Goal: Use online tool/utility: Utilize a website feature to perform a specific function

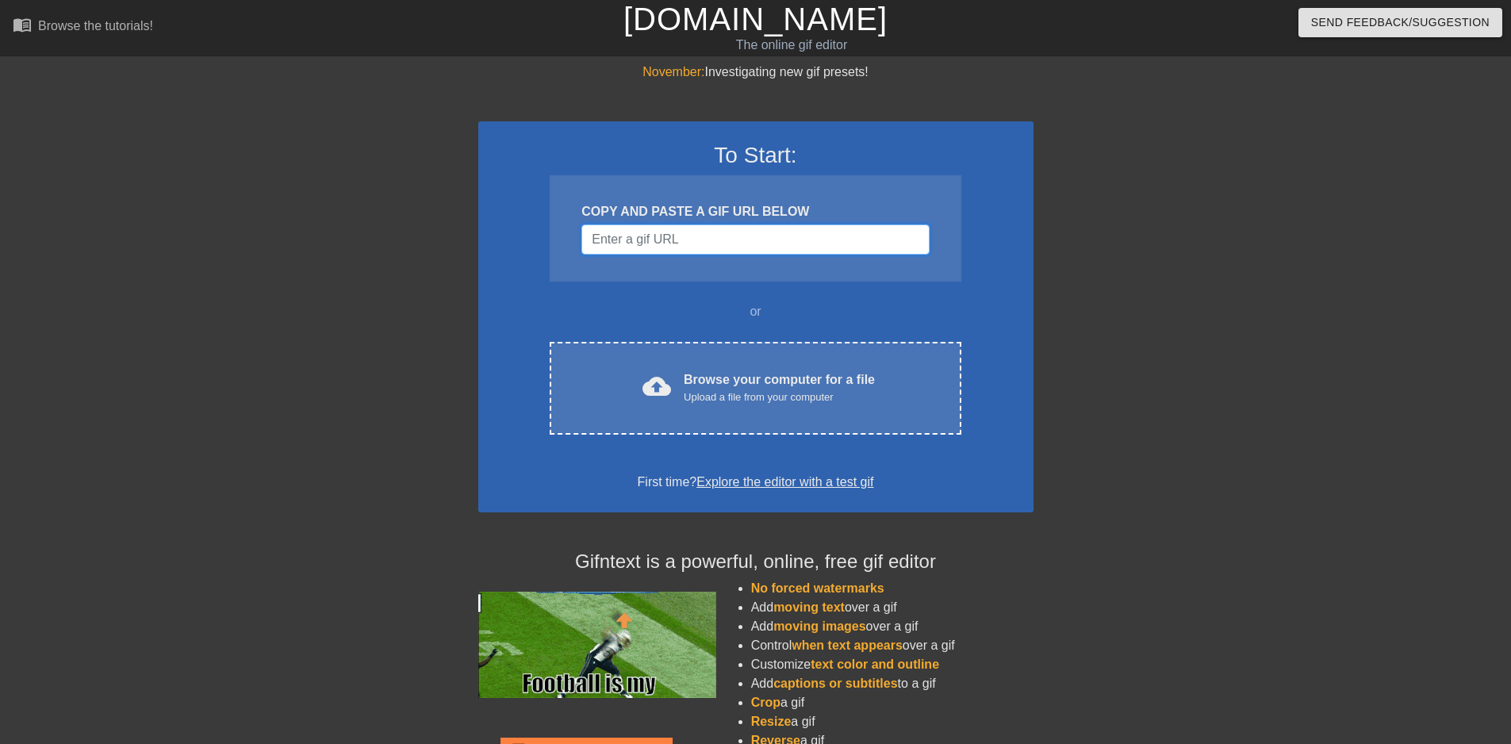
click at [710, 235] on input "Username" at bounding box center [756, 240] width 348 height 30
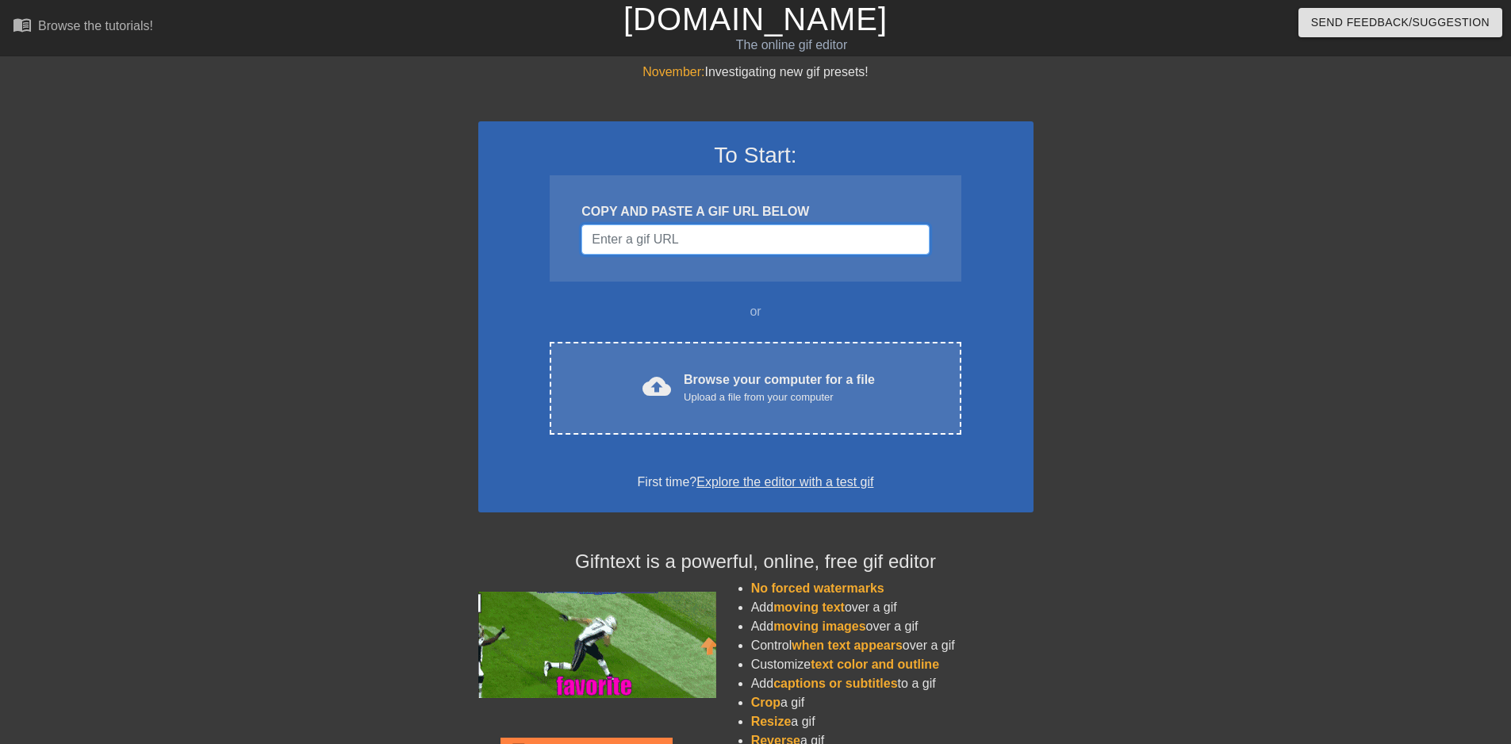
paste input "https://tenor.com/view/cis-isb-tsc-gif-14285978825908166568"
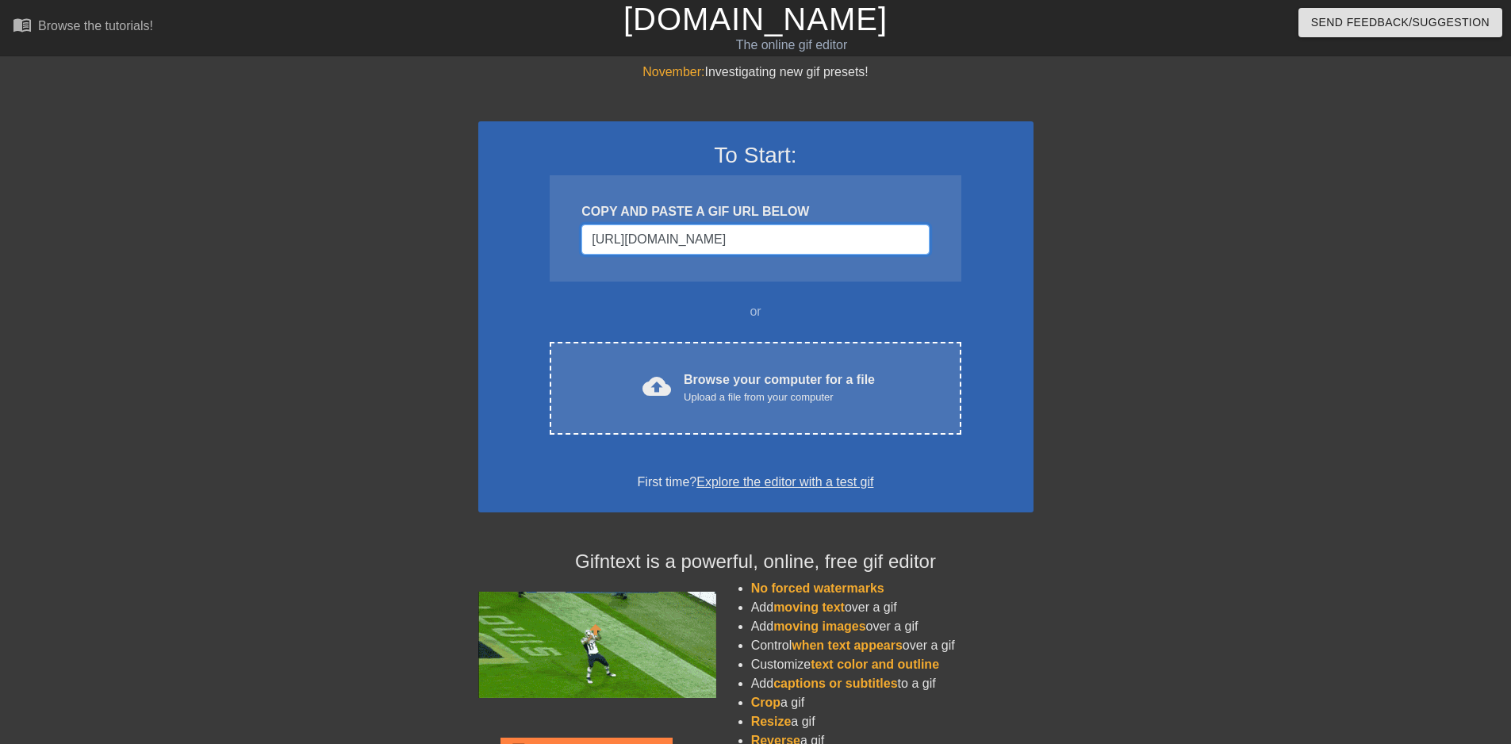
scroll to position [0, 23]
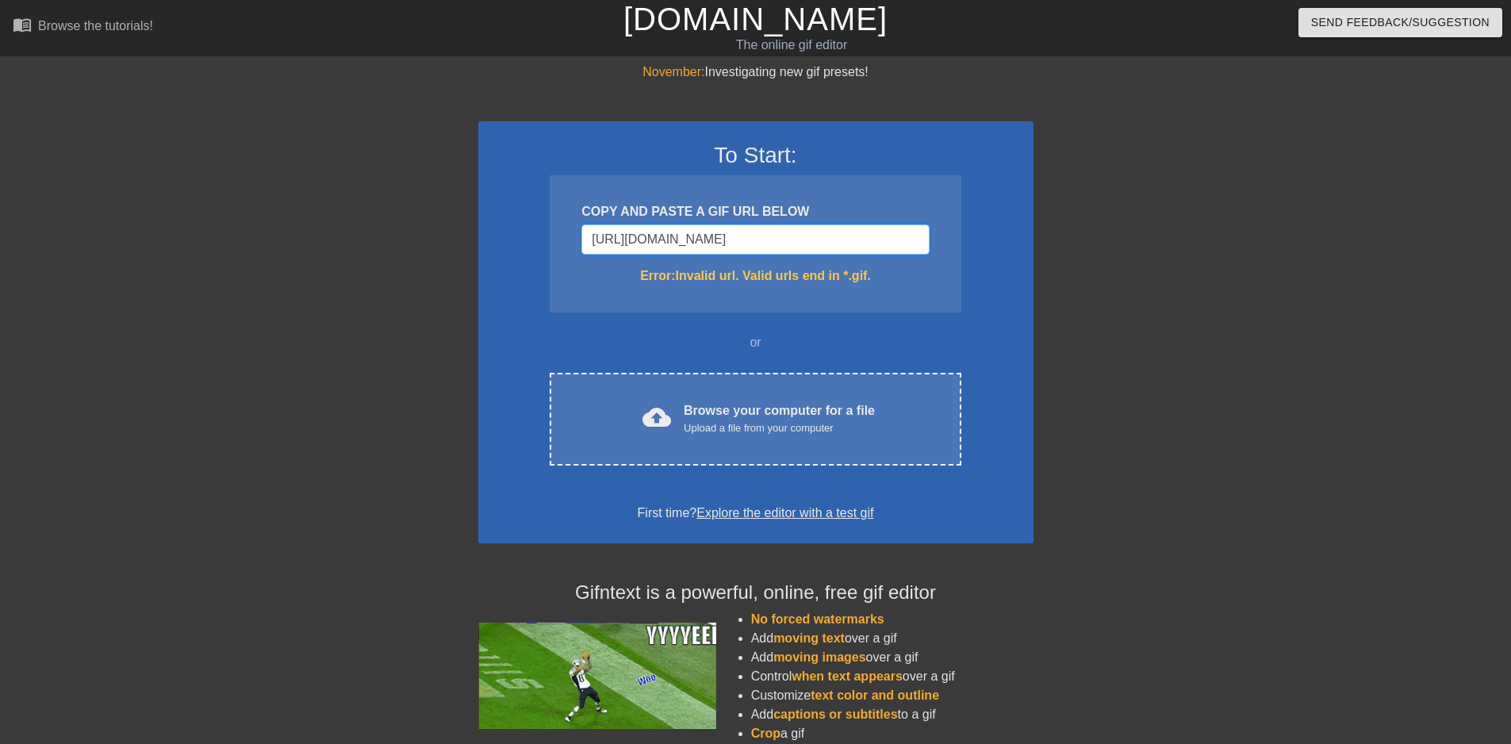
type input "https://tenor.com/view/cis-isb-tsc-gif-14285978825908166568.gi"
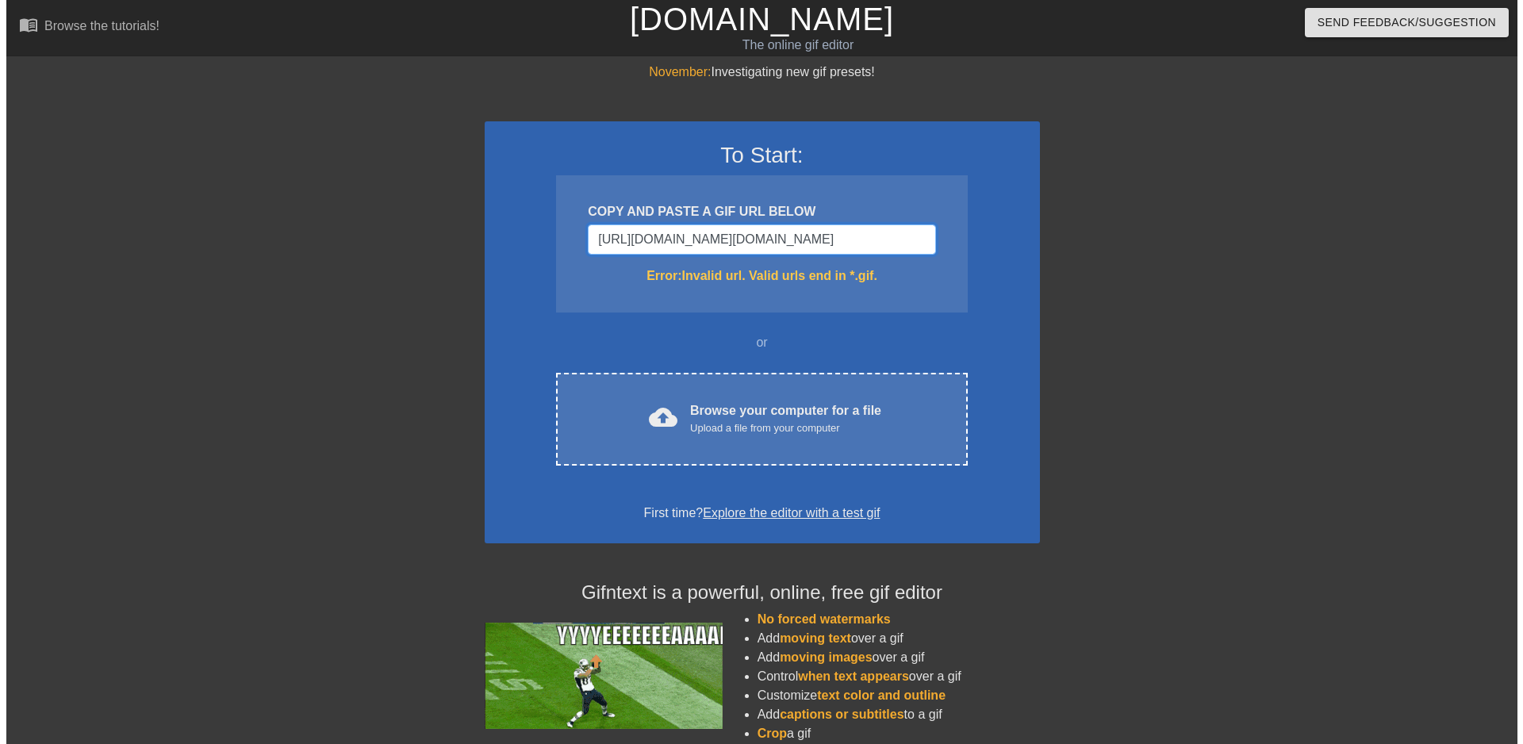
scroll to position [0, 36]
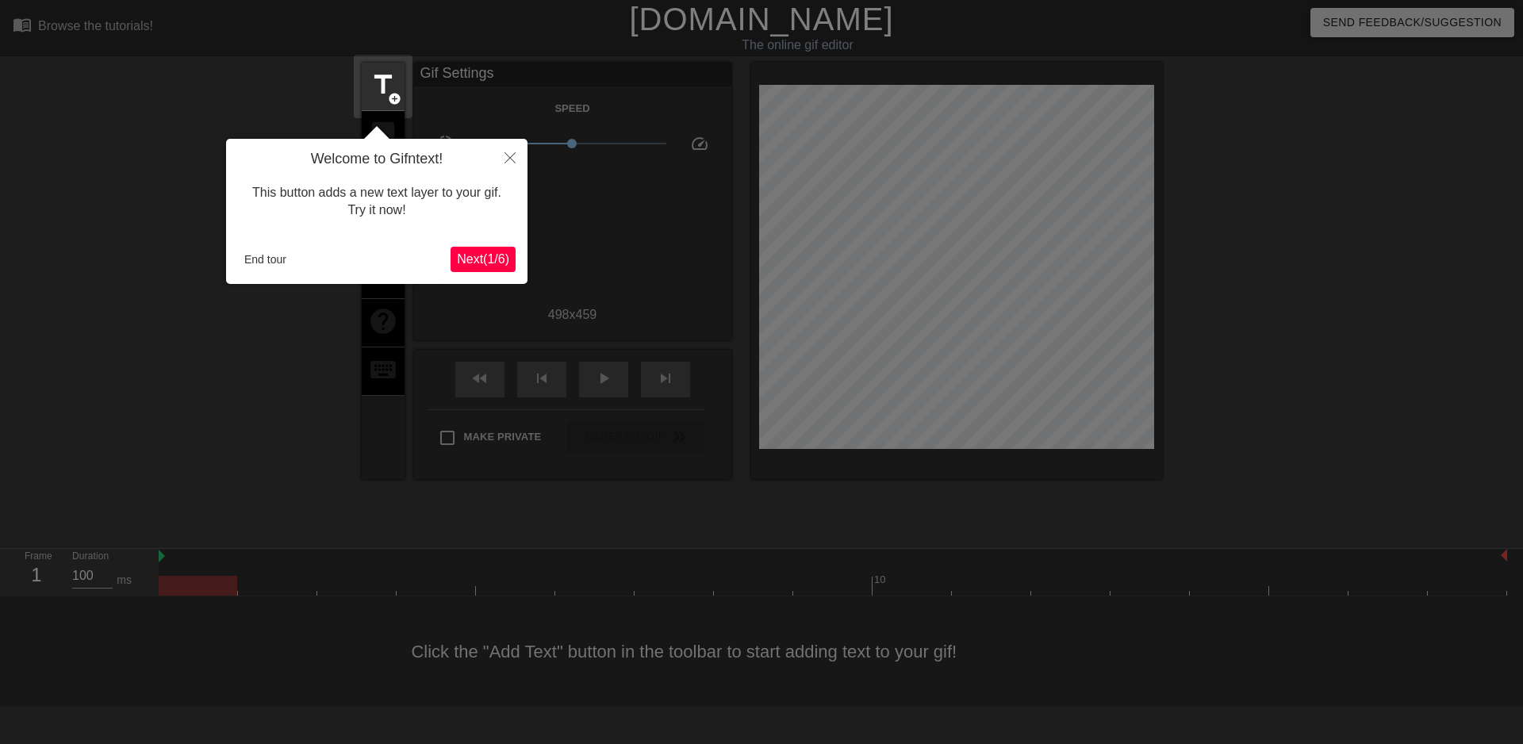
click at [484, 259] on span "Next ( 1 / 6 )" at bounding box center [483, 258] width 52 height 13
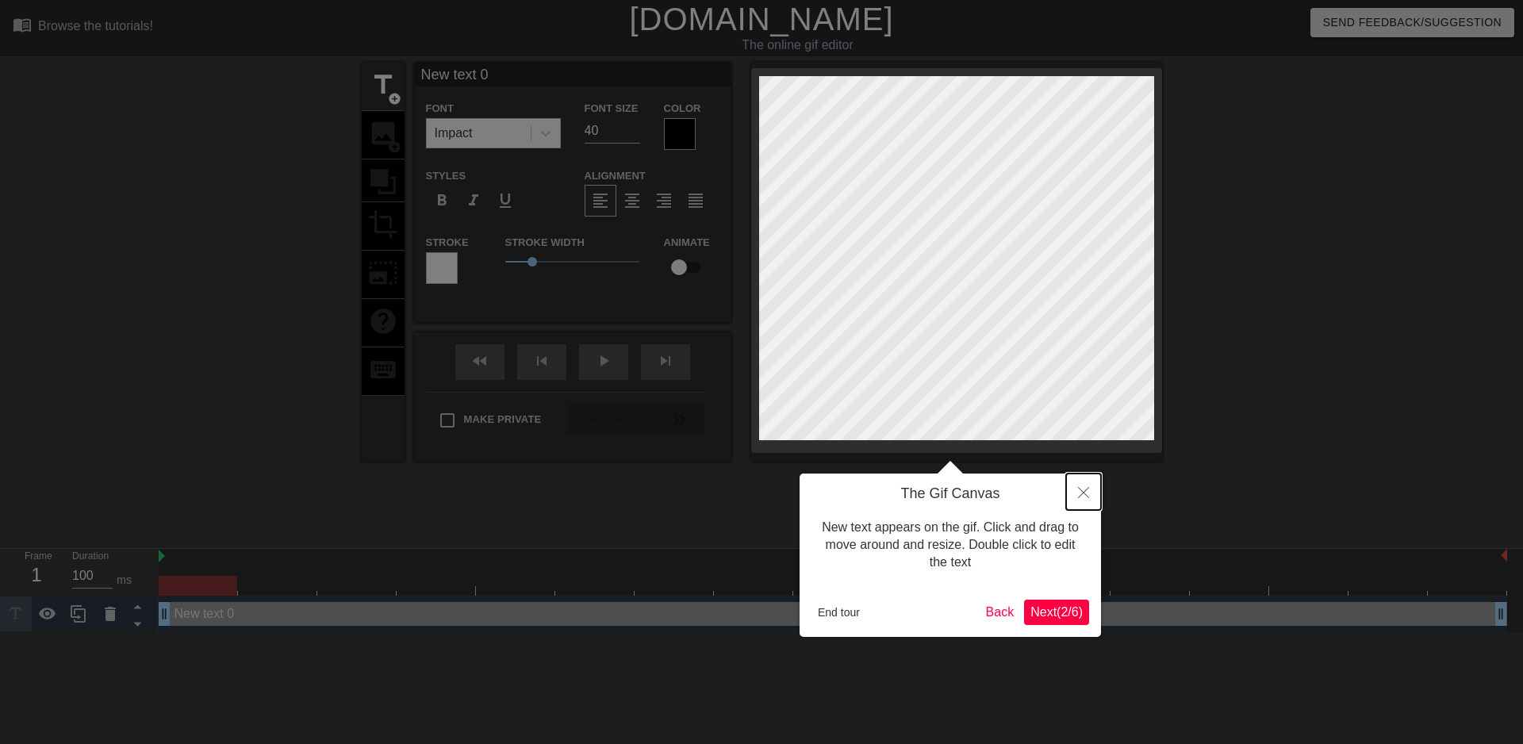
click at [1085, 494] on icon "Close" at bounding box center [1083, 492] width 11 height 11
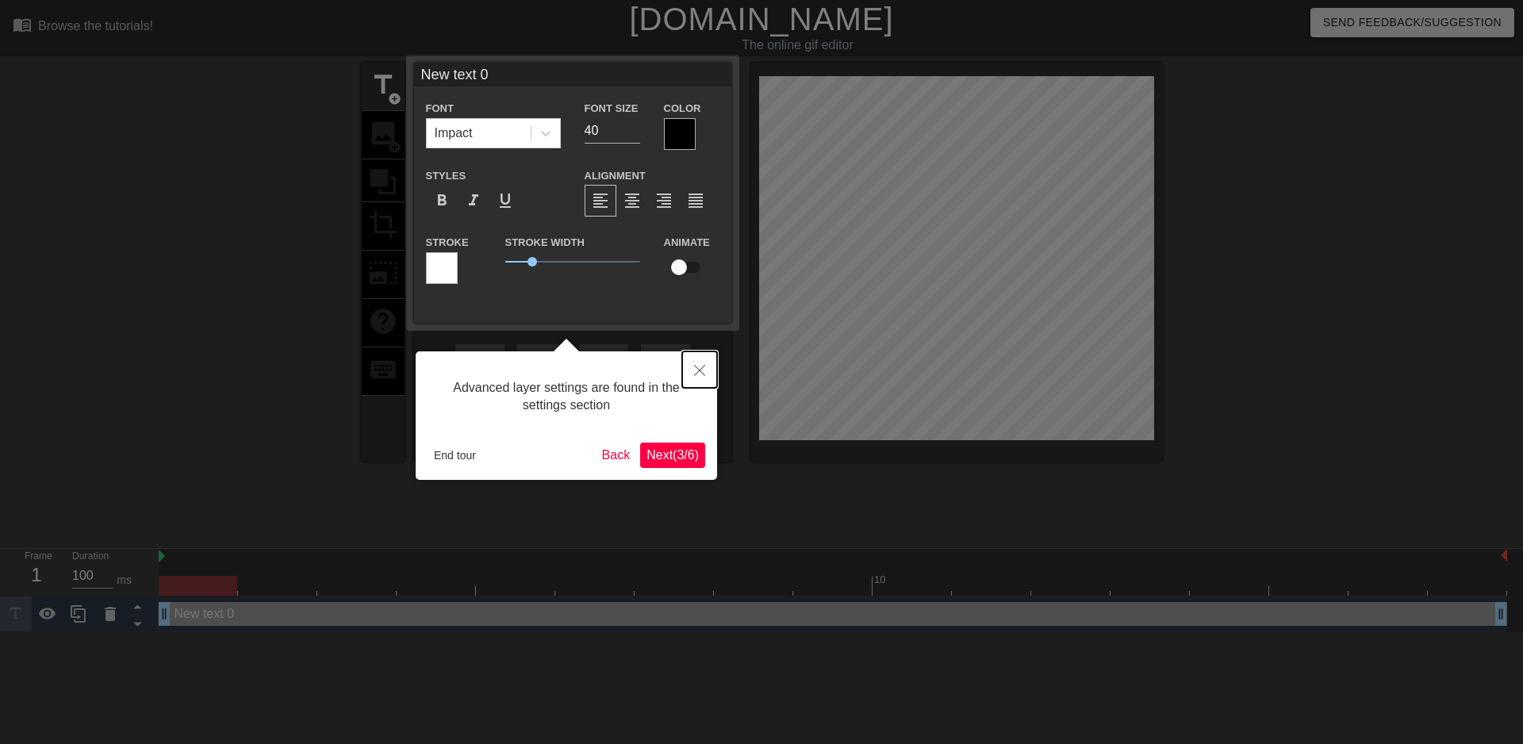
click at [695, 368] on icon "Close" at bounding box center [699, 370] width 11 height 11
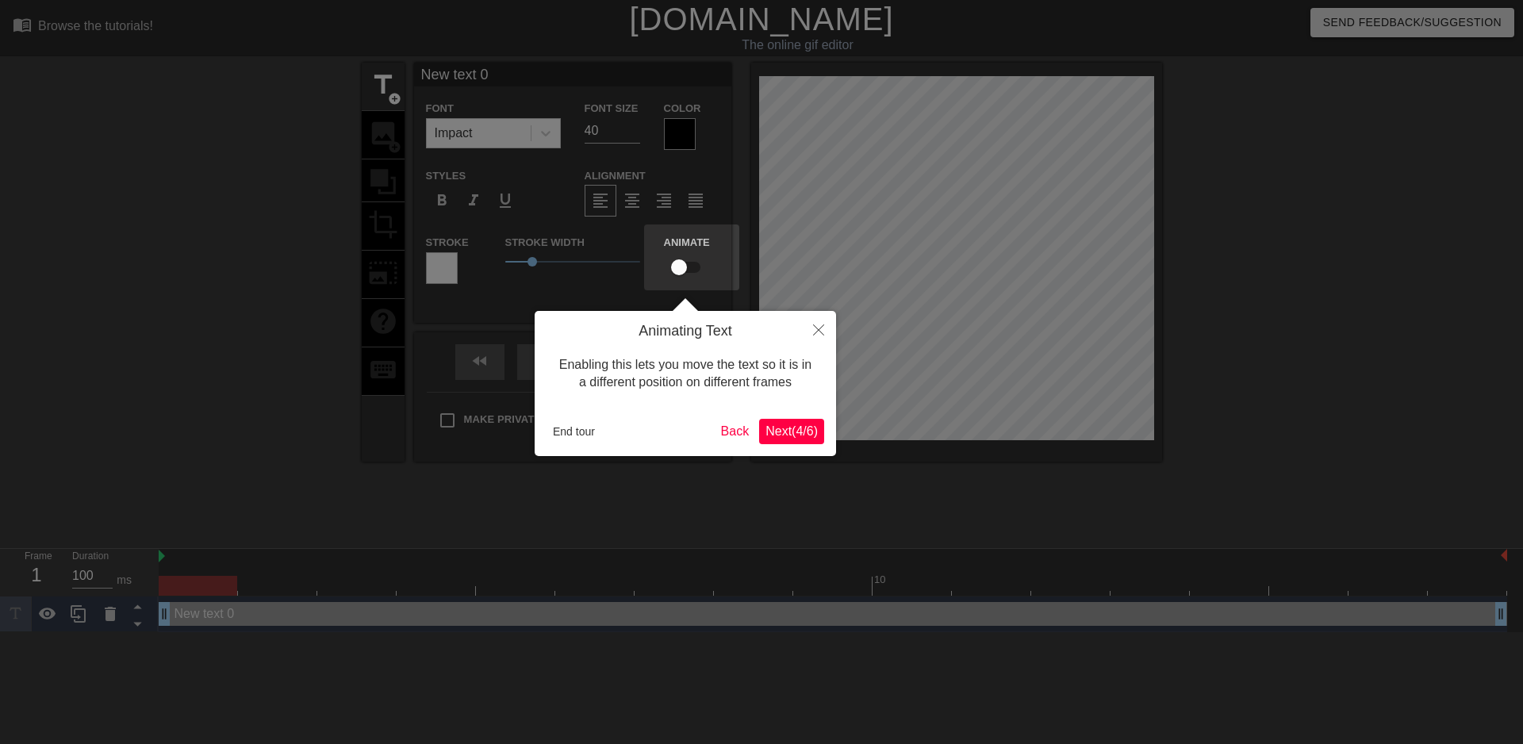
click at [793, 433] on span "Next ( 4 / 6 )" at bounding box center [792, 430] width 52 height 13
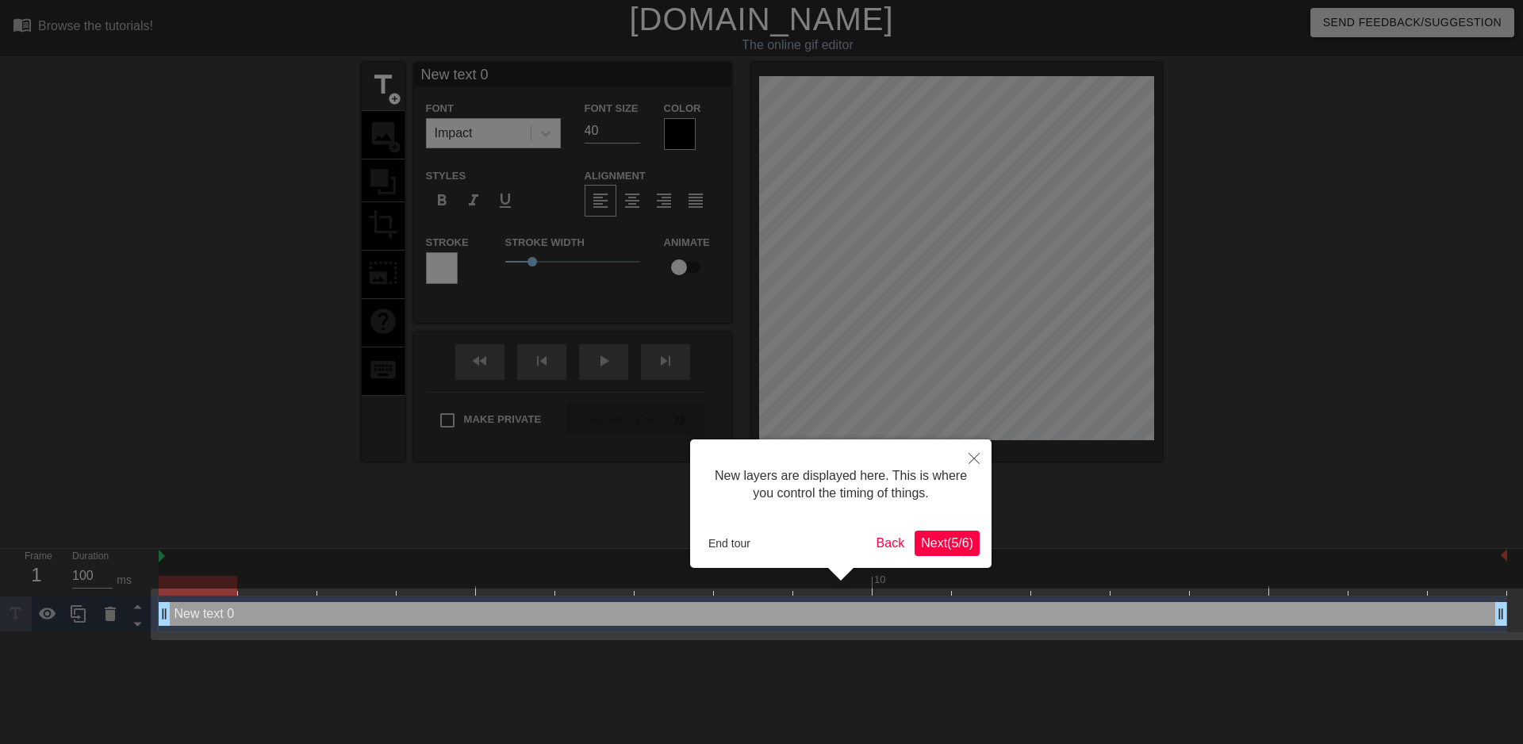
click at [935, 543] on span "Next ( 5 / 6 )" at bounding box center [947, 542] width 52 height 13
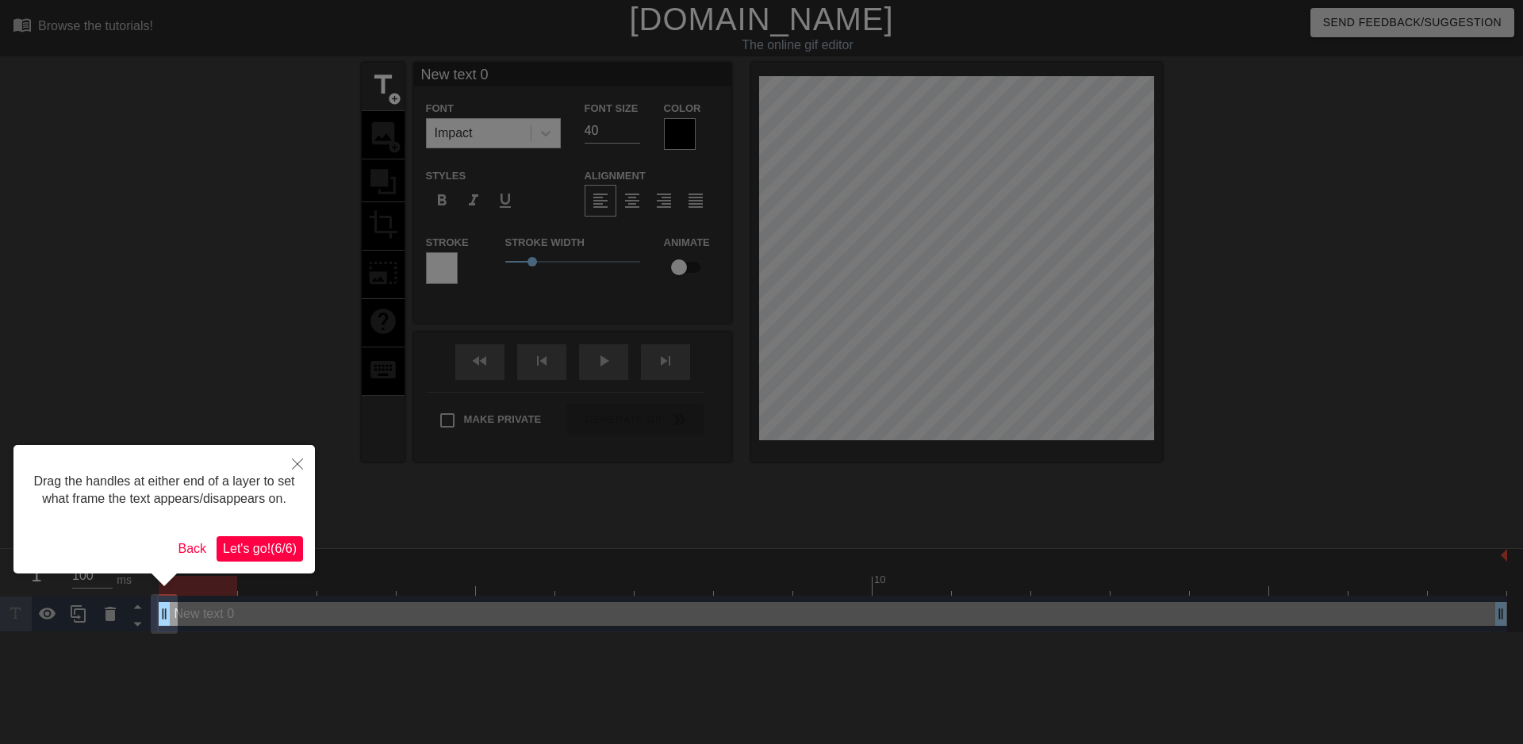
click at [276, 546] on span "Let's go! ( 6 / 6 )" at bounding box center [260, 548] width 74 height 13
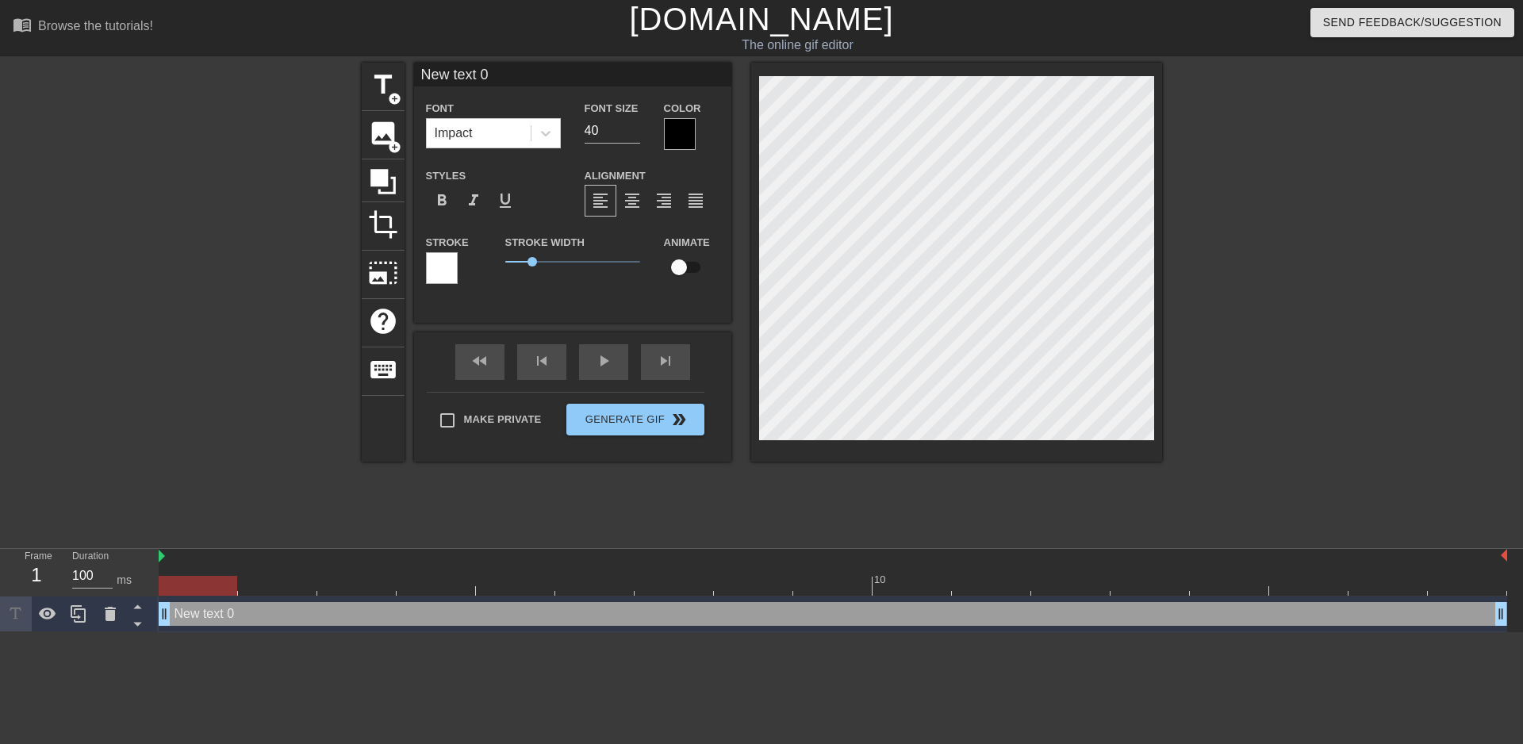
click at [1346, 352] on div "title add_circle image add_circle crop photo_size_select_large help keyboard Ne…" at bounding box center [761, 301] width 1523 height 476
click at [386, 68] on div "title add_circle" at bounding box center [383, 87] width 43 height 48
type input "New text 1"
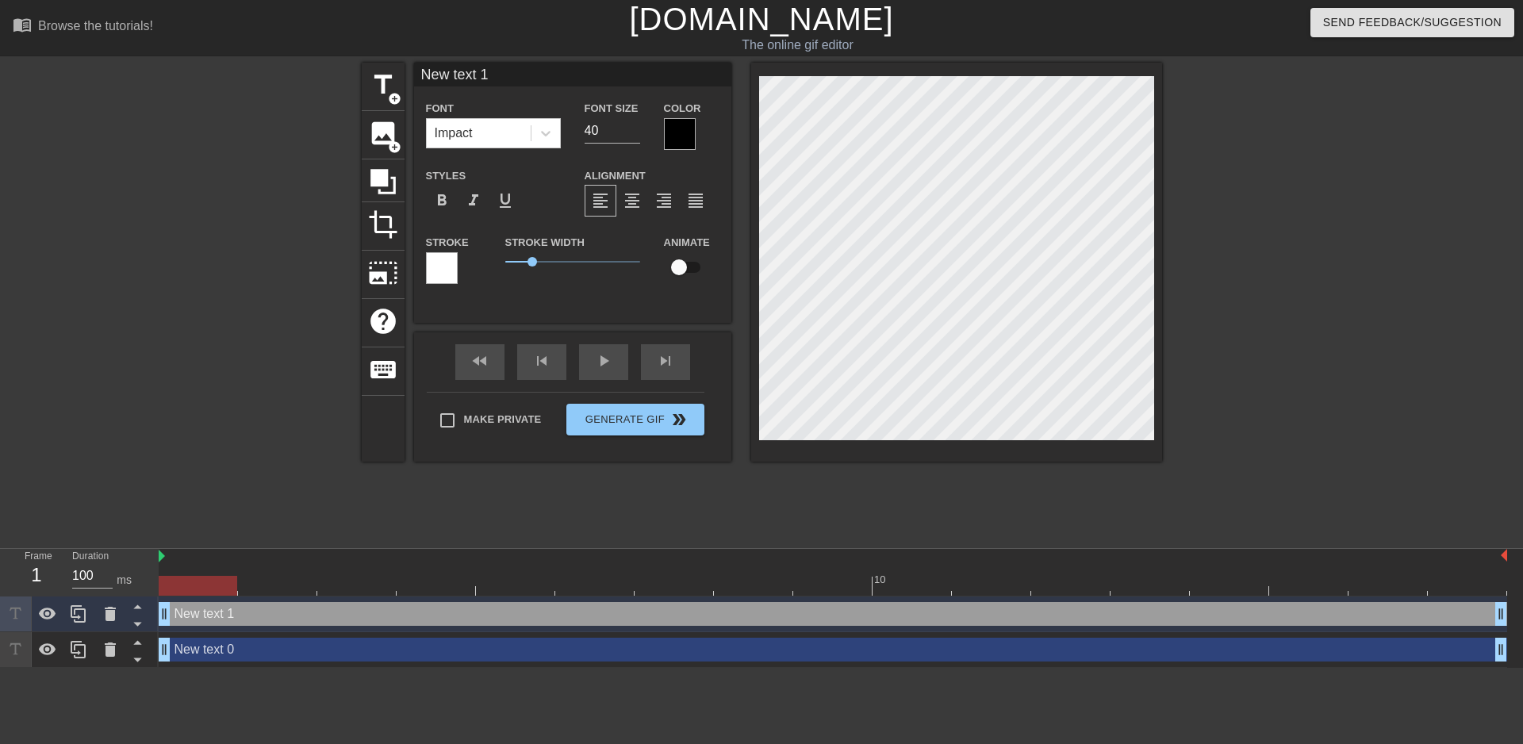
scroll to position [2, 2]
type input "New text"
type textarea "New text"
type input "New text"
type textarea "New text"
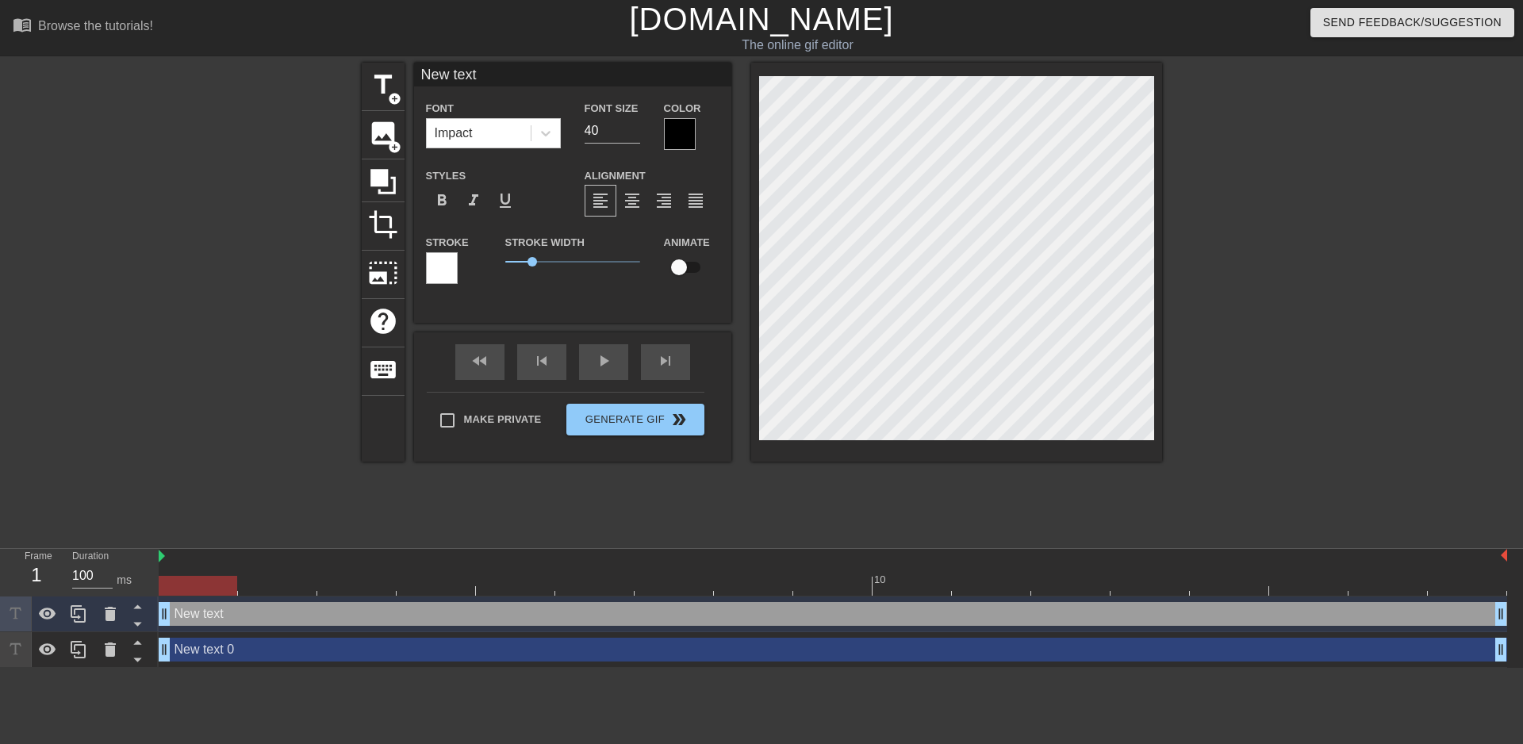
type input "New tex"
type textarea "New tex"
type input "New te"
type textarea "New te"
type input "New t"
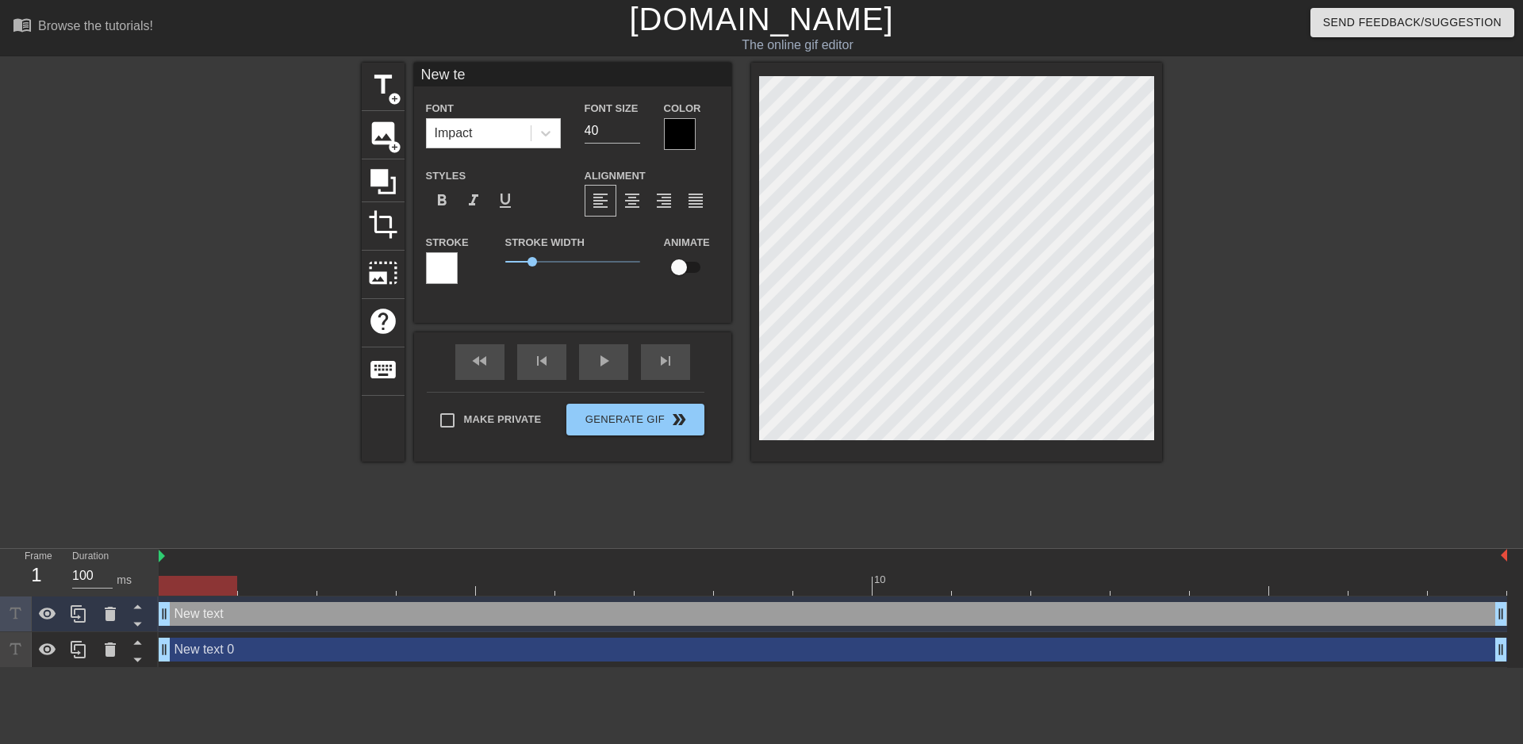
type textarea "New t"
type input "New"
type textarea "New"
type input "New"
type textarea "New"
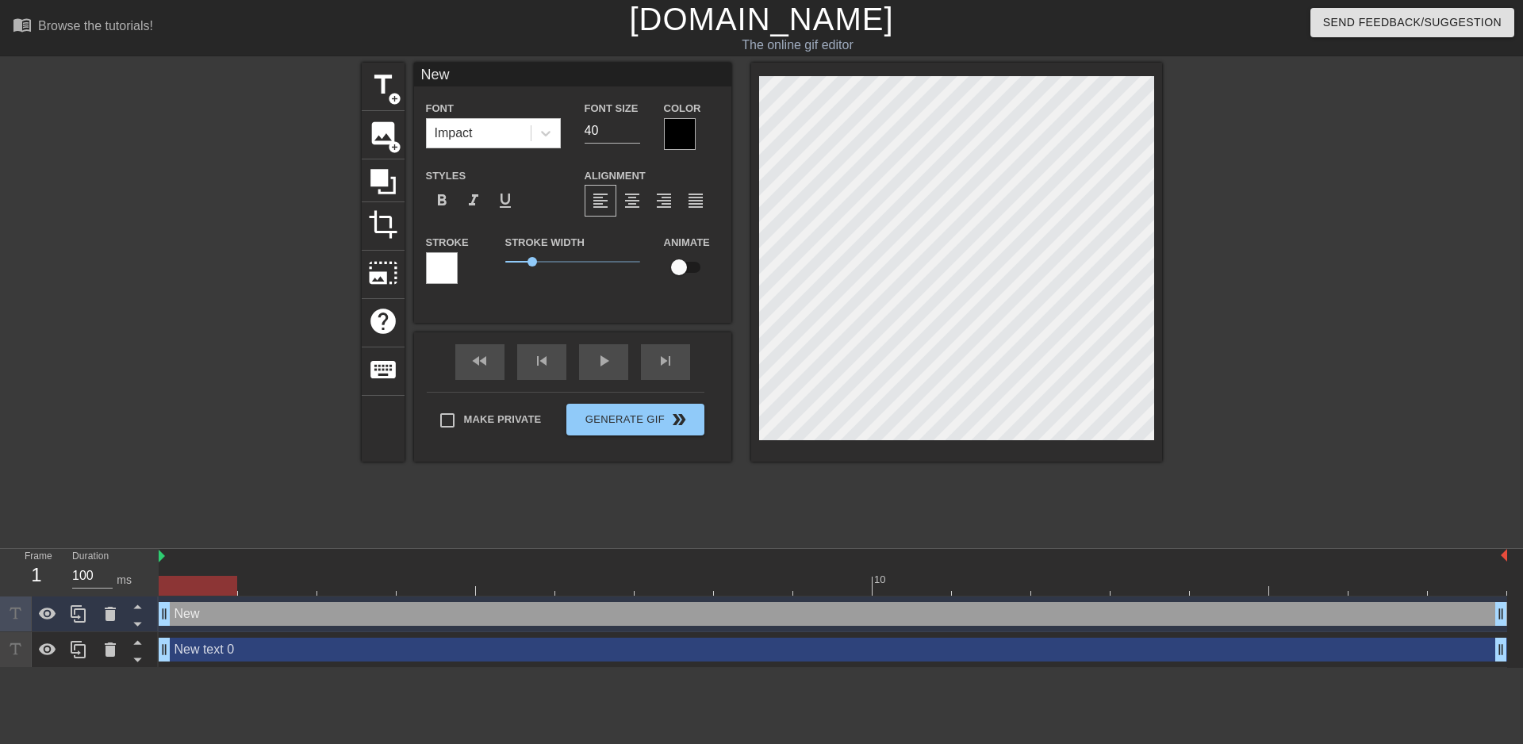
type input "Ne"
type textarea "Ne"
type input "N"
type textarea "N"
type input "B"
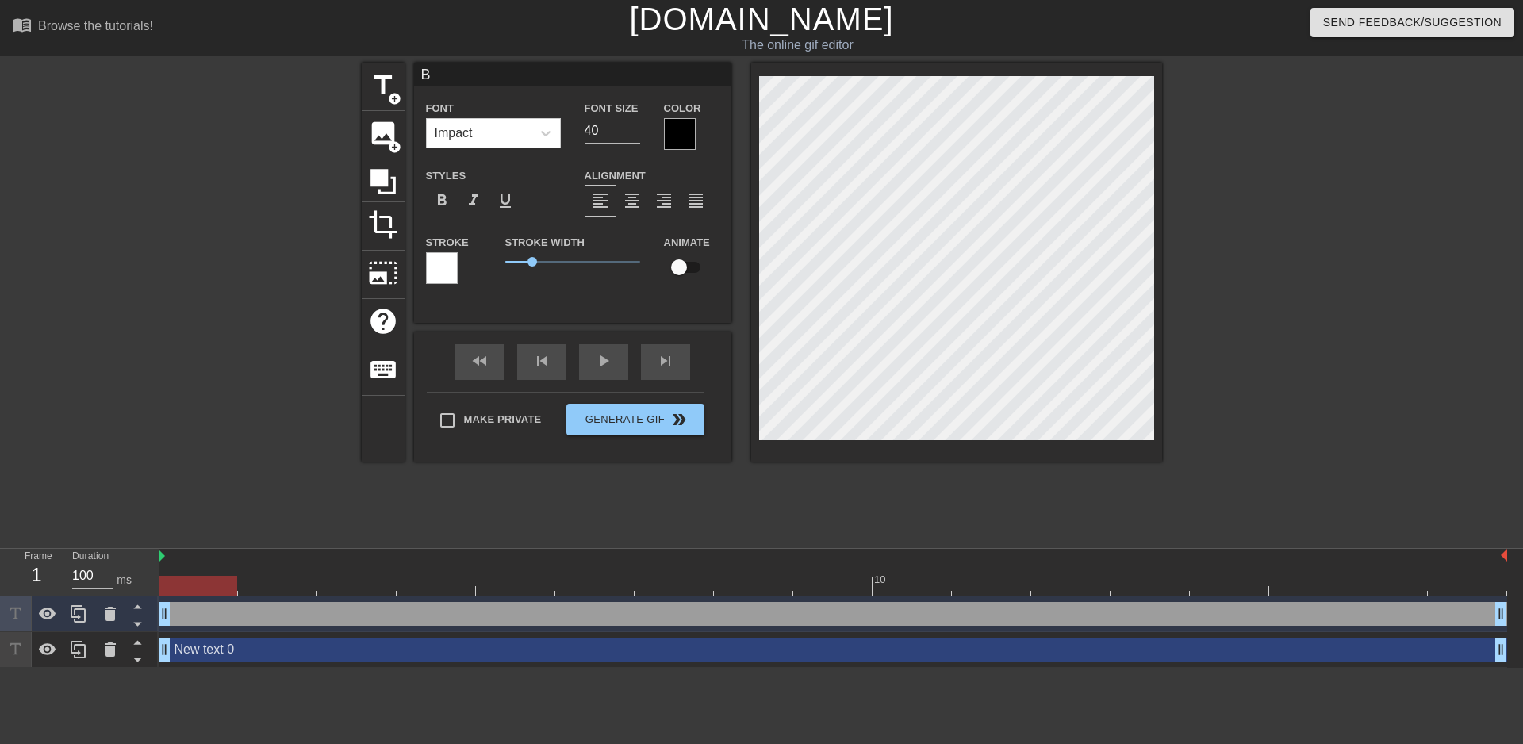
type textarea "B"
type input "BL"
type textarea "BL"
type input "BLA"
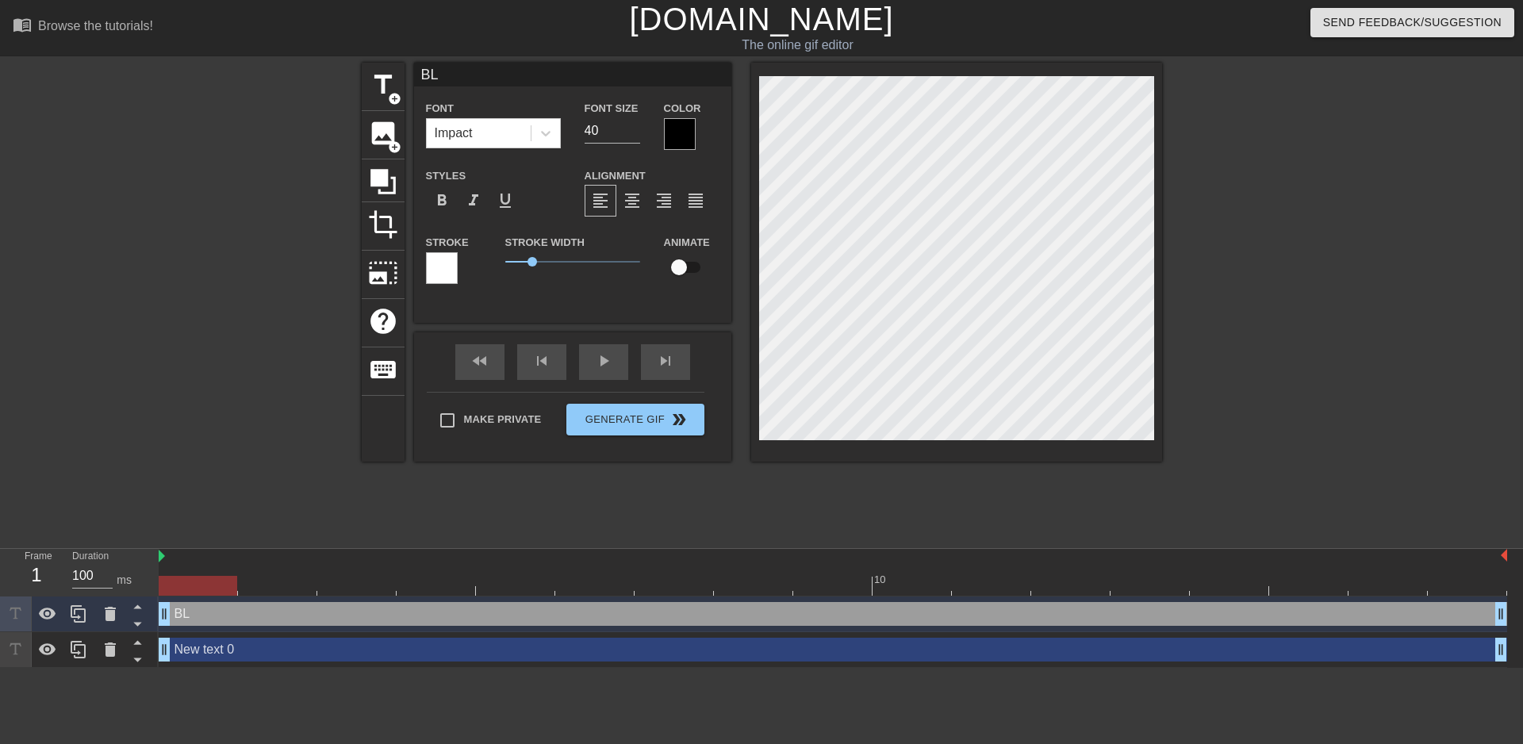
type textarea "BLA"
type input "BLAC"
type textarea "BLAC"
type input "BLACK"
type textarea "BLACK"
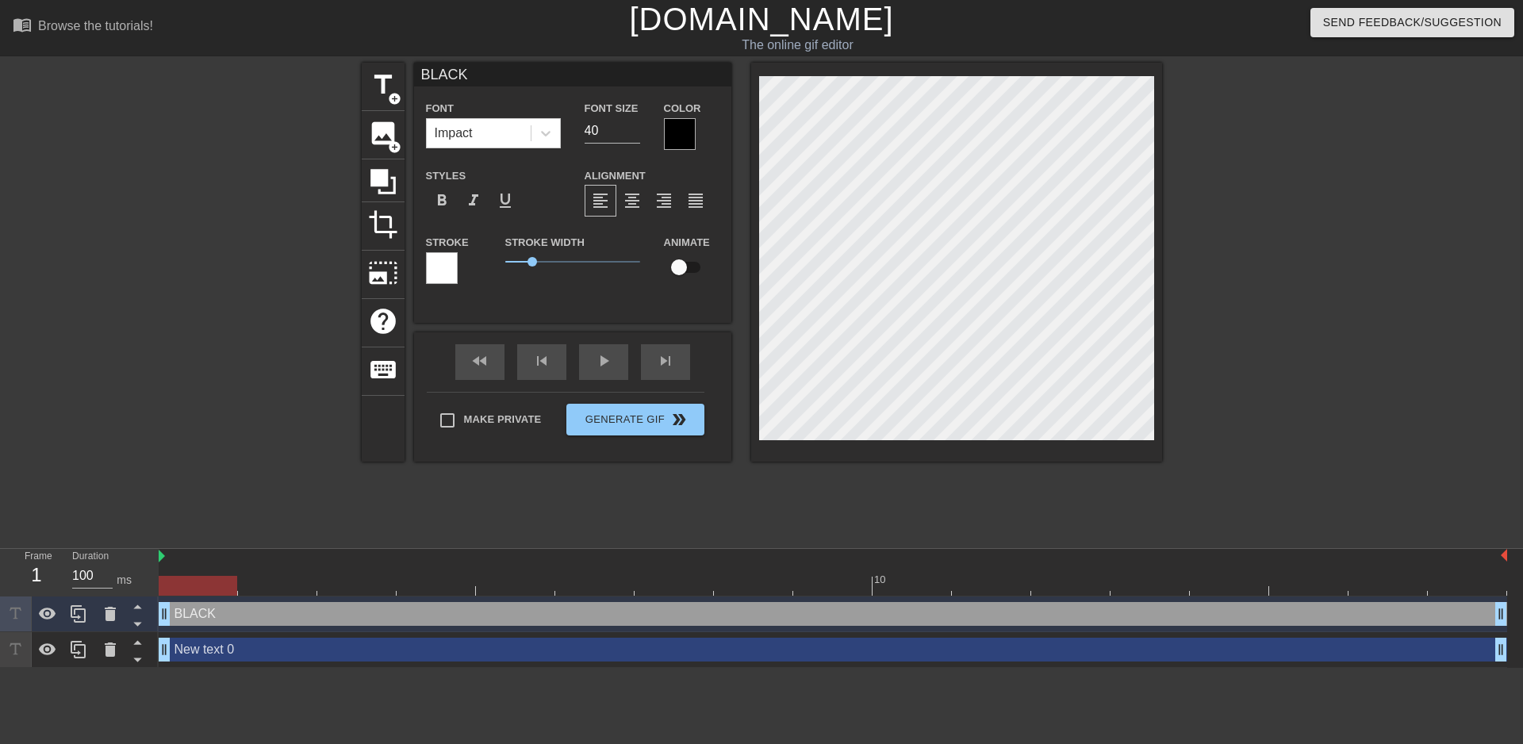
type input "BLACKO"
type textarea "BLACKO"
type input "BLACKOU"
type textarea "BLACKOU"
type input "BLACKOUT"
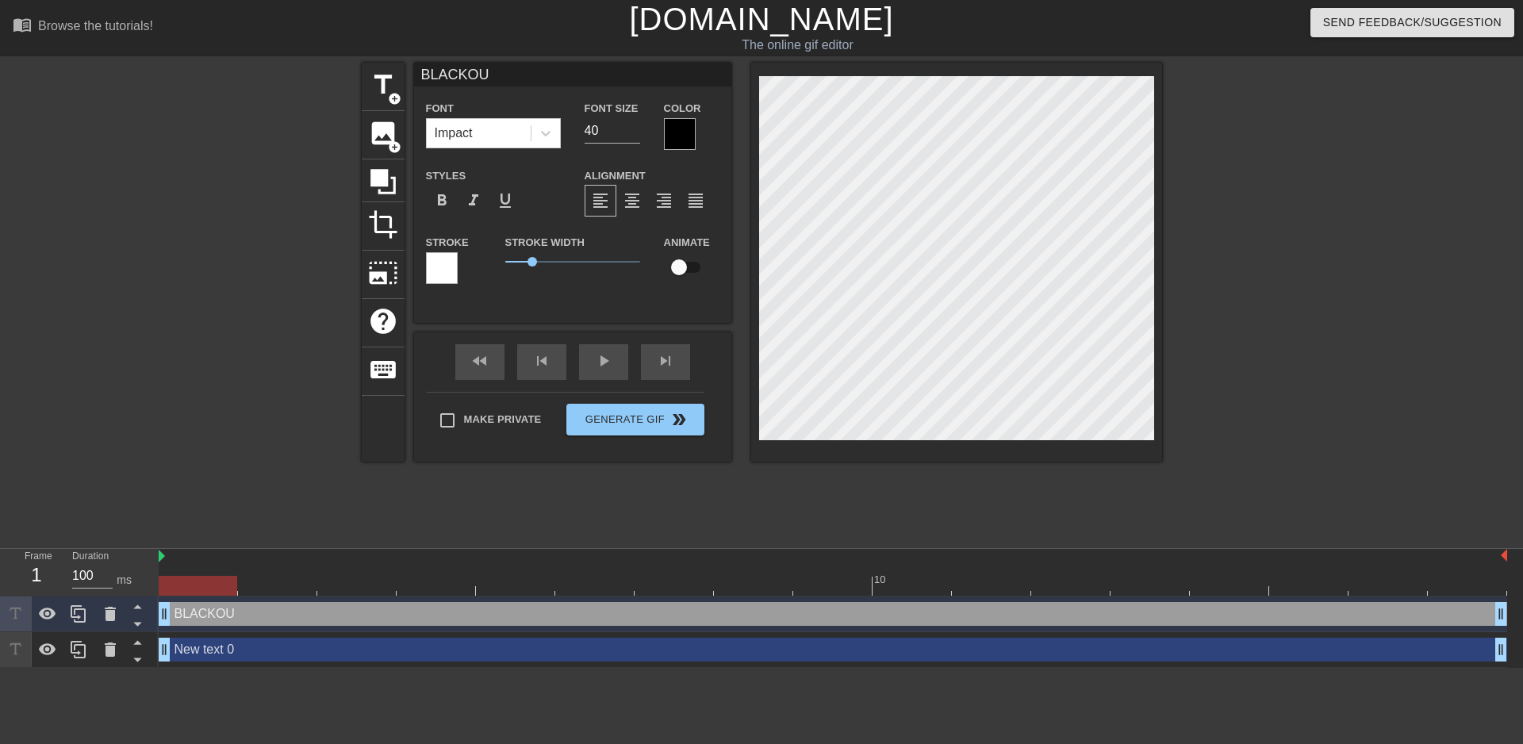
type textarea "BLACKOUT"
type input "BLACKOUT"
type textarea "BLACKOUT"
type input "BLACKOUT I"
type textarea "BLACKOUT I"
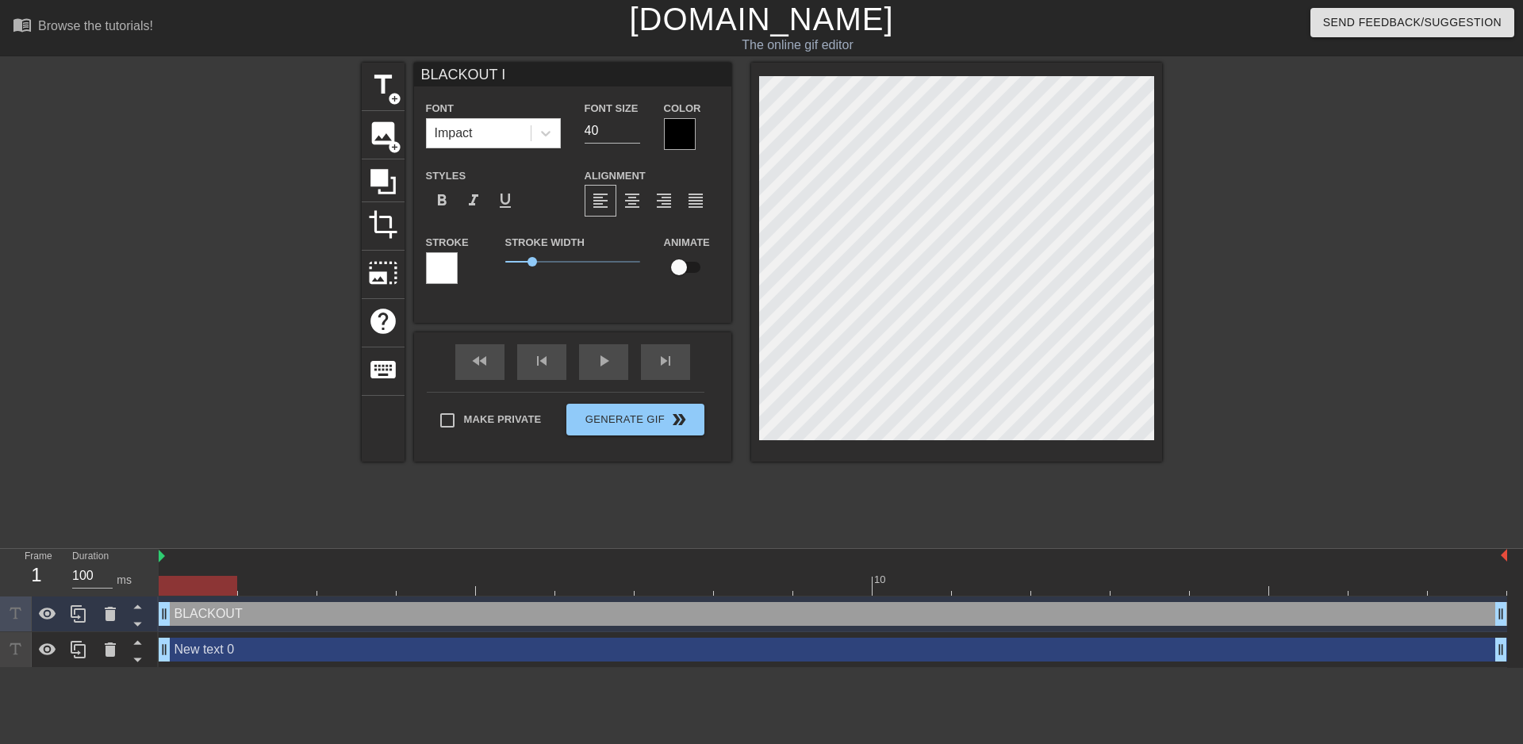
type input "BLACKOUT IC"
type textarea "BLACKOUT IC"
type input "BLACKOUT ICS"
type textarea "BLACKOUT ICS"
type input "BLACKOUT ICSU"
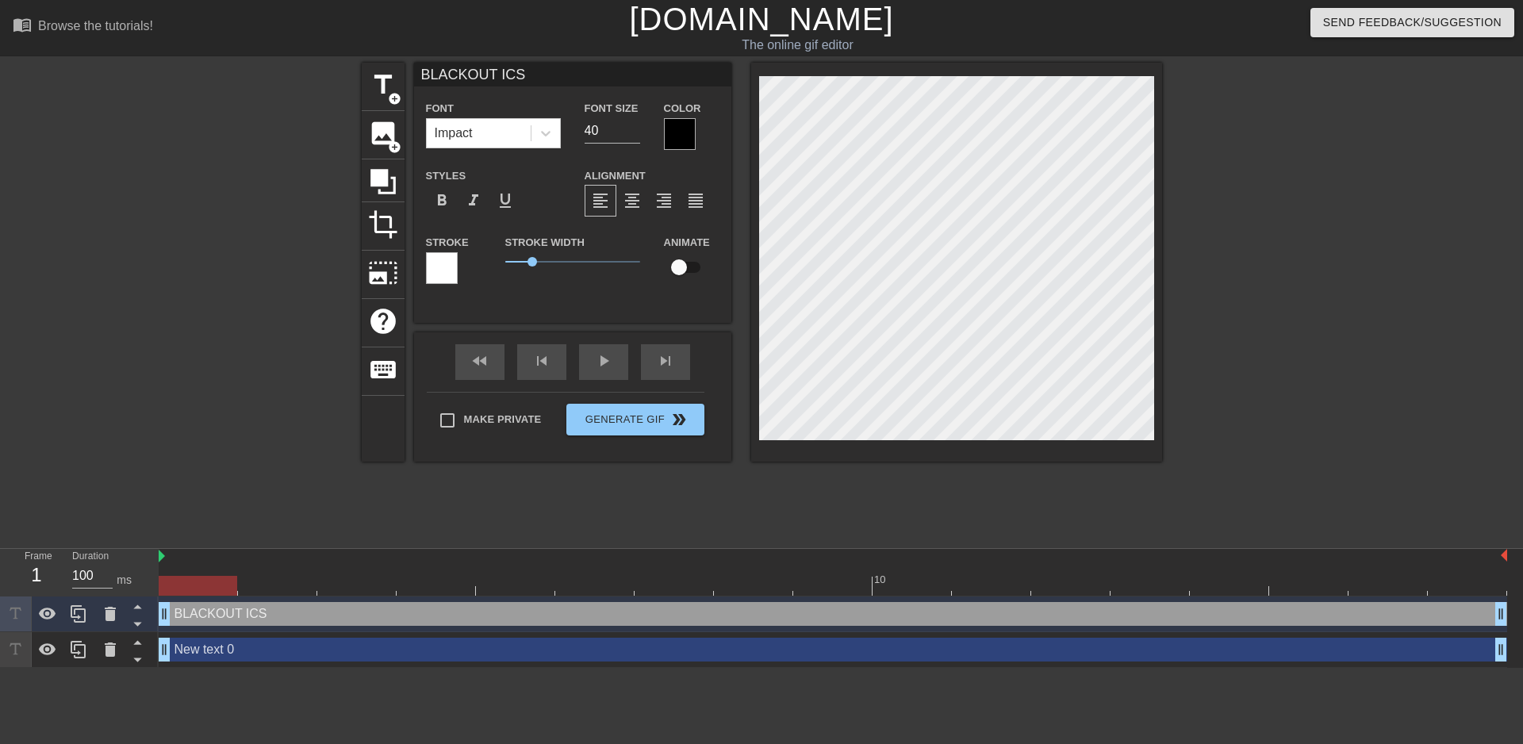
type textarea "BLACKOUT ICSU"
type input "BLACKOUT ICSU"
type textarea "BLACKOUT ICSU"
type input "BLACKOUT ICSU I"
type textarea "BLACKOUT ICSU I"
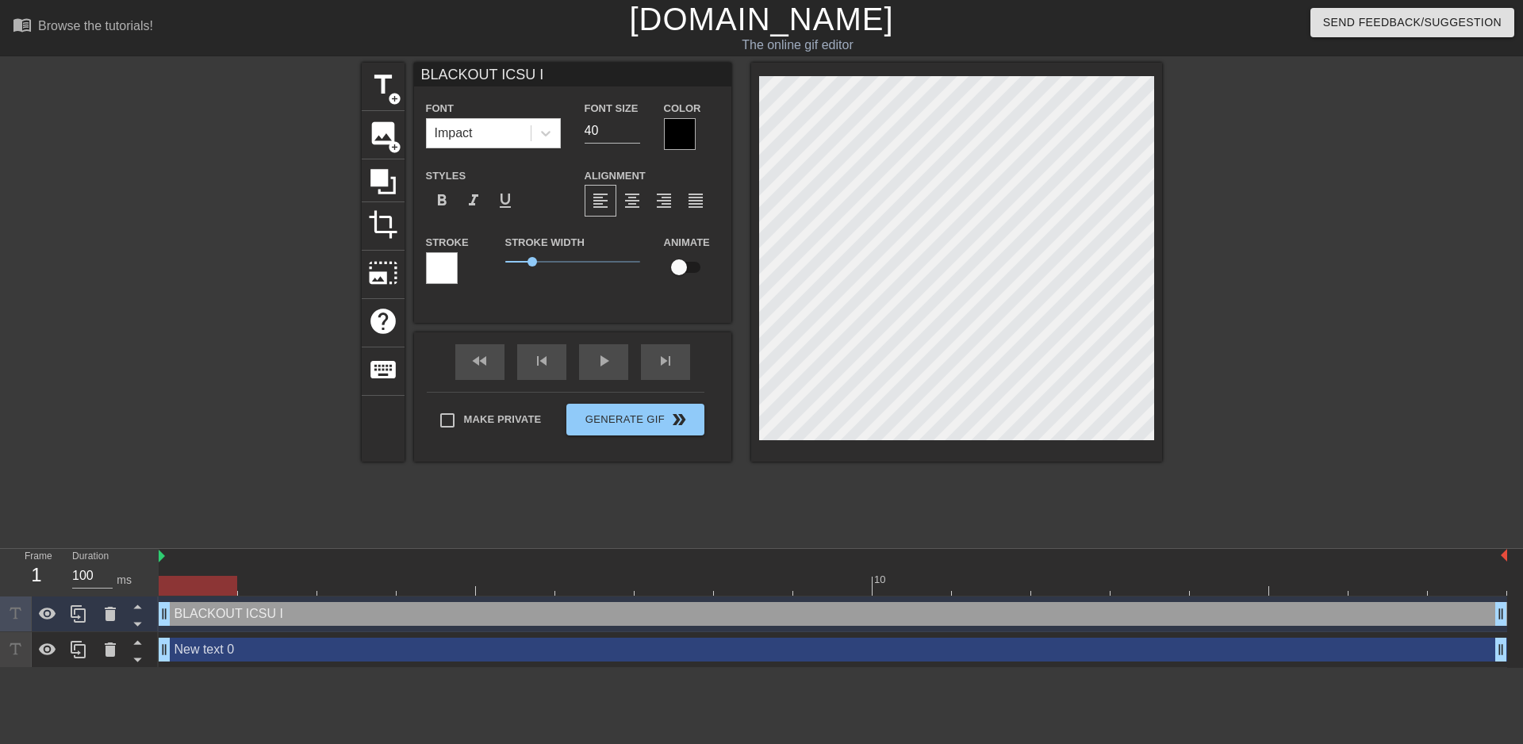
type input "BLACKOUT ICSU IS"
type textarea "BLACKOUT ICSU IS"
type input "BLACKOUT ICSU IS"
type textarea "BLACKOUT ICSU IS"
type input "BLACKOUT ICSU IS R"
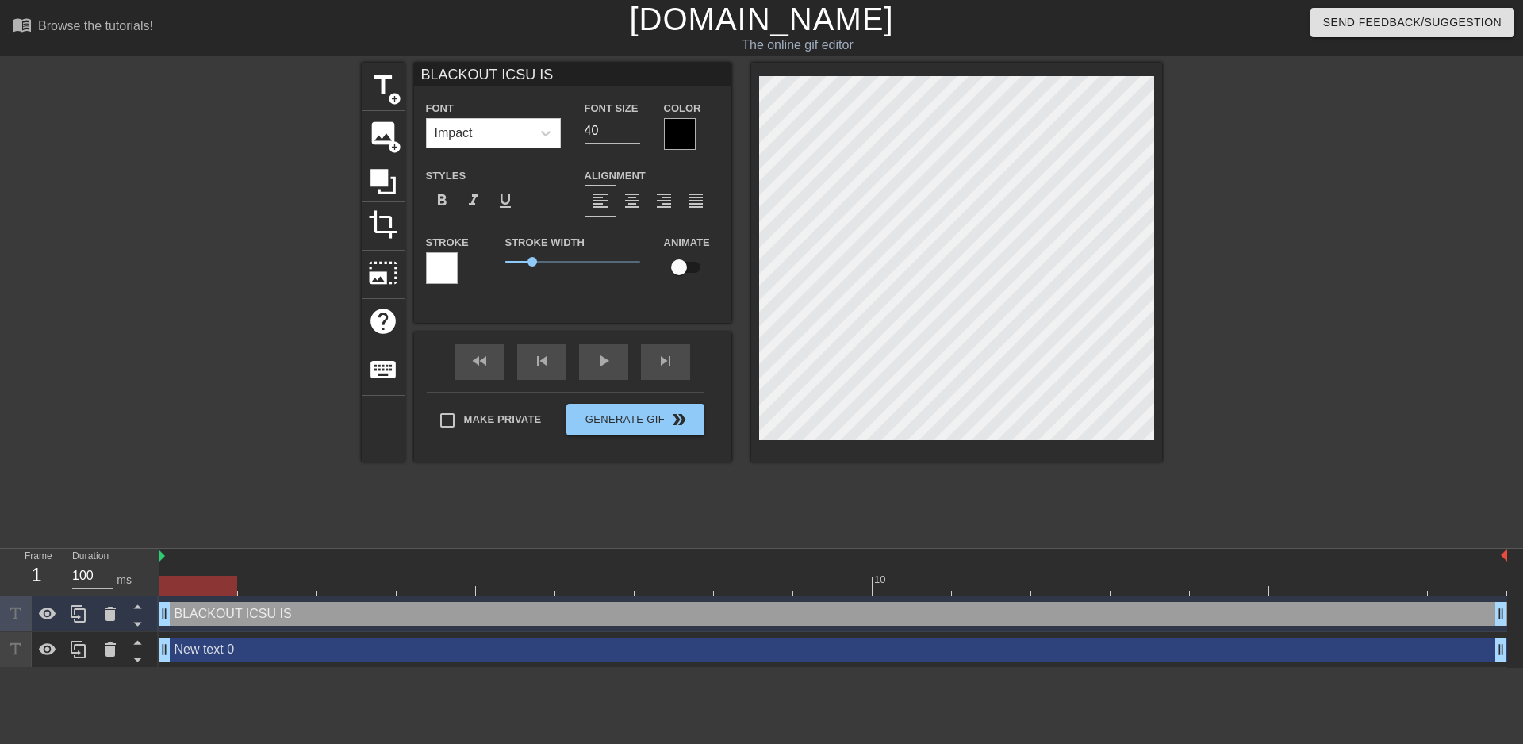
type textarea "BLACKOUT ICSU IS R"
type input "BLACKOUT ICSU IS RE"
type textarea "BLACKOUT ICSU IS RE"
type input "BLACKOUT ICSU IS REA"
type textarea "BLACKOUT ICSU IS REA"
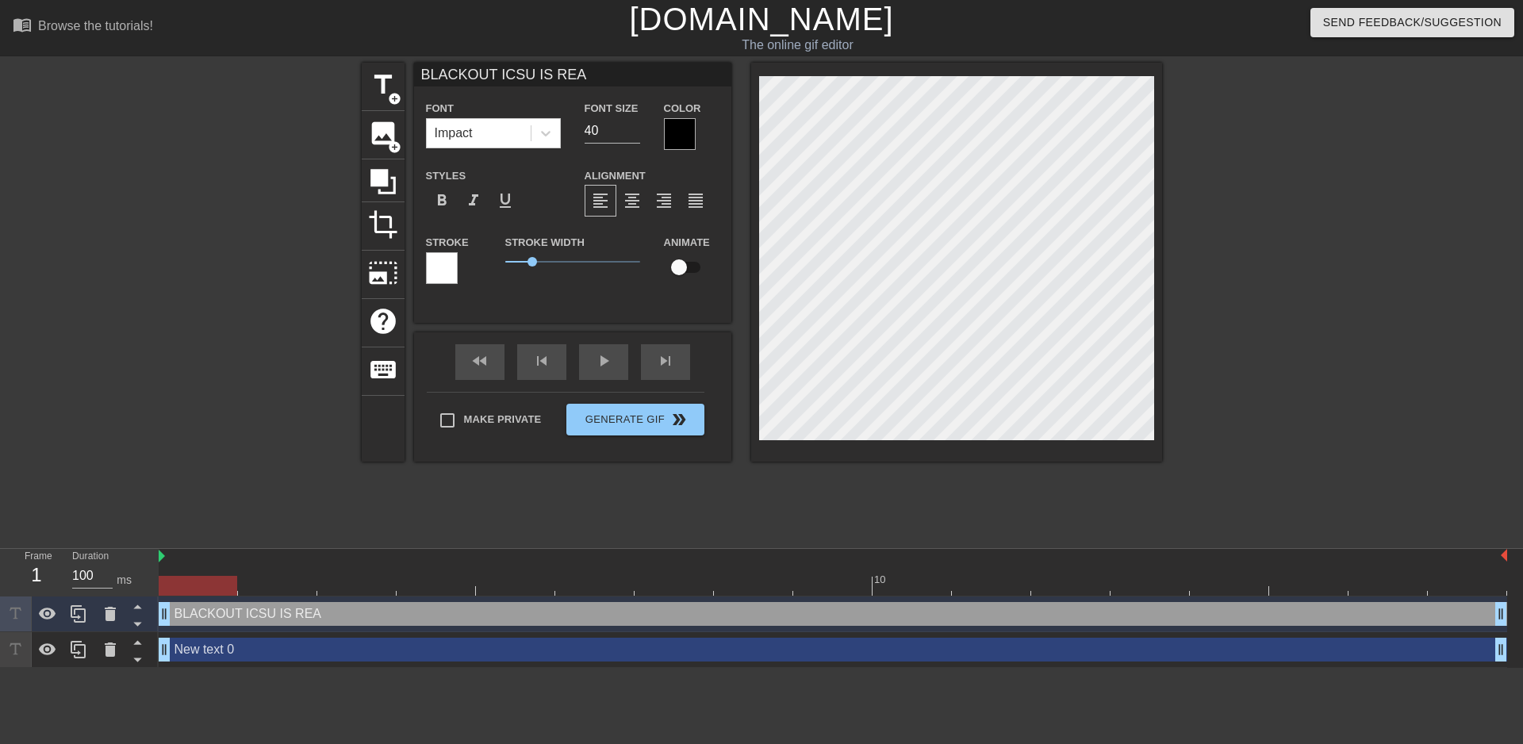
scroll to position [2, 9]
type input "BLACKOUT ICSU IS REA-"
type textarea "BLACKOUT ICSU IS REA-"
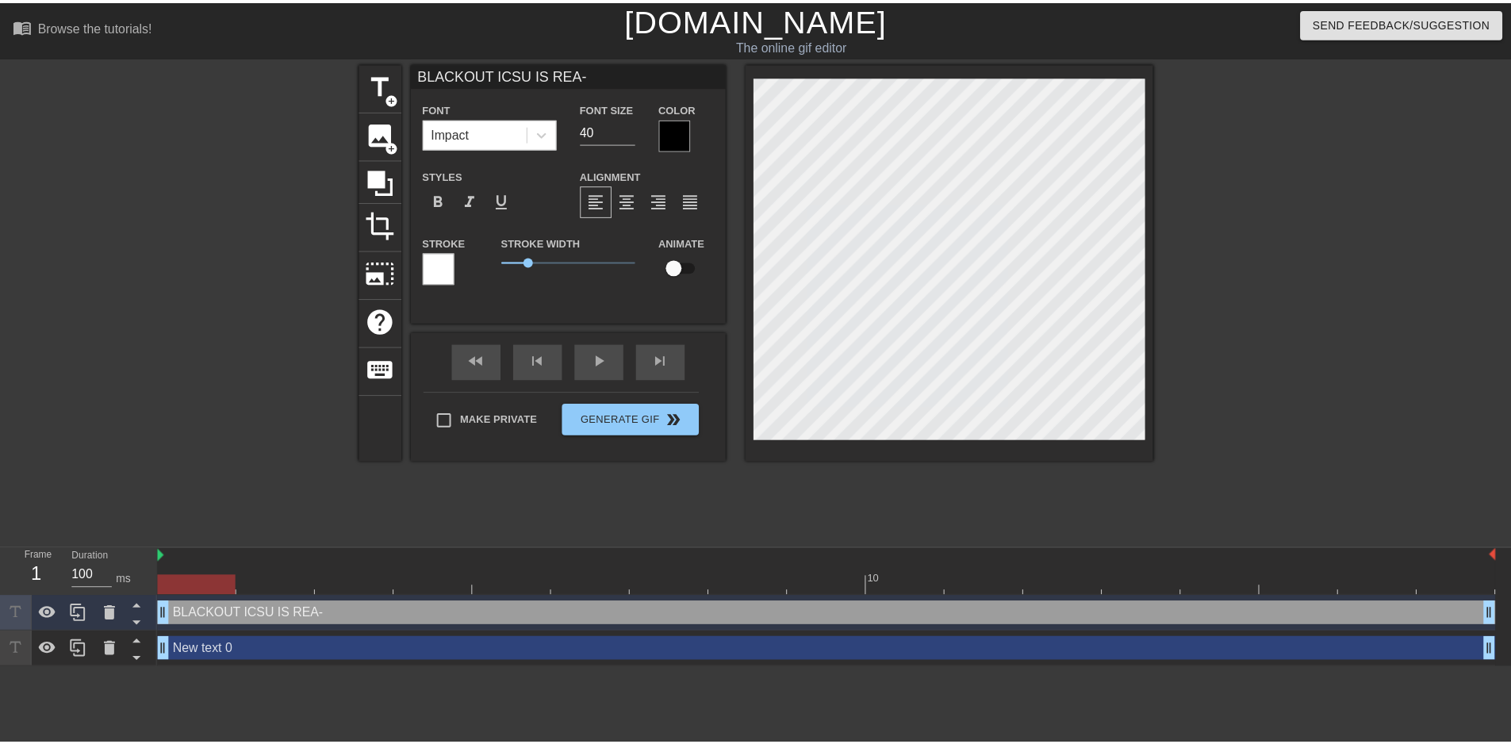
scroll to position [2, 3]
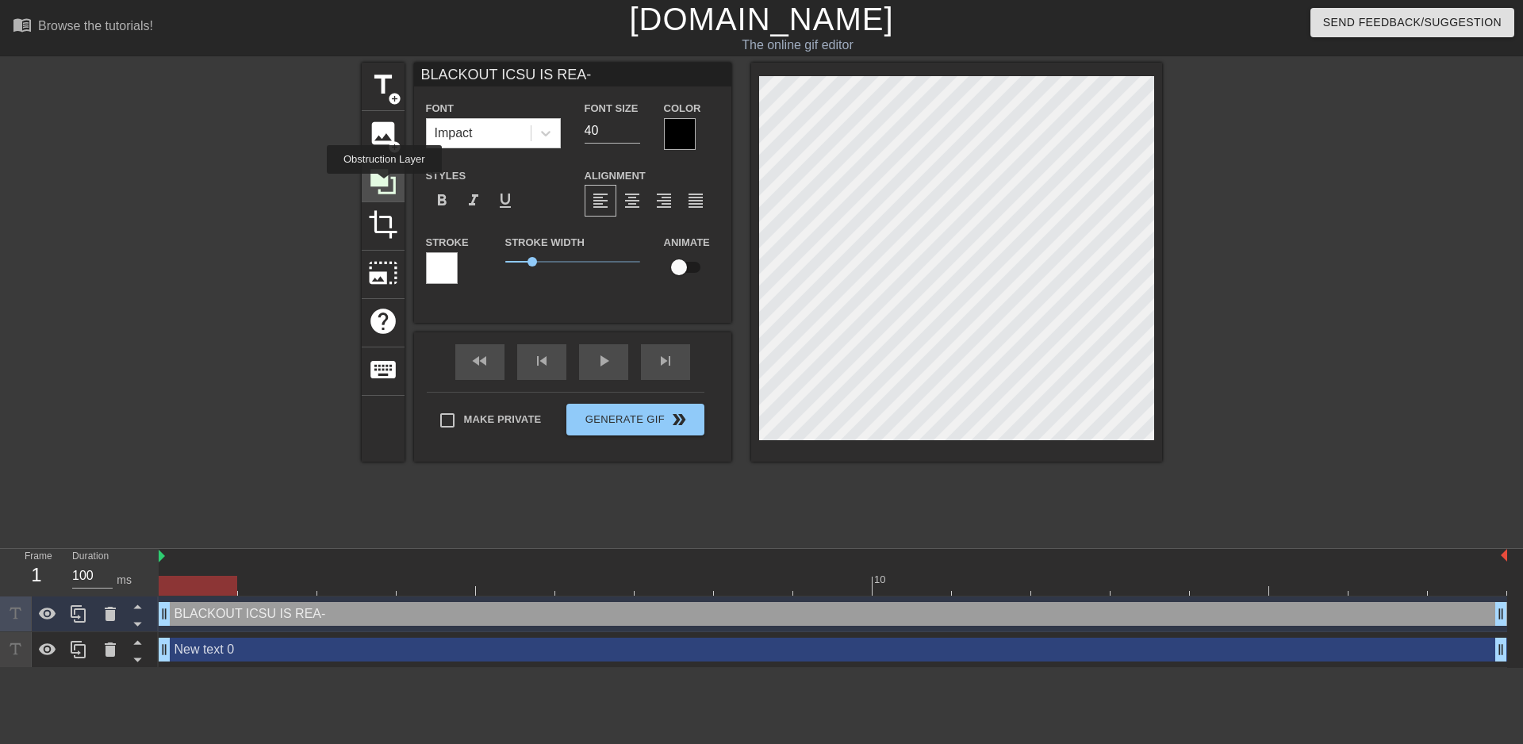
click at [384, 185] on icon at bounding box center [383, 181] width 25 height 25
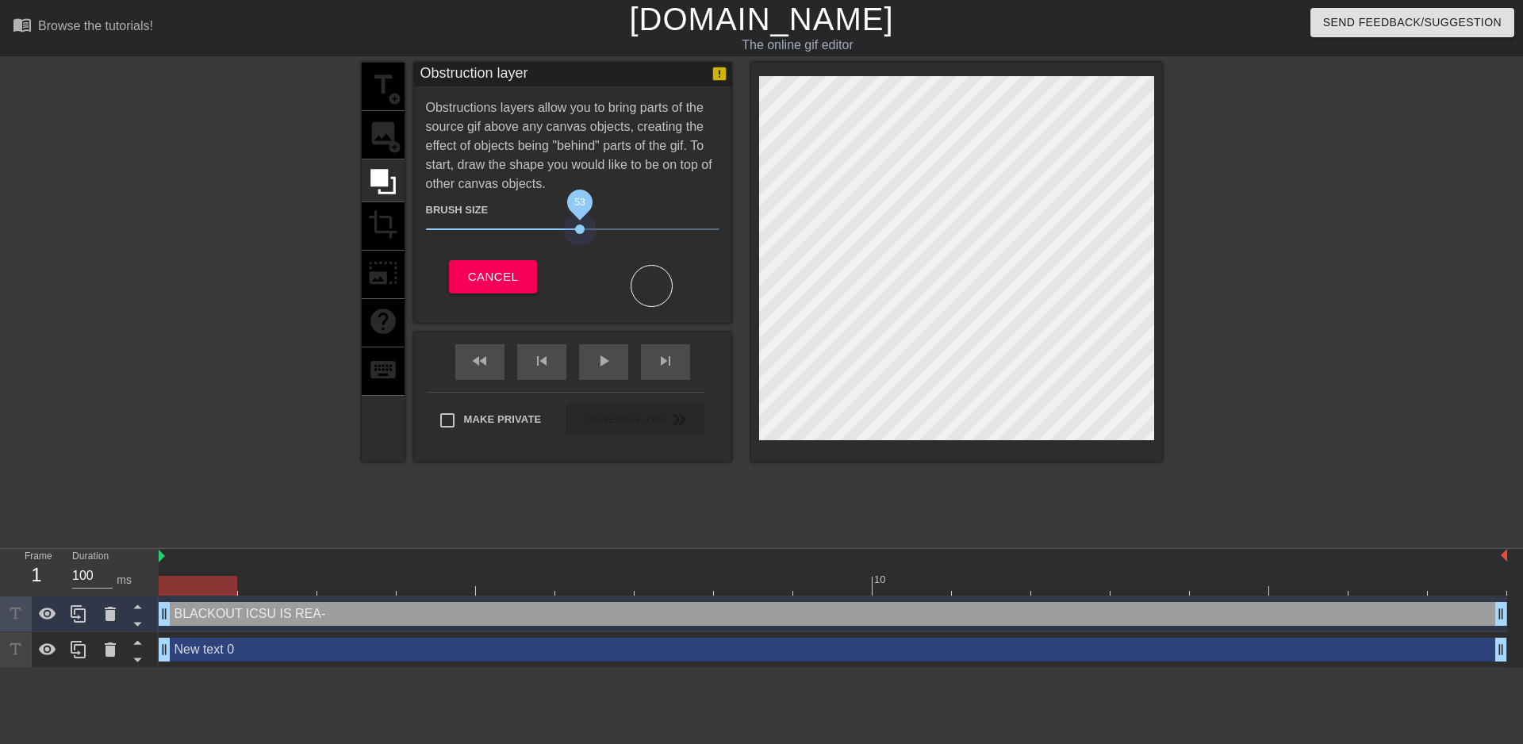
drag, startPoint x: 515, startPoint y: 225, endPoint x: 578, endPoint y: 271, distance: 77.9
click at [578, 271] on div "Brush Size 53 Cancel" at bounding box center [573, 250] width 294 height 113
click at [509, 289] on button "Cancel" at bounding box center [493, 276] width 88 height 33
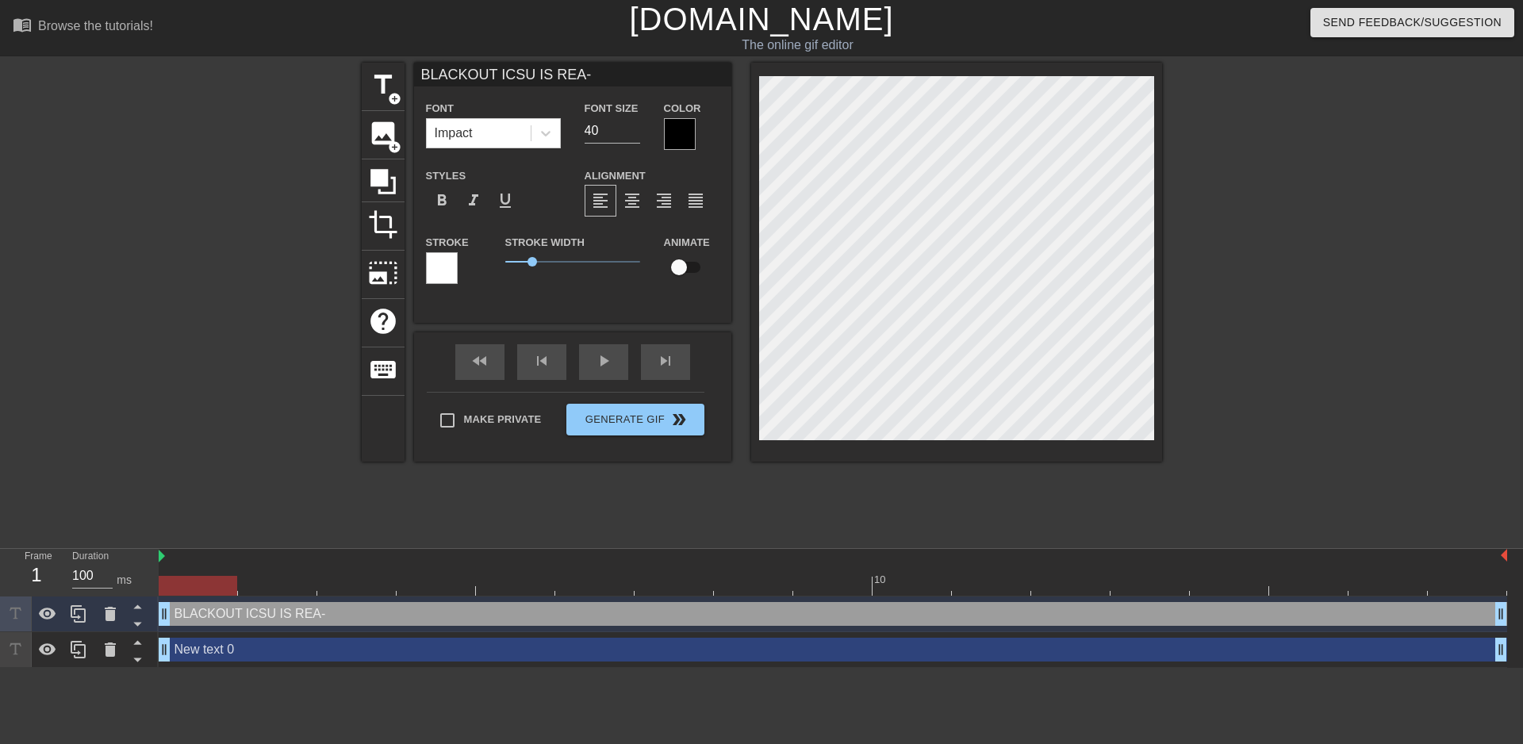
click at [680, 134] on div at bounding box center [680, 134] width 32 height 32
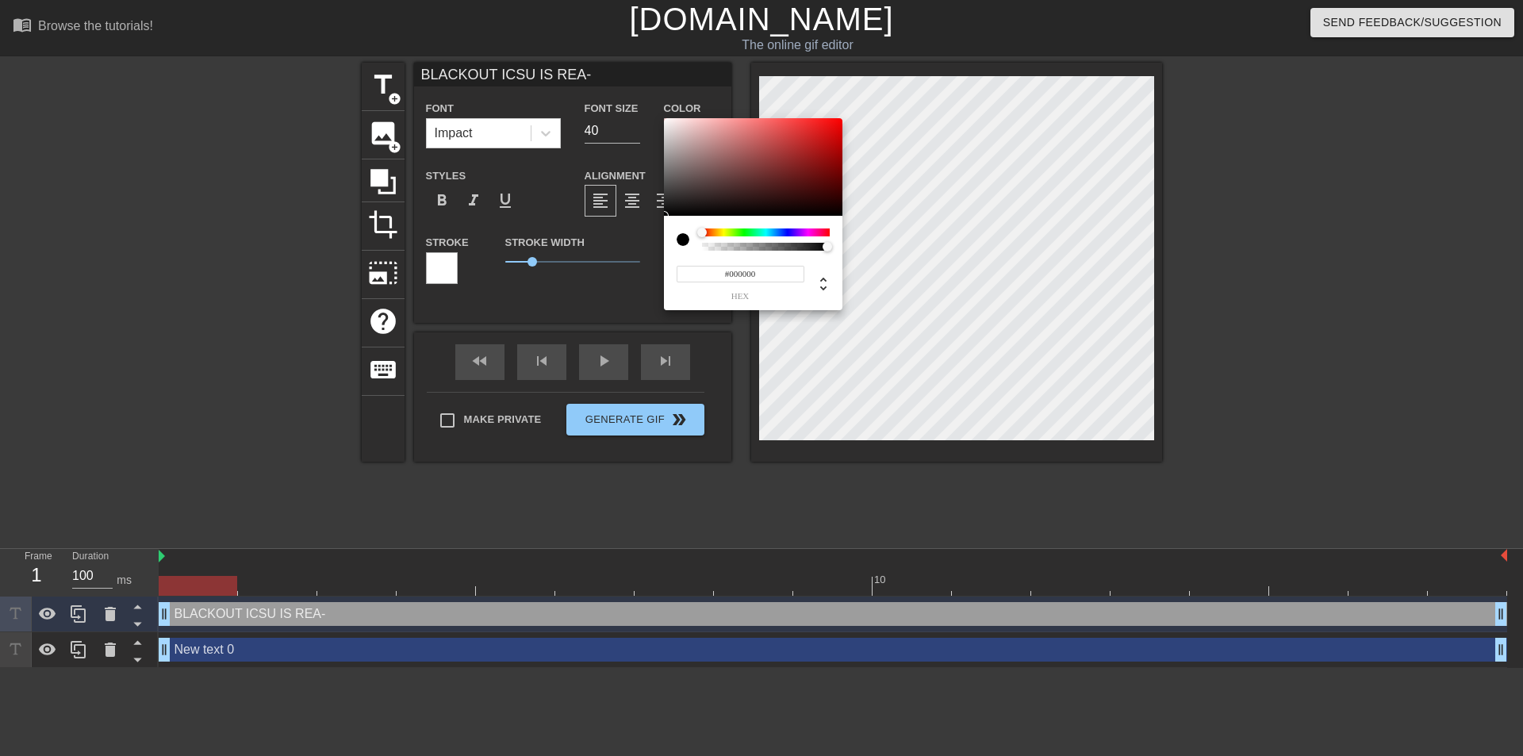
click at [682, 243] on div at bounding box center [683, 239] width 13 height 13
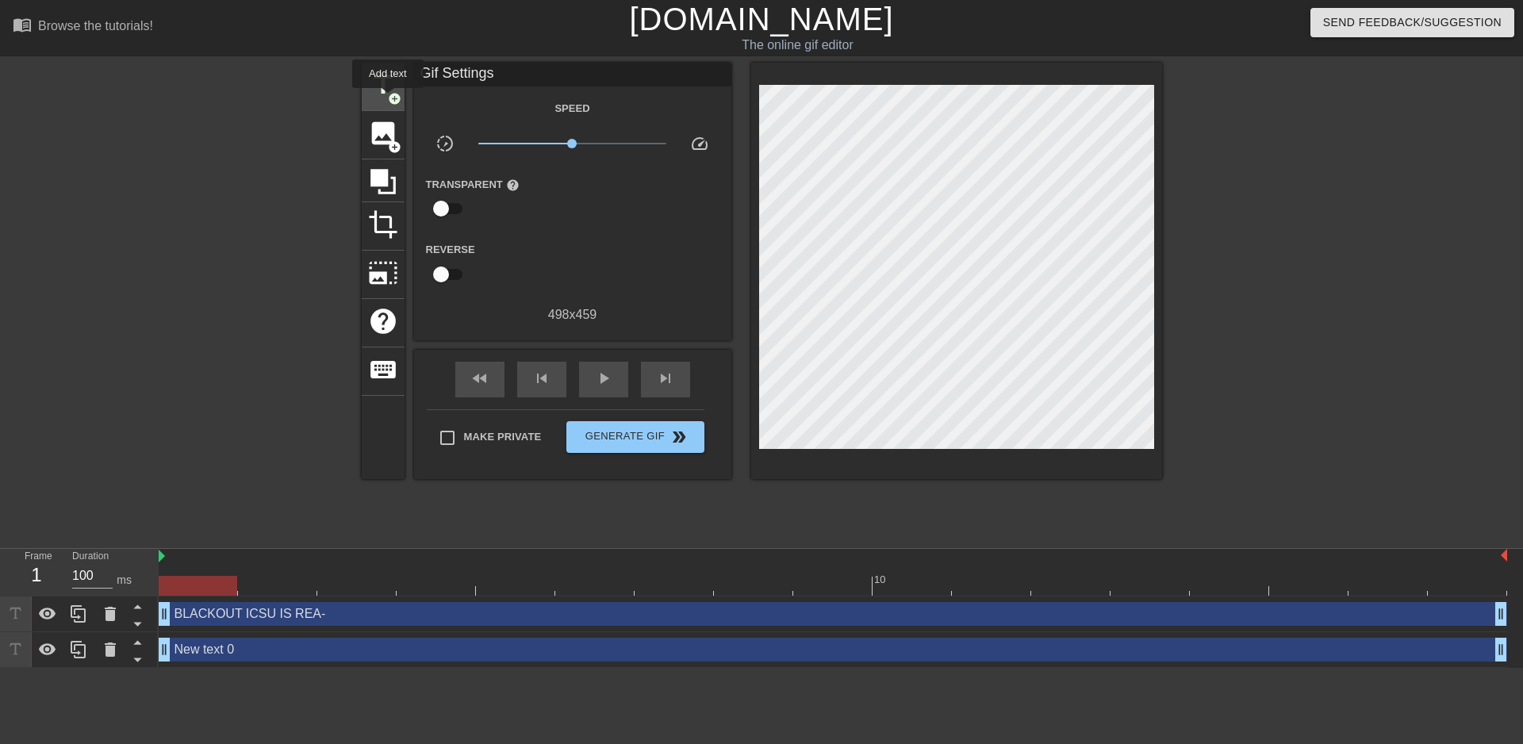
click at [388, 99] on span "add_circle" at bounding box center [394, 98] width 13 height 13
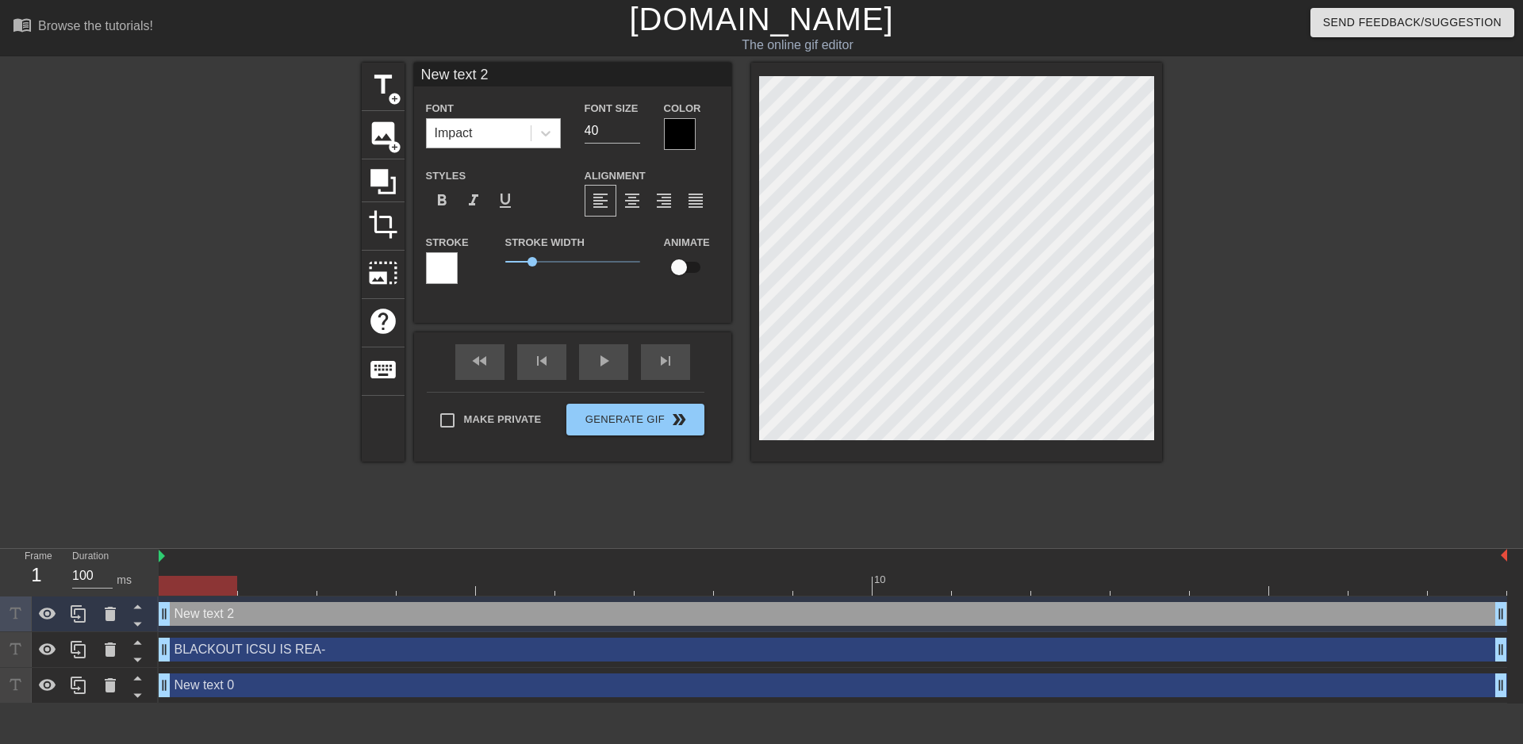
click at [474, 133] on div "Impact" at bounding box center [479, 133] width 104 height 29
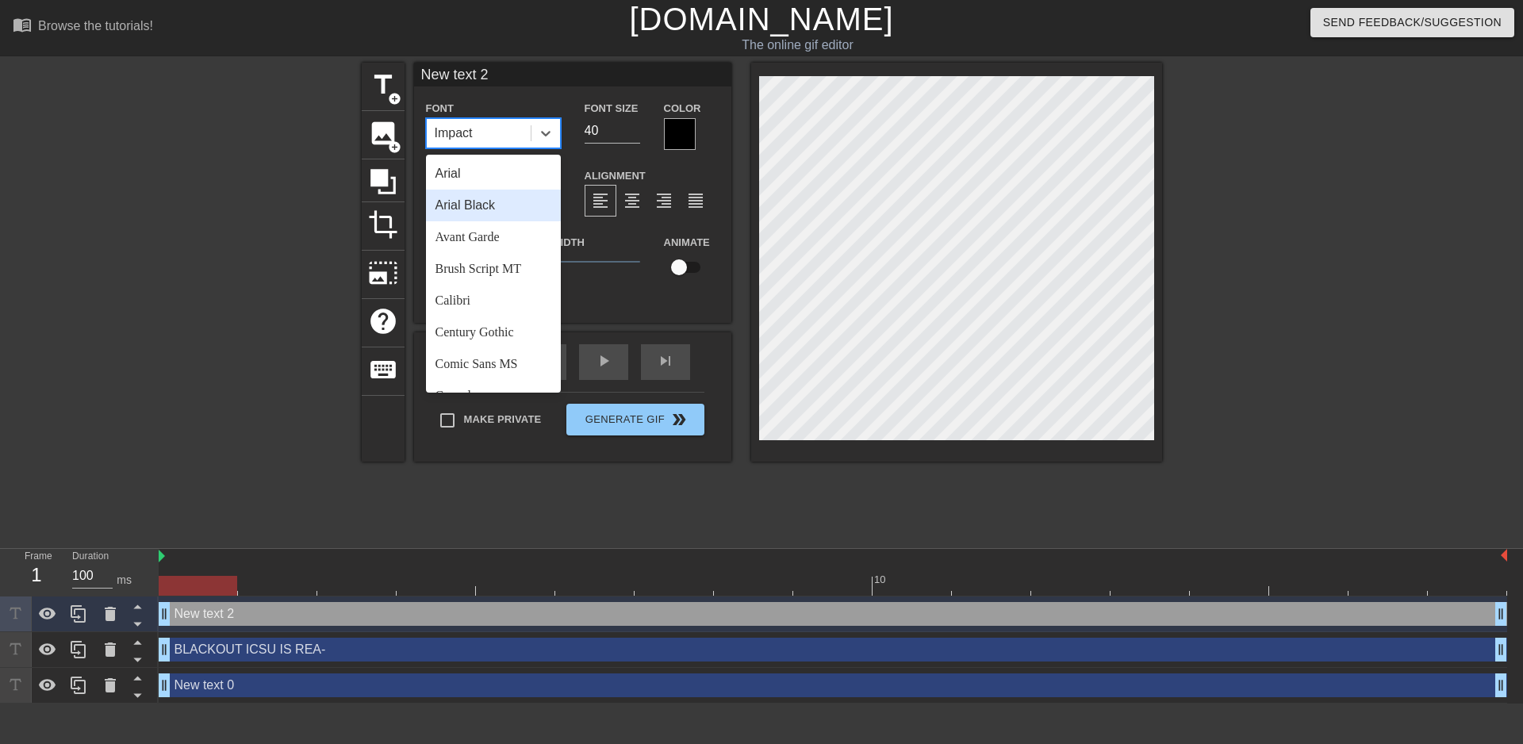
click at [489, 205] on div "Arial Black" at bounding box center [493, 206] width 135 height 32
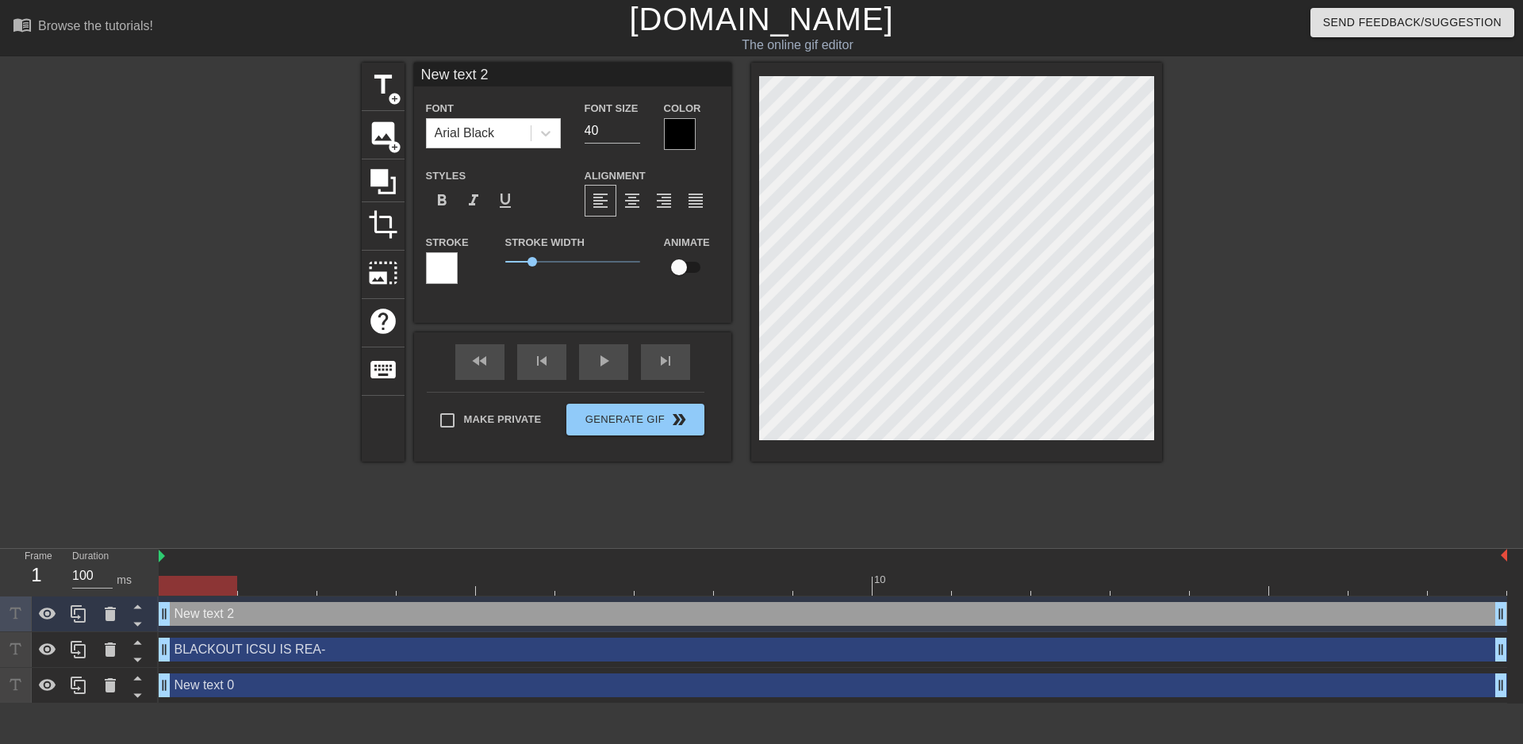
click at [1423, 309] on div "title add_circle image add_circle crop photo_size_select_large help keyboard Ne…" at bounding box center [761, 301] width 1523 height 476
type input "BLACKOUT ICSU IS REA-"
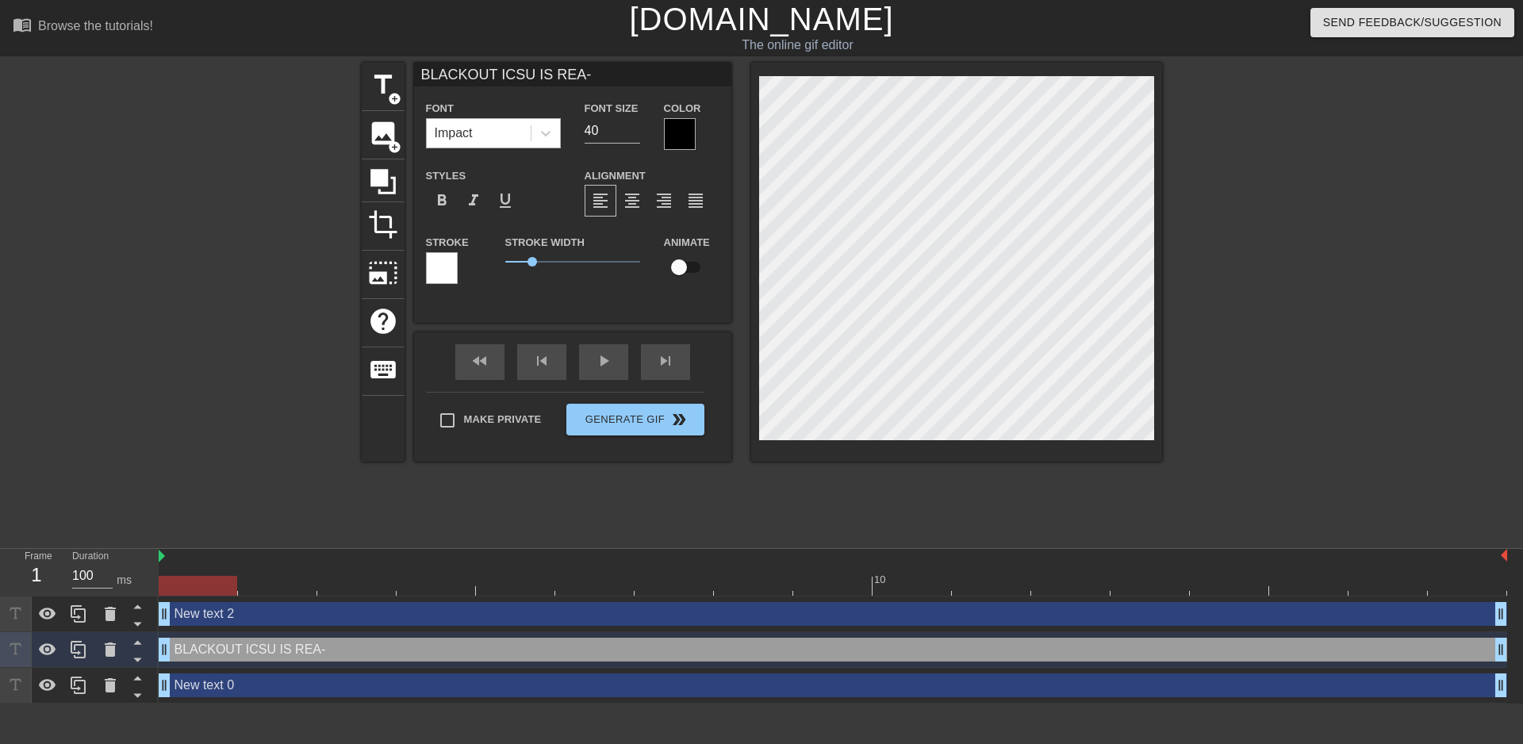
click at [466, 138] on div "Impact" at bounding box center [454, 133] width 38 height 19
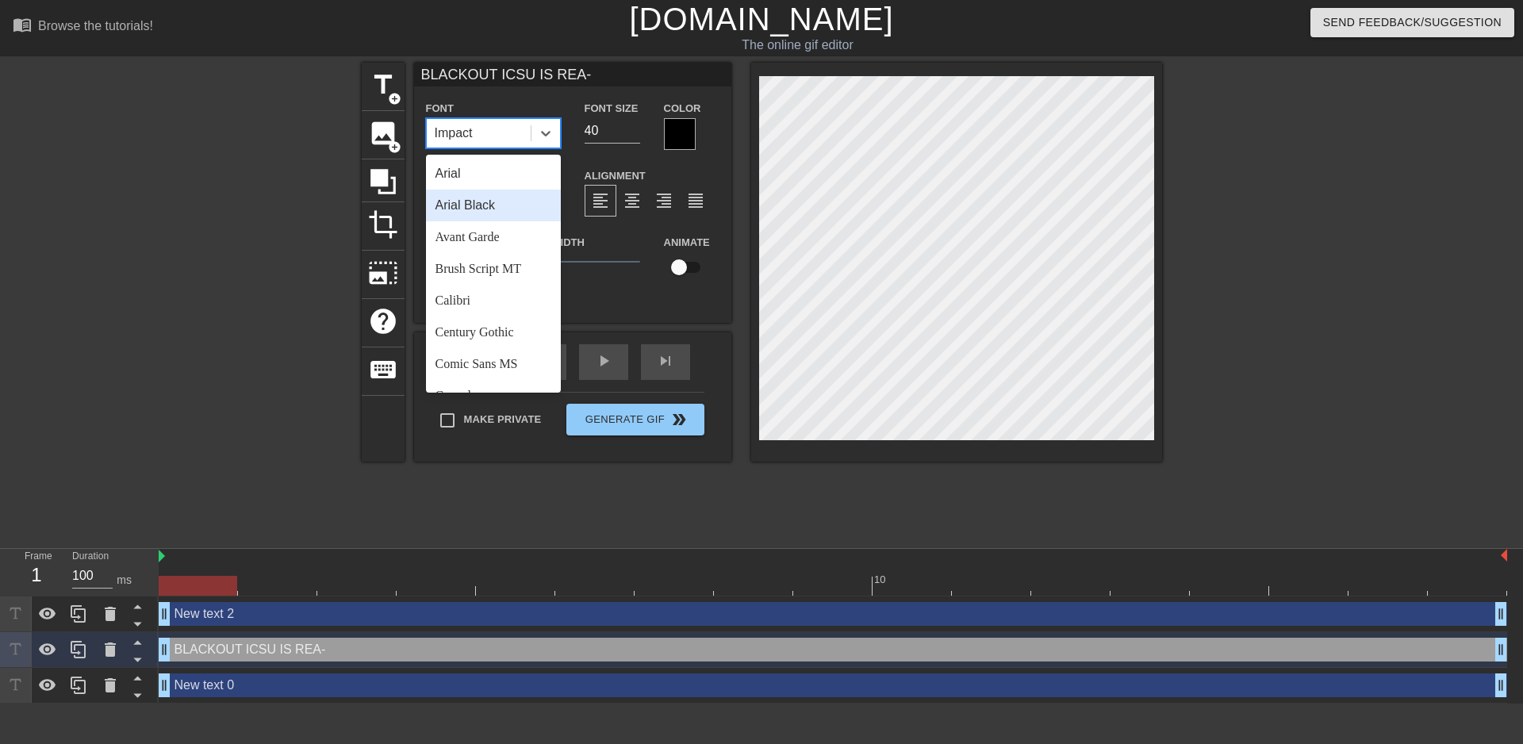
click at [473, 211] on div "Arial Black" at bounding box center [493, 206] width 135 height 32
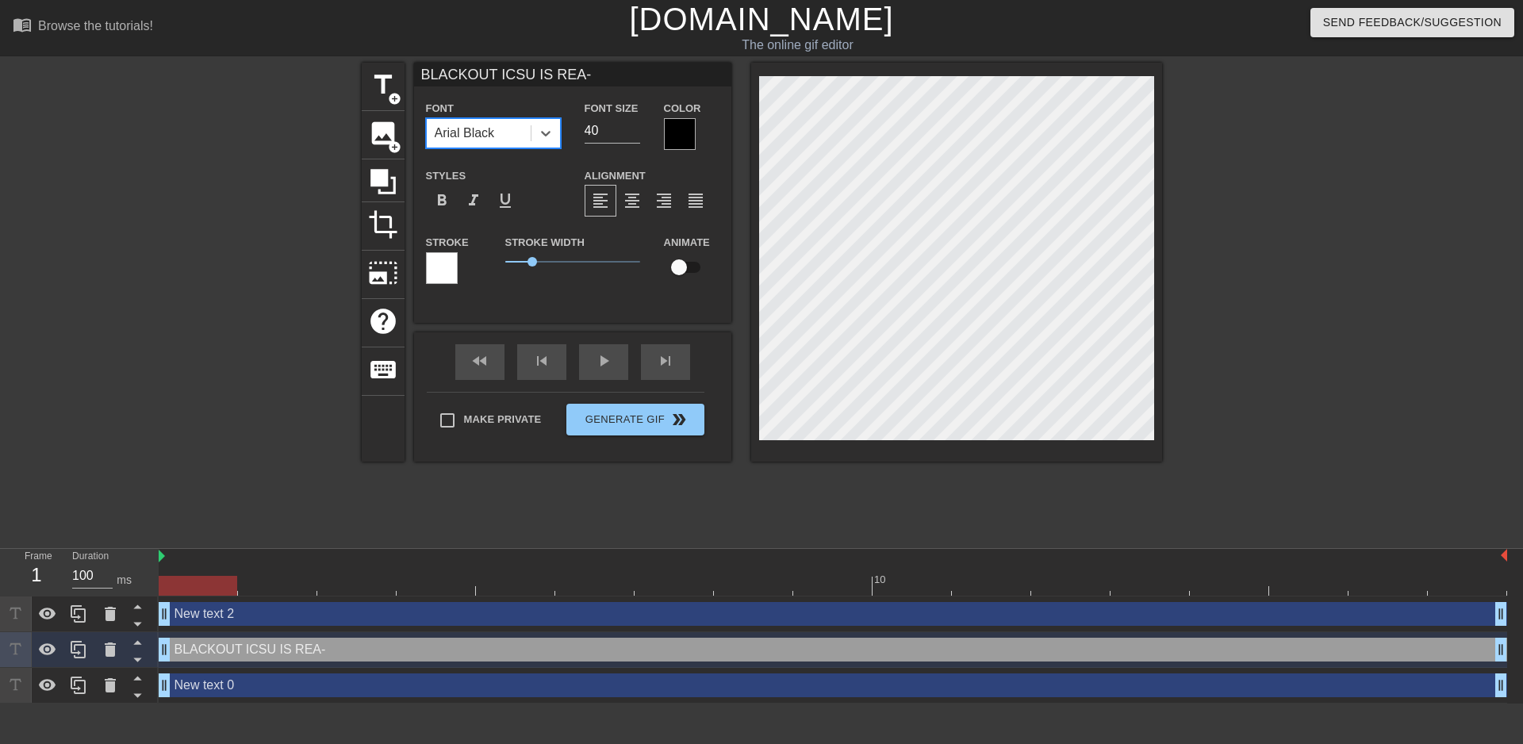
click at [487, 121] on div "Arial Black" at bounding box center [479, 133] width 104 height 29
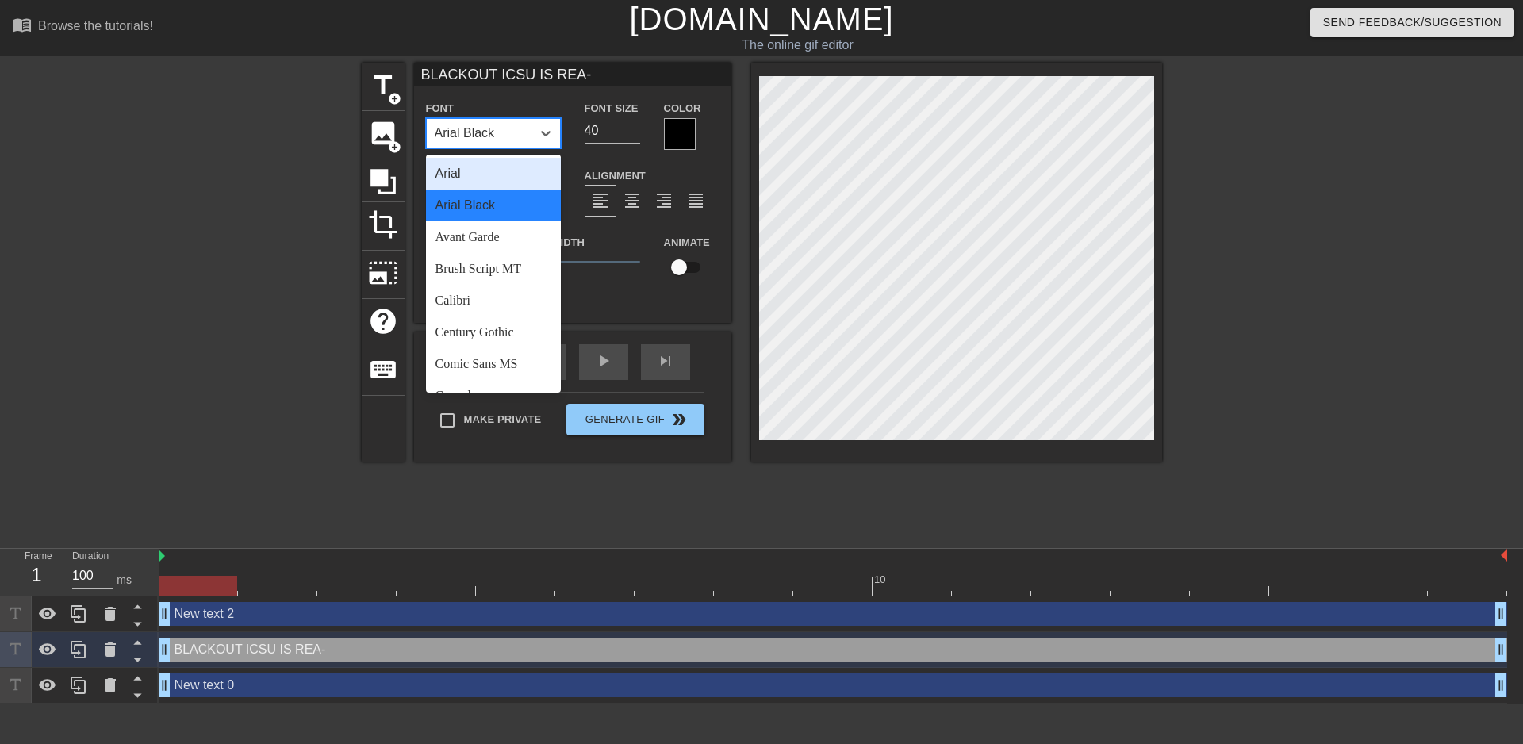
click at [477, 171] on div "Arial" at bounding box center [493, 174] width 135 height 32
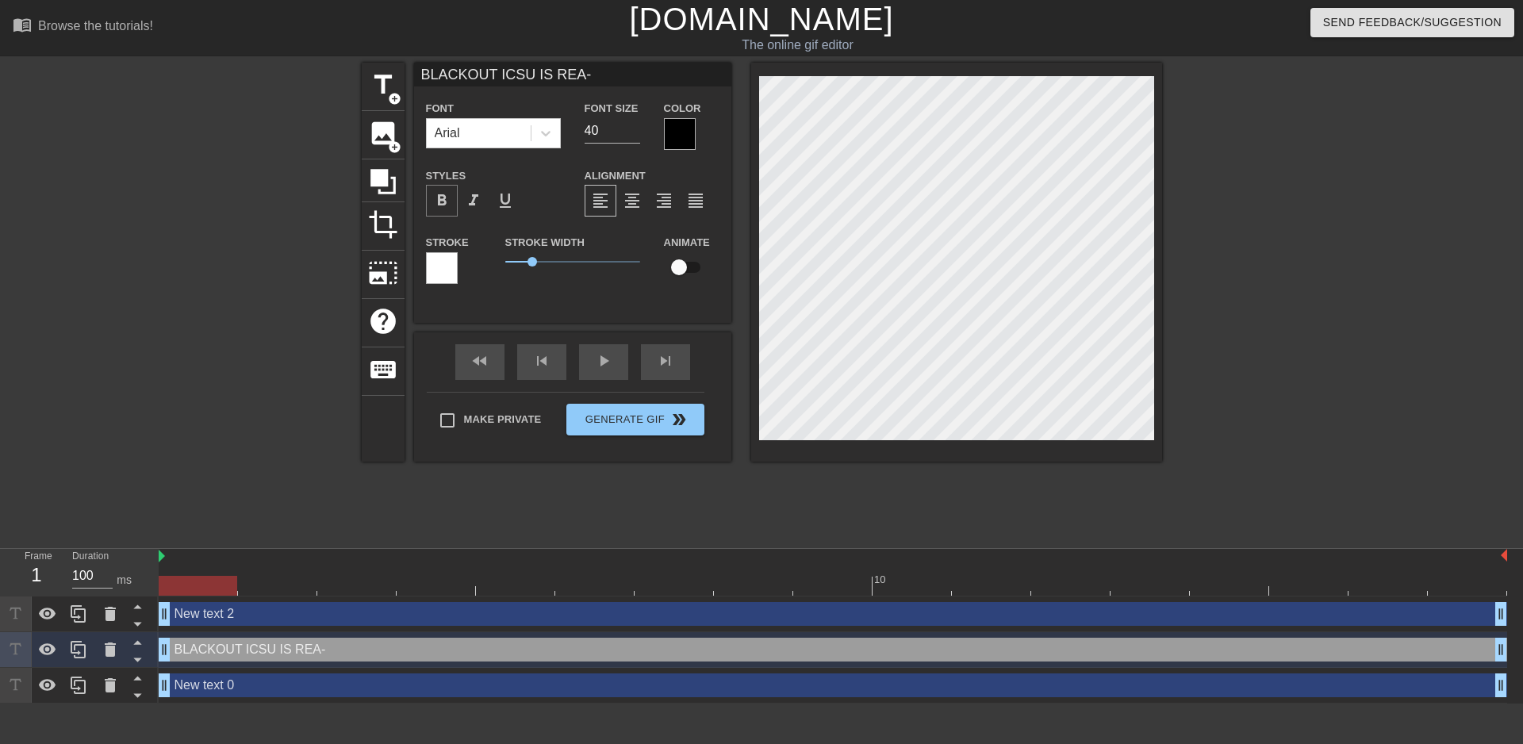
click at [451, 196] on span "format_bold" at bounding box center [441, 200] width 19 height 19
click at [442, 263] on div at bounding box center [442, 268] width 32 height 32
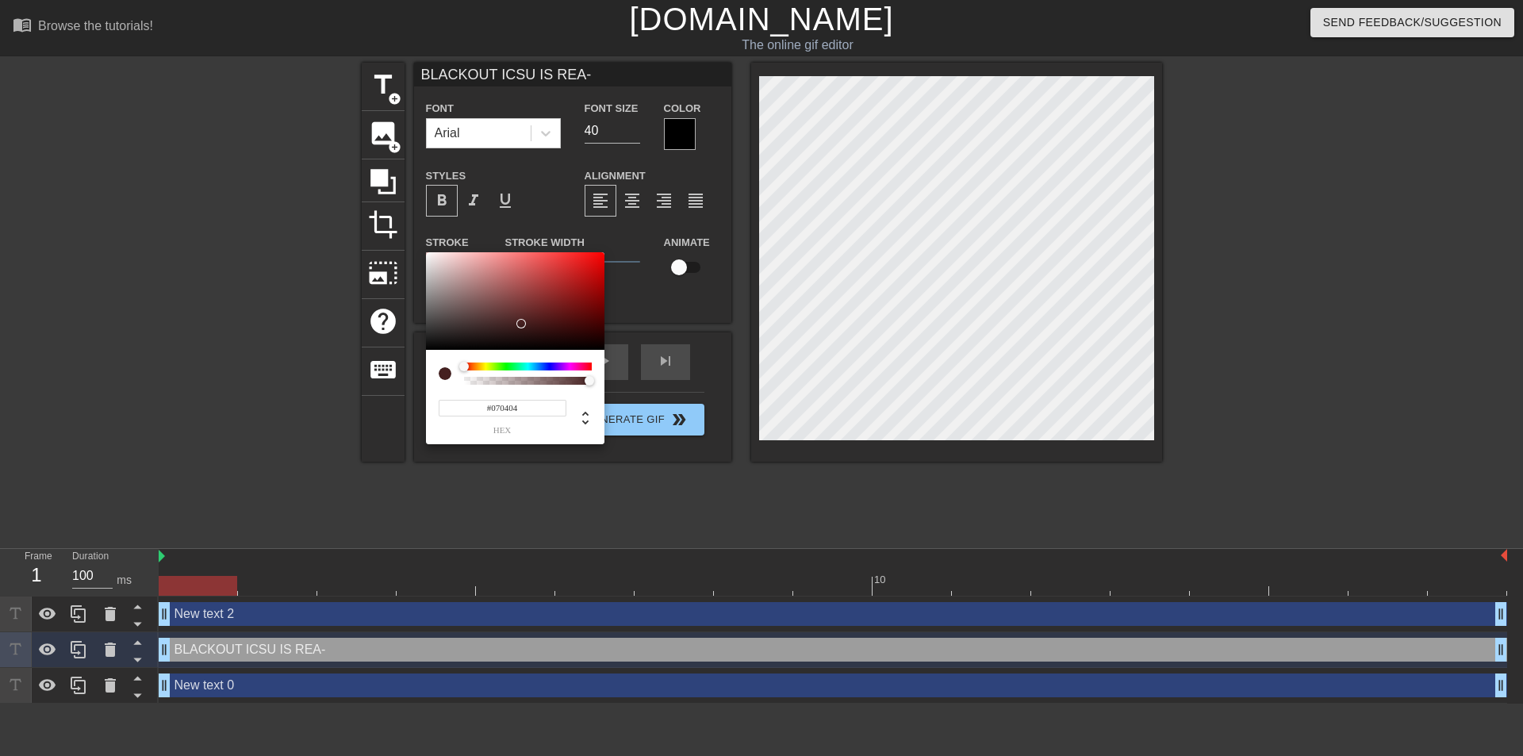
type input "#000000"
drag, startPoint x: 452, startPoint y: 297, endPoint x: 417, endPoint y: 433, distance: 141.1
click at [419, 421] on div "#000000 hex" at bounding box center [761, 378] width 1523 height 756
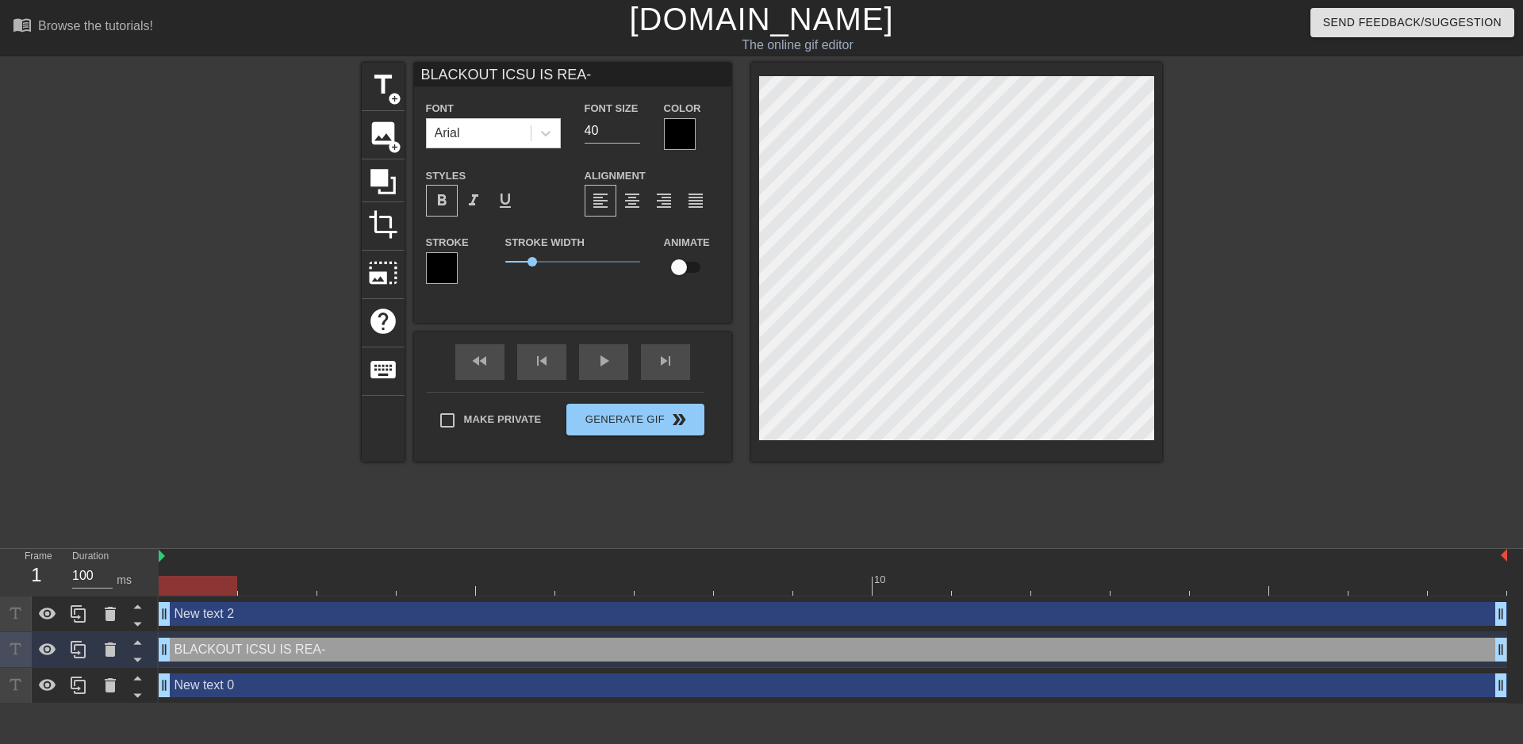
drag, startPoint x: 868, startPoint y: 209, endPoint x: 1157, endPoint y: 102, distance: 307.8
click at [1157, 102] on div at bounding box center [956, 262] width 411 height 399
click at [386, 227] on span "crop" at bounding box center [383, 224] width 30 height 30
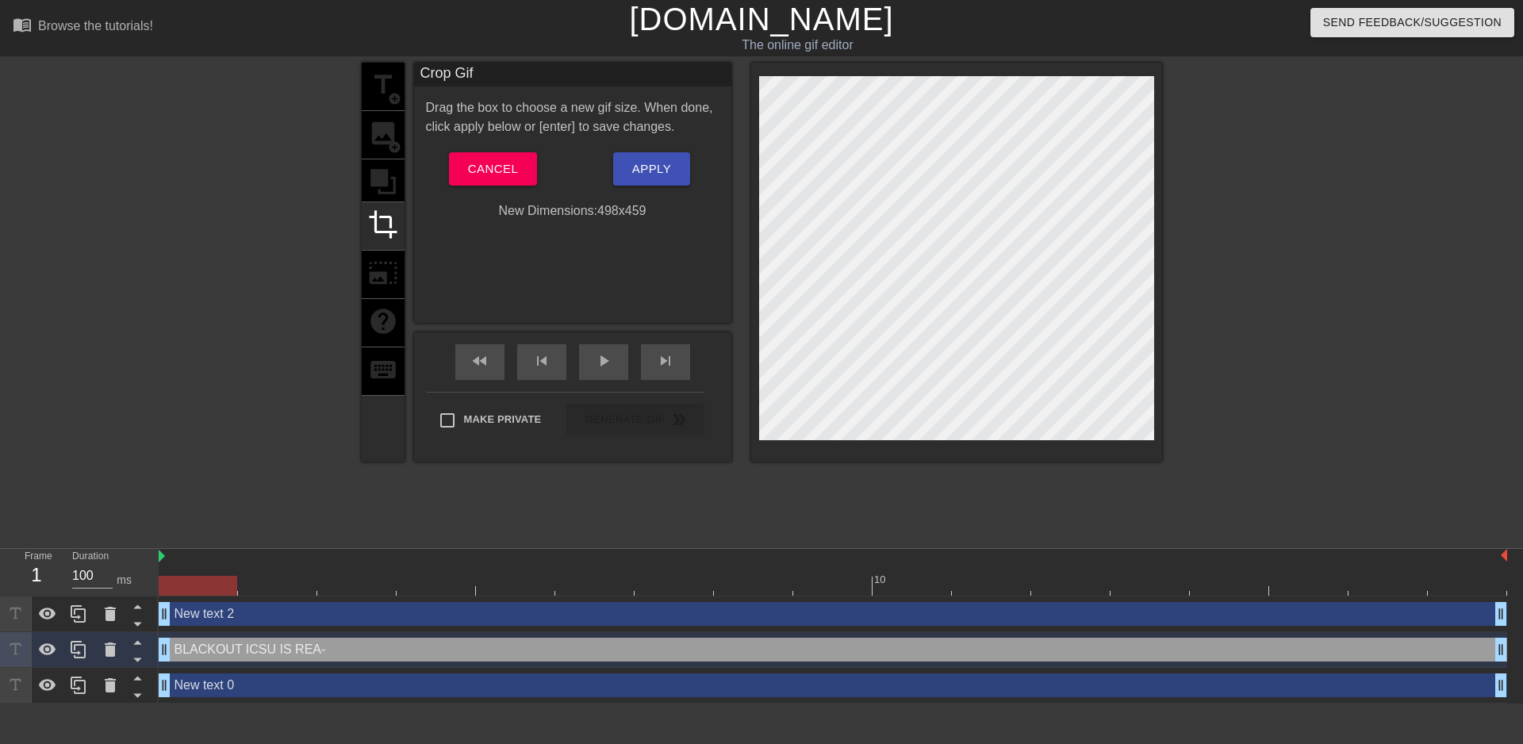
click at [851, 167] on div at bounding box center [956, 258] width 395 height 364
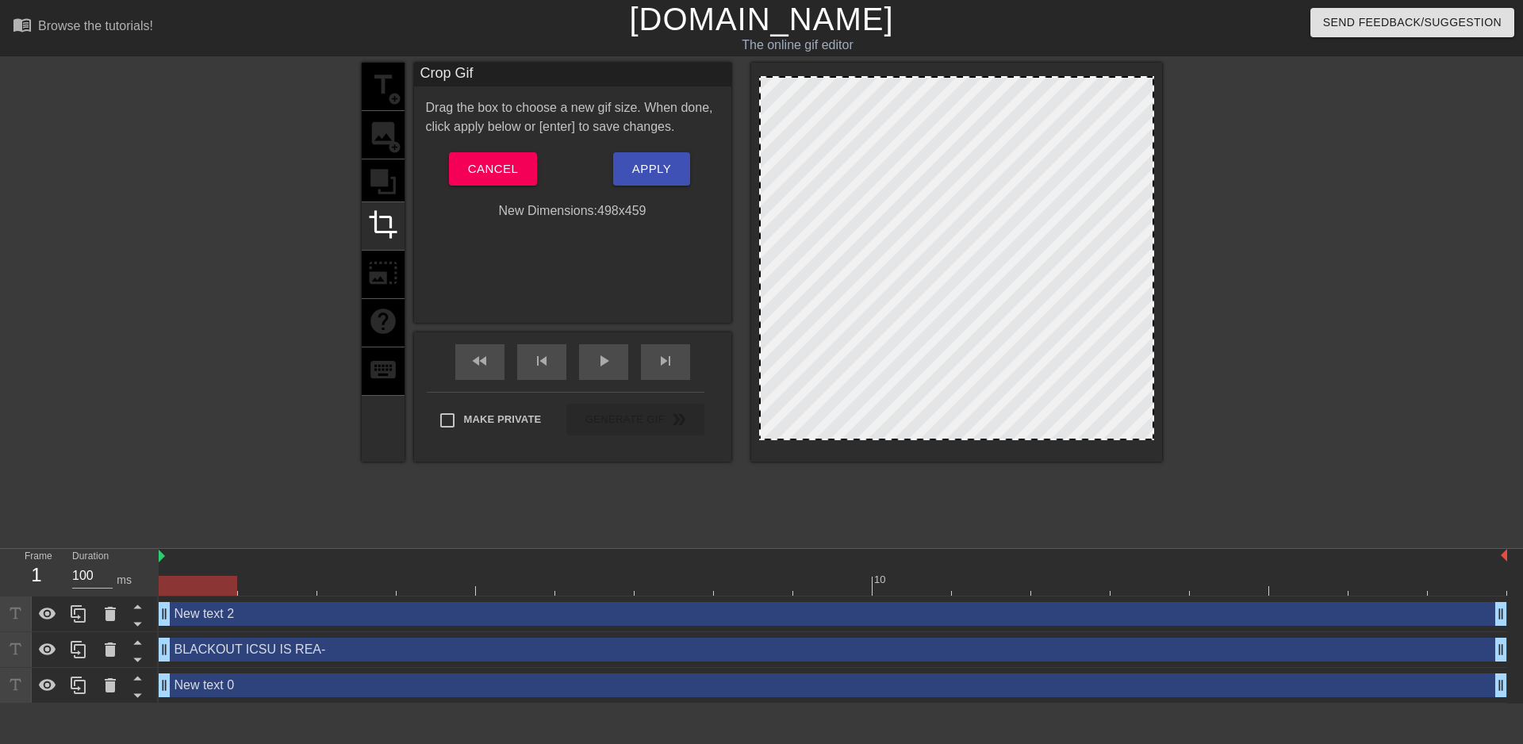
drag, startPoint x: 789, startPoint y: 94, endPoint x: 797, endPoint y: 113, distance: 20.3
click at [797, 113] on div at bounding box center [956, 258] width 395 height 364
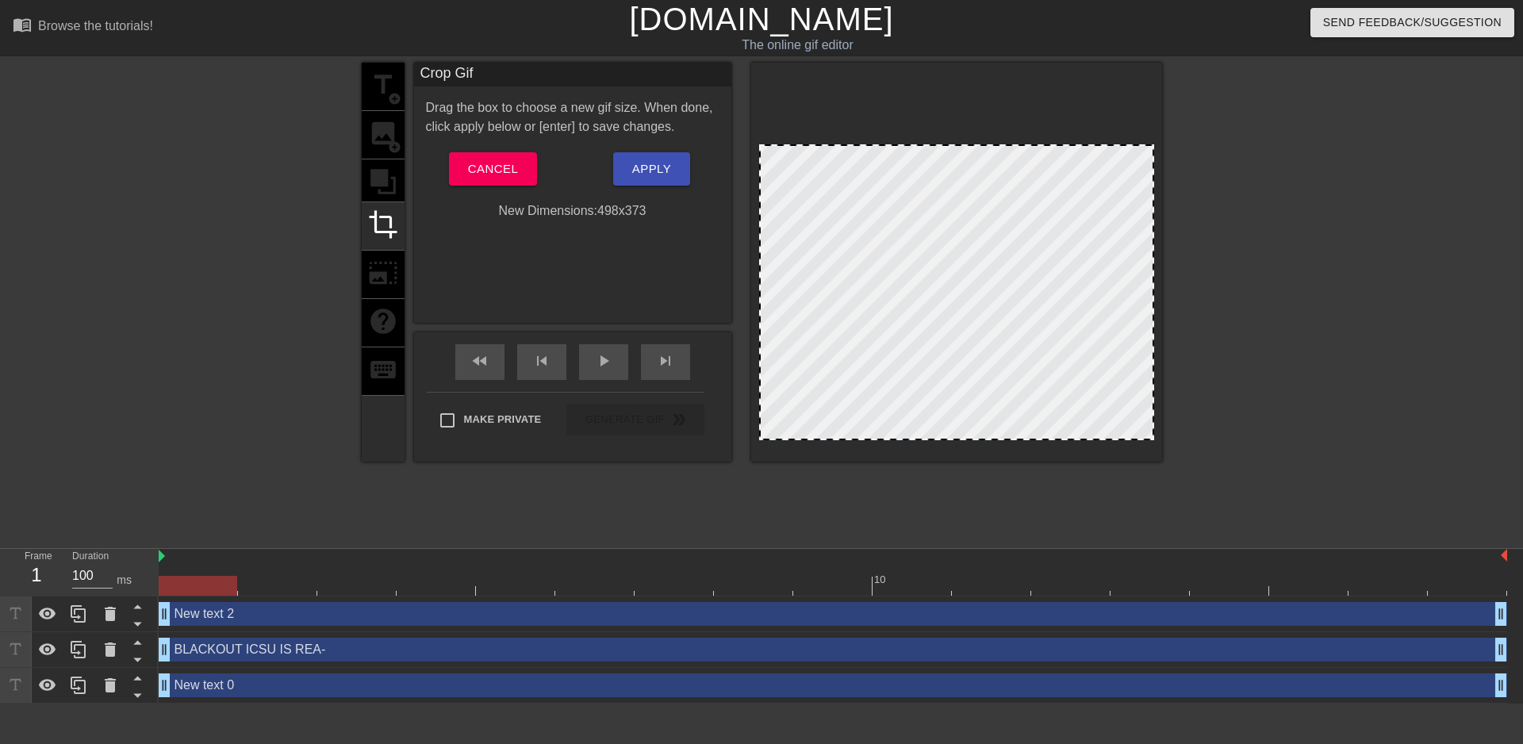
drag, startPoint x: 794, startPoint y: 79, endPoint x: 797, endPoint y: 147, distance: 68.3
click at [646, 160] on span "Apply" at bounding box center [651, 169] width 39 height 21
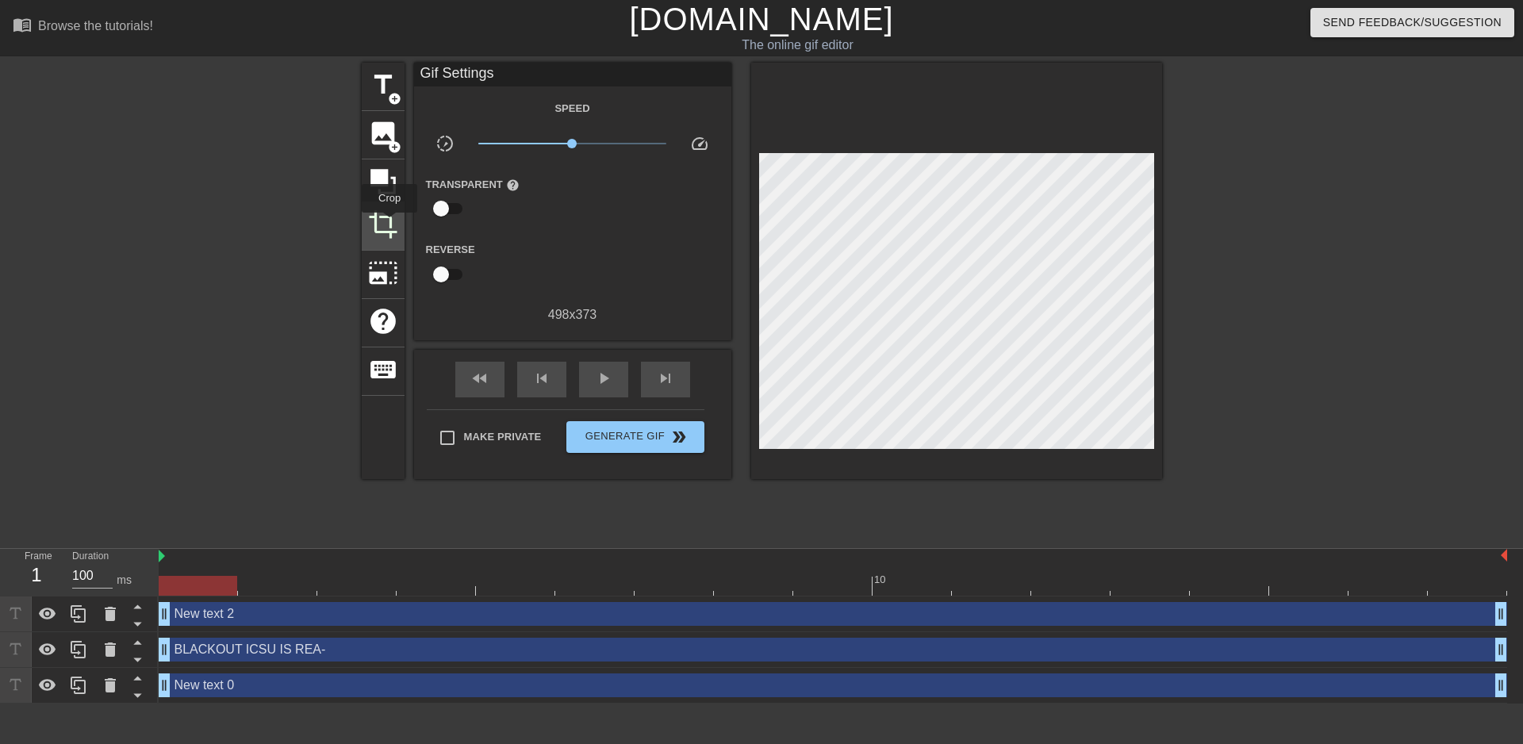
click at [390, 224] on span "crop" at bounding box center [383, 224] width 30 height 30
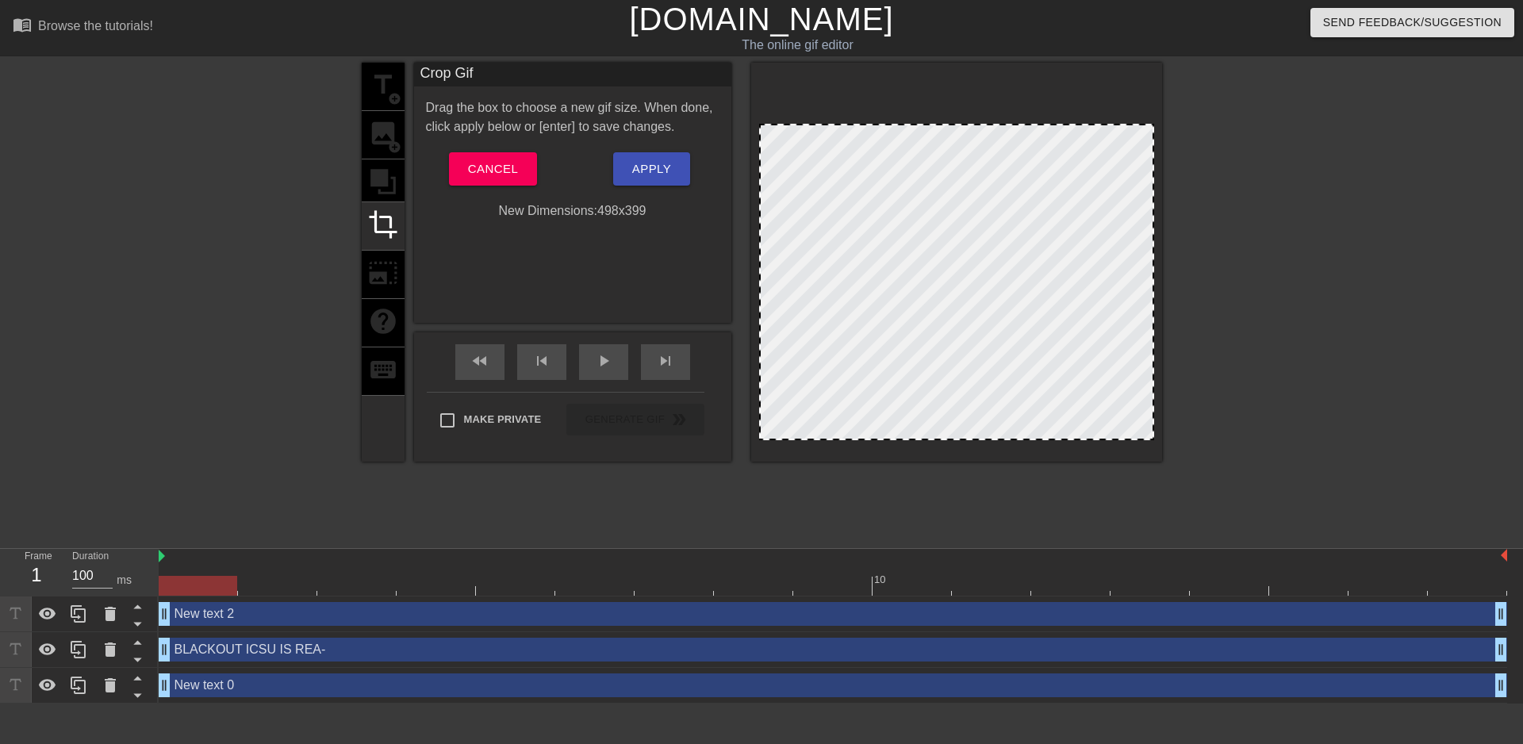
drag, startPoint x: 882, startPoint y: 146, endPoint x: 896, endPoint y: 125, distance: 24.6
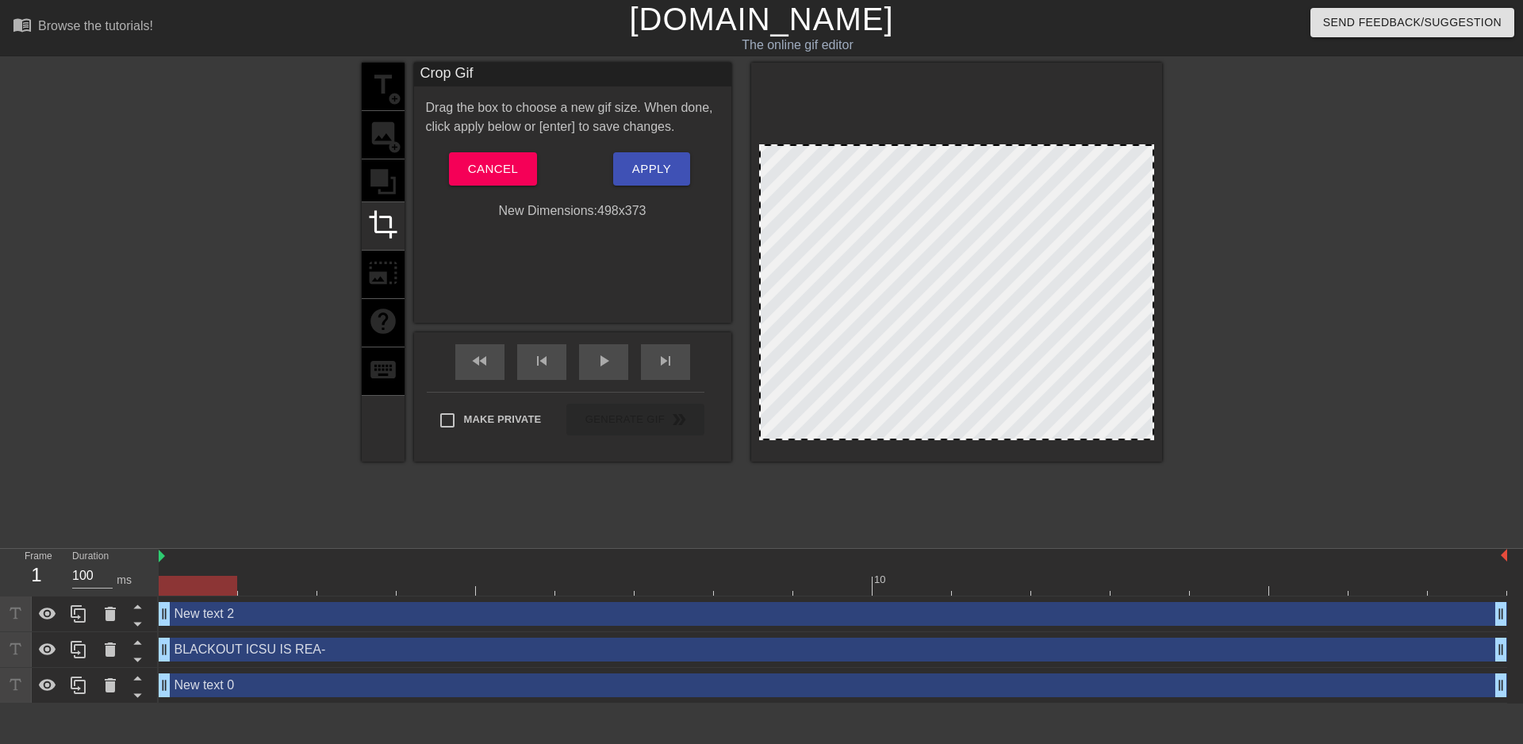
drag, startPoint x: 906, startPoint y: 126, endPoint x: 892, endPoint y: 147, distance: 25.1
click at [637, 172] on span "Apply" at bounding box center [651, 169] width 39 height 21
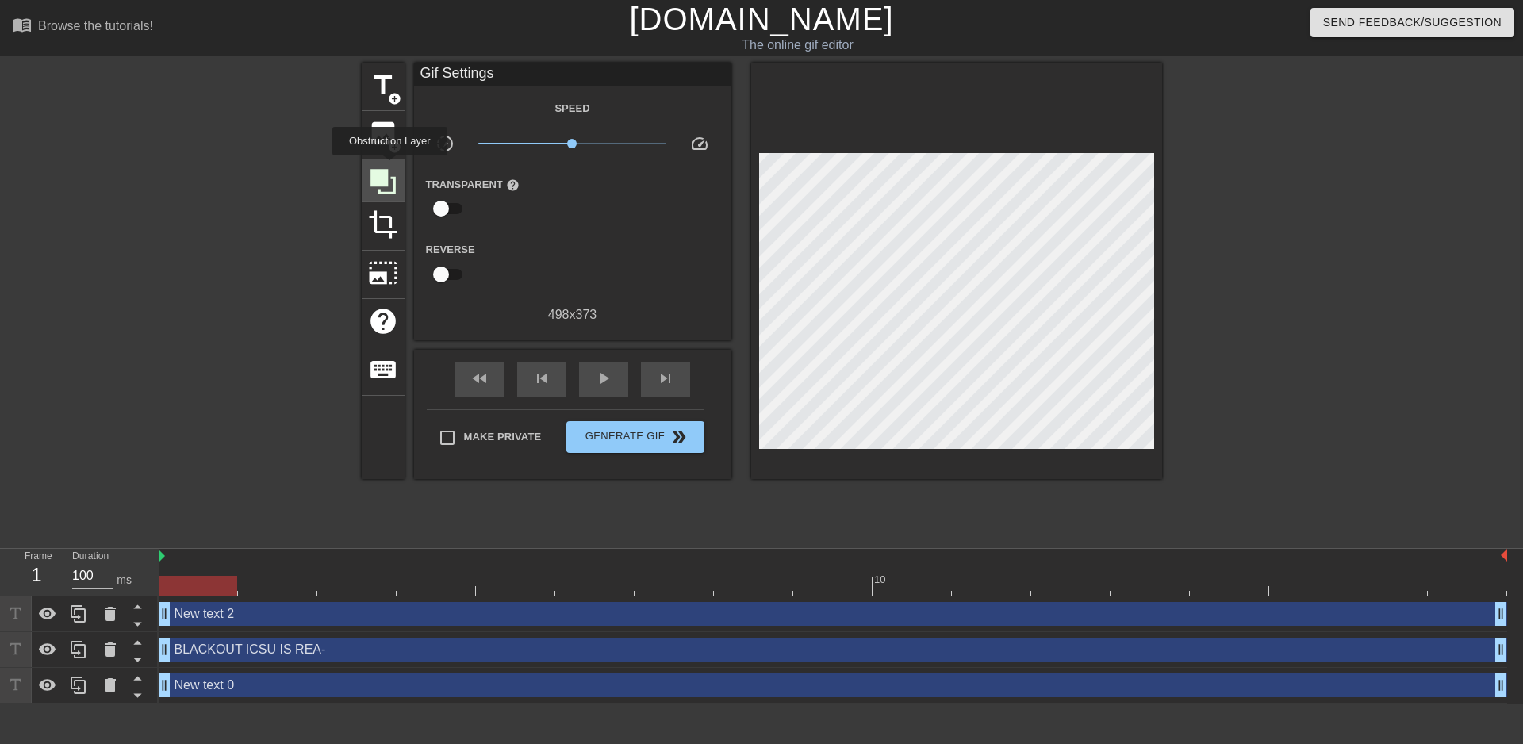
click at [386, 172] on icon at bounding box center [383, 181] width 25 height 25
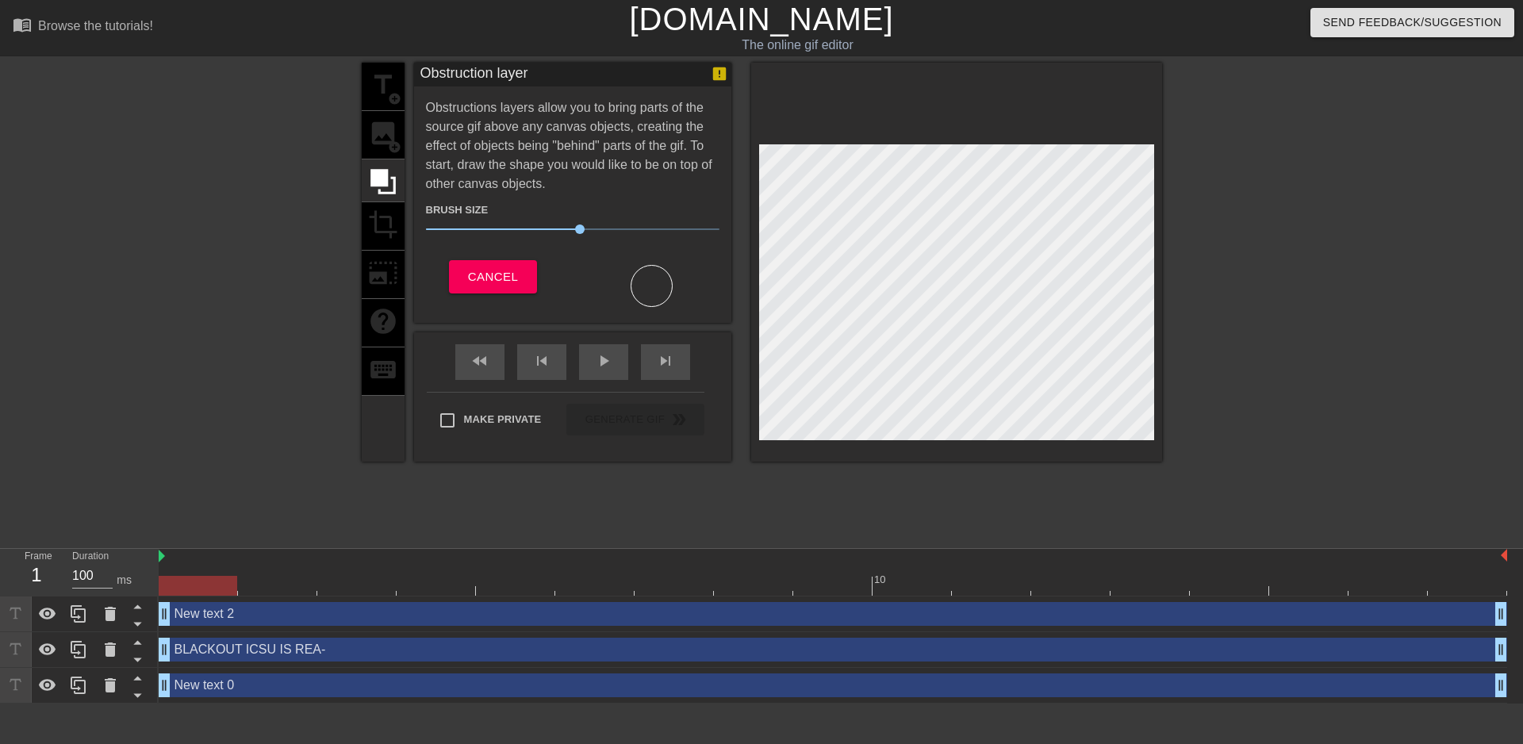
click at [389, 221] on div "title add_circle image add_circle crop photo_size_select_large help keyboard" at bounding box center [383, 262] width 43 height 399
click at [533, 270] on button "Cancel" at bounding box center [493, 276] width 88 height 33
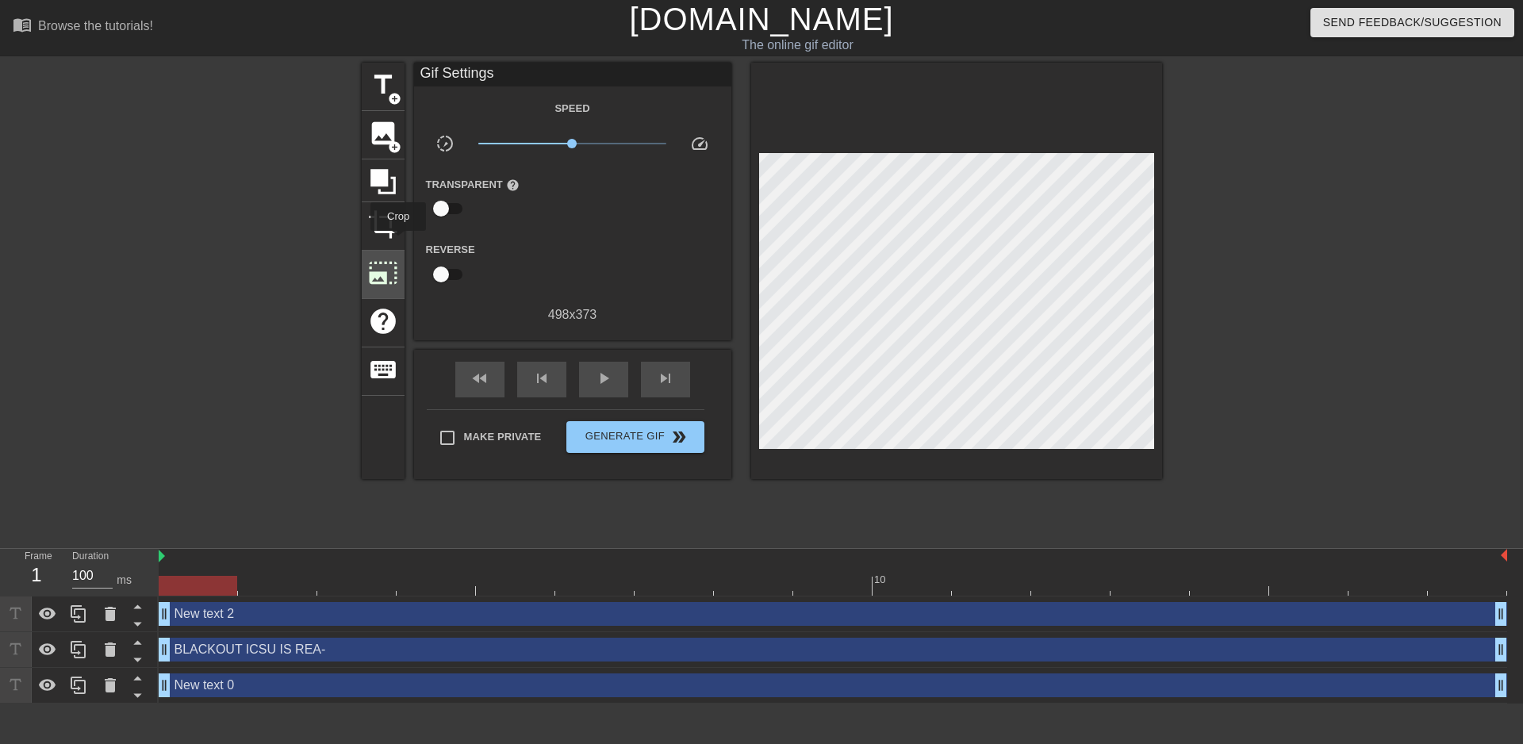
drag, startPoint x: 398, startPoint y: 243, endPoint x: 401, endPoint y: 251, distance: 8.5
drag, startPoint x: 401, startPoint y: 251, endPoint x: 500, endPoint y: 217, distance: 103.9
click at [513, 215] on div "Transparent help" at bounding box center [480, 200] width 133 height 50
click at [386, 285] on span "photo_size_select_large" at bounding box center [383, 273] width 30 height 30
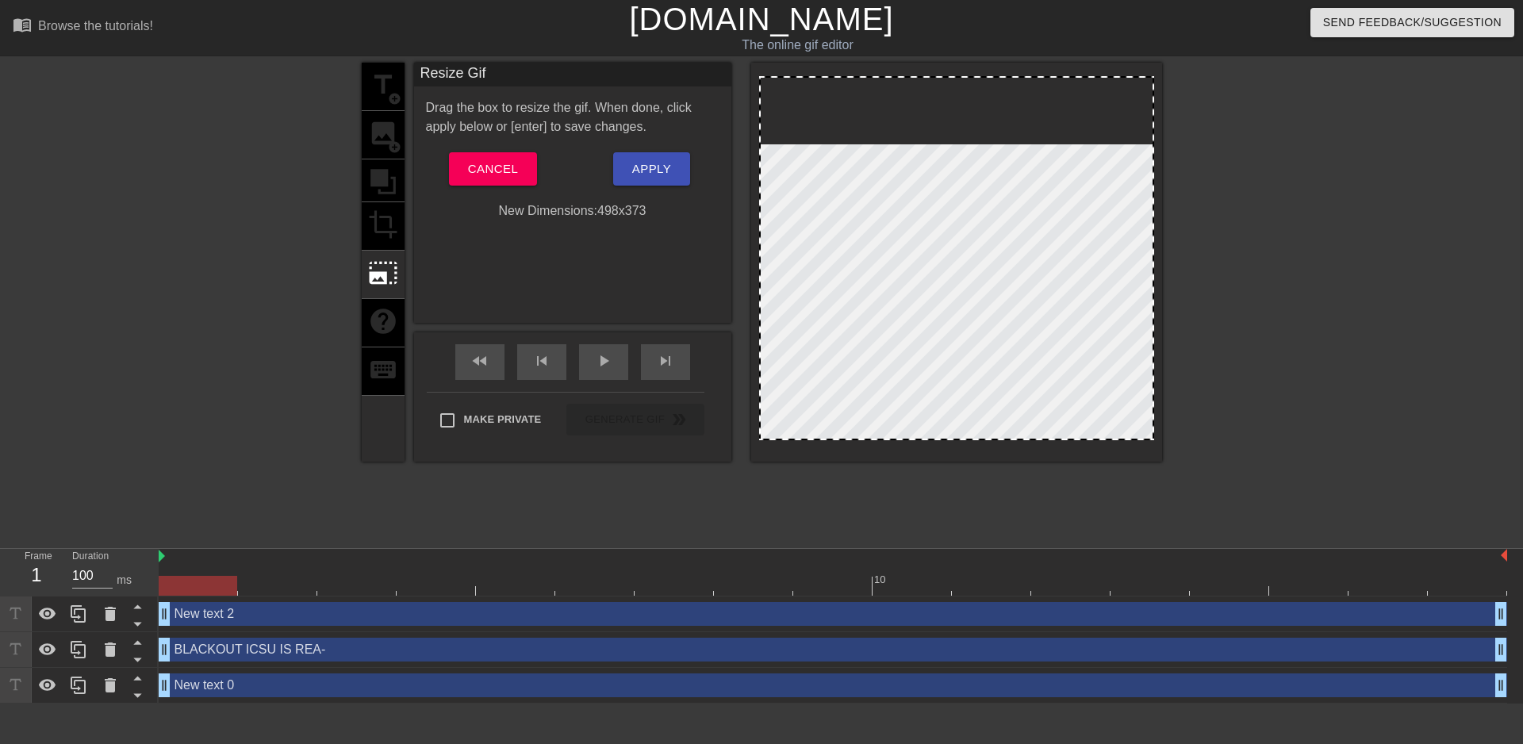
click at [924, 153] on div at bounding box center [956, 258] width 395 height 364
drag, startPoint x: 939, startPoint y: 75, endPoint x: 939, endPoint y: 84, distance: 9.6
click at [939, 84] on div at bounding box center [956, 262] width 411 height 399
click at [481, 160] on span "Cancel" at bounding box center [493, 169] width 50 height 21
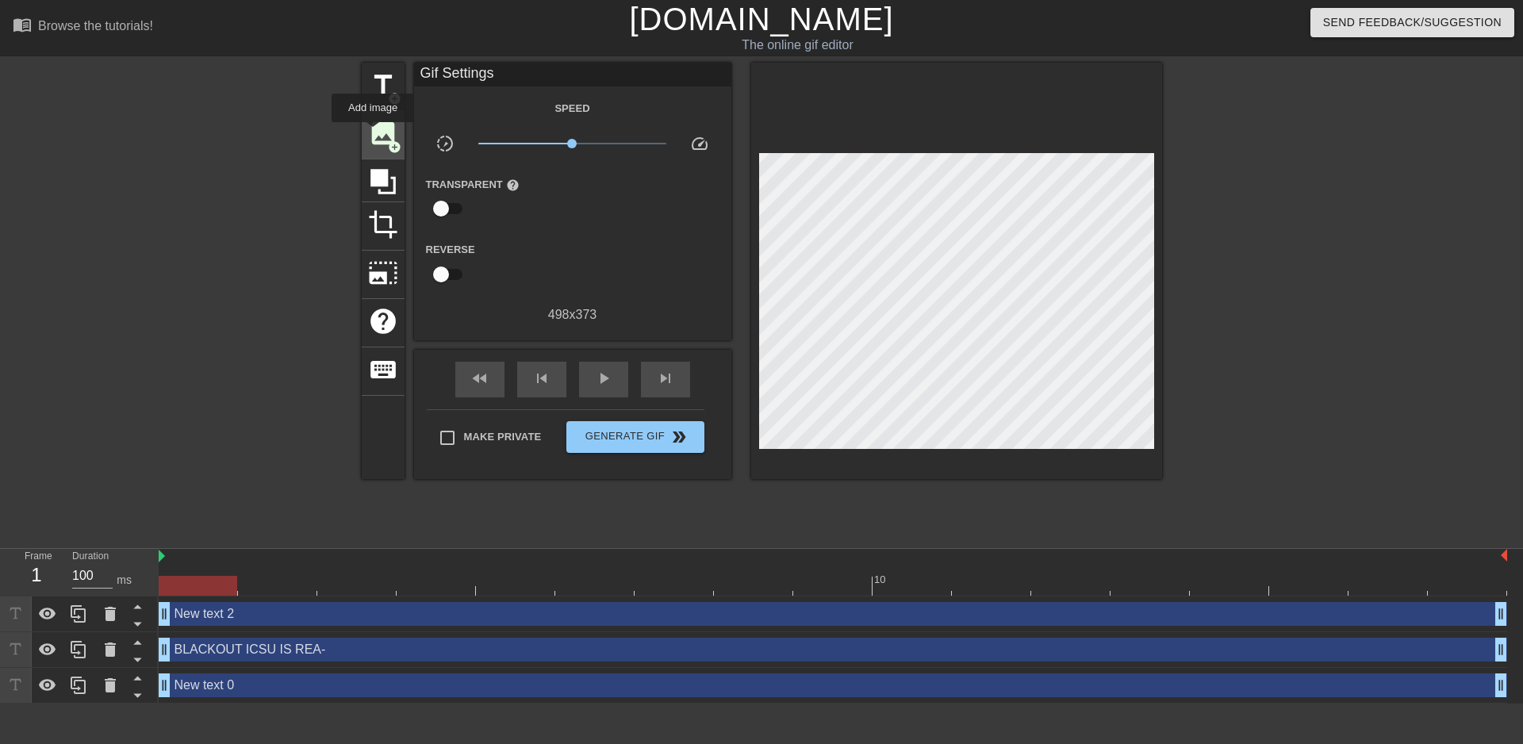
click at [373, 133] on span "image" at bounding box center [383, 133] width 30 height 30
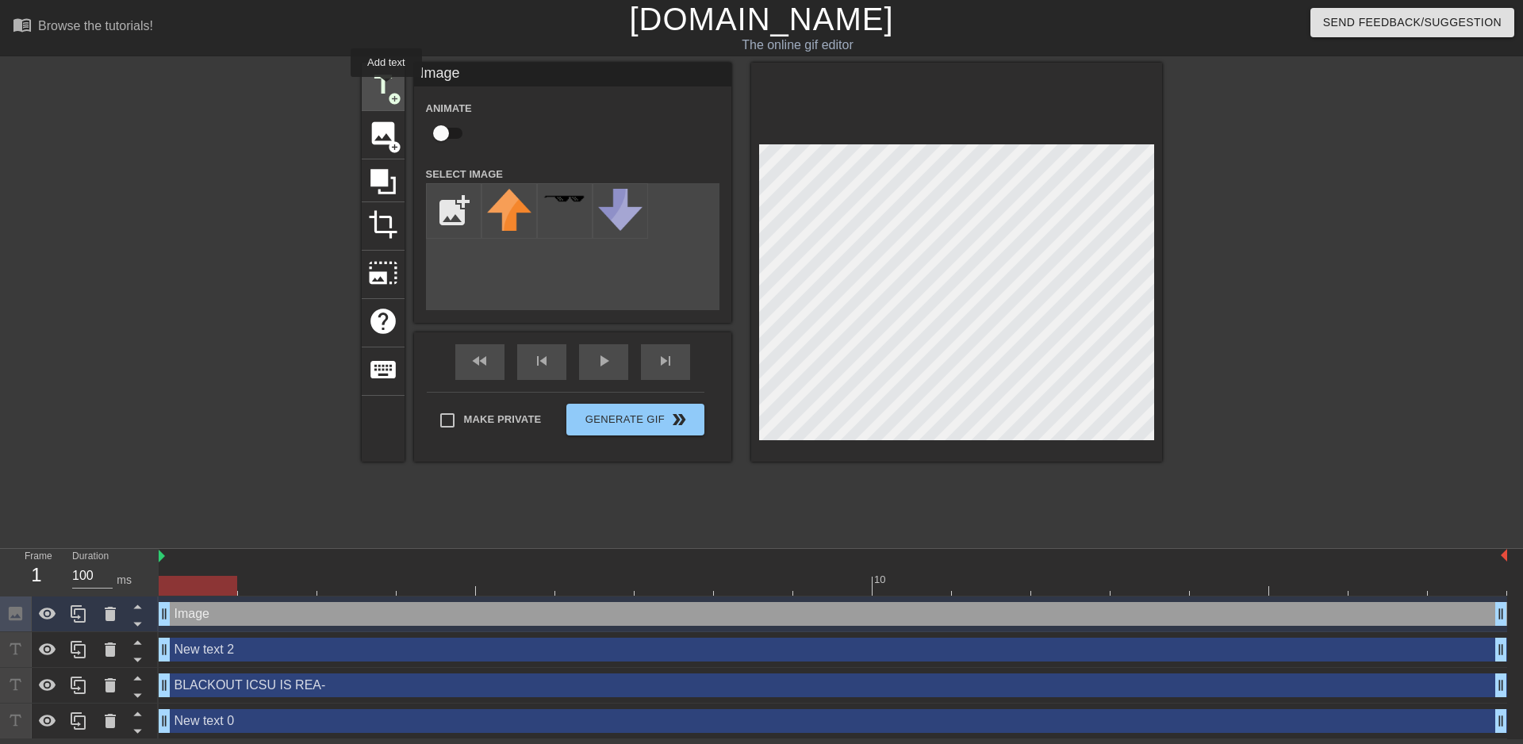
click at [386, 88] on span "title" at bounding box center [383, 85] width 30 height 30
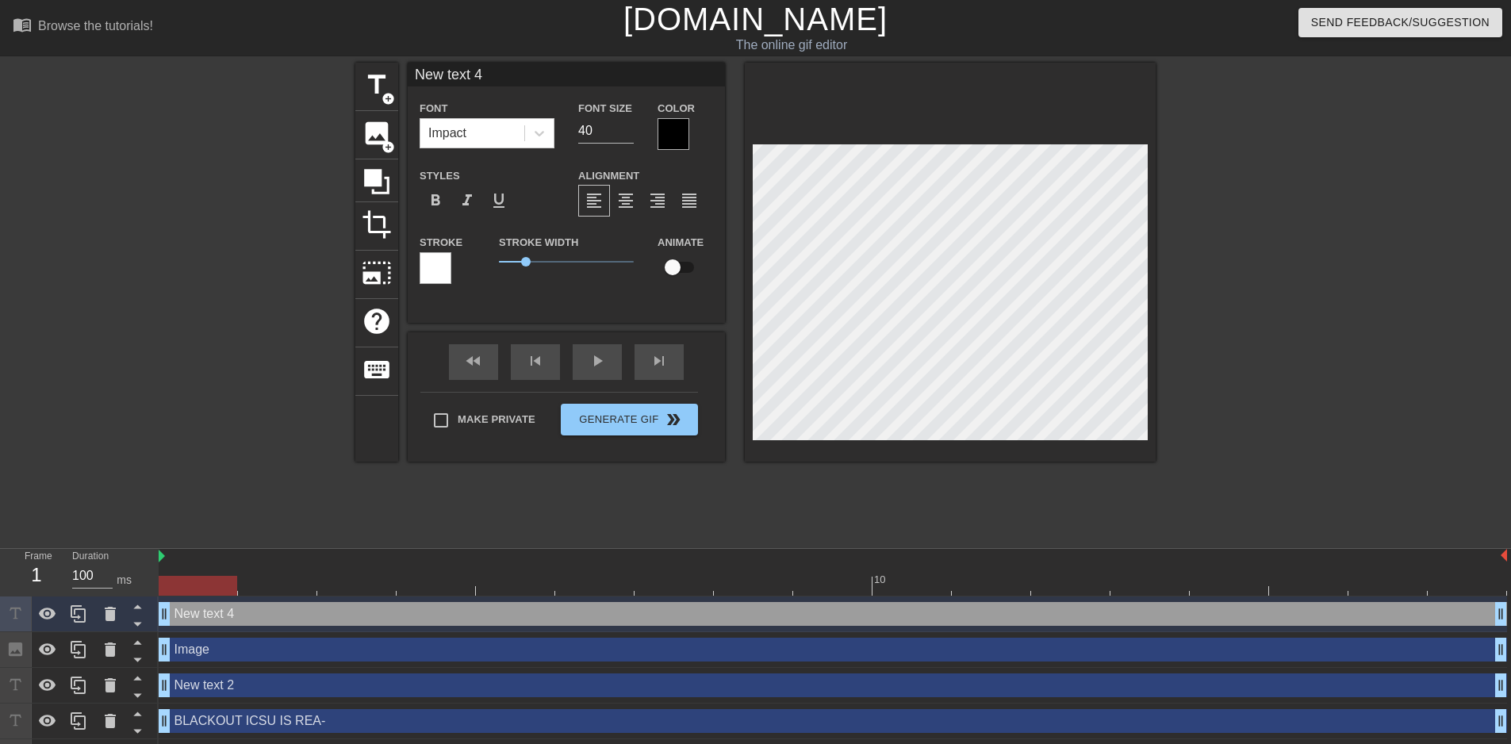
click at [432, 261] on div at bounding box center [436, 268] width 32 height 32
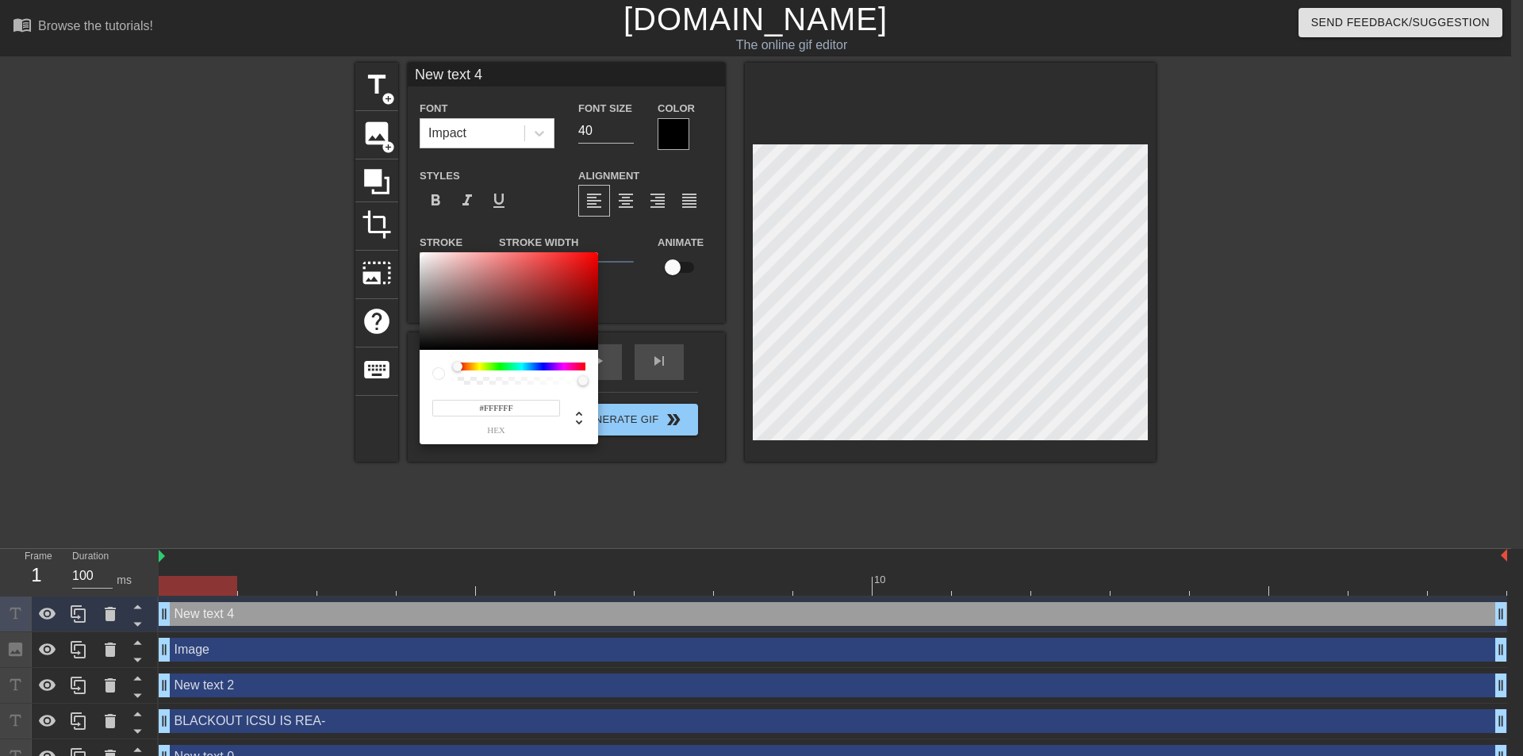
type input "#E7D8D8"
click at [432, 261] on div at bounding box center [509, 301] width 179 height 98
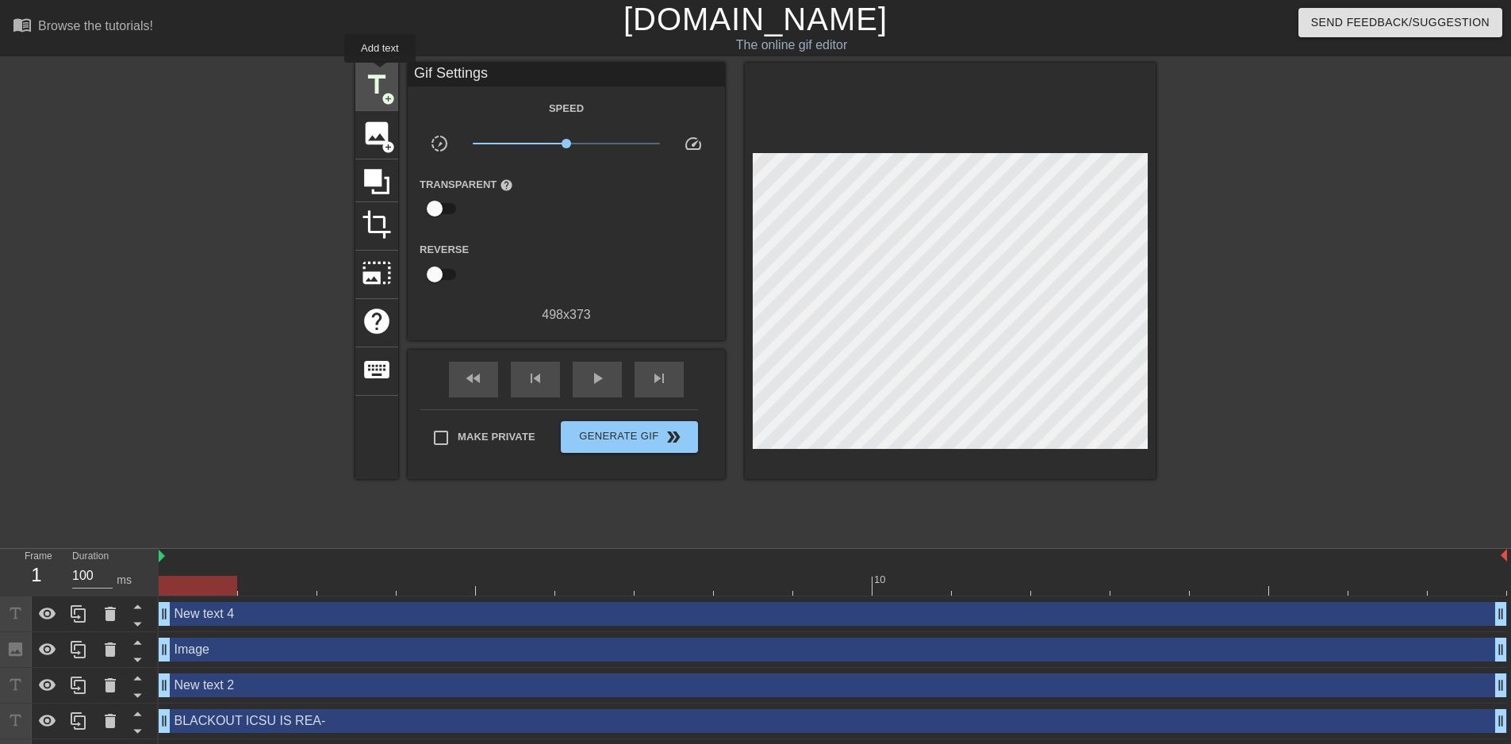
click at [380, 74] on span "title" at bounding box center [377, 85] width 30 height 30
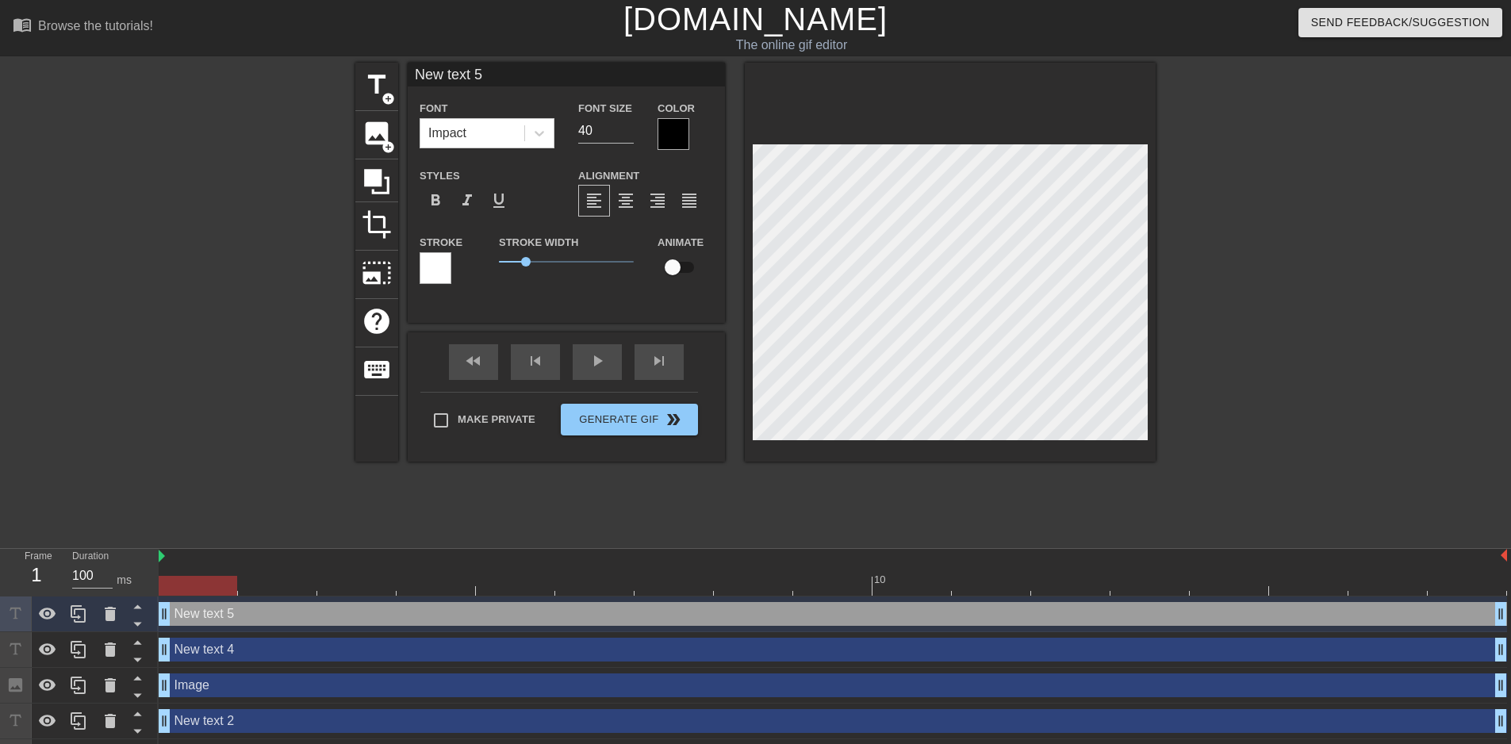
click at [1350, 293] on div "title add_circle image add_circle crop photo_size_select_large help keyboard Ne…" at bounding box center [755, 301] width 1511 height 476
type input "New text 4"
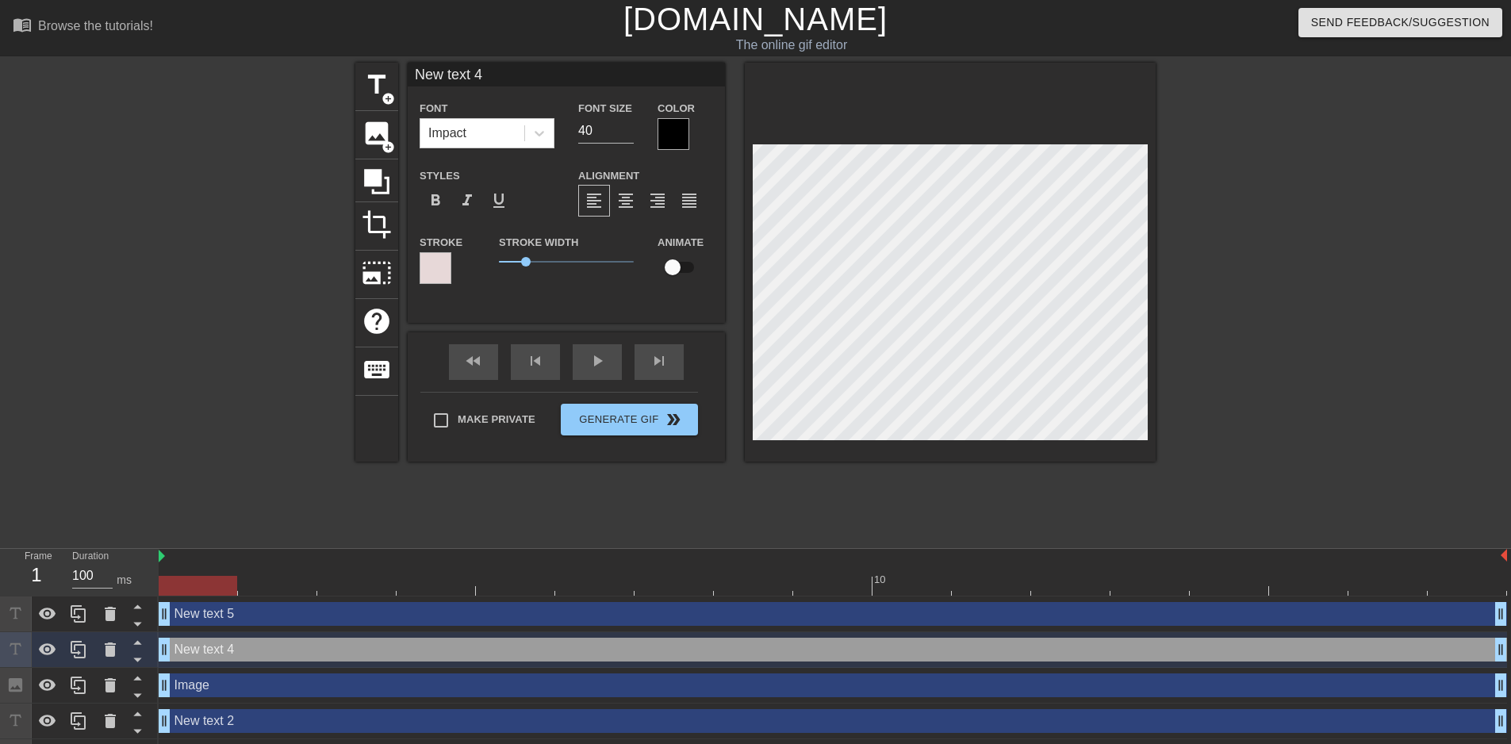
click at [1373, 298] on div "title add_circle image add_circle crop photo_size_select_large help keyboard Ne…" at bounding box center [755, 301] width 1511 height 476
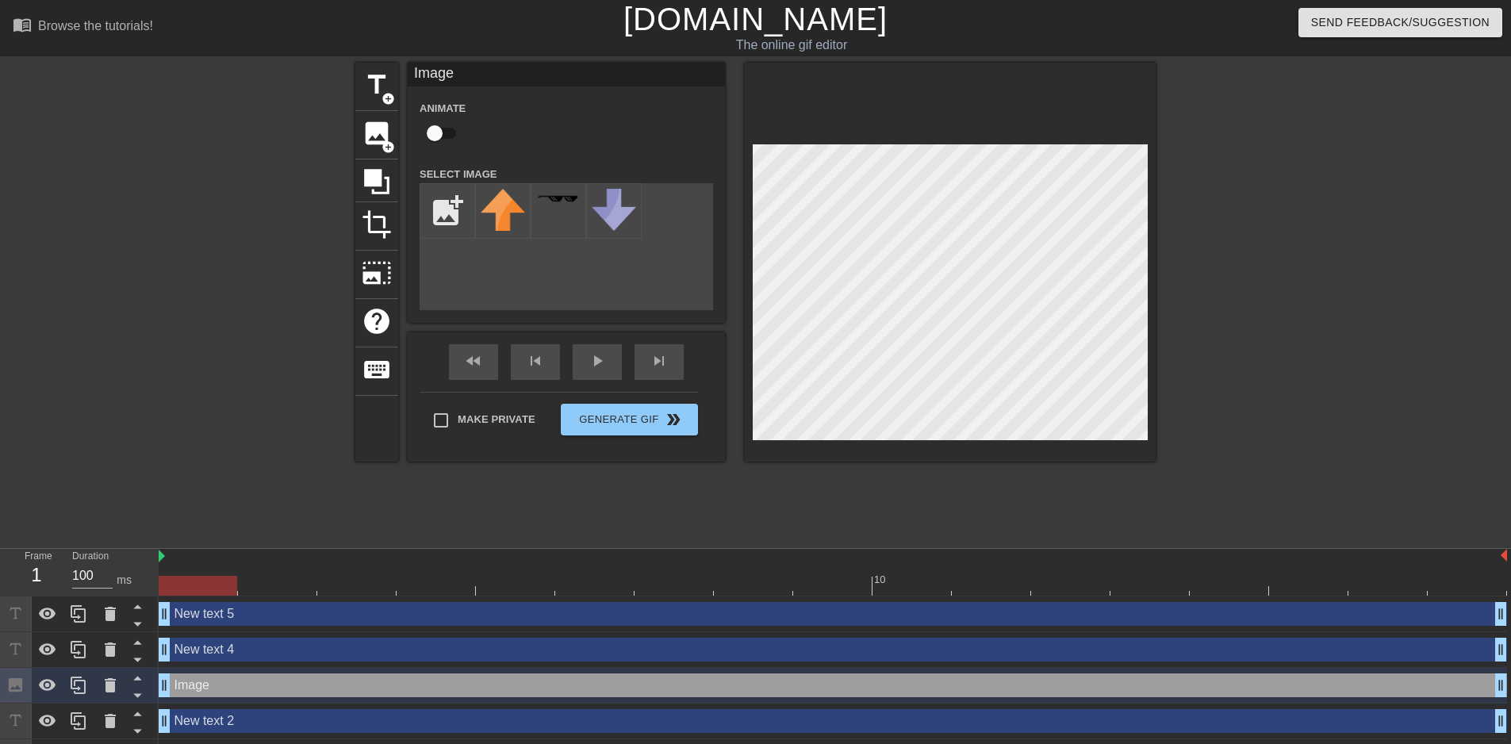
click at [1309, 301] on div "title add_circle image add_circle crop photo_size_select_large help keyboard Im…" at bounding box center [755, 301] width 1511 height 476
click at [373, 88] on span "title" at bounding box center [377, 85] width 30 height 30
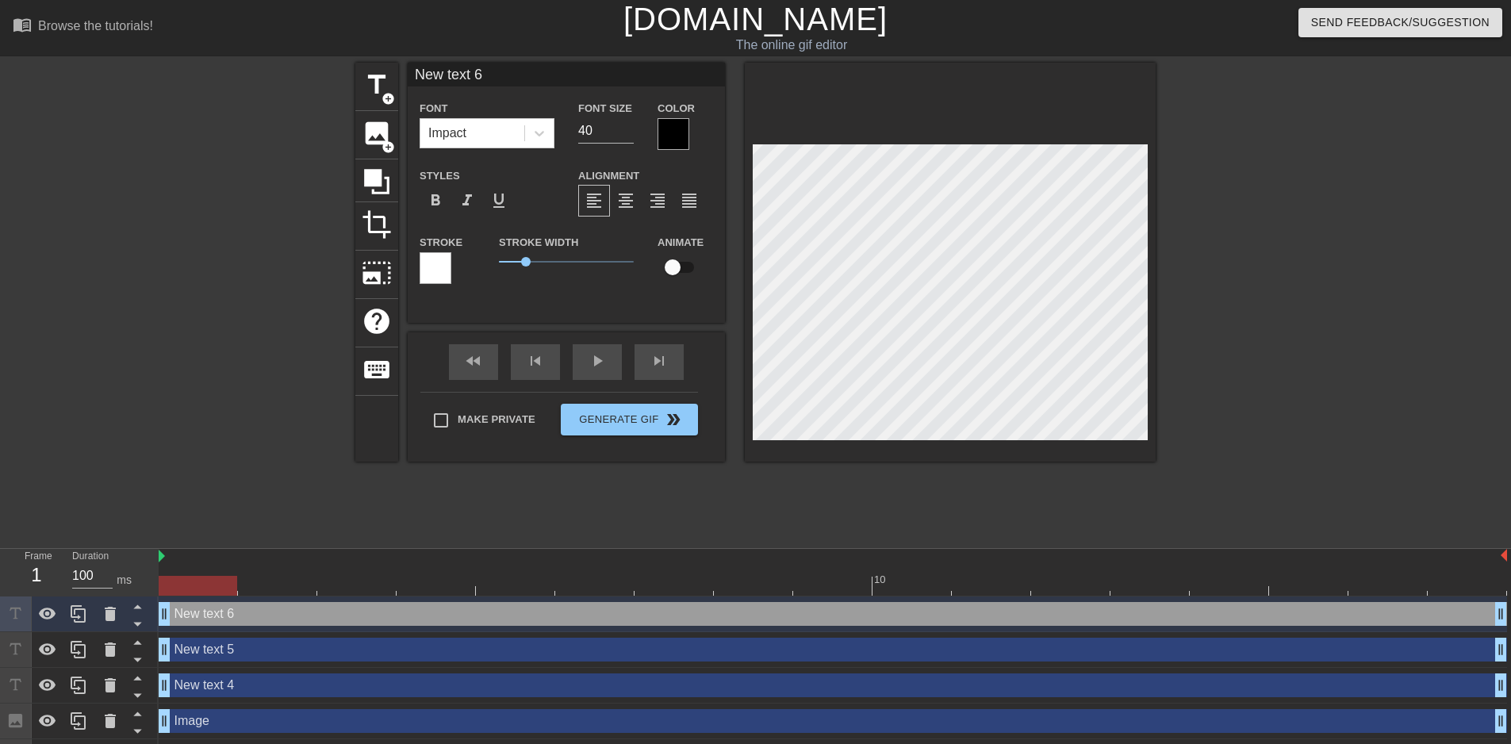
click at [1338, 285] on div "title add_circle image add_circle crop photo_size_select_large help keyboard Ne…" at bounding box center [755, 301] width 1511 height 476
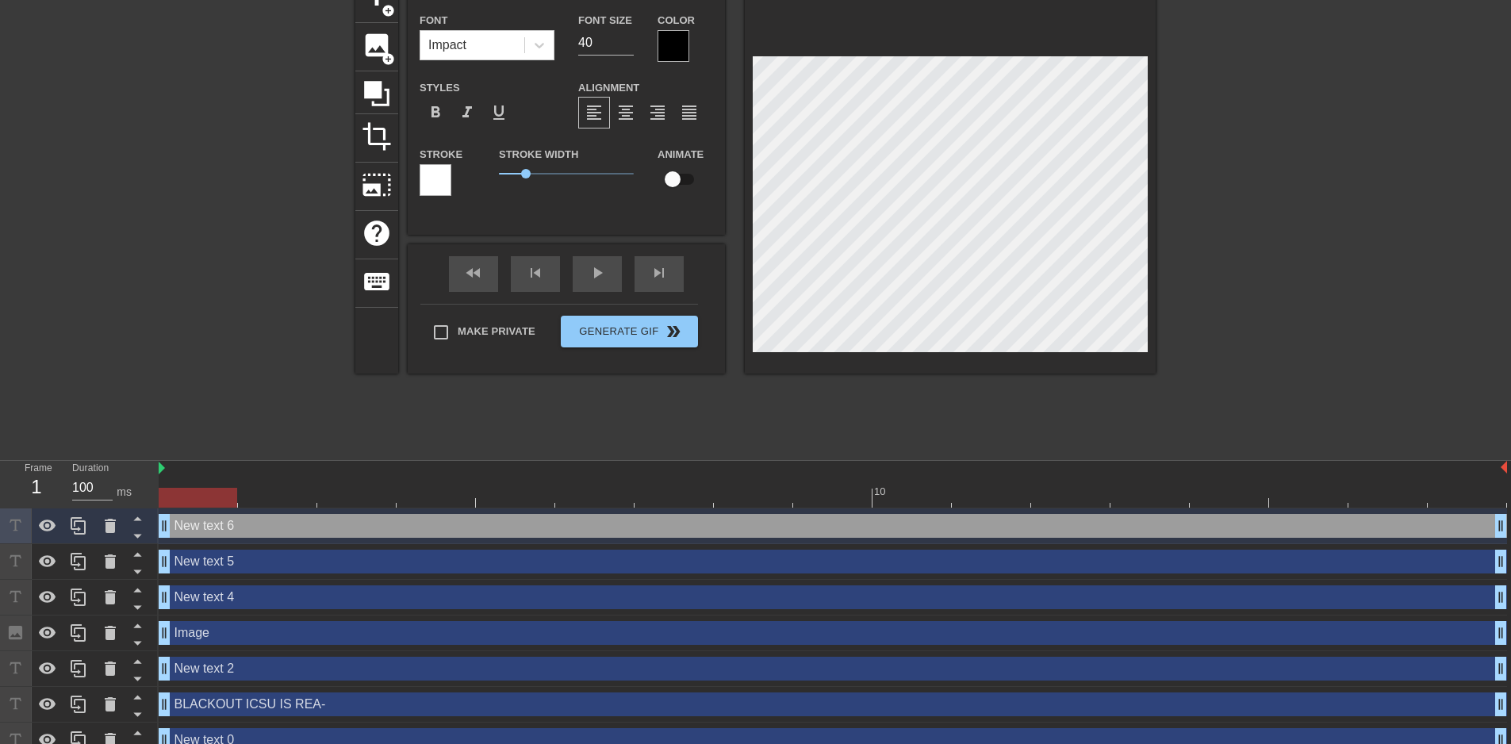
scroll to position [106, 0]
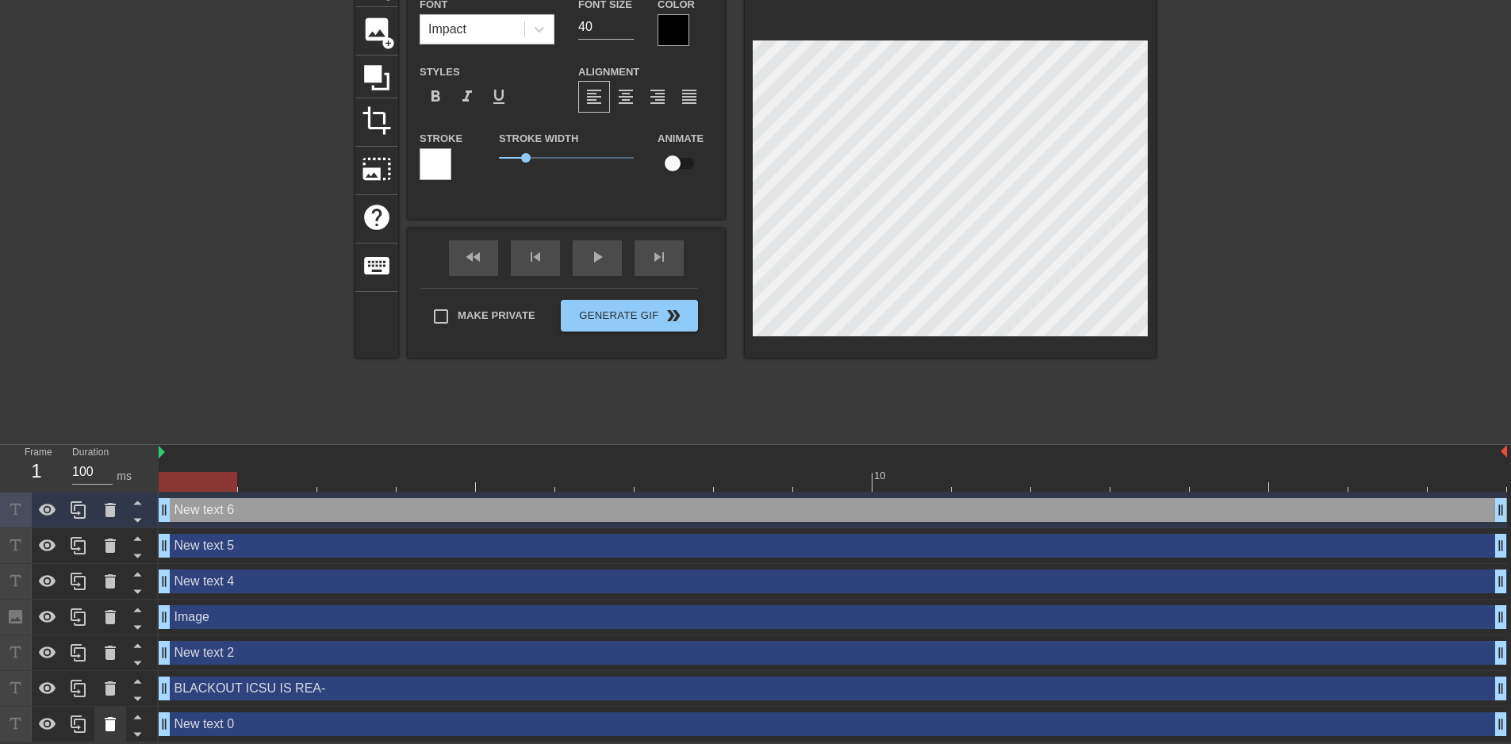
click at [106, 723] on icon at bounding box center [110, 724] width 11 height 14
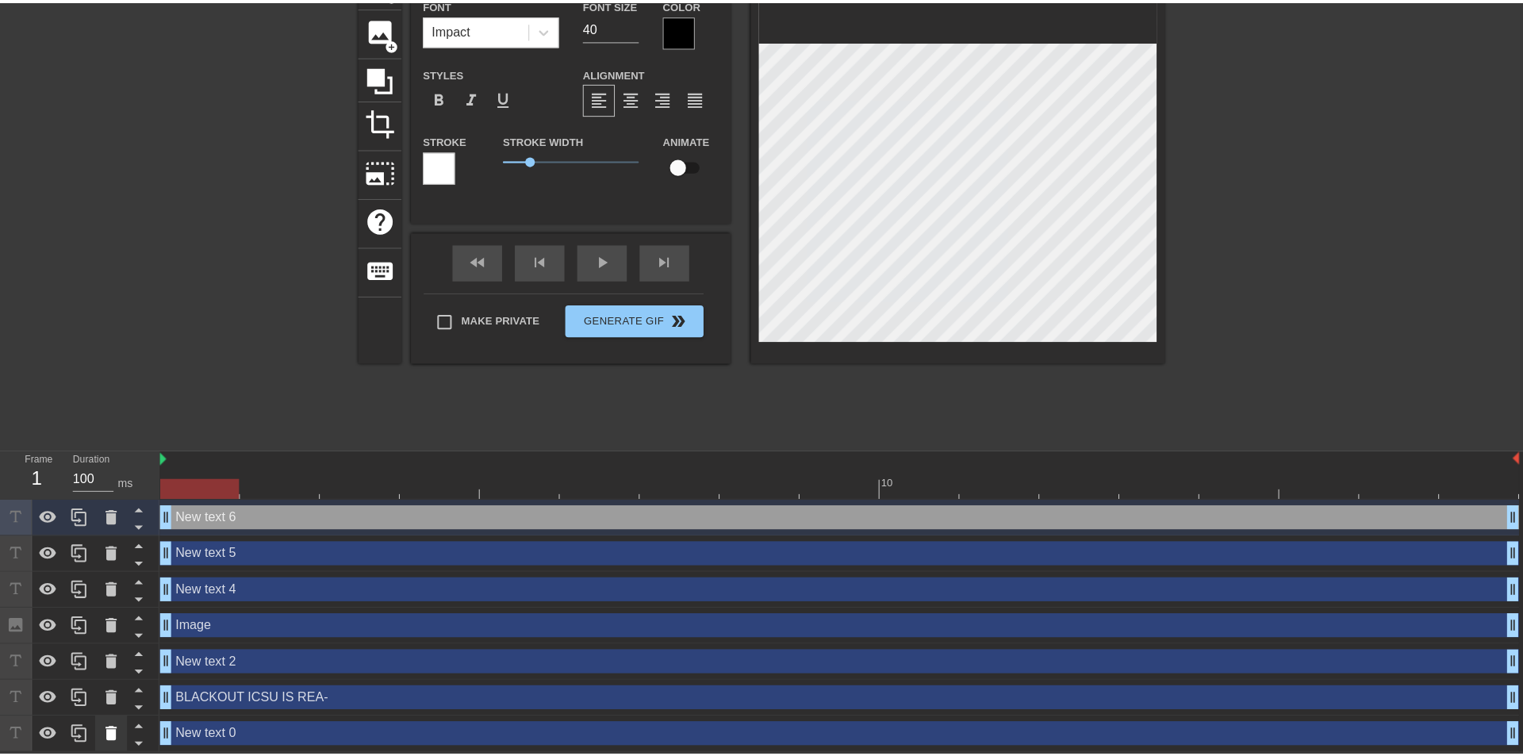
scroll to position [94, 0]
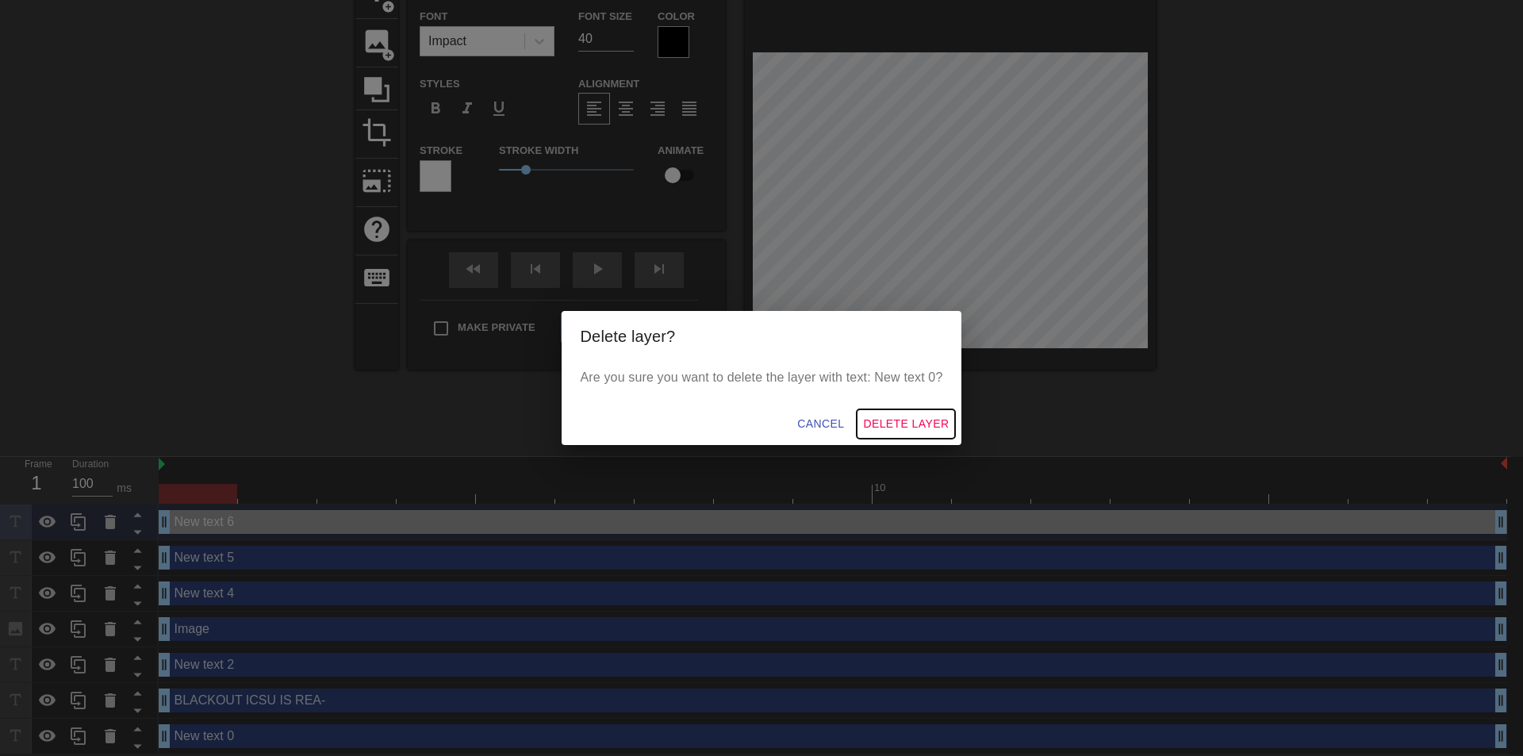
click at [909, 418] on span "Delete Layer" at bounding box center [906, 424] width 86 height 20
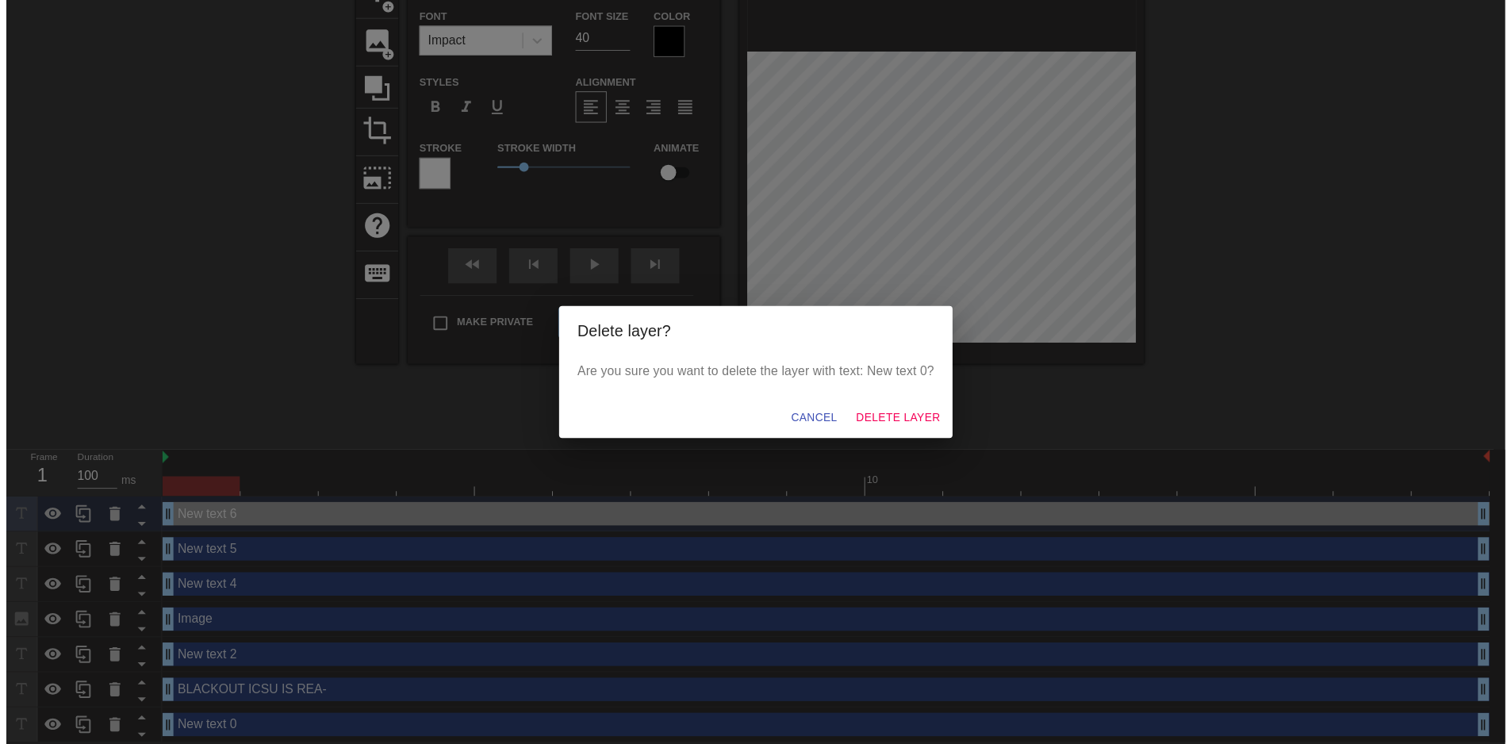
scroll to position [70, 0]
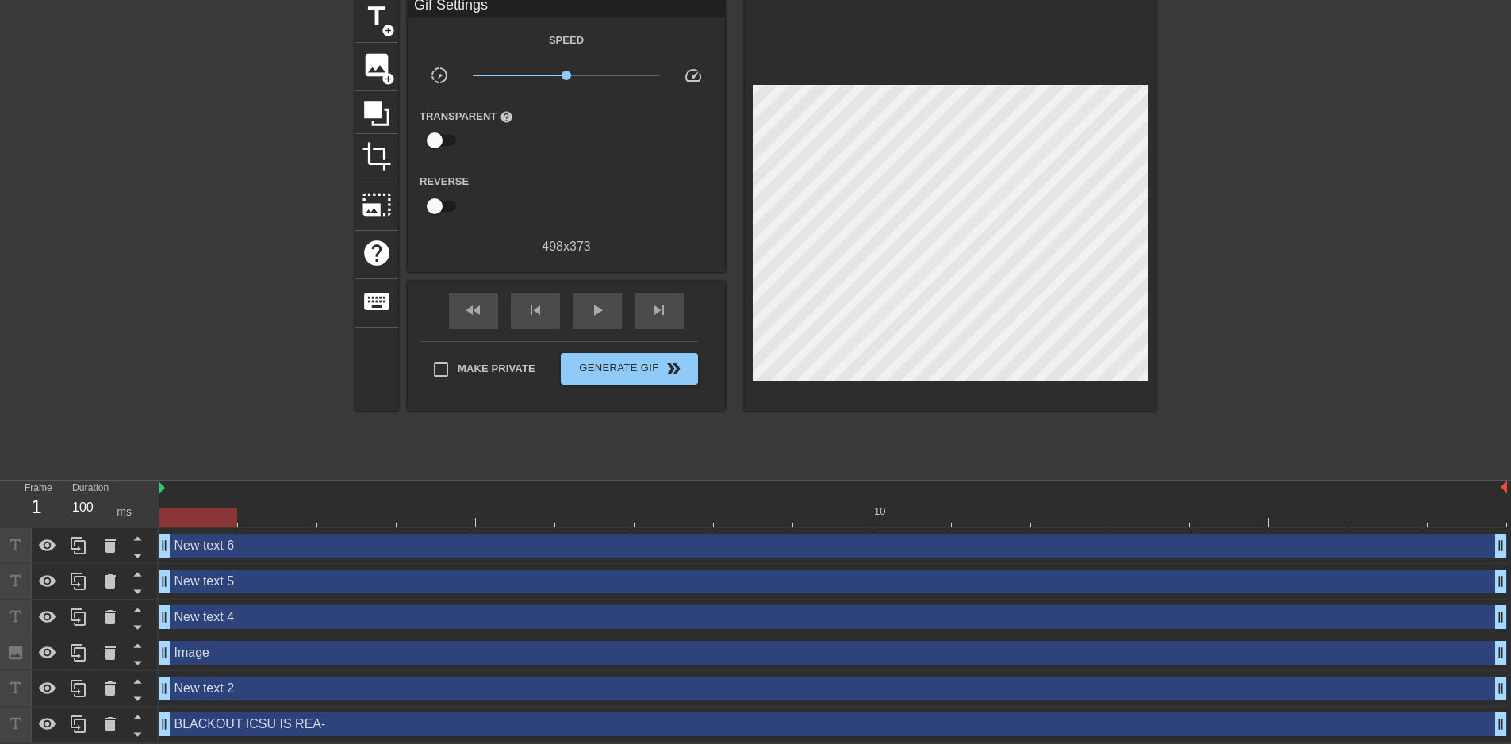
click at [202, 719] on div "BLACKOUT ICSU IS REA- drag_handle drag_handle" at bounding box center [833, 724] width 1349 height 24
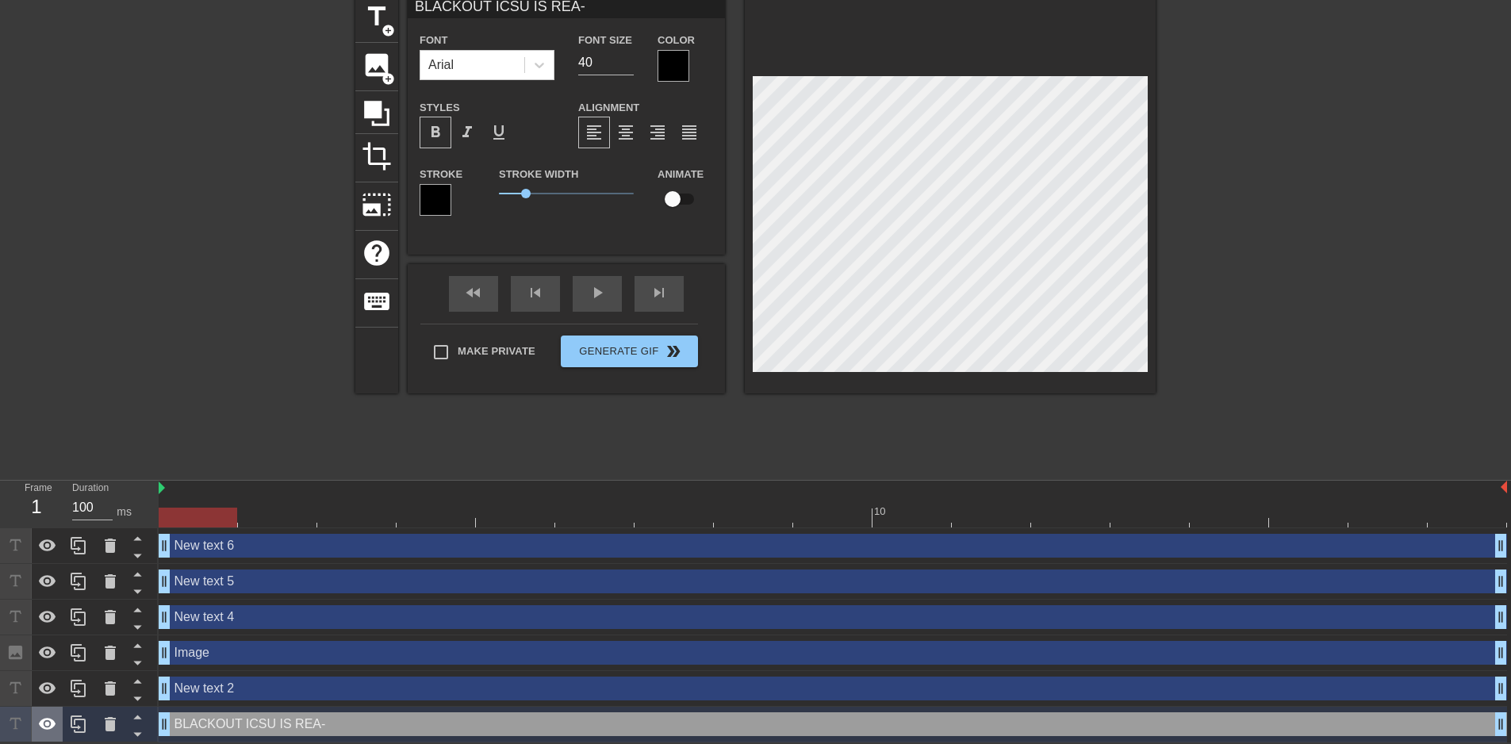
click at [36, 722] on div at bounding box center [48, 724] width 32 height 35
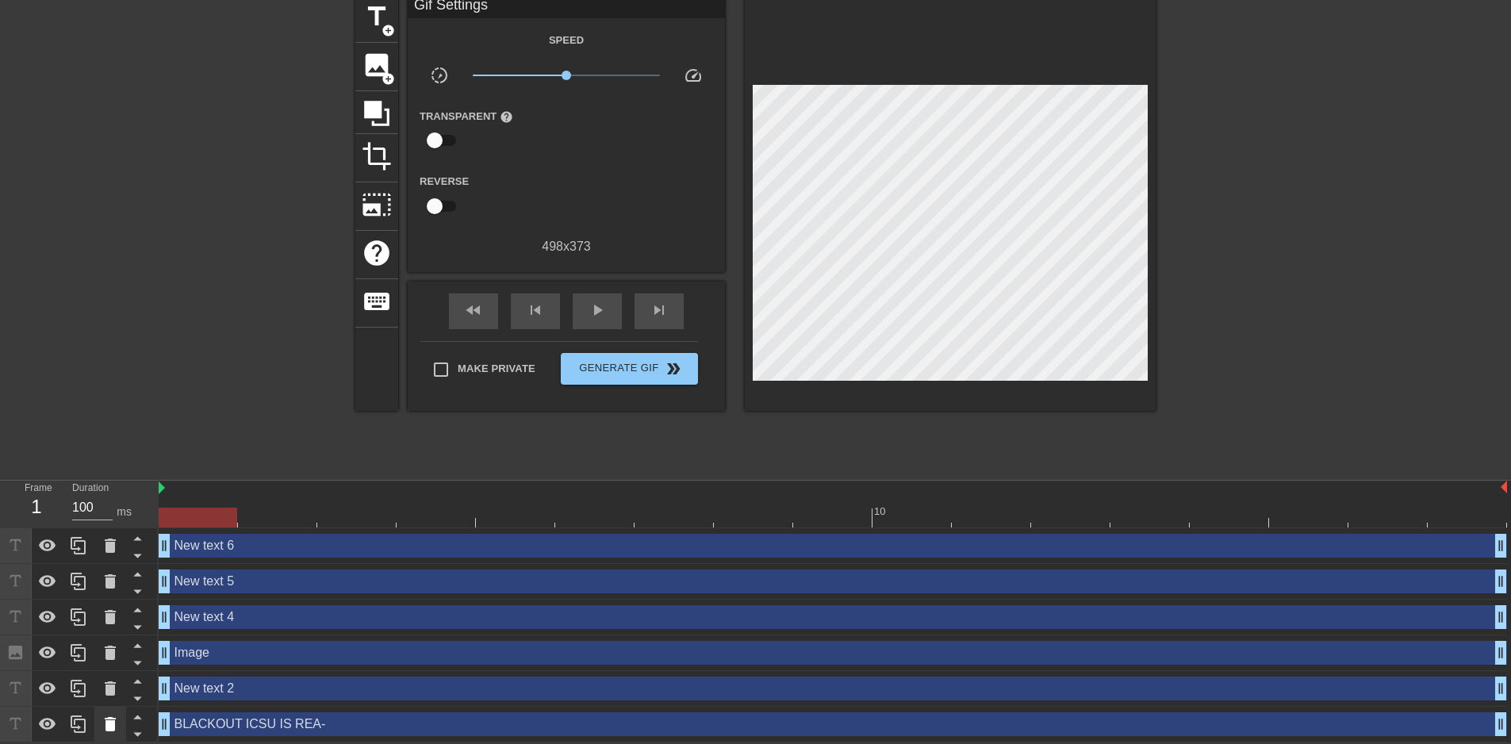
click at [98, 720] on div at bounding box center [110, 724] width 32 height 35
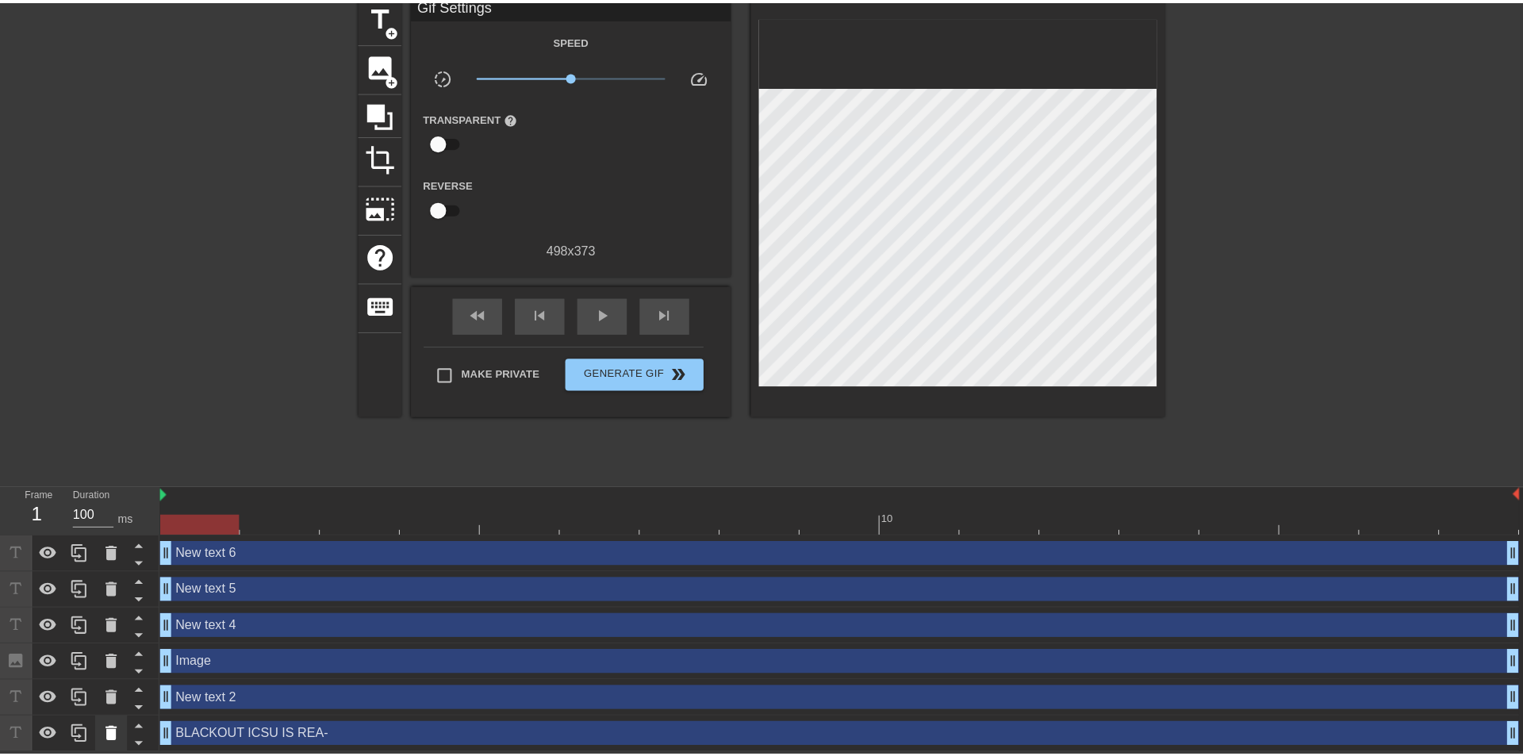
scroll to position [58, 0]
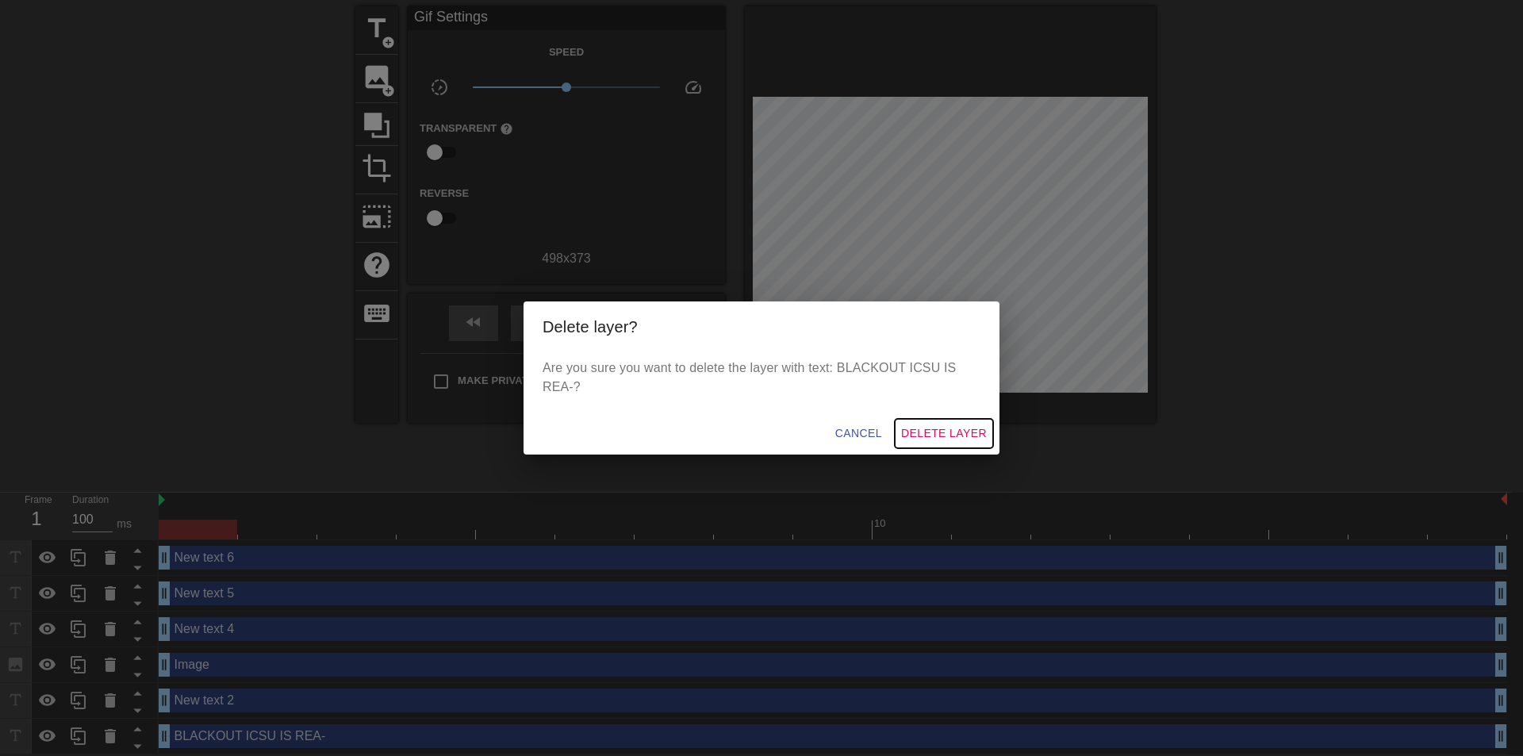
click at [954, 431] on span "Delete Layer" at bounding box center [944, 434] width 86 height 20
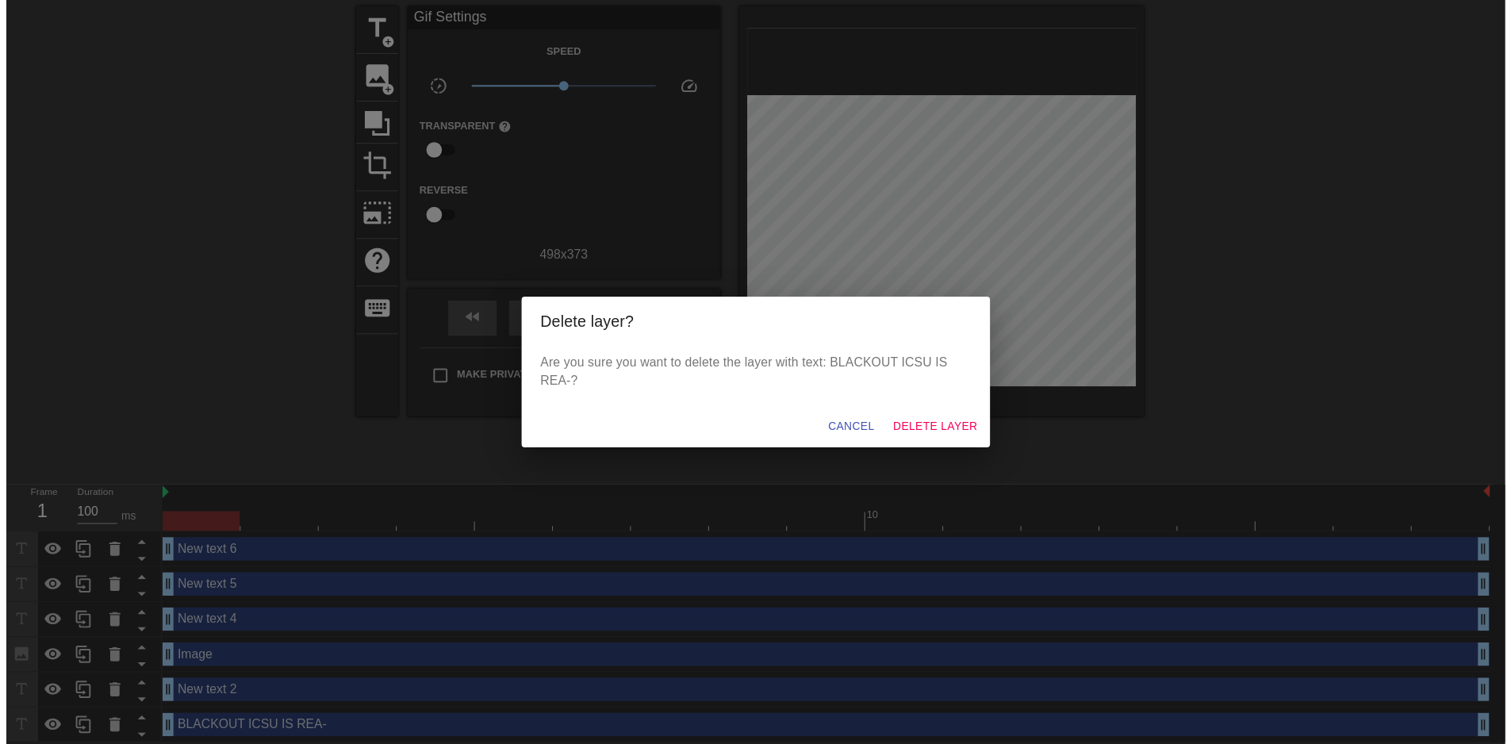
scroll to position [34, 0]
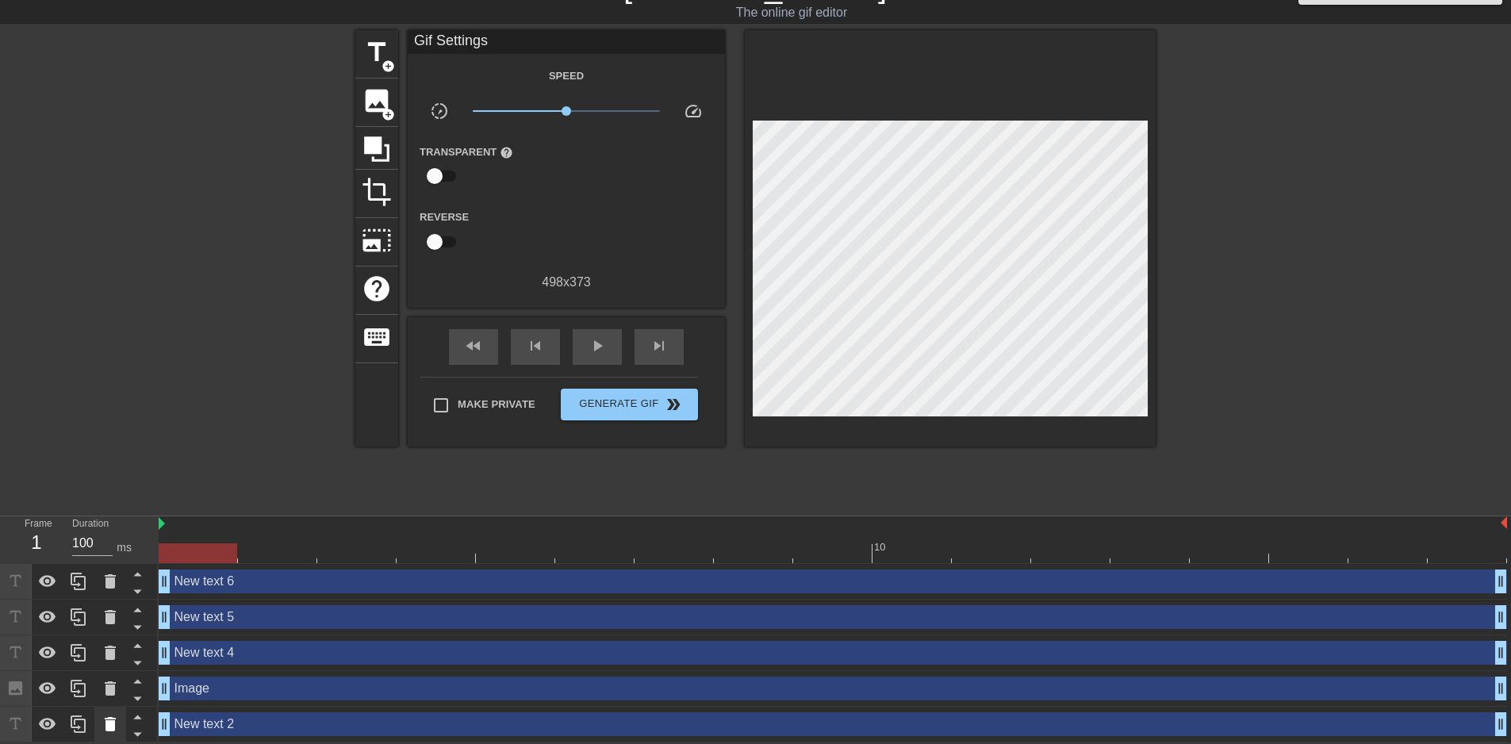
click at [106, 728] on icon at bounding box center [110, 724] width 11 height 14
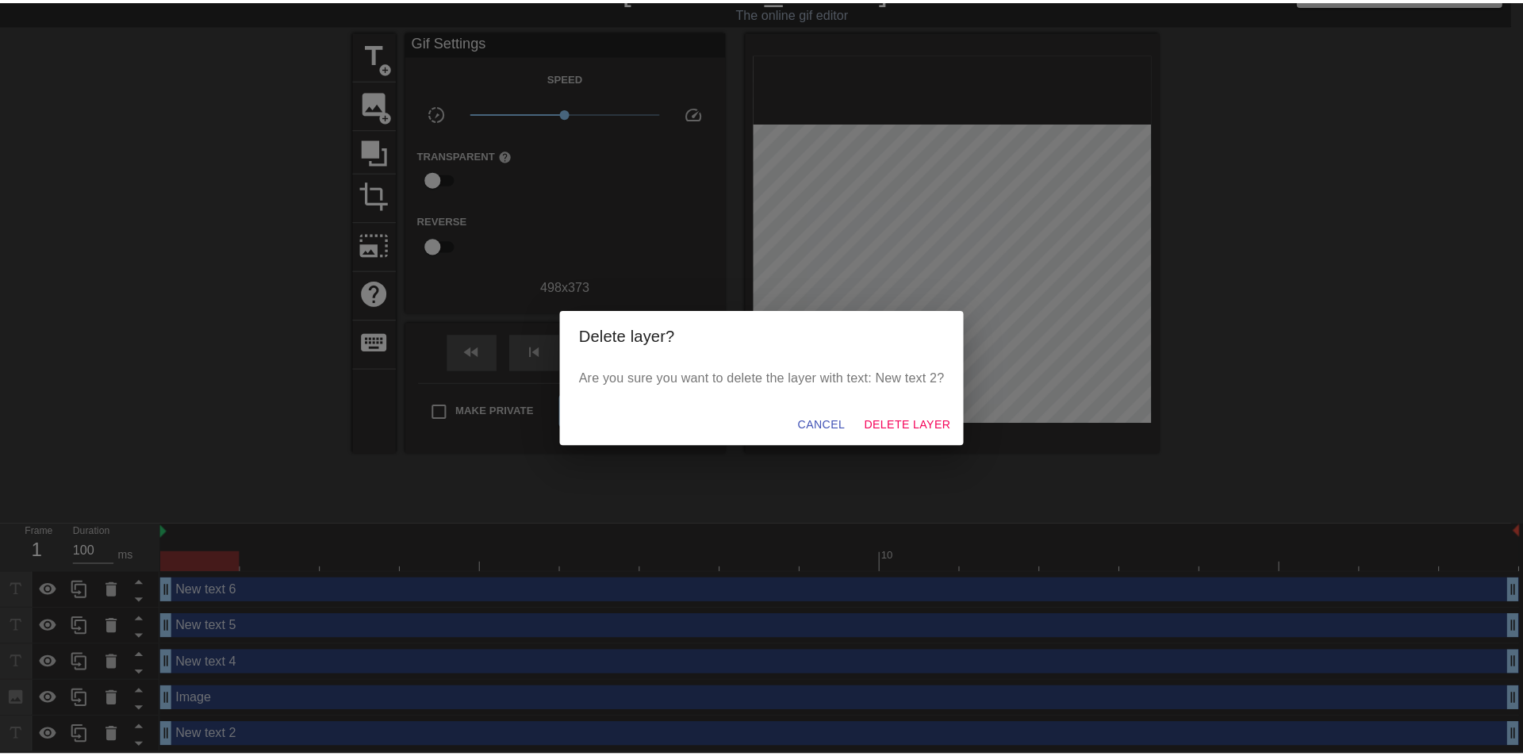
scroll to position [22, 0]
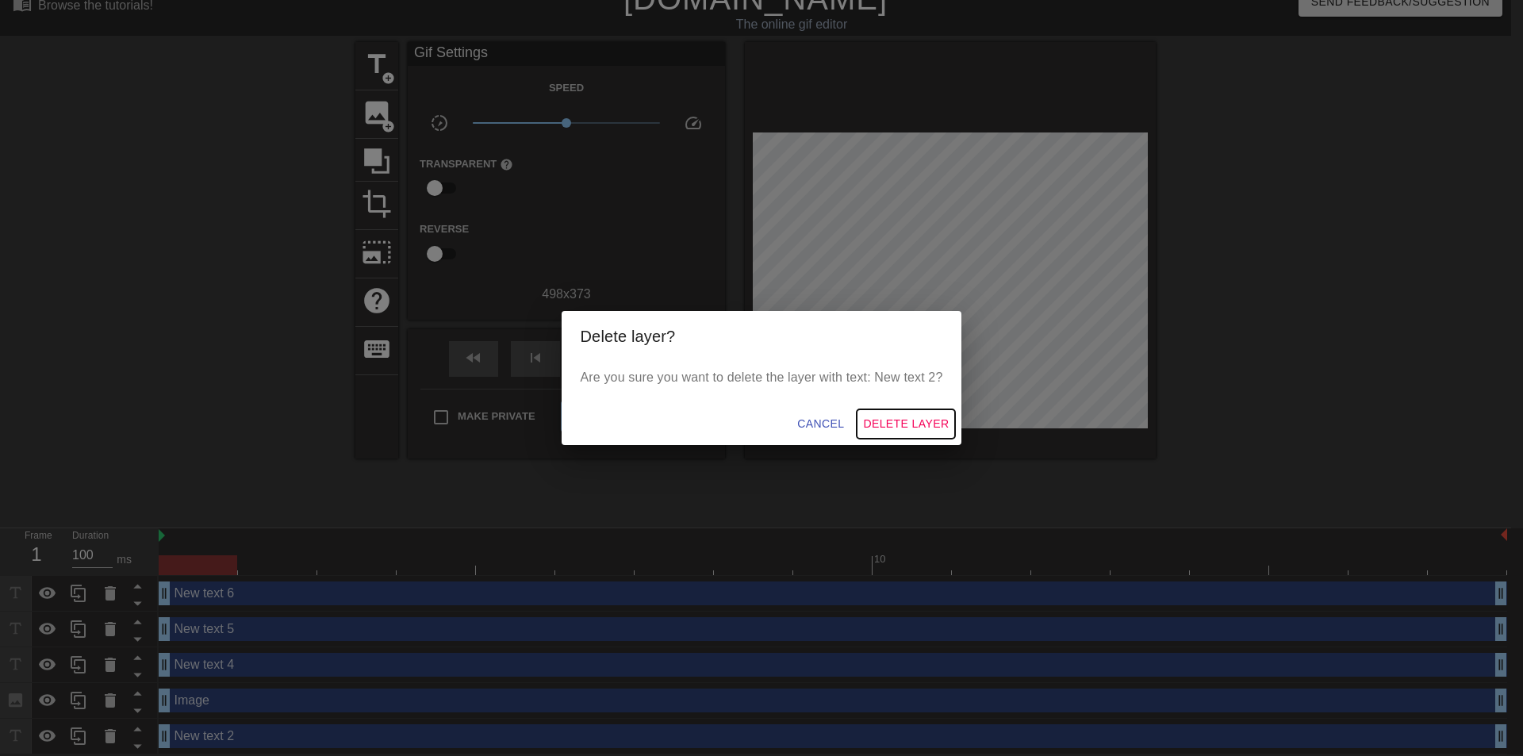
click at [885, 419] on span "Delete Layer" at bounding box center [906, 424] width 86 height 20
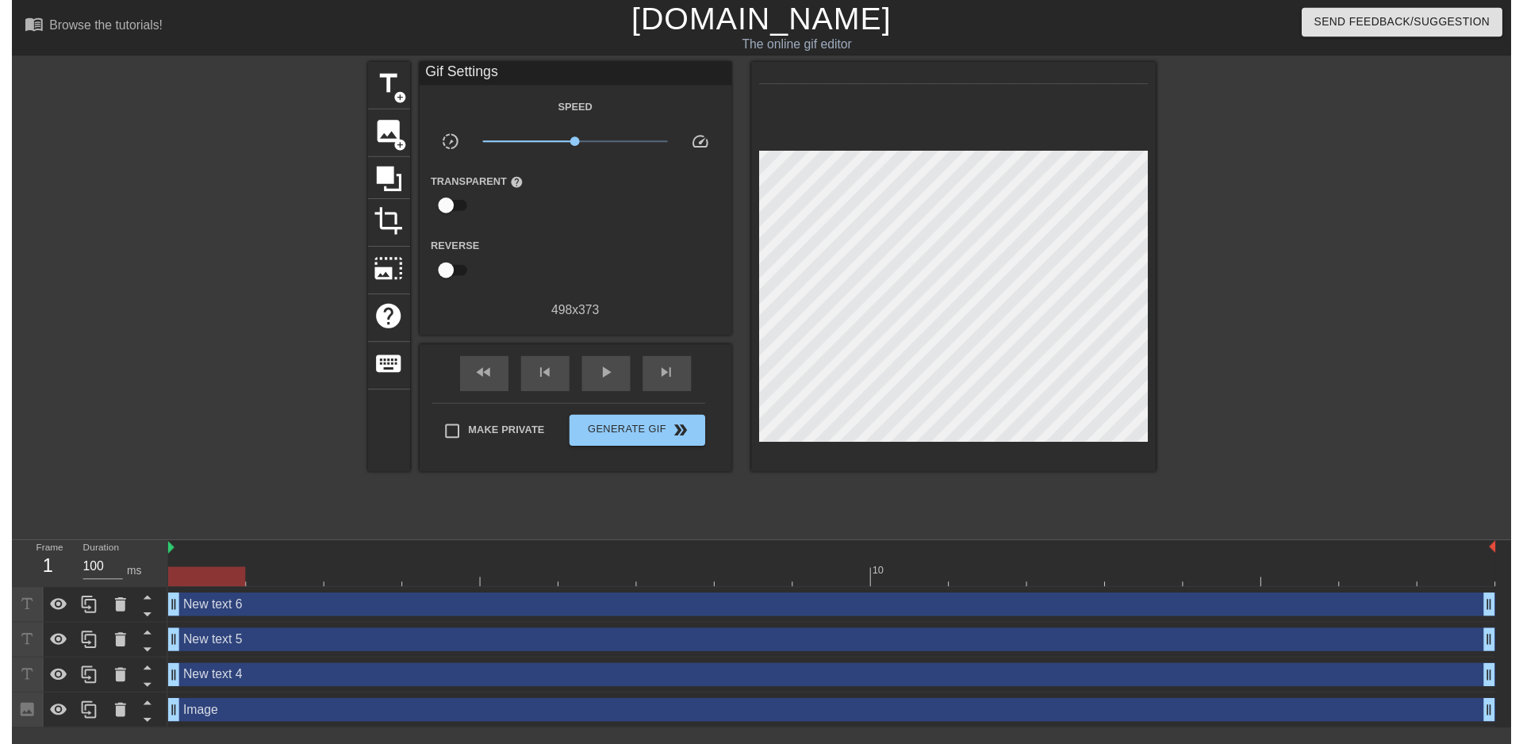
scroll to position [0, 0]
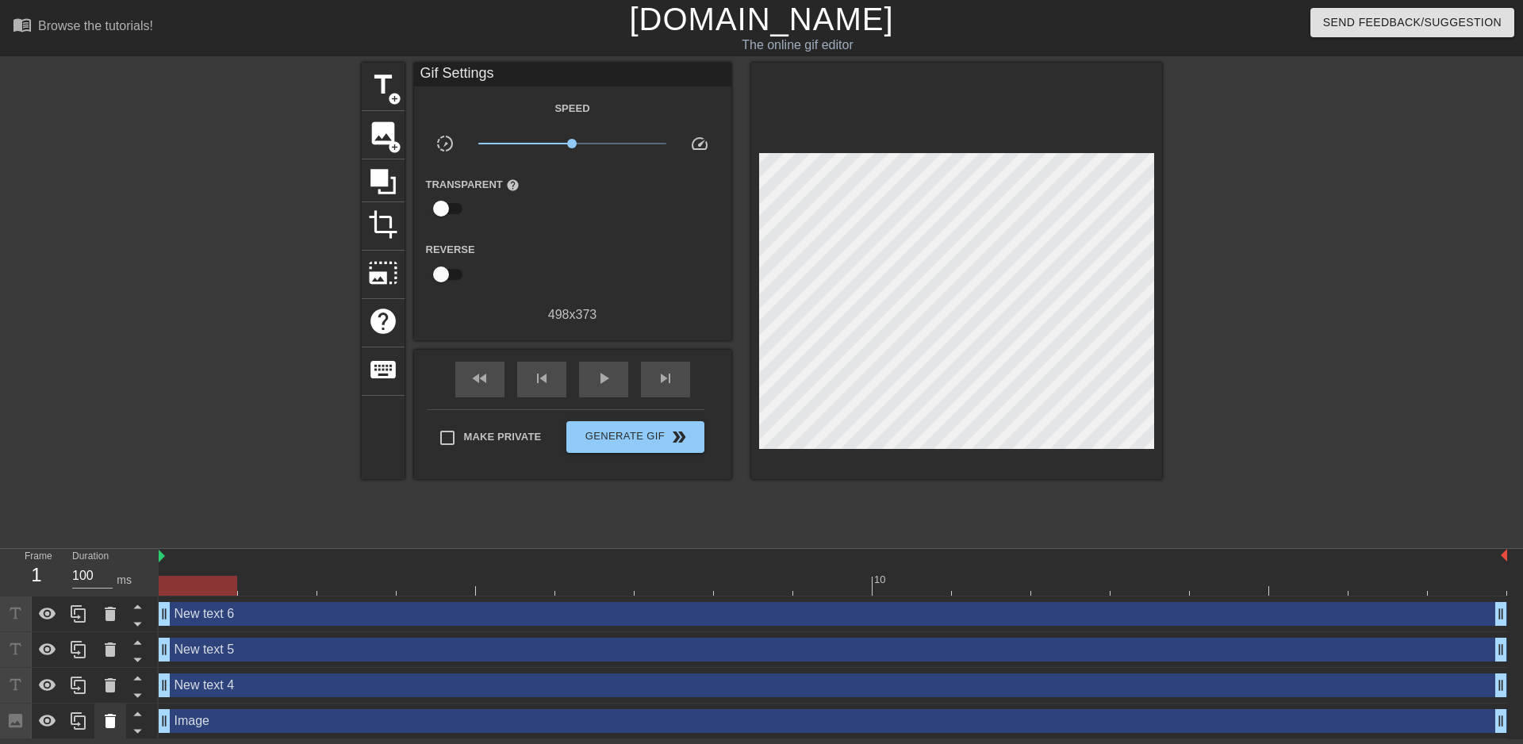
click at [108, 725] on icon at bounding box center [110, 721] width 11 height 14
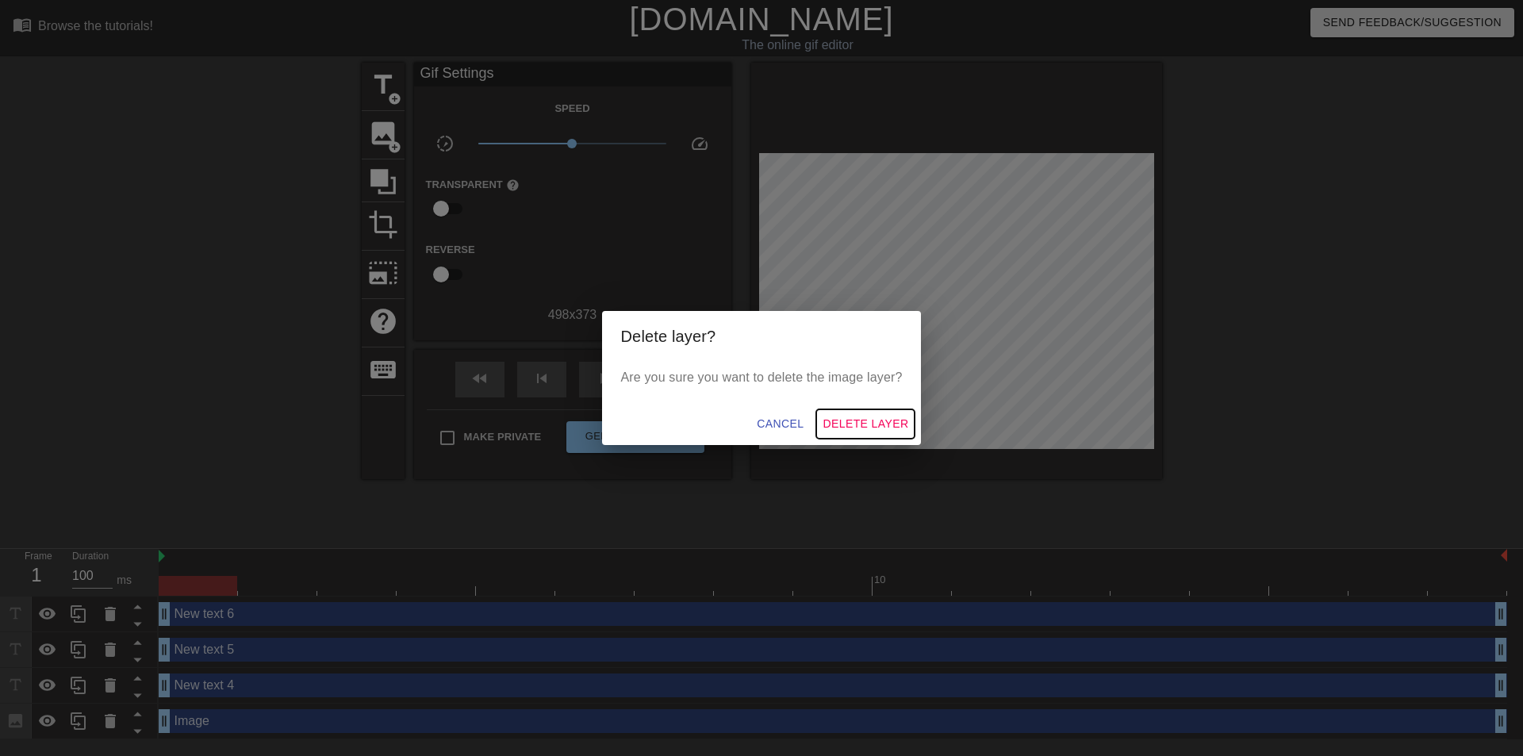
click at [893, 411] on button "Delete Layer" at bounding box center [865, 423] width 98 height 29
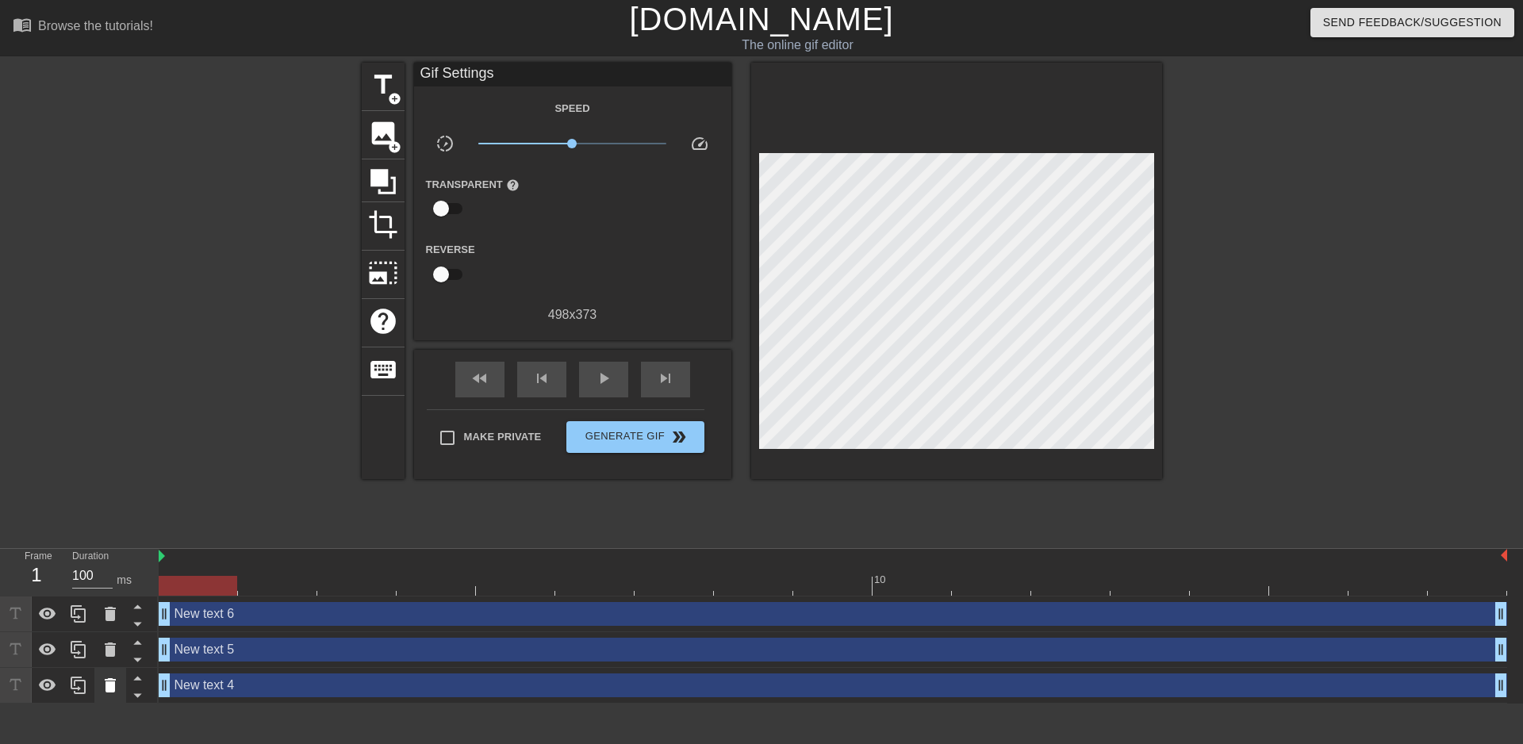
click at [106, 689] on icon at bounding box center [110, 685] width 11 height 14
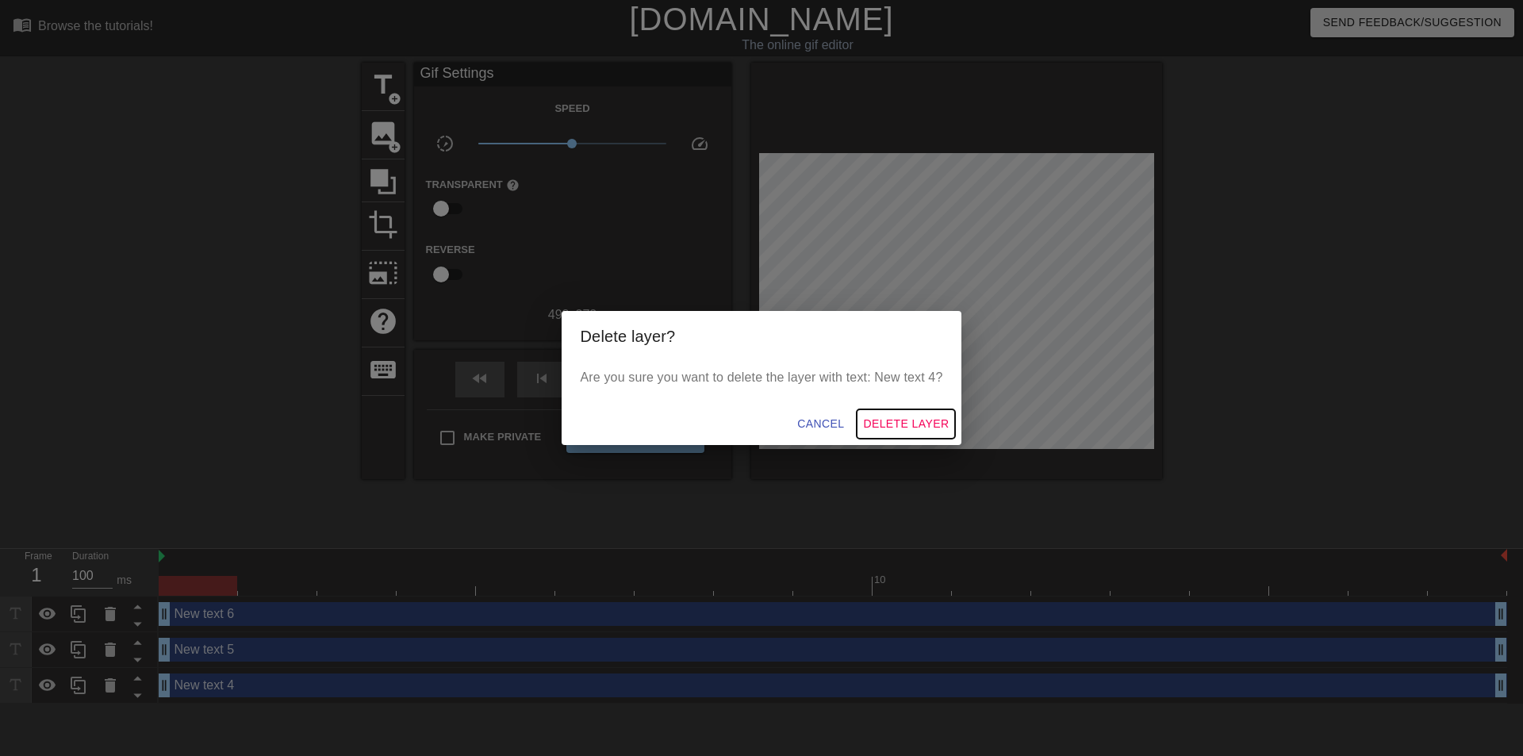
click at [932, 422] on span "Delete Layer" at bounding box center [906, 424] width 86 height 20
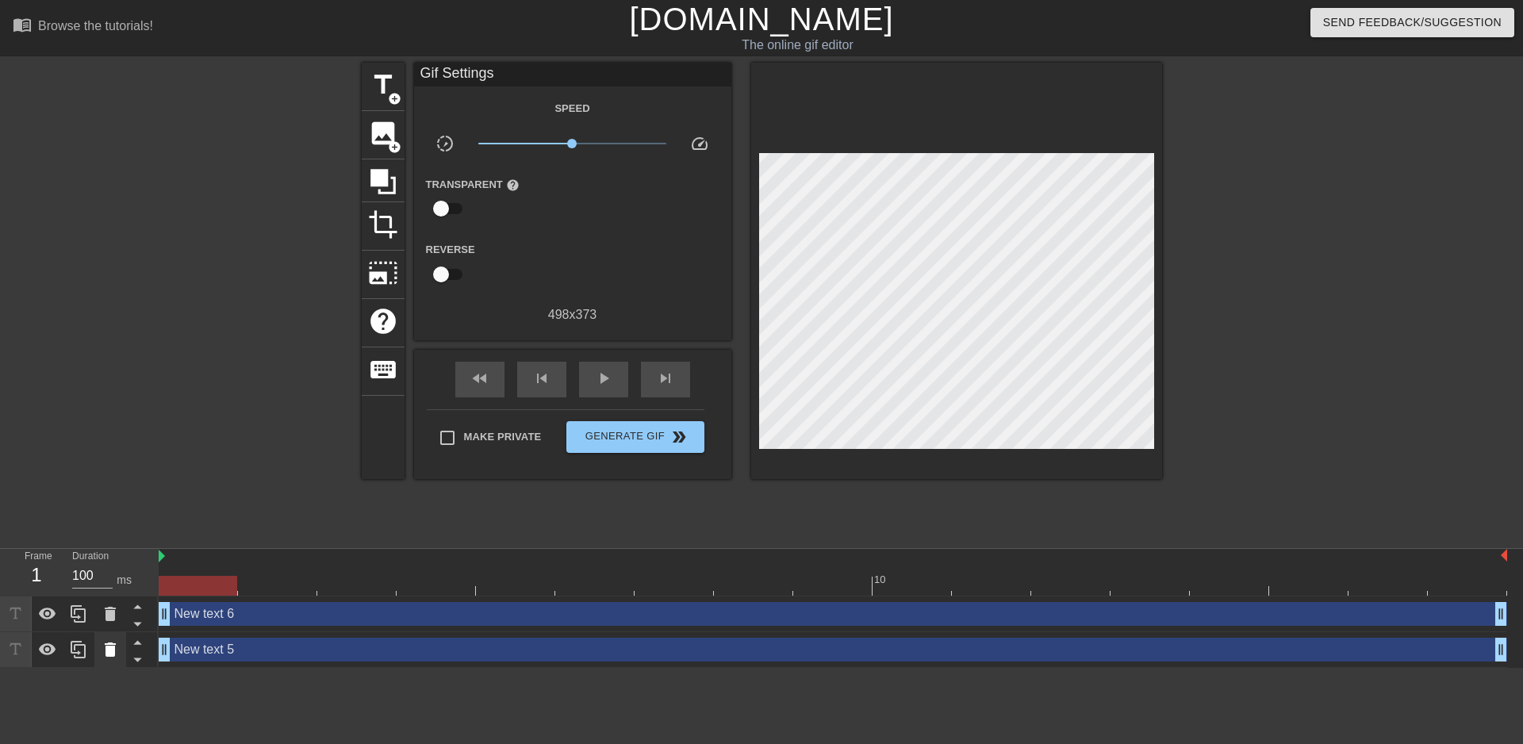
click at [109, 647] on icon at bounding box center [110, 650] width 11 height 14
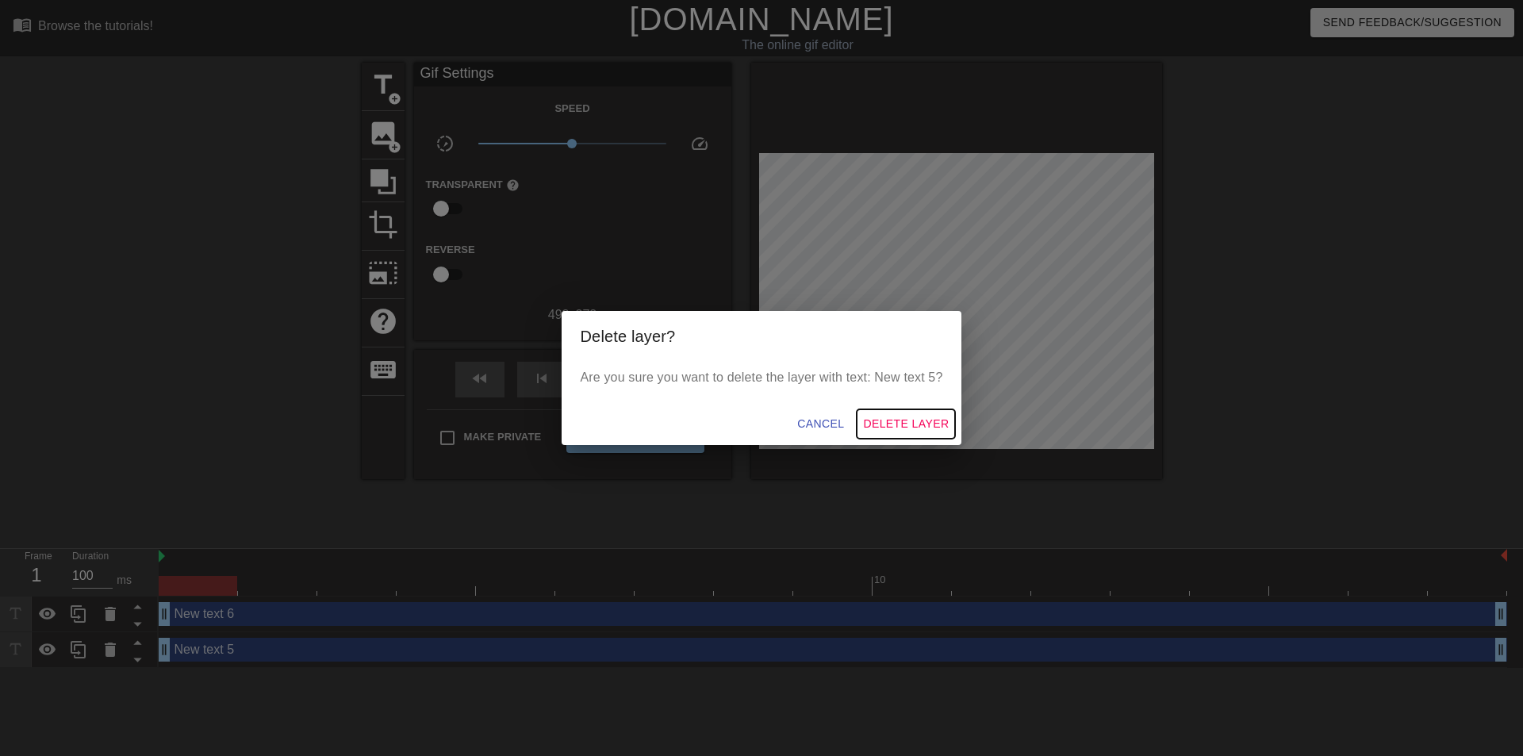
click at [908, 424] on span "Delete Layer" at bounding box center [906, 424] width 86 height 20
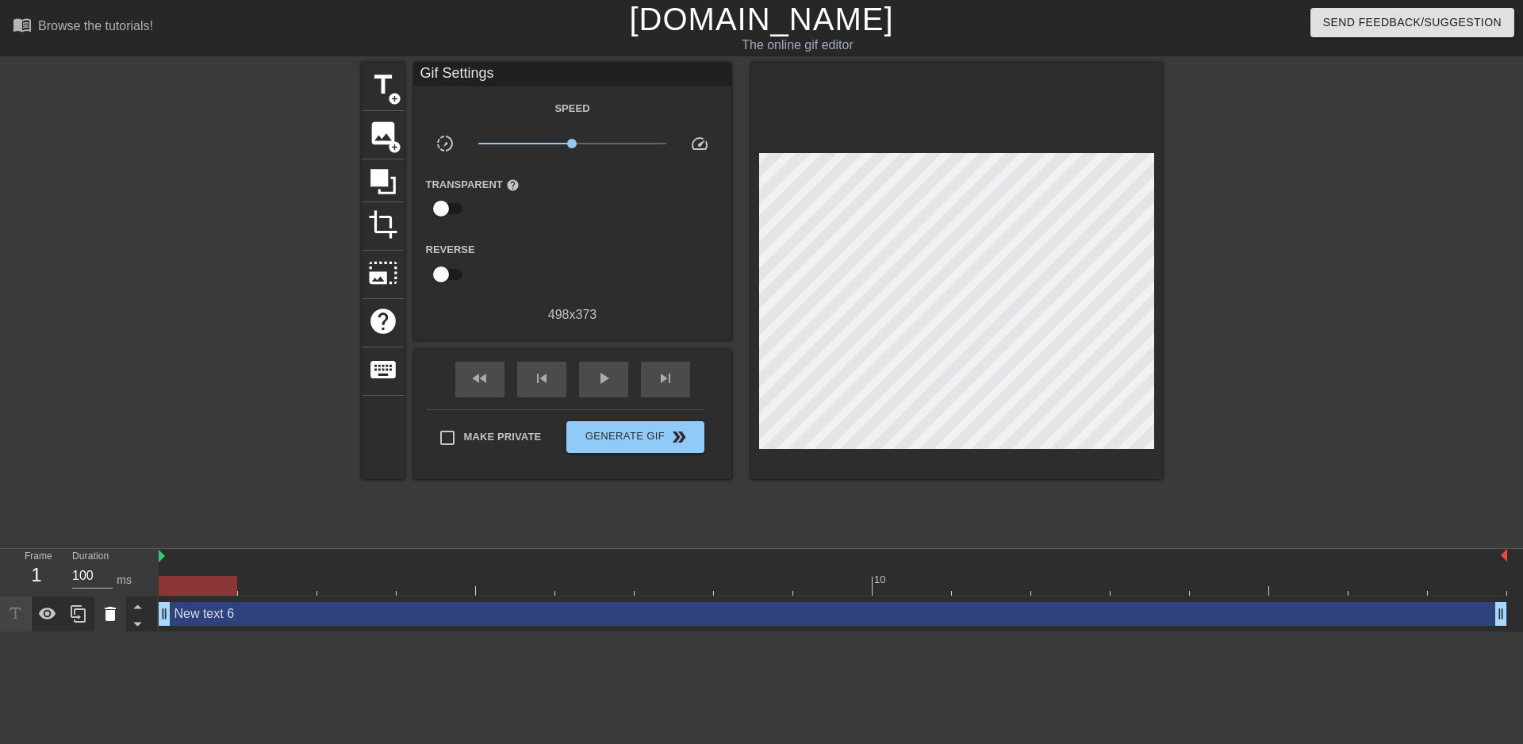
click at [98, 617] on div at bounding box center [110, 614] width 32 height 35
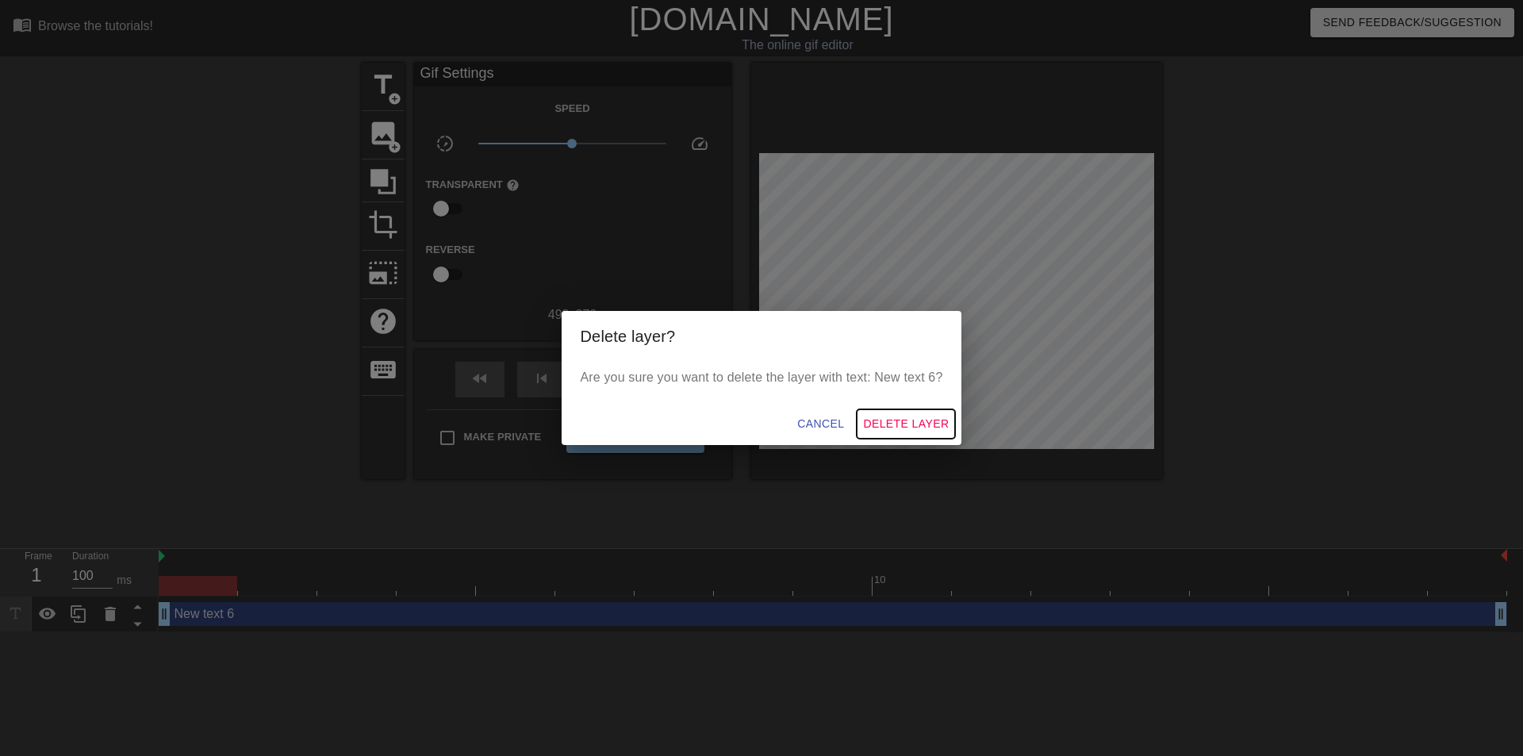
click at [932, 421] on span "Delete Layer" at bounding box center [906, 424] width 86 height 20
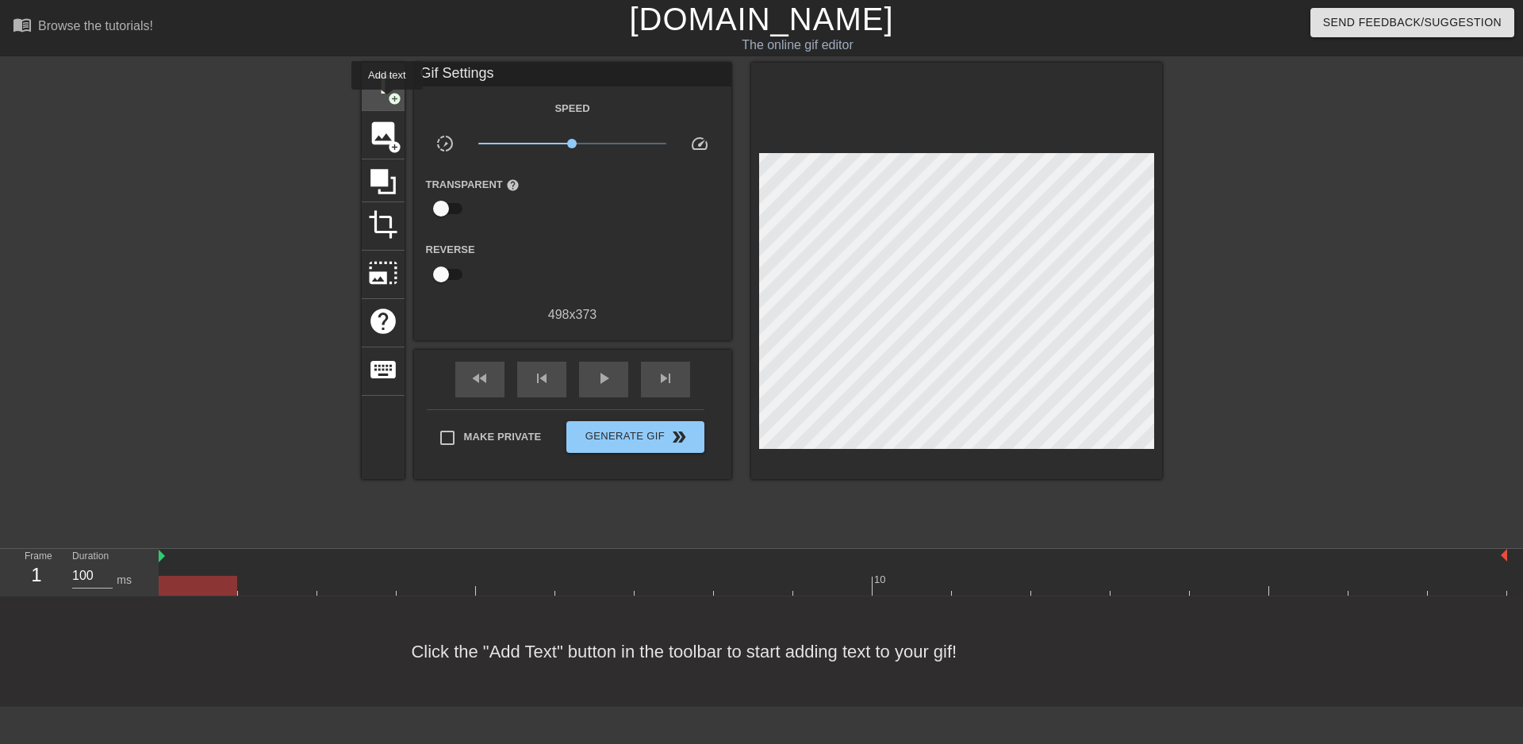
click at [388, 101] on span "add_circle" at bounding box center [394, 98] width 13 height 13
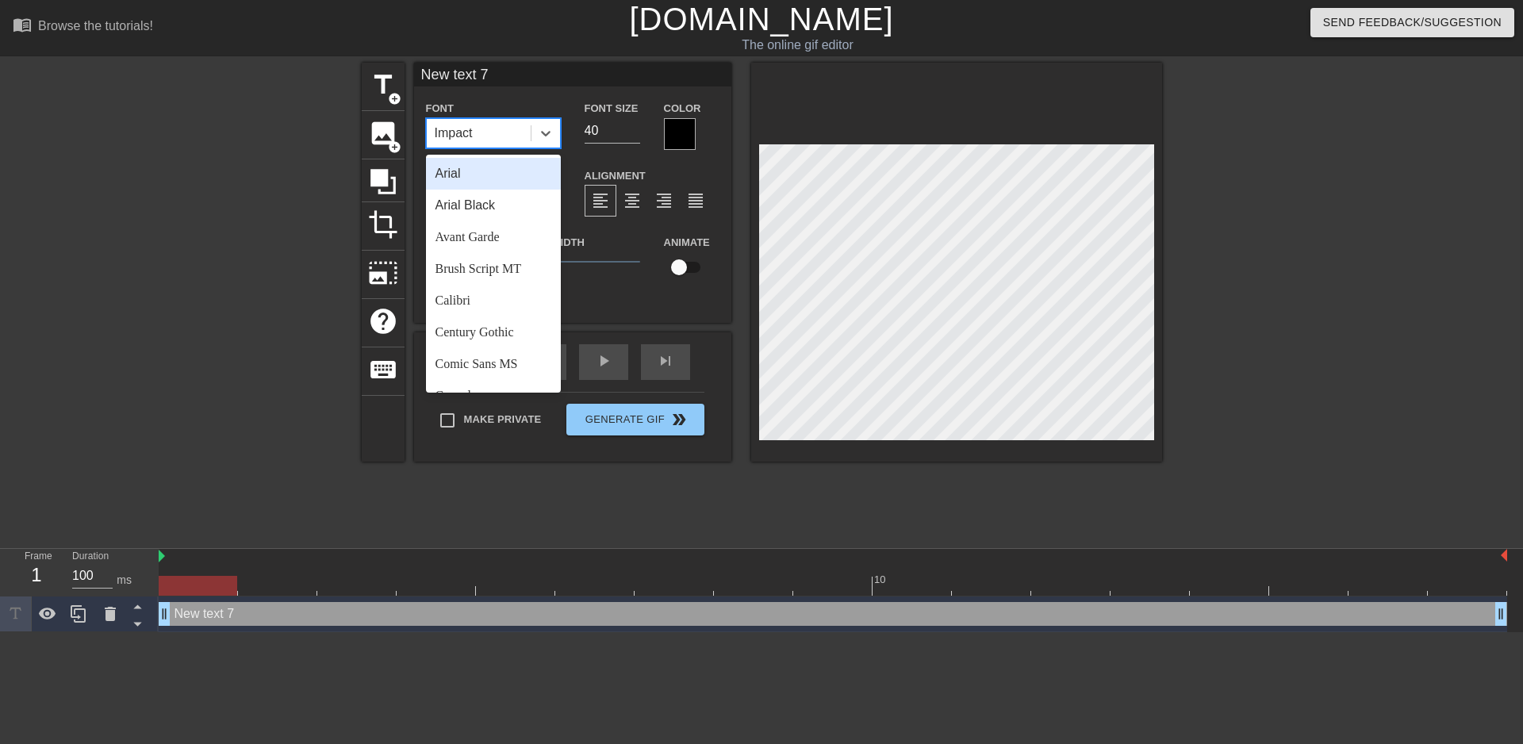
drag, startPoint x: 510, startPoint y: 130, endPoint x: 477, endPoint y: 129, distance: 33.3
click at [477, 129] on div "Impact" at bounding box center [479, 133] width 104 height 29
click at [472, 176] on div "Arial" at bounding box center [493, 174] width 135 height 32
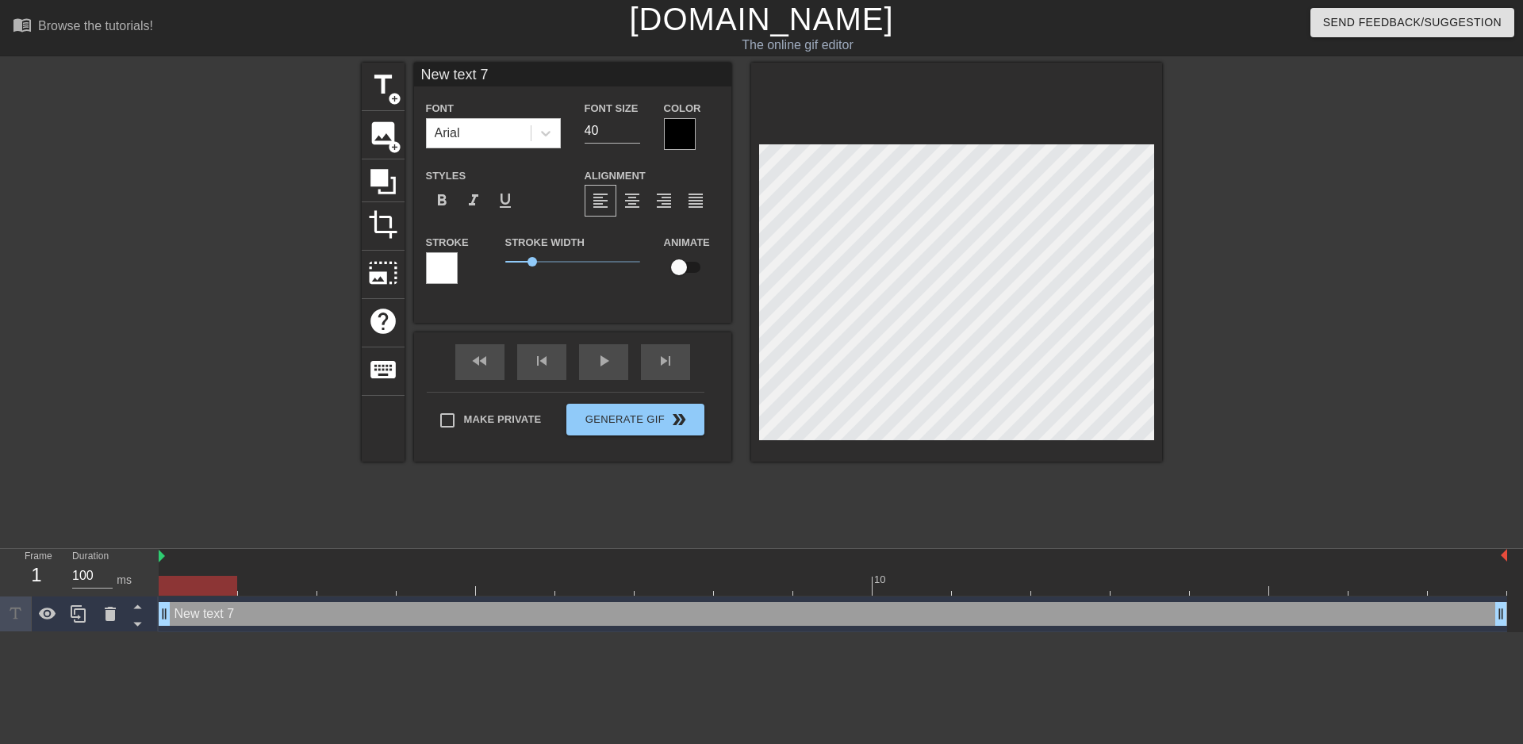
scroll to position [2, 2]
type input "New text"
type textarea "New text"
type input "New text"
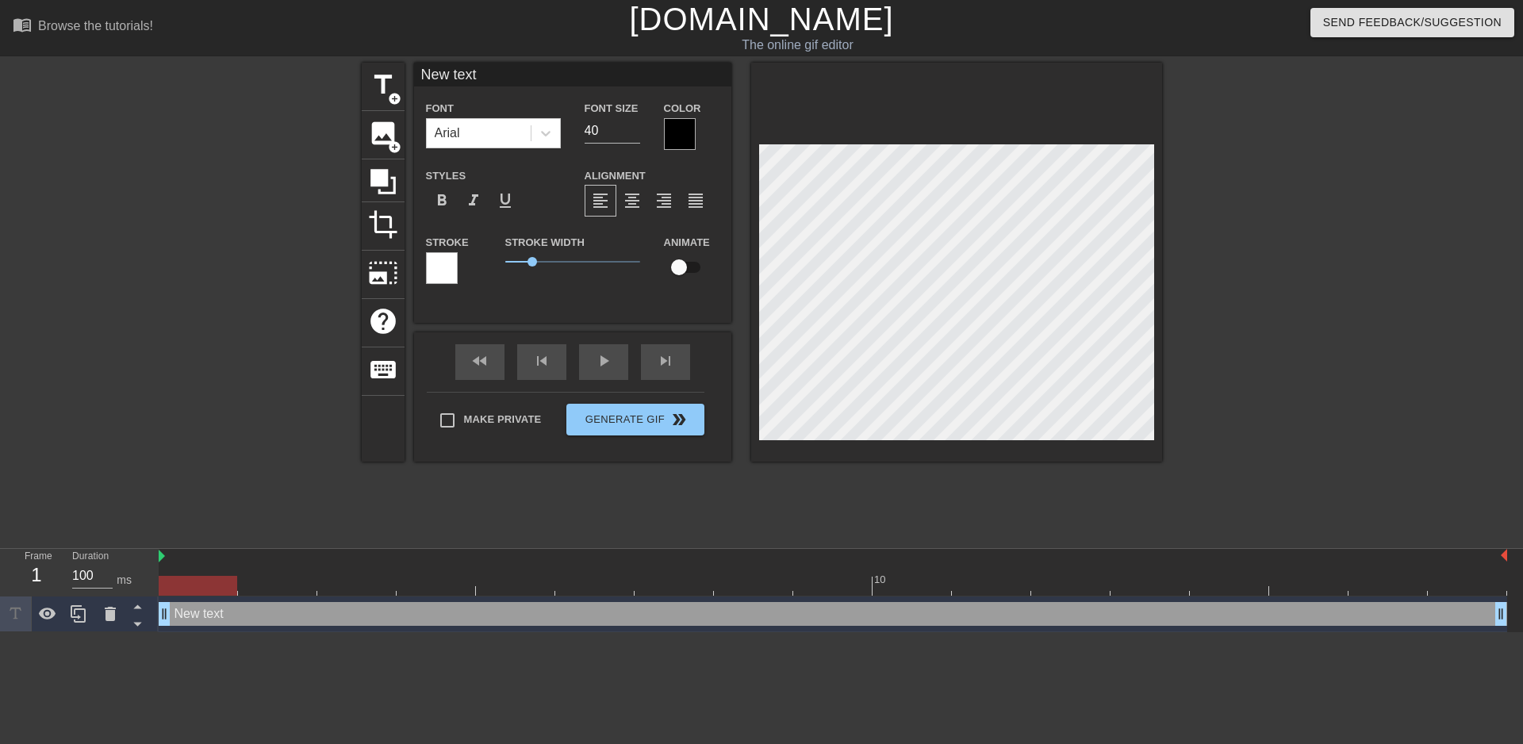
type textarea "New text"
type input "New tex"
type textarea "New tex"
type input "New te"
type textarea "New te"
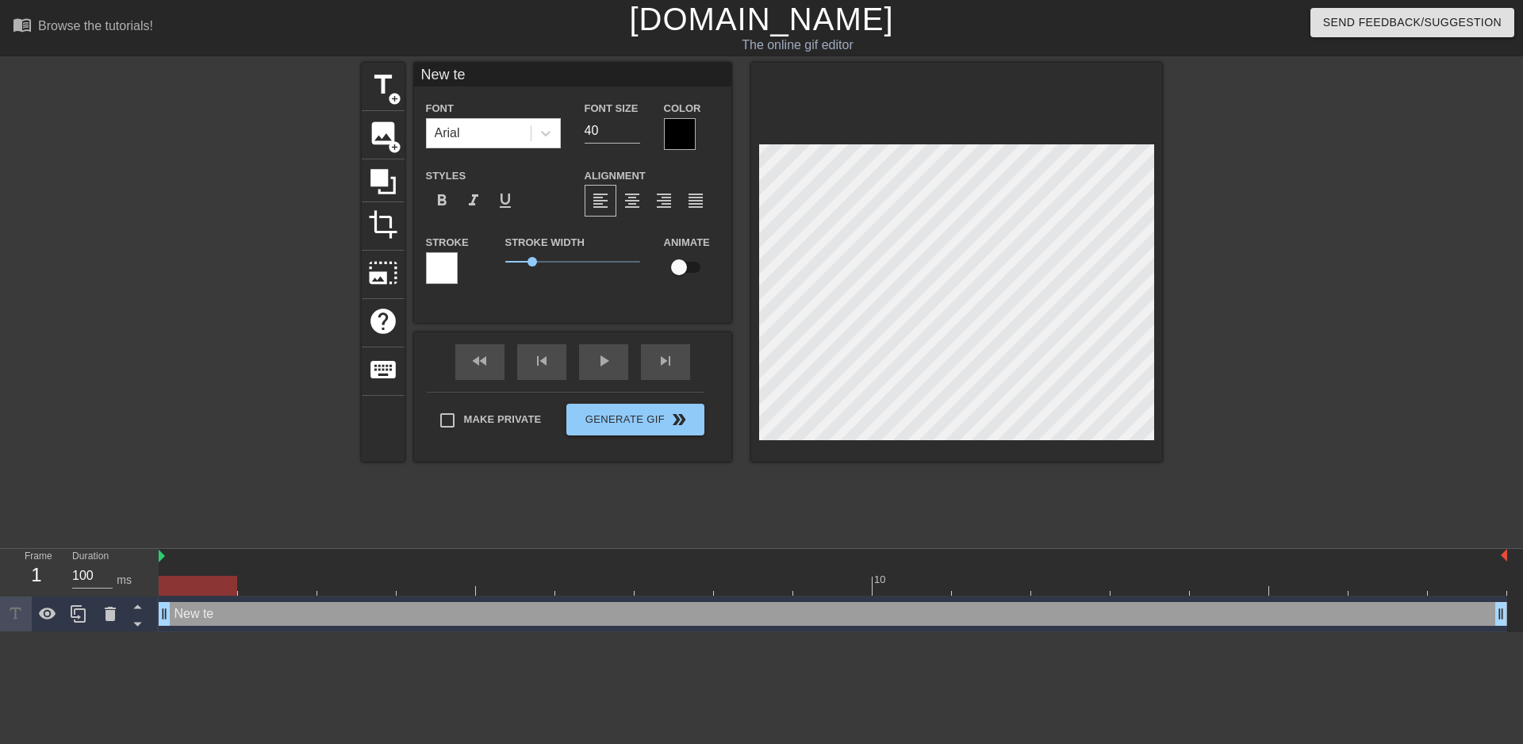
type input "New t"
type textarea "New t"
type input "New"
type textarea "New"
type input "New"
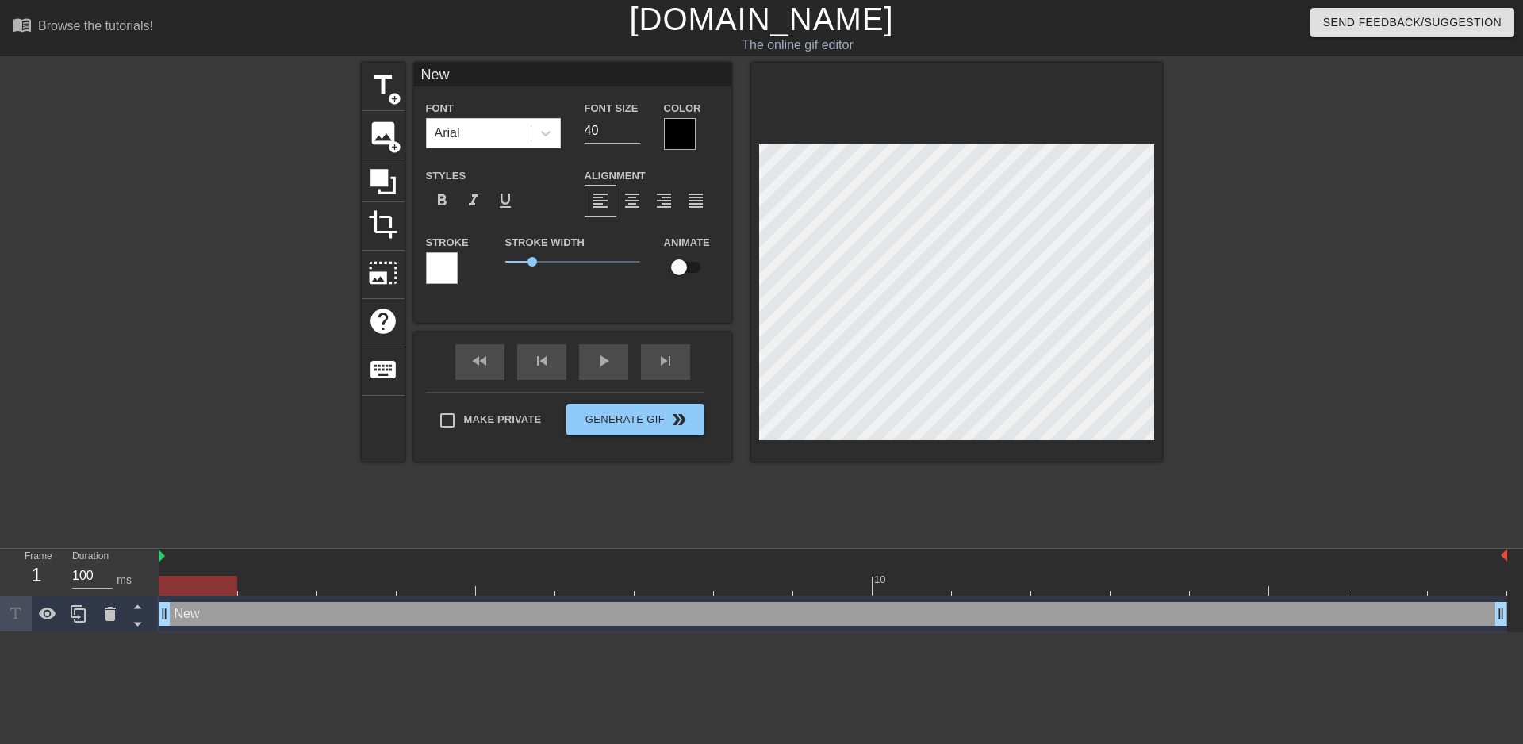
type textarea "New"
type input "Ne"
type textarea "Ne"
type input "N"
type textarea "N"
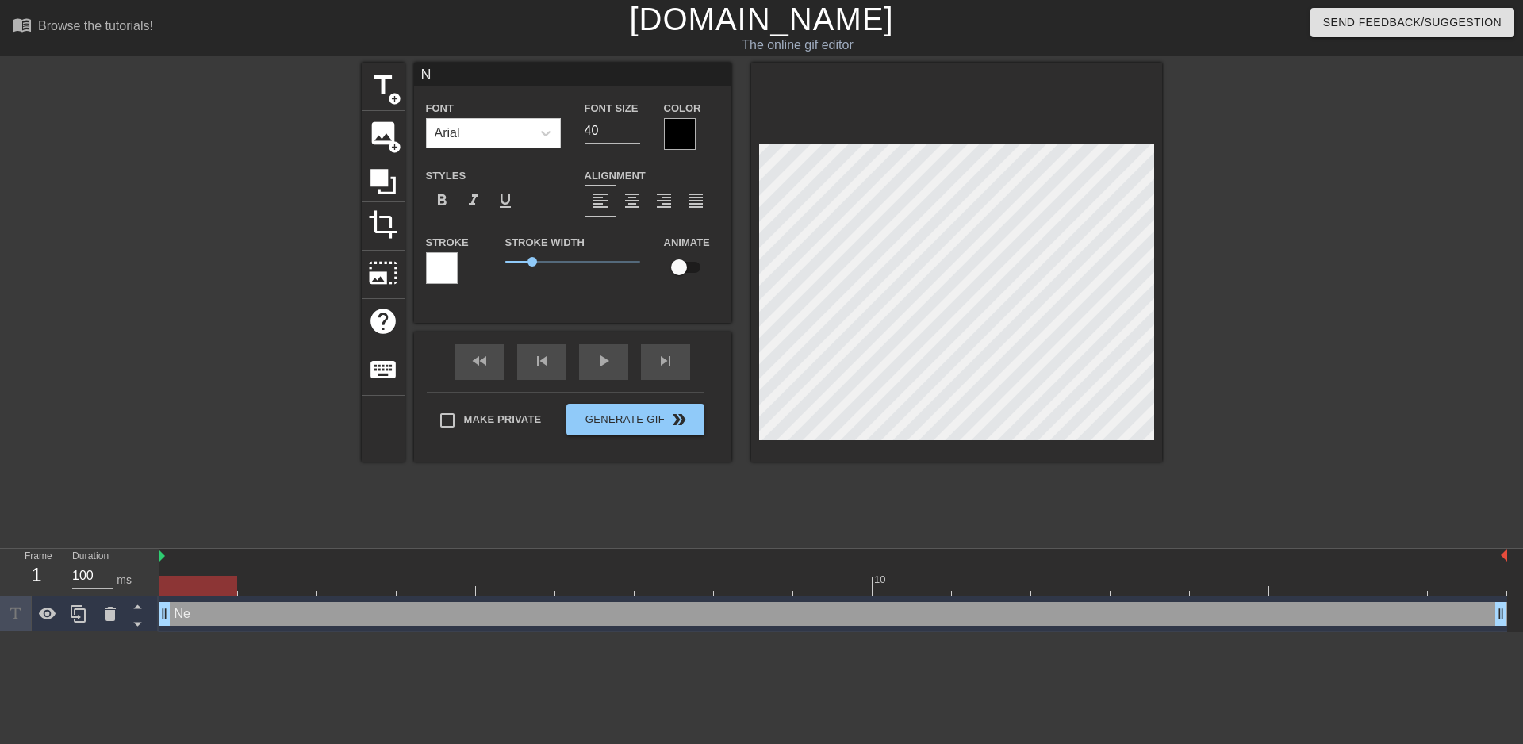
scroll to position [2, 2]
type input "B"
type textarea "B"
type input "BL"
type textarea "BL"
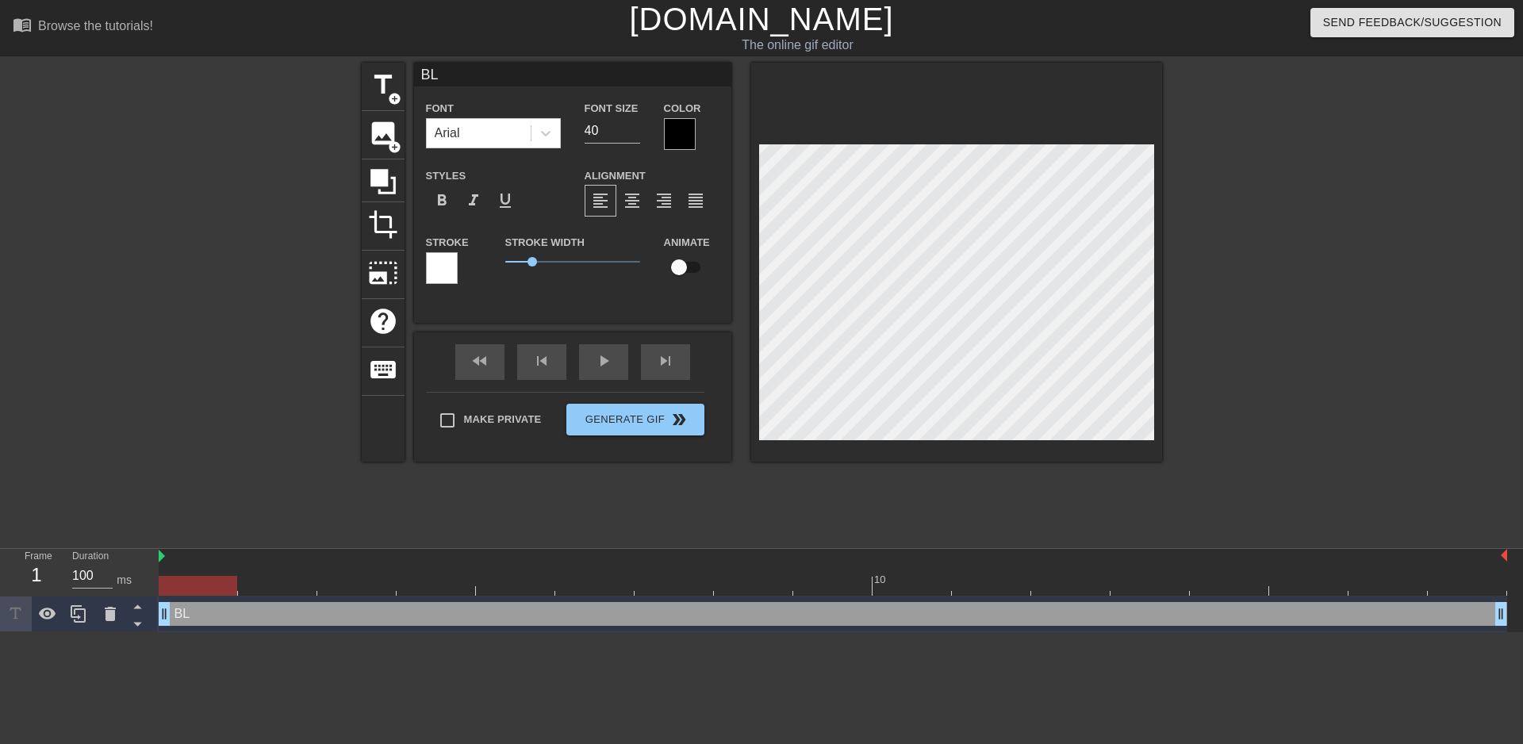
type input "BLA"
type textarea "BLAC"
type input "BLACK"
type textarea "BLACK"
type input "BLACKO"
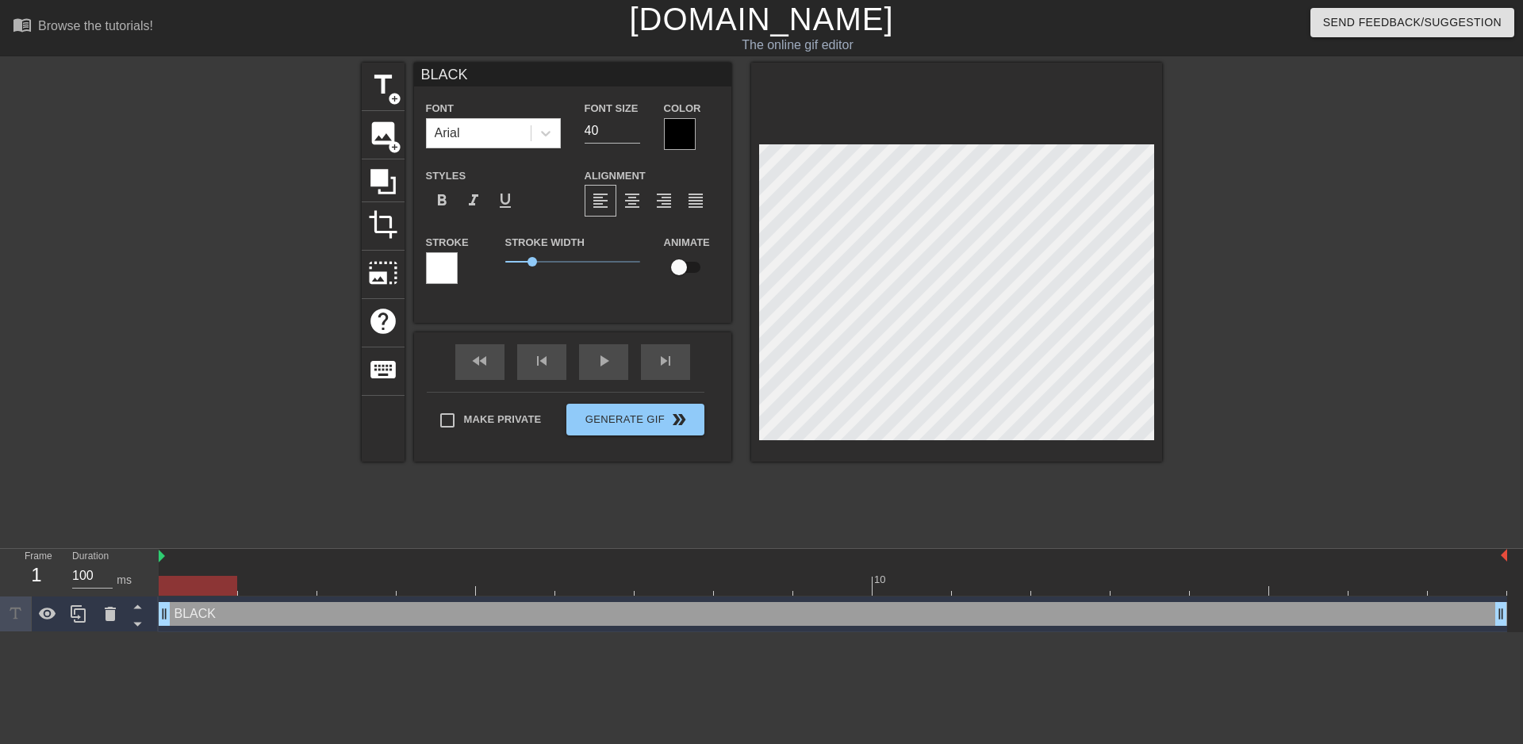
type textarea "BLACKO"
type input "BLACKOU"
type textarea "BLACKOU"
type input "BLACKOUT"
type textarea "BLACKOUT"
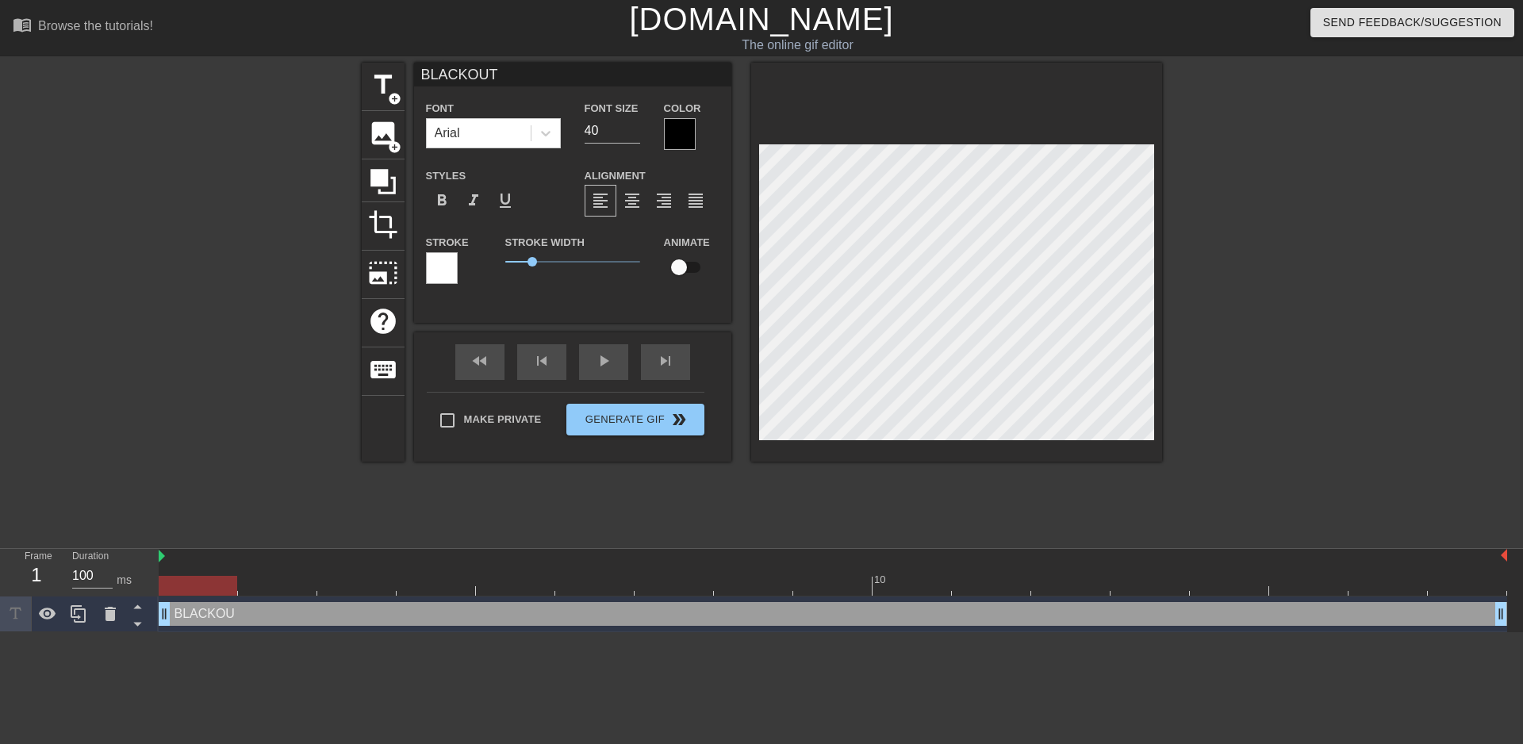
type input "BLACKOUT"
type textarea "BLACKOUT"
type input "BLACKOUT I"
type textarea "BLACKOUT I"
type input "BLACKOUT IC"
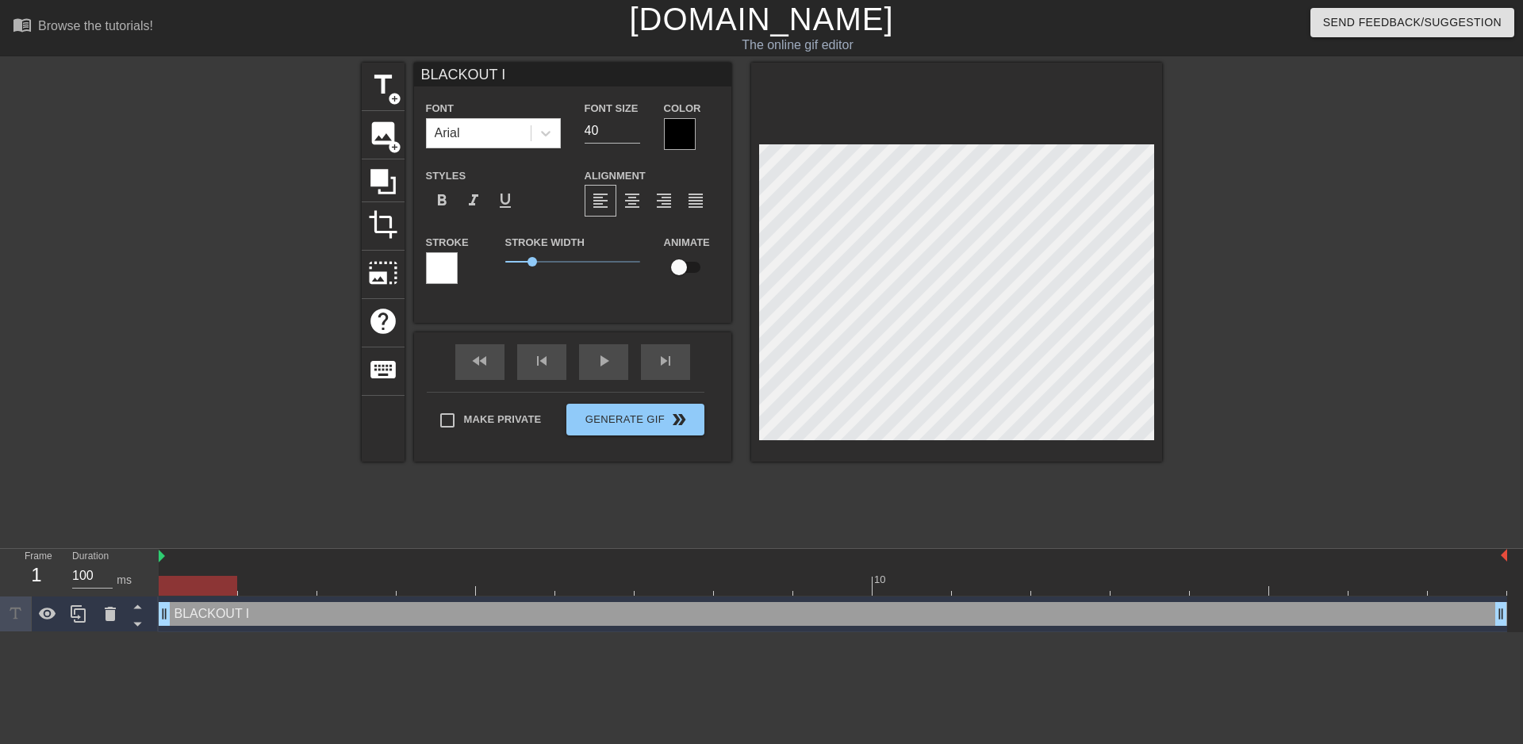
type textarea "BLACKOUT IC"
type input "BLACKOUT ICS"
type textarea "BLACKOUT ICS"
type input "BLACKOUT ICSU"
type textarea "BLACKOUT ICSU"
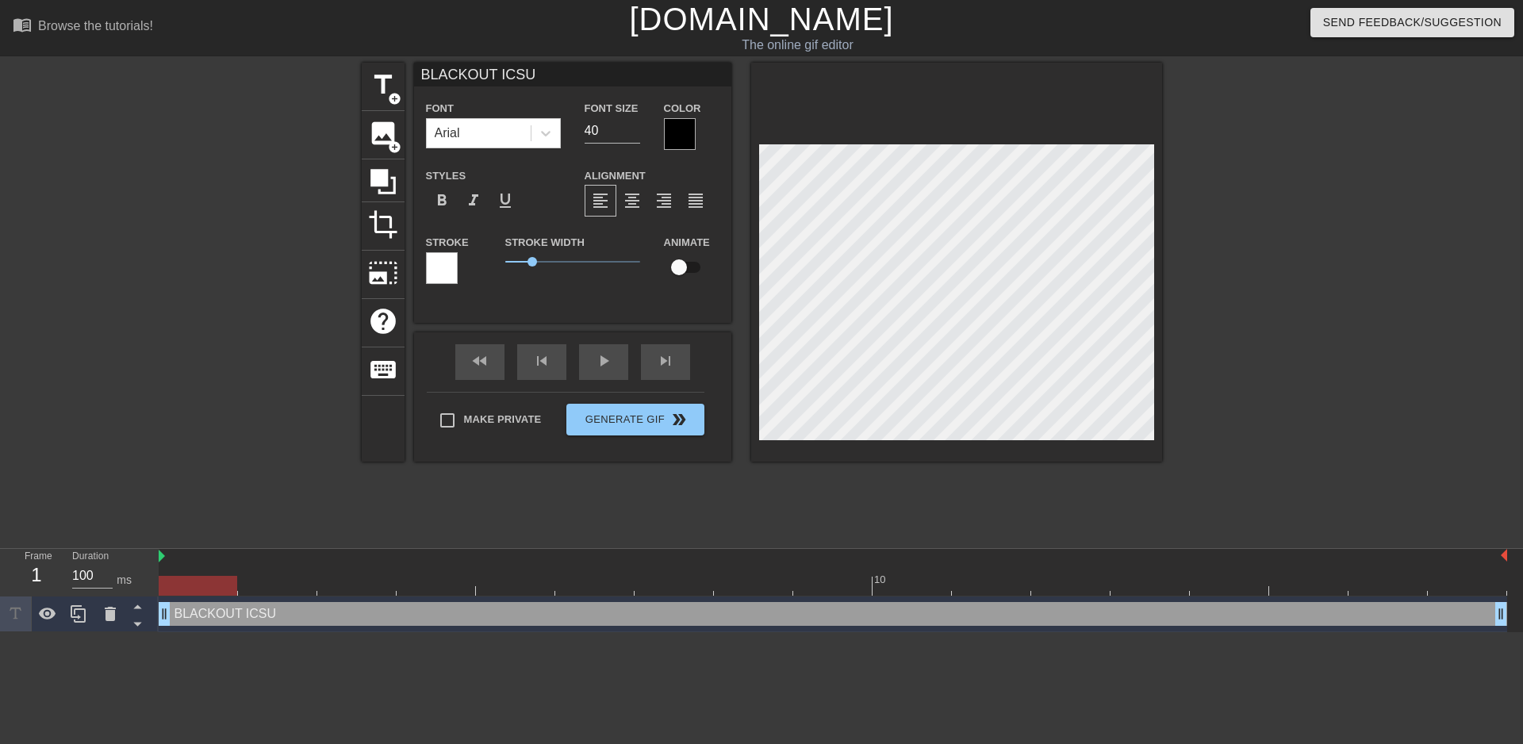
type input "BLACKOUT ICSU"
type textarea "BLACKOUT ICSU"
type input "BLACKOUT ICSU I"
type textarea "BLACKOUT ICSU I"
type input "BLACKOUT ICSU IS"
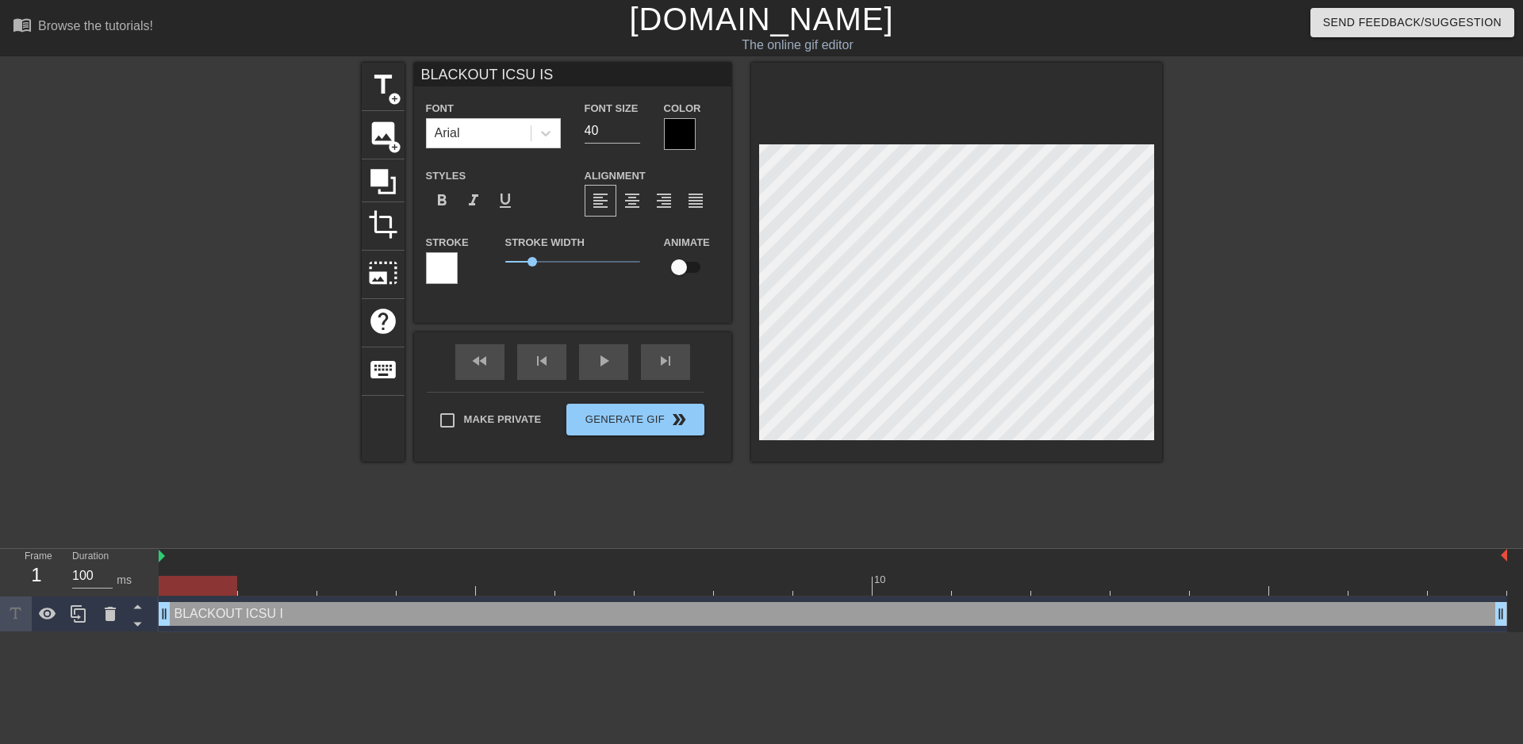
type textarea "BLACKOUT ICSU IS"
type input "BLACKOUT ICSU IS"
type textarea "BLACKOUT ICSU IS"
type input "BLACKOUT ICSU IS R"
type textarea "BLACKOUT ICSU IS R"
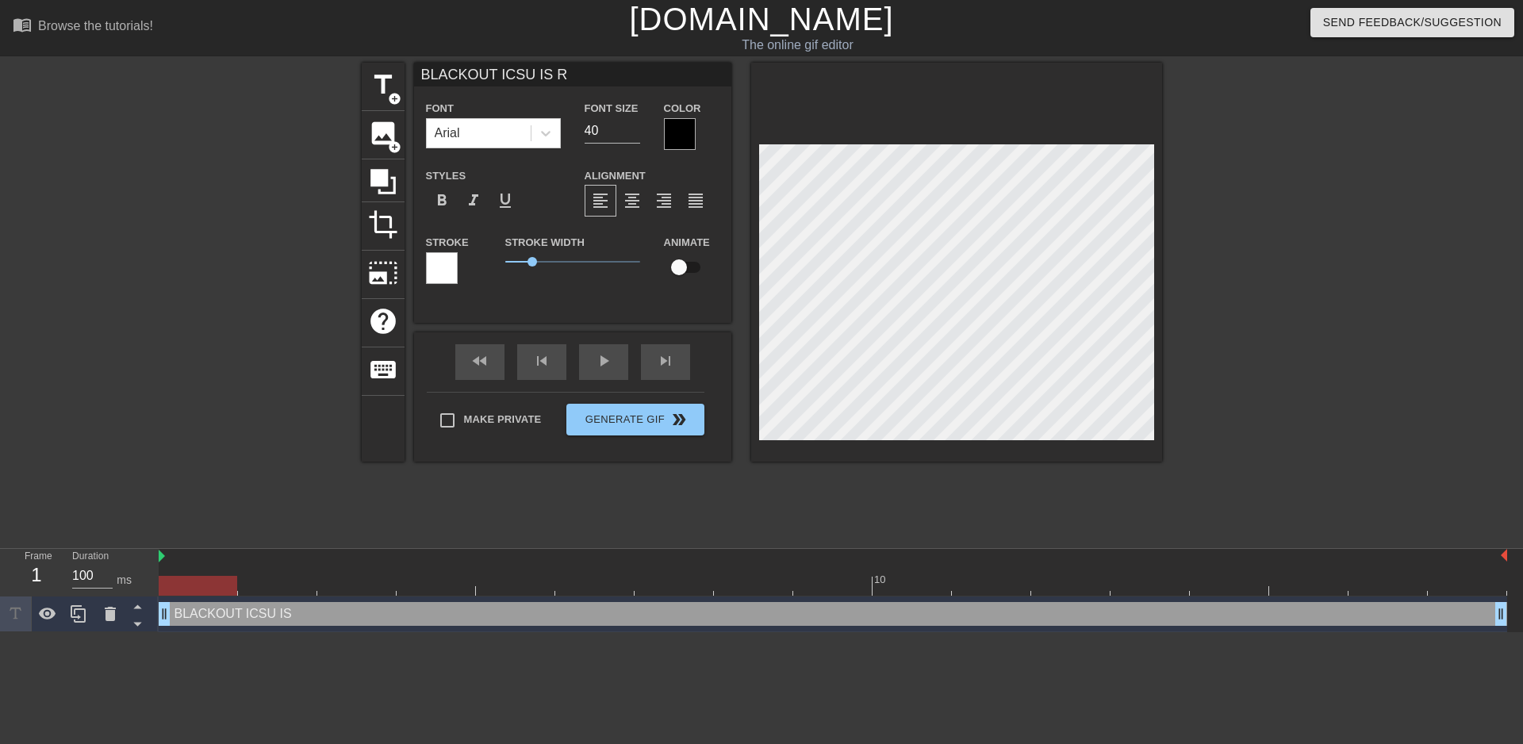
type input "BLACKOUT ICSU IS RE"
type textarea "BLACKOUT ICSU IS RE"
type input "BLACKOUT ICSU IS REA"
type textarea "BLACKOUT ICSU IS REA"
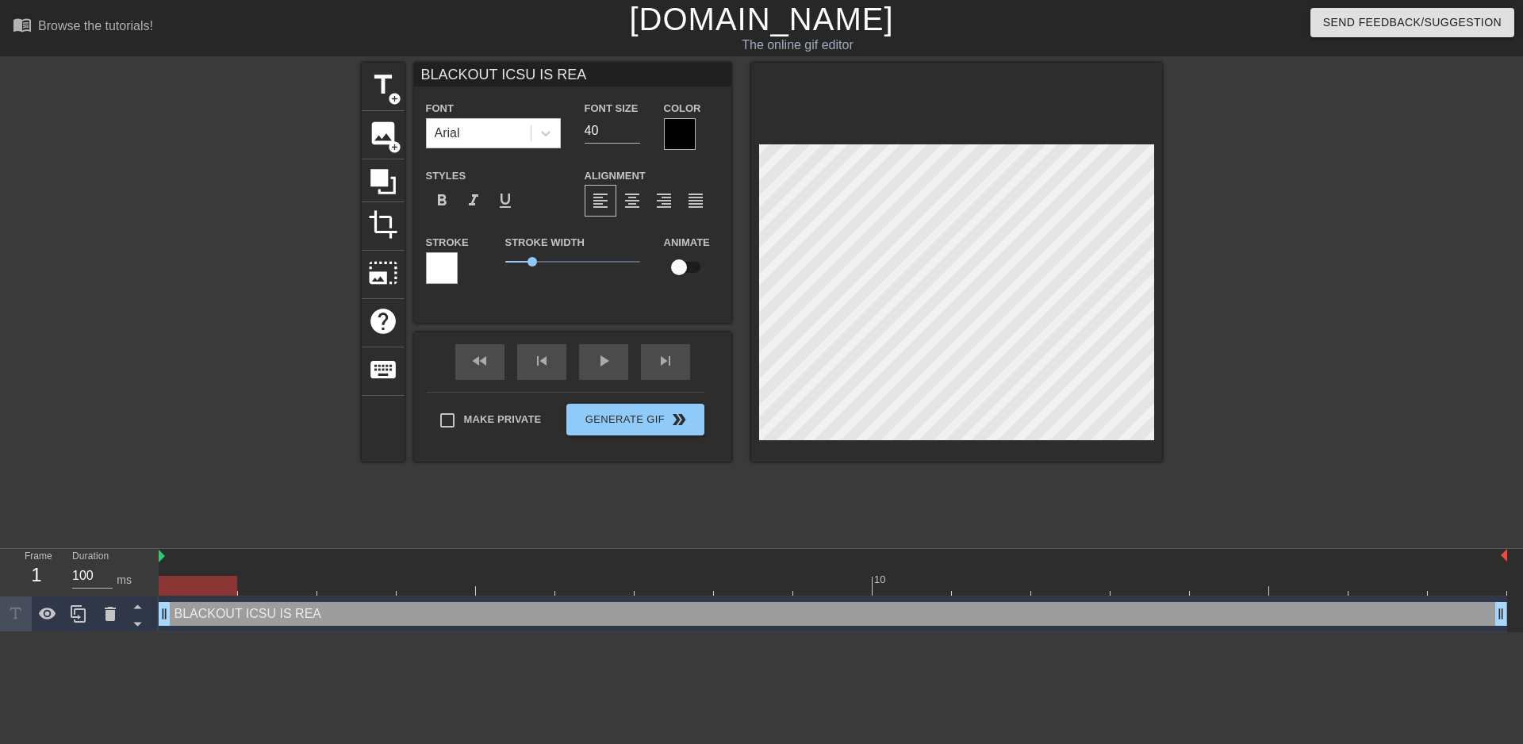
type input "BLACKOUT ICSU IS REA-"
type textarea "BLACKOUT ICSU IS REA-"
click at [443, 189] on div "format_bold" at bounding box center [442, 201] width 32 height 32
click at [609, 135] on input "40" at bounding box center [613, 130] width 56 height 25
type input "4"
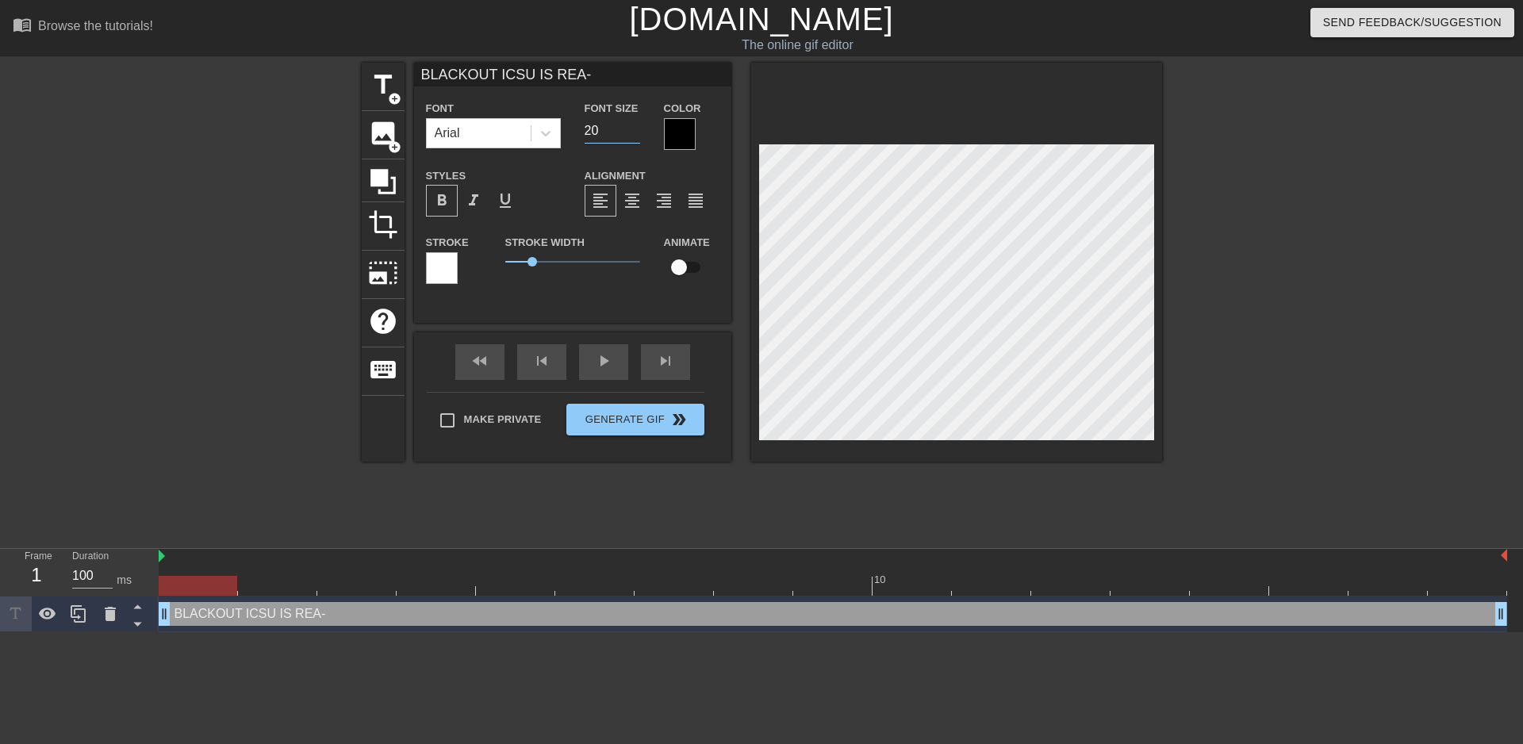
type input "2"
type input "30"
click at [444, 262] on div at bounding box center [442, 268] width 32 height 32
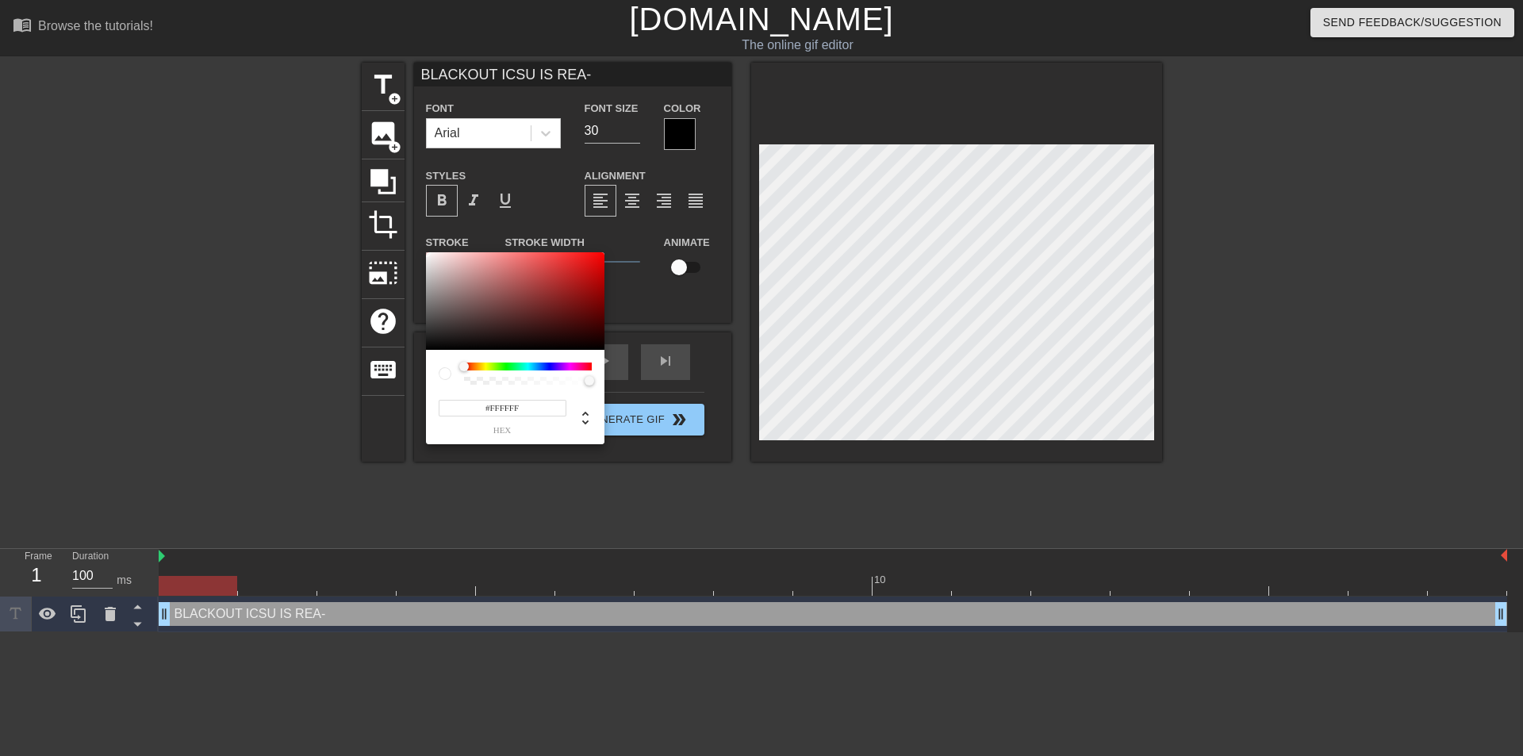
type input "#0B0909"
click at [459, 346] on div at bounding box center [515, 301] width 179 height 98
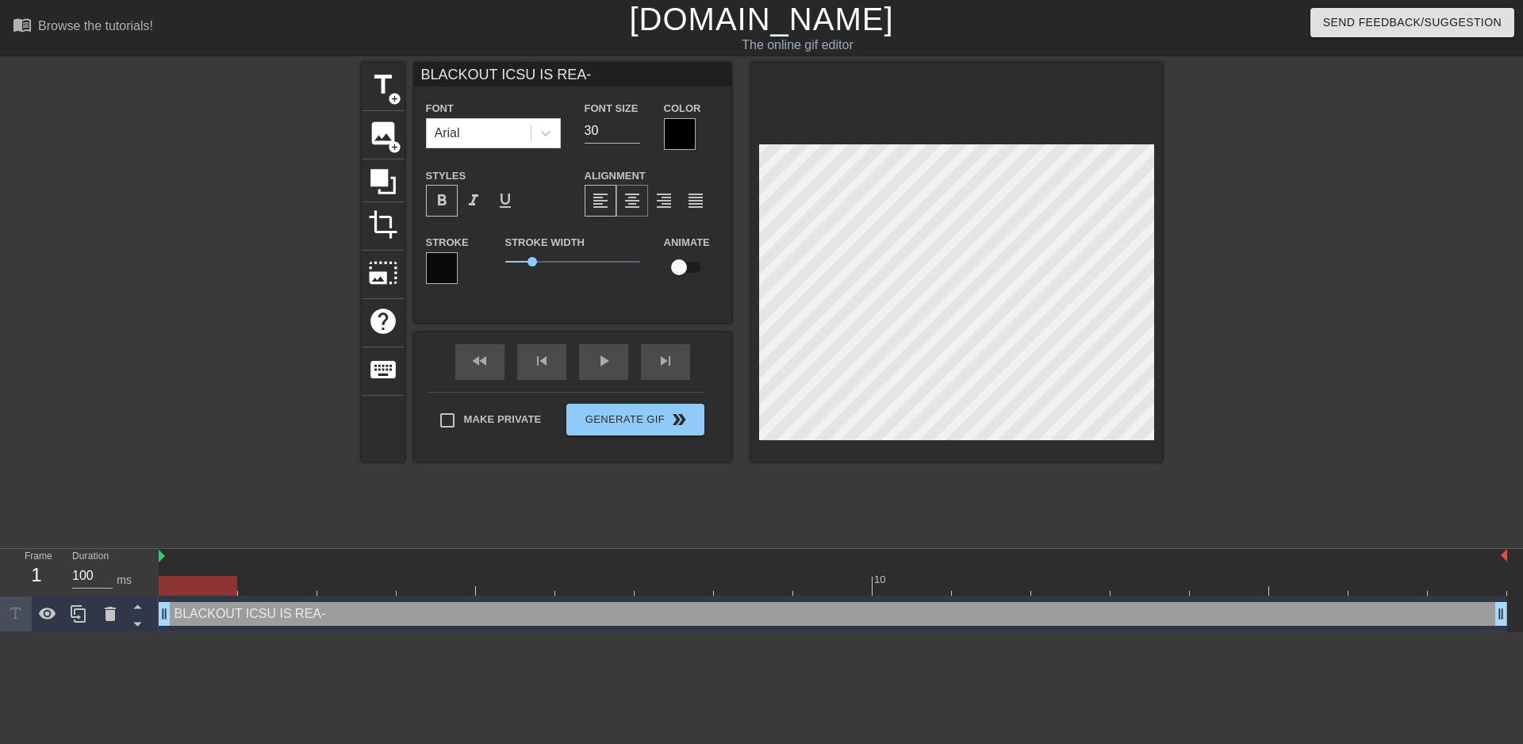
click at [645, 201] on div "format_align_center" at bounding box center [632, 201] width 32 height 32
click at [390, 229] on span "crop" at bounding box center [383, 224] width 30 height 30
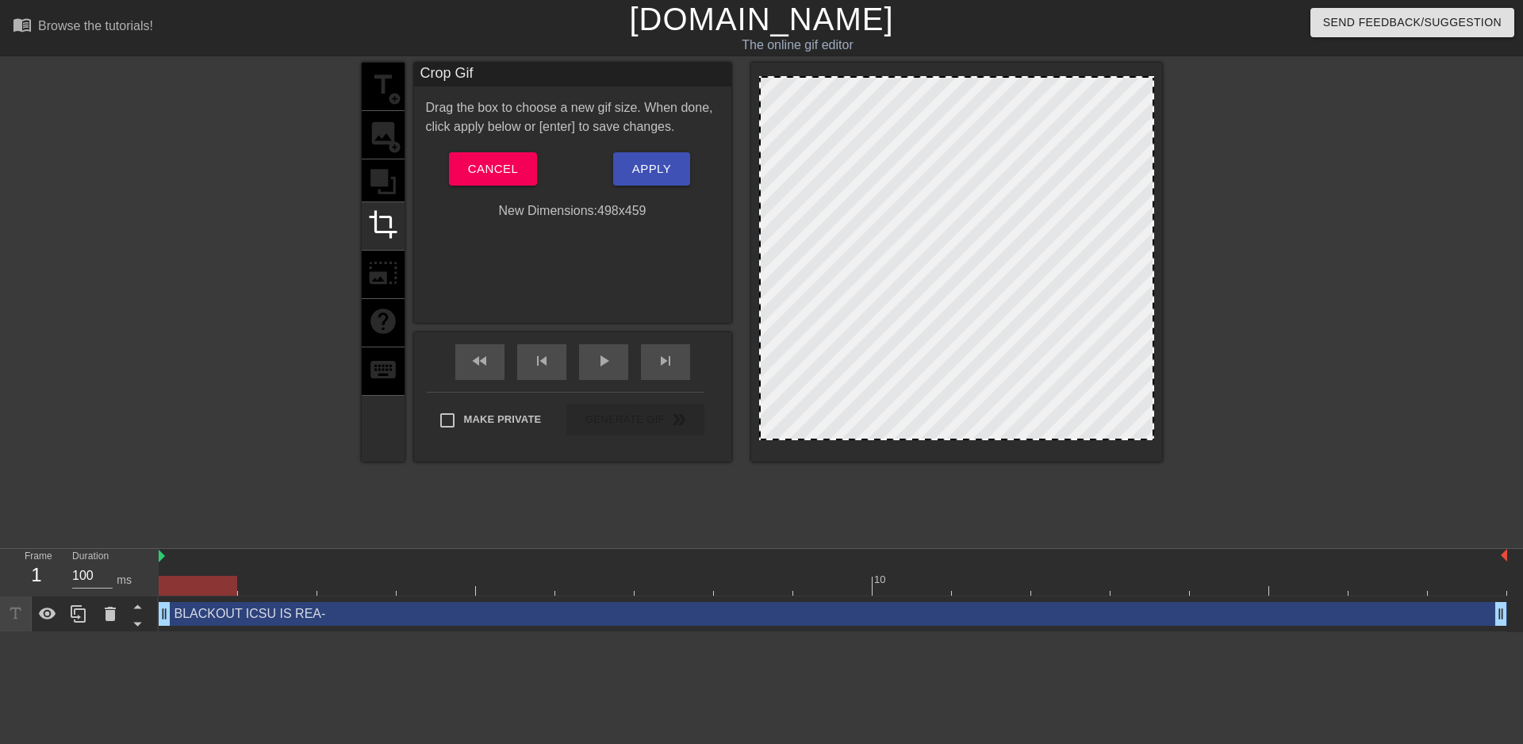
drag, startPoint x: 940, startPoint y: 148, endPoint x: 944, endPoint y: 67, distance: 81.0
click at [944, 67] on div at bounding box center [956, 262] width 411 height 399
click at [917, 106] on div at bounding box center [956, 258] width 395 height 364
click at [884, 289] on div at bounding box center [956, 258] width 395 height 364
click at [493, 151] on div "Drag the box to choose a new gif size. When done, click apply below or [enter] …" at bounding box center [573, 159] width 294 height 122
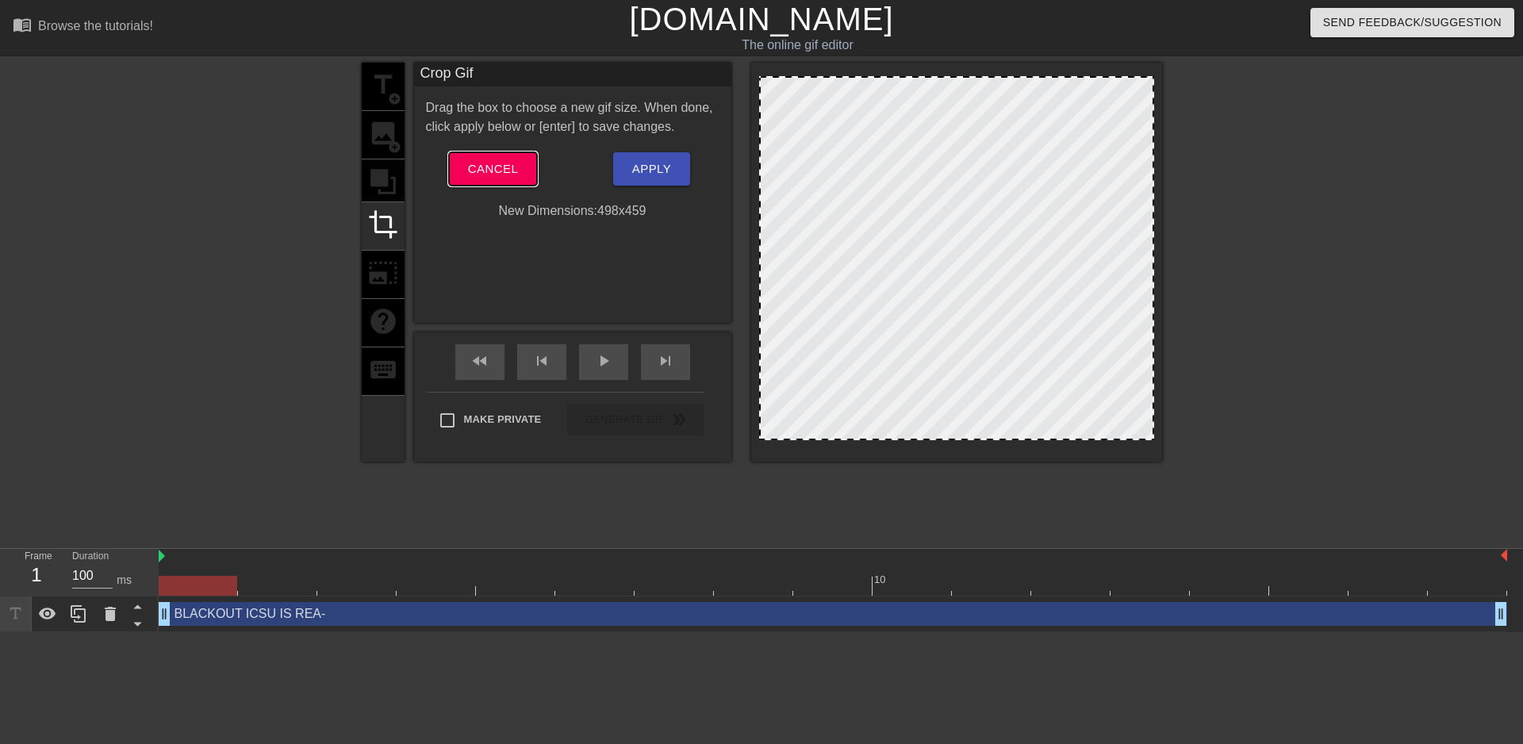
click at [486, 161] on span "Cancel" at bounding box center [493, 169] width 50 height 21
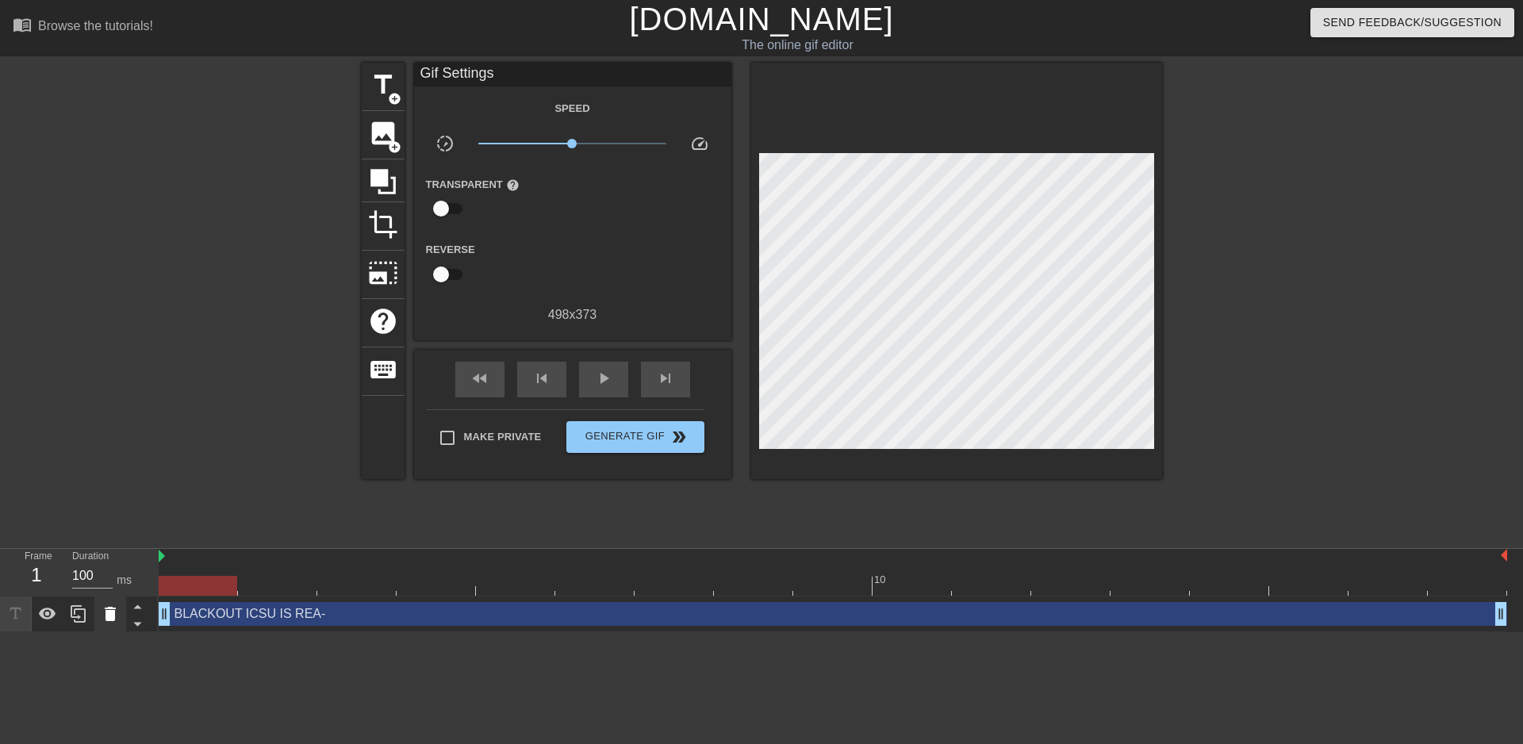
click at [106, 620] on icon at bounding box center [110, 614] width 11 height 14
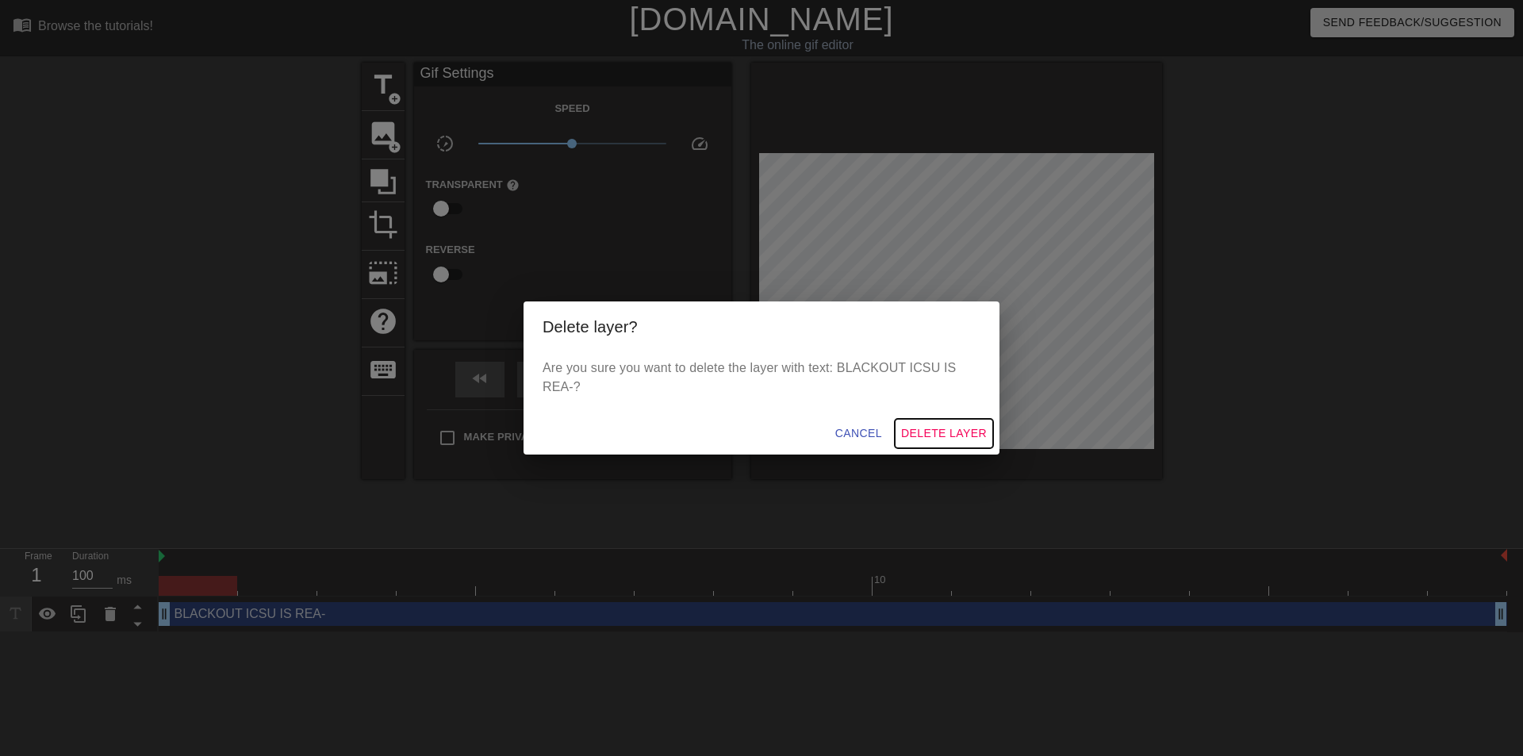
click at [933, 428] on span "Delete Layer" at bounding box center [944, 434] width 86 height 20
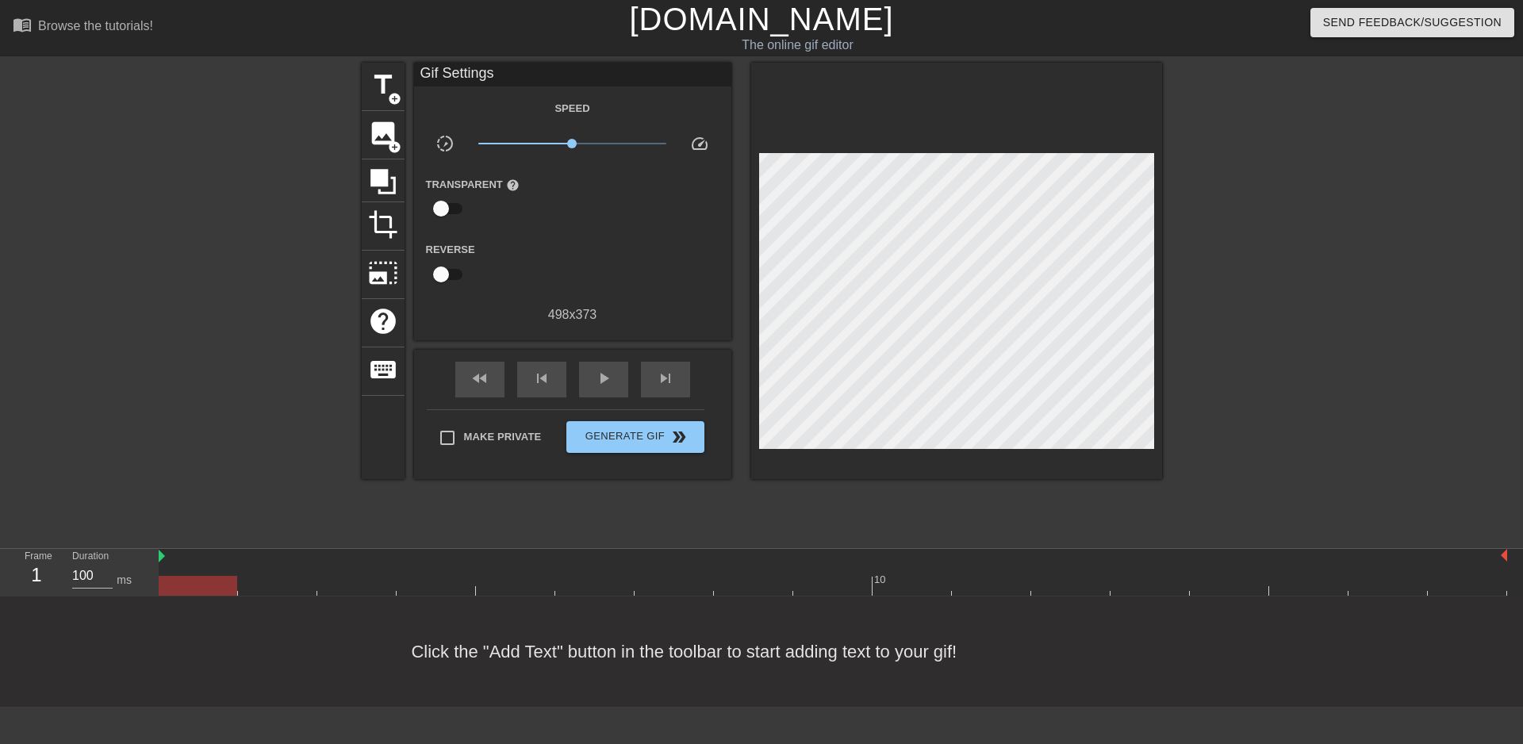
click at [178, 580] on div at bounding box center [198, 586] width 79 height 20
click at [271, 582] on div at bounding box center [833, 586] width 1349 height 20
drag, startPoint x: 286, startPoint y: 588, endPoint x: 0, endPoint y: 618, distance: 288.0
click at [129, 622] on div "menu_book Browse the tutorials! Gifntext.com The online gif editor Send Feedbac…" at bounding box center [761, 353] width 1523 height 707
click at [378, 227] on span "crop" at bounding box center [383, 224] width 30 height 30
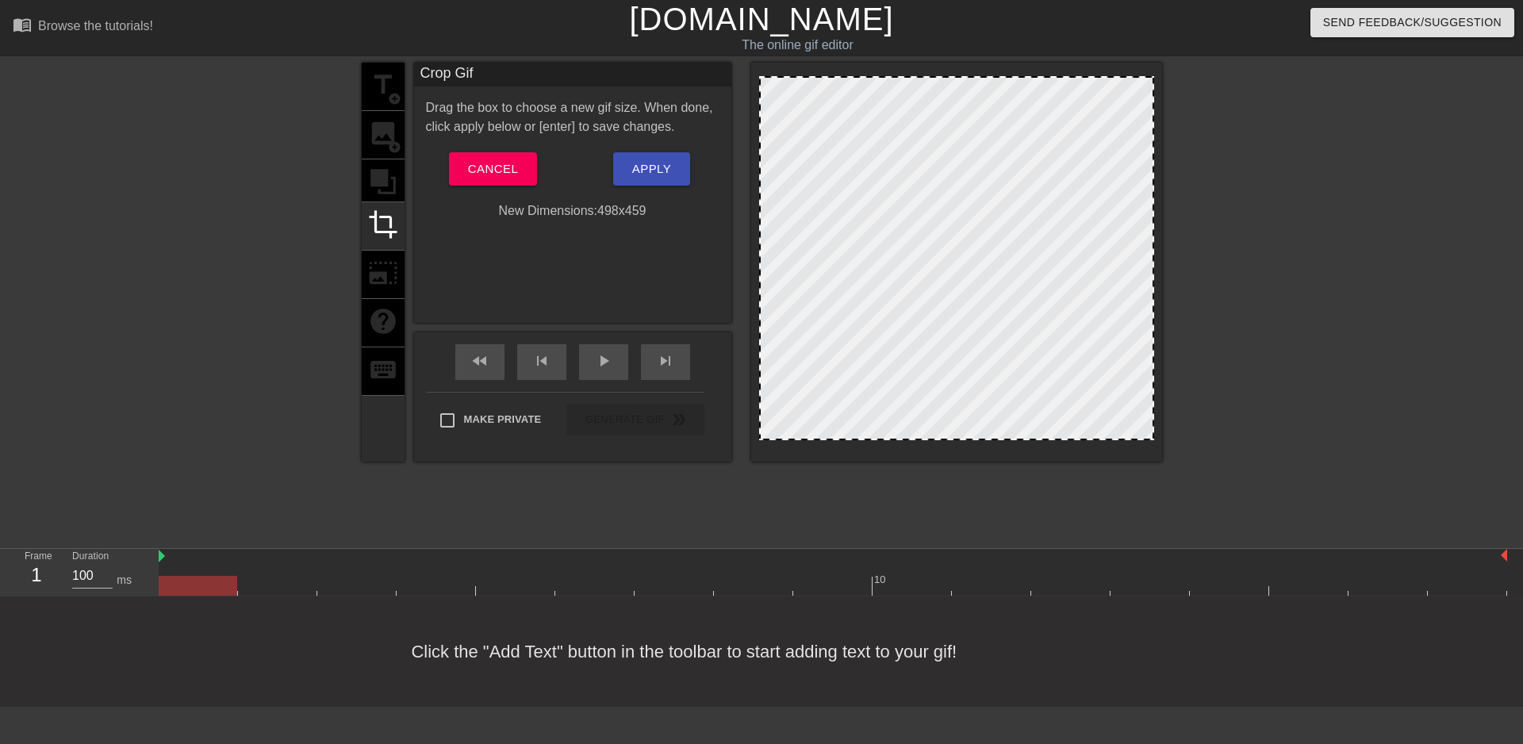
drag, startPoint x: 946, startPoint y: 144, endPoint x: 966, endPoint y: 17, distance: 129.4
click at [966, 17] on div "menu_book Browse the tutorials! Gifntext.com The online gif editor Send Feedbac…" at bounding box center [761, 353] width 1523 height 707
click at [647, 158] on button "Apply" at bounding box center [651, 168] width 77 height 33
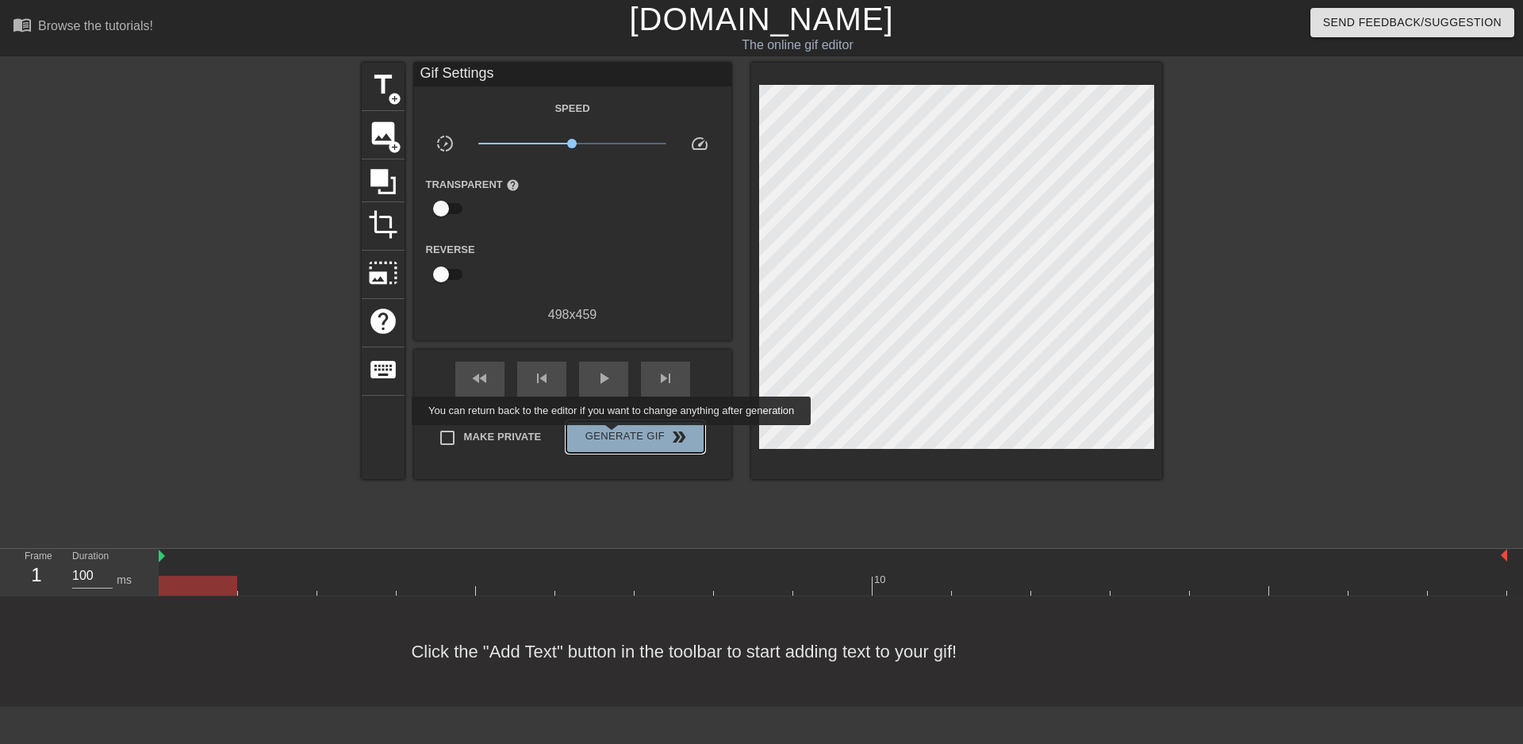
click at [613, 436] on span "Generate Gif double_arrow" at bounding box center [635, 437] width 125 height 19
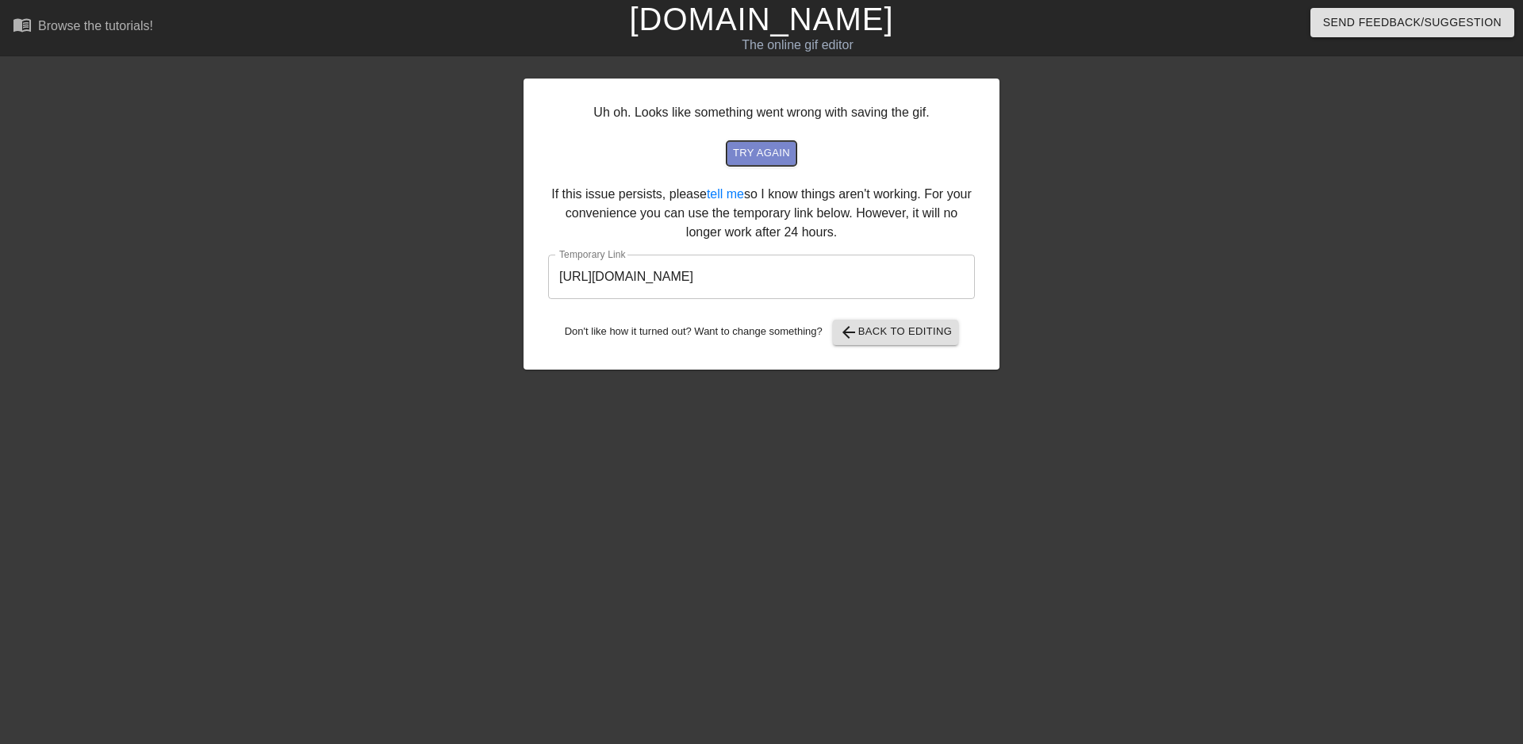
click at [767, 156] on span "try again" at bounding box center [761, 153] width 57 height 18
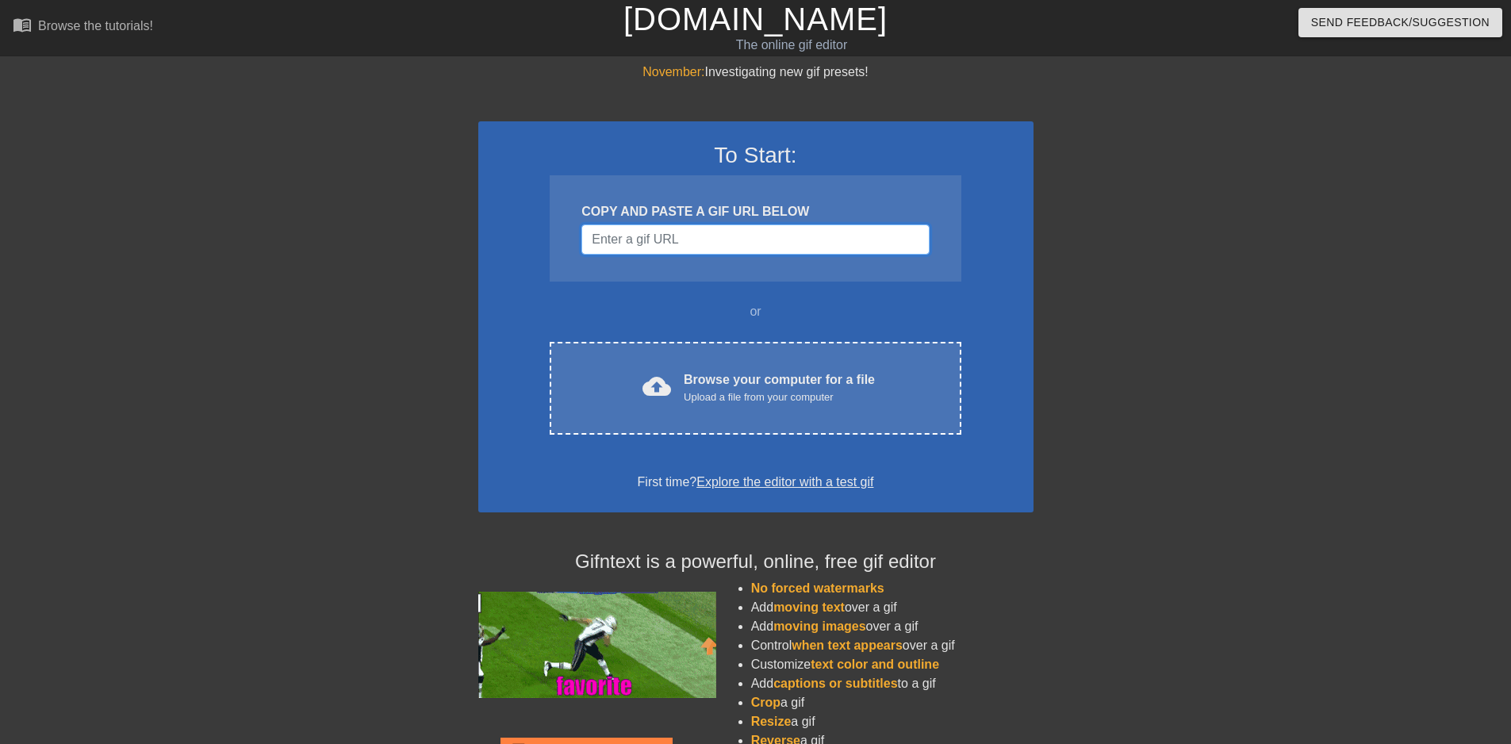
click at [767, 244] on input "Username" at bounding box center [756, 240] width 348 height 30
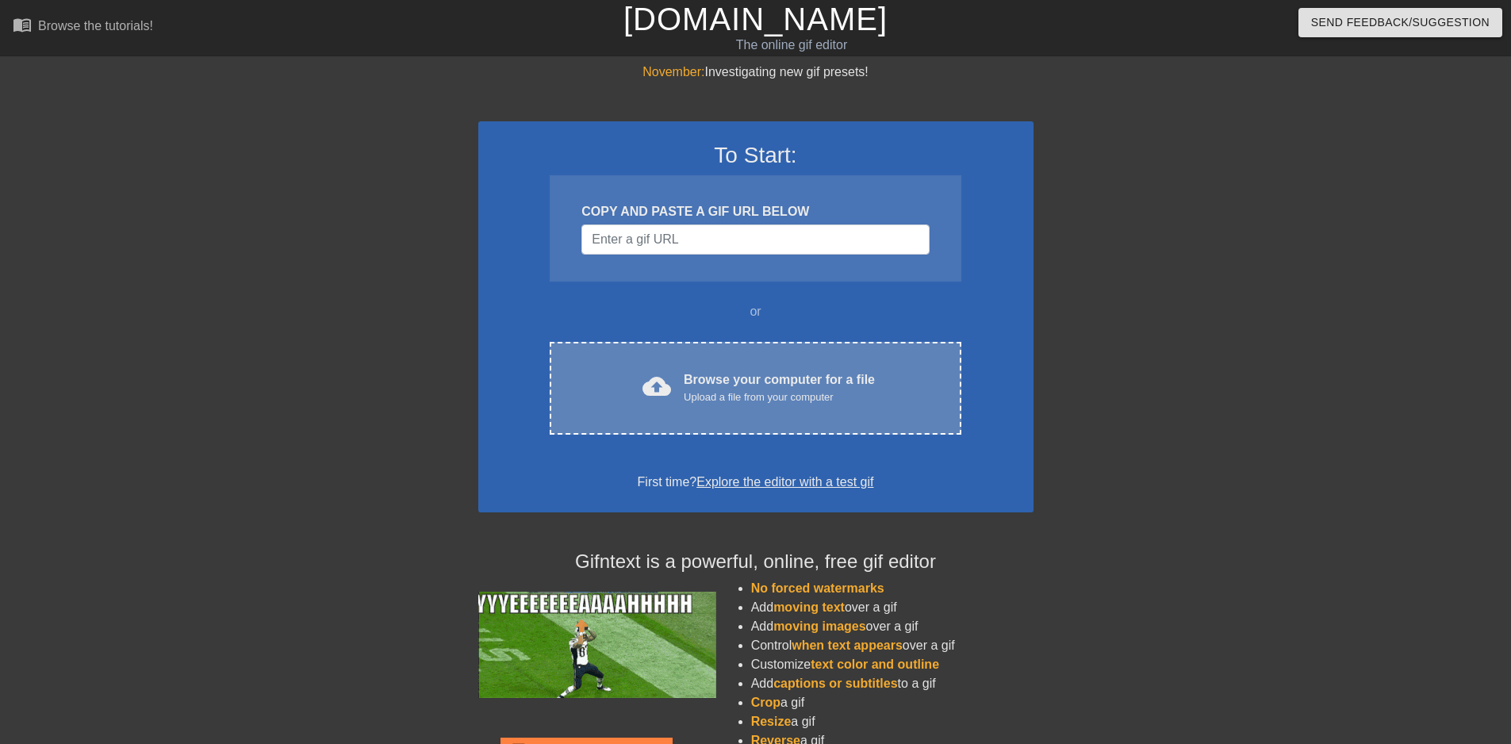
click at [716, 380] on div "Browse your computer for a file Upload a file from your computer" at bounding box center [779, 388] width 191 height 35
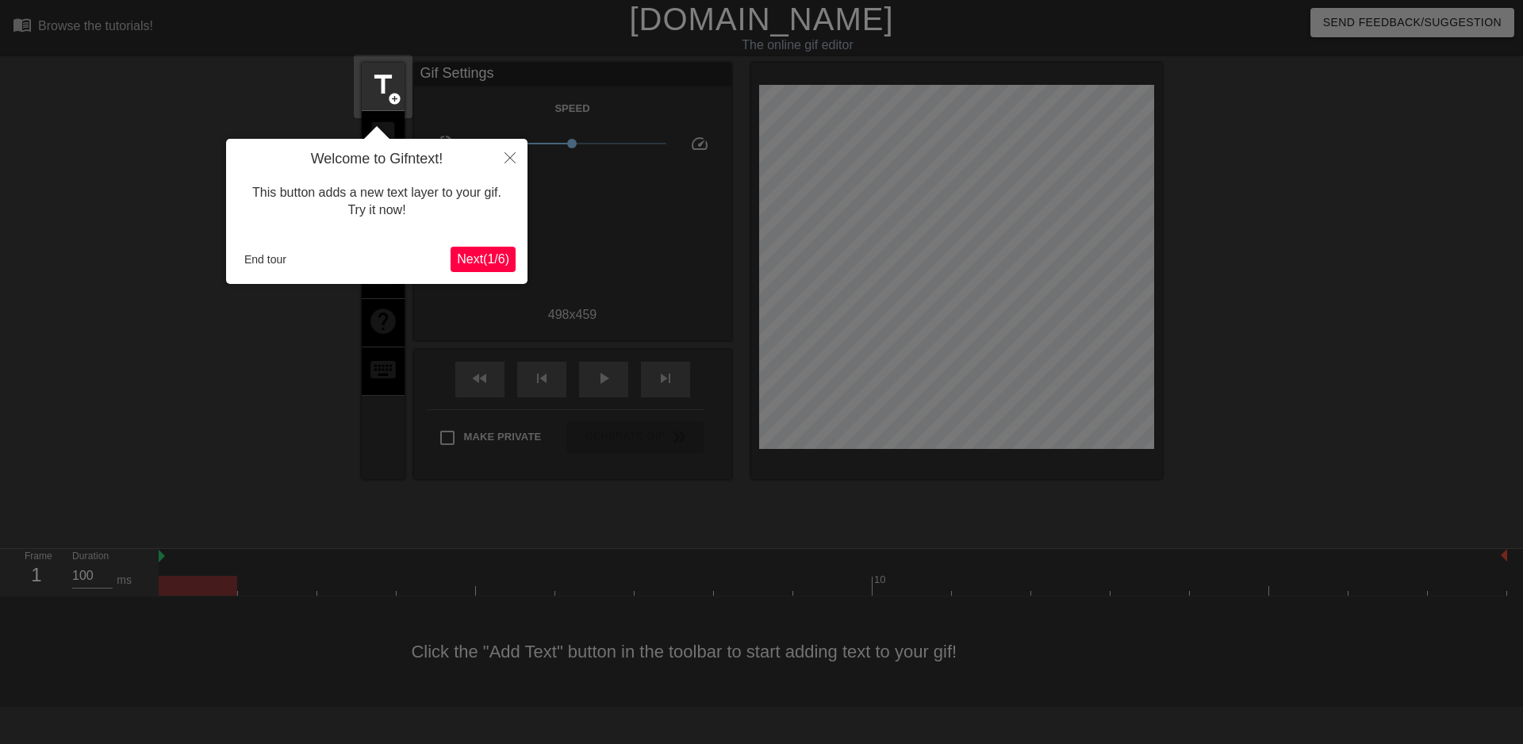
click at [471, 263] on span "Next ( 1 / 6 )" at bounding box center [483, 258] width 52 height 13
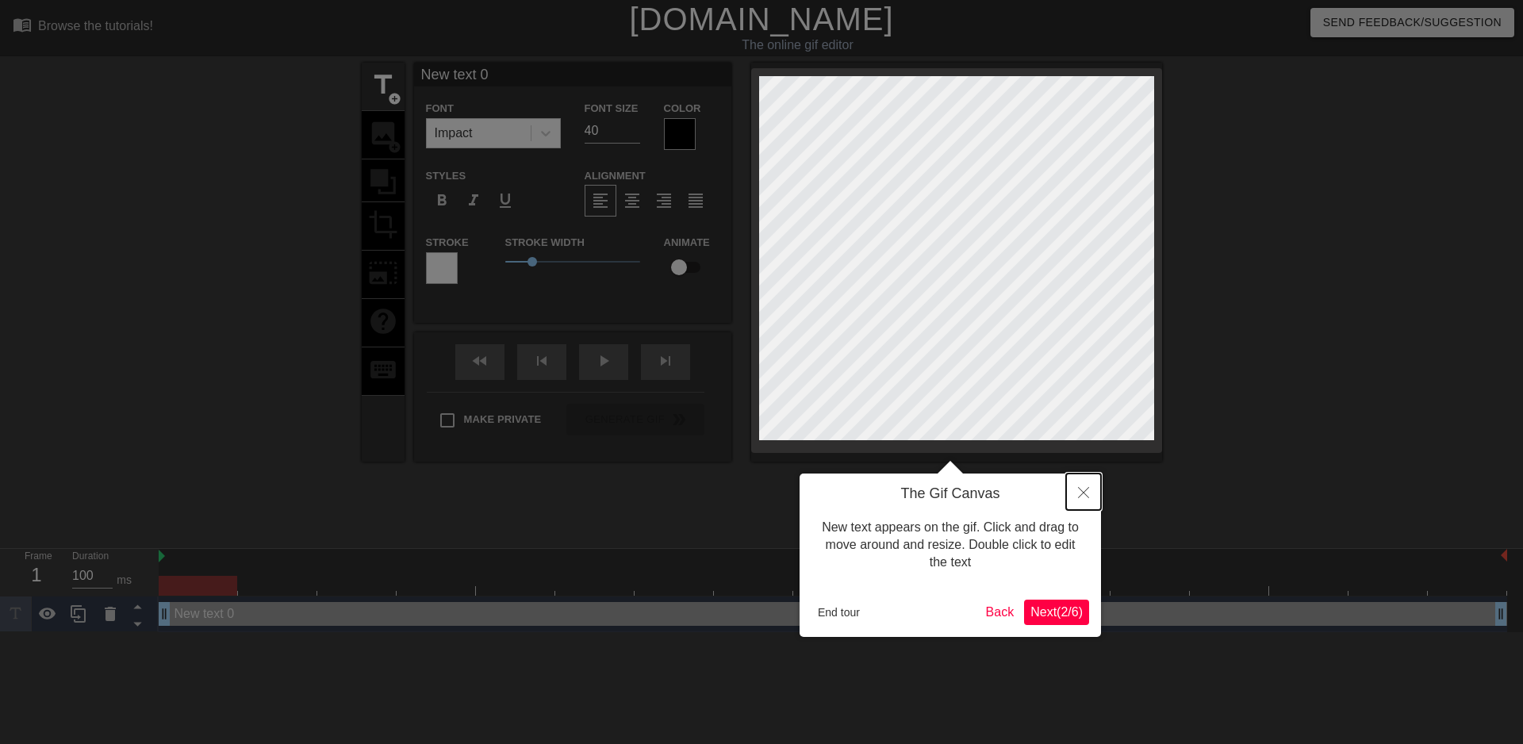
click at [1077, 497] on button "Close" at bounding box center [1083, 492] width 35 height 36
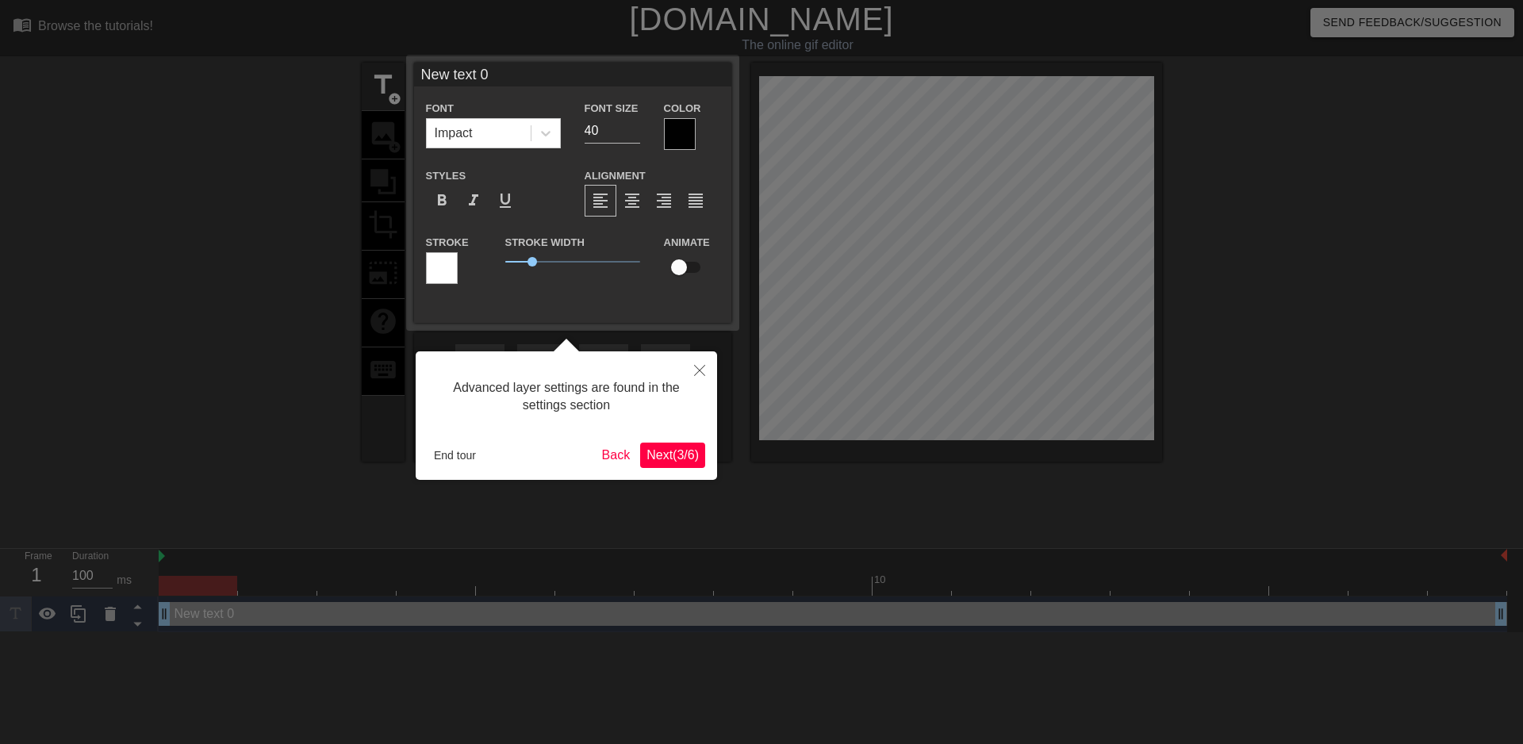
click at [693, 451] on span "Next ( 3 / 6 )" at bounding box center [673, 454] width 52 height 13
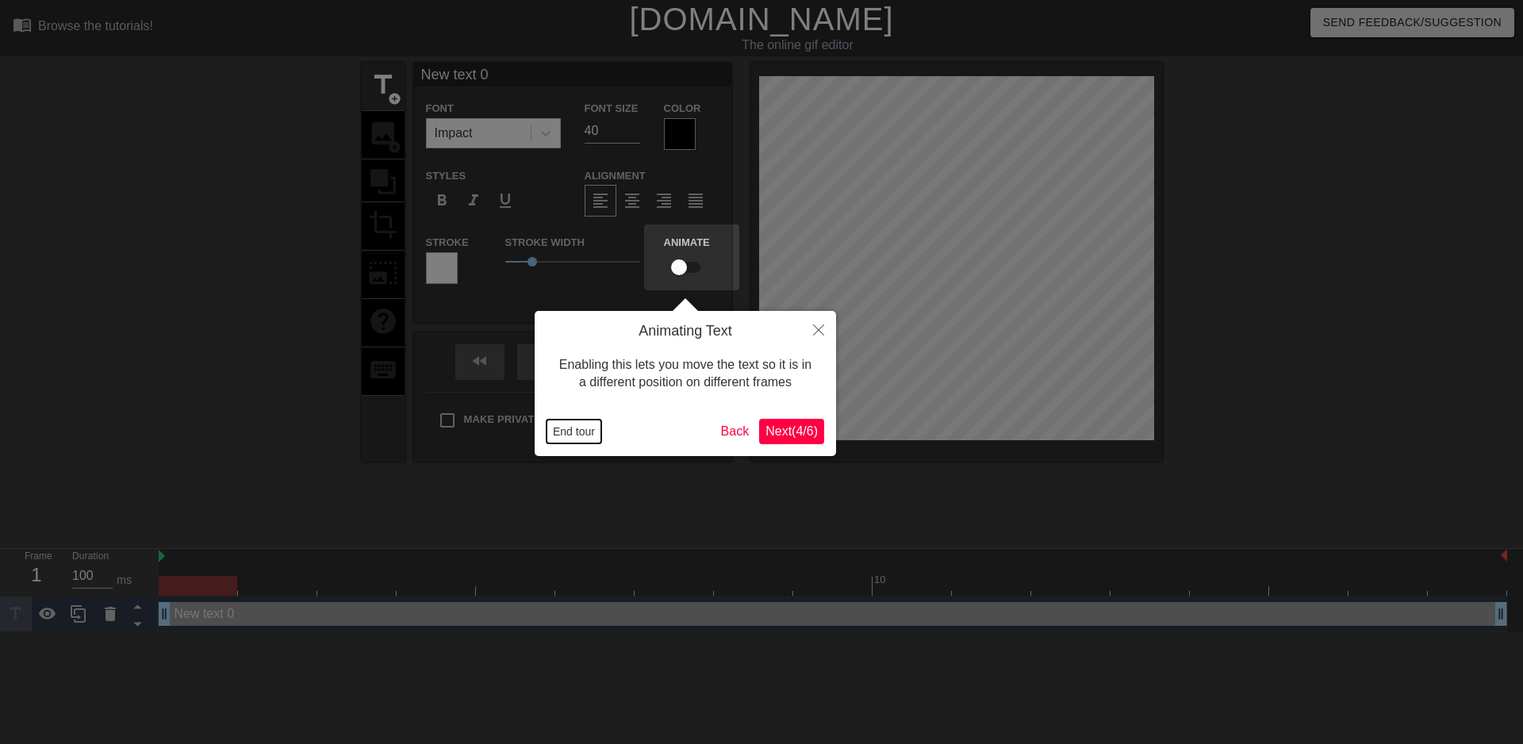
click at [586, 428] on button "End tour" at bounding box center [574, 432] width 55 height 24
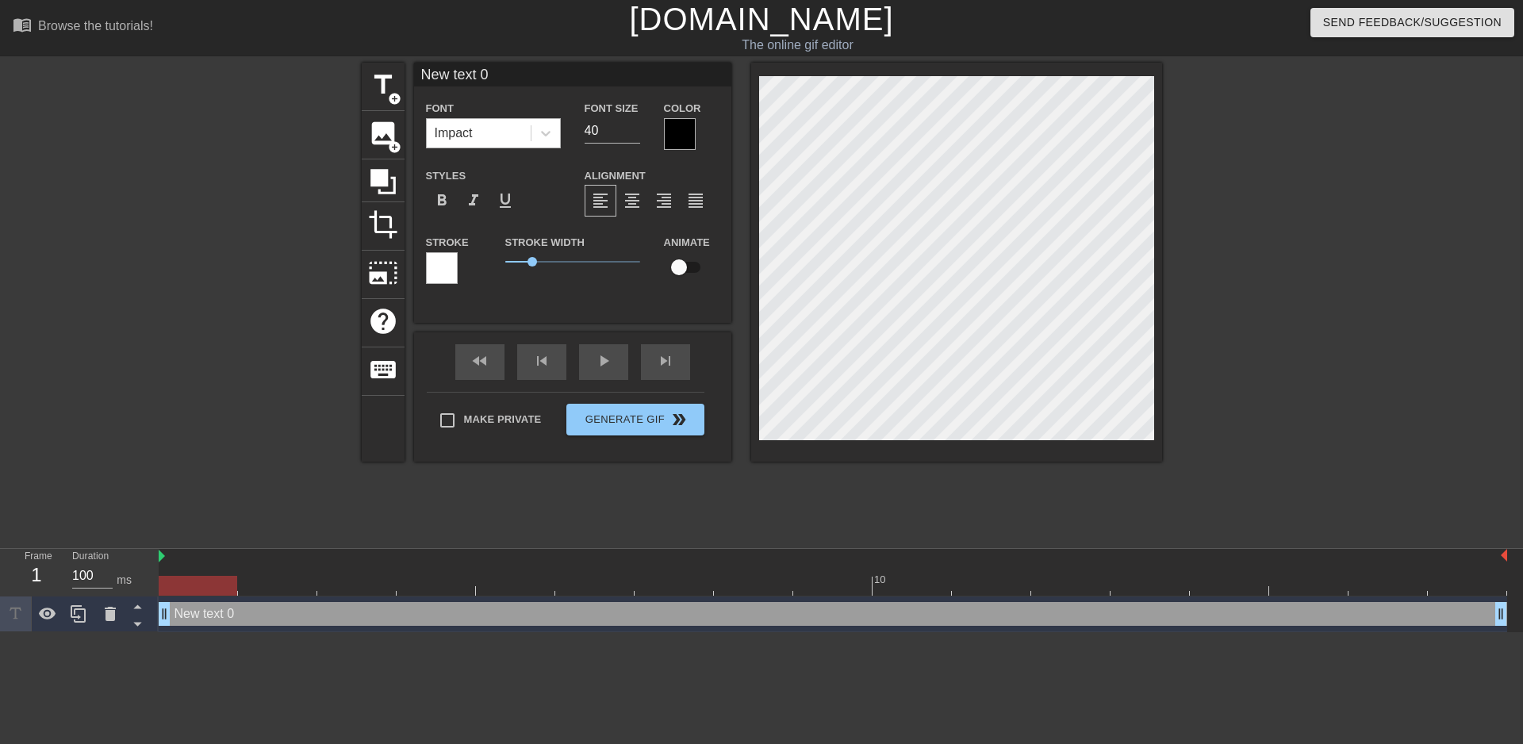
click at [507, 136] on div "Impact" at bounding box center [479, 133] width 104 height 29
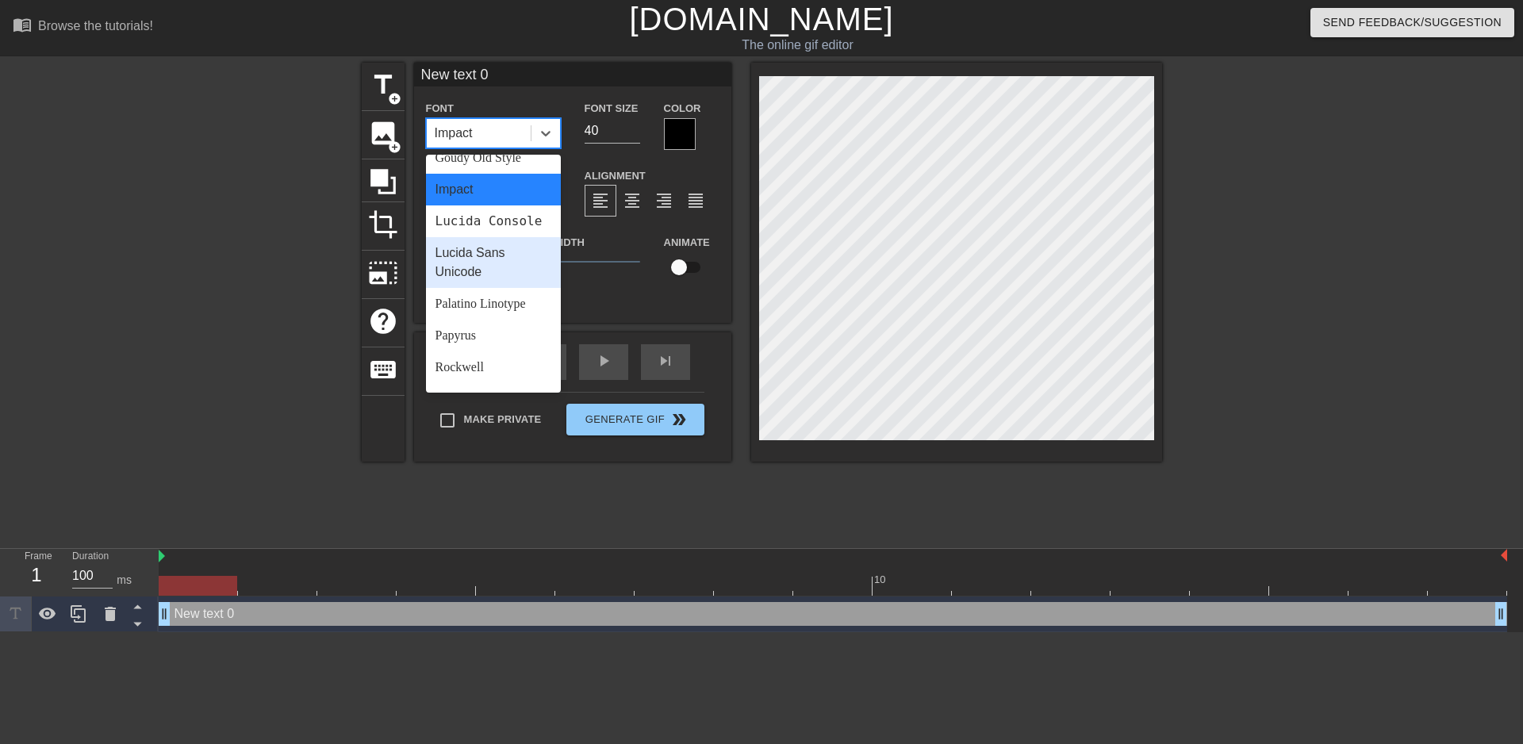
scroll to position [568, 0]
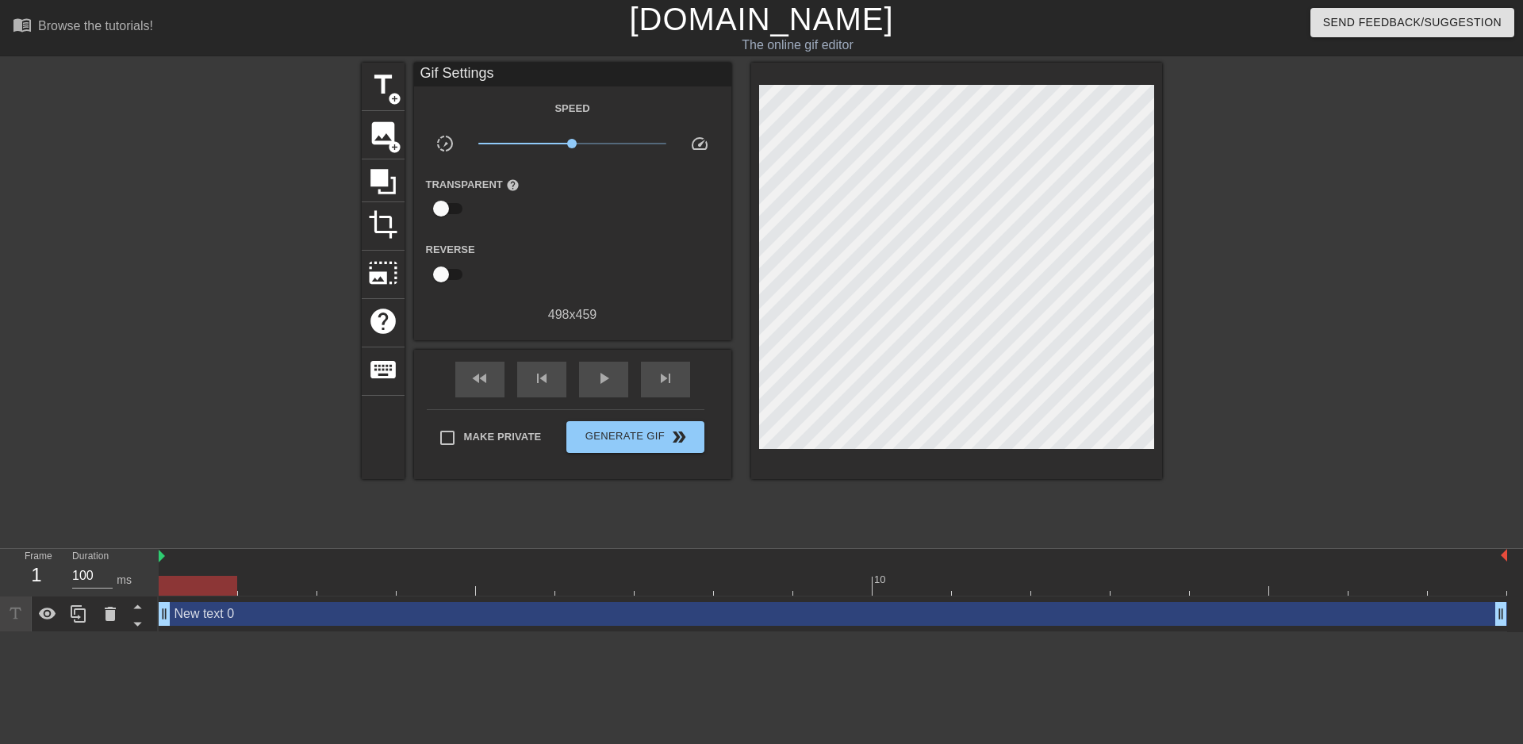
click at [245, 271] on div at bounding box center [224, 301] width 238 height 476
click at [382, 367] on span "keyboard" at bounding box center [383, 370] width 30 height 30
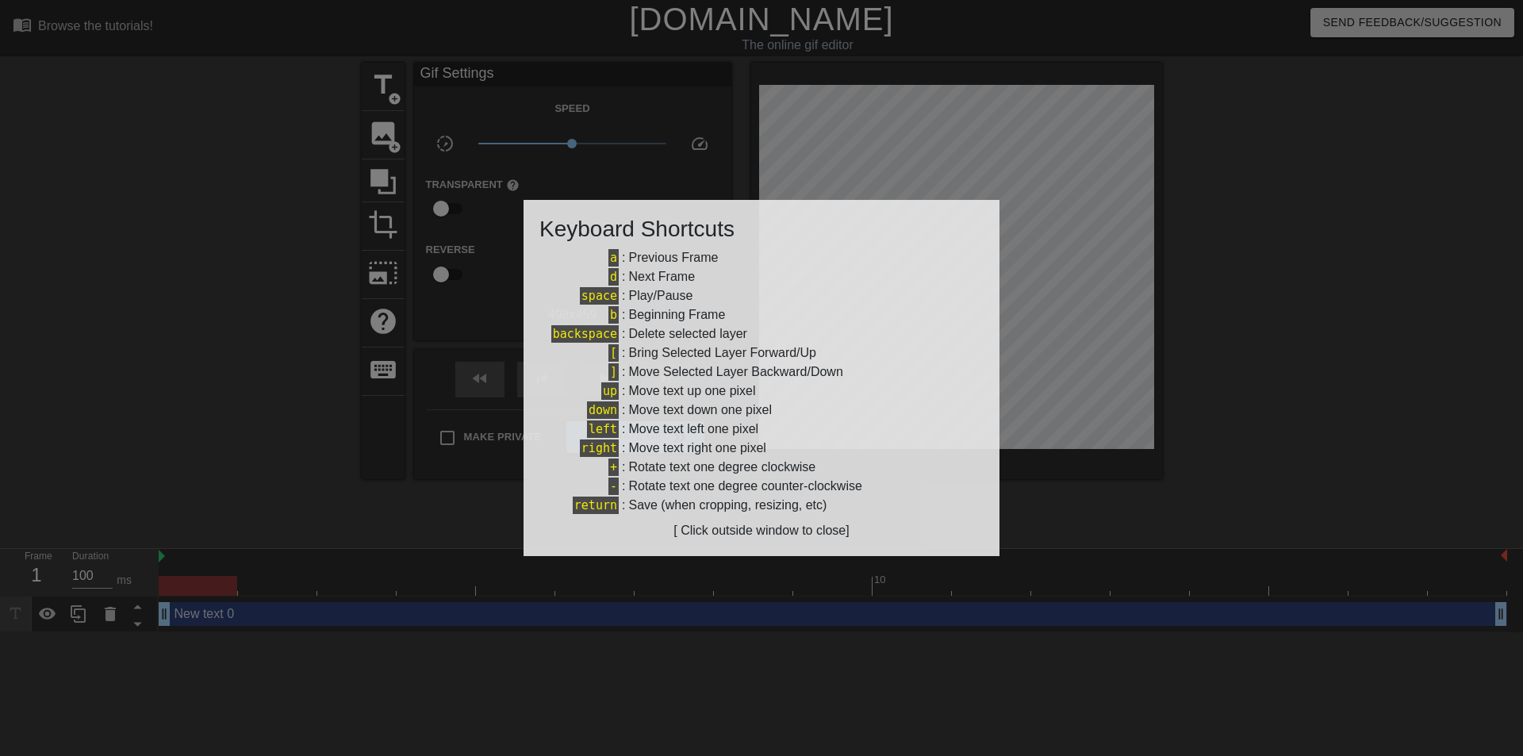
click at [294, 347] on div at bounding box center [761, 378] width 1523 height 756
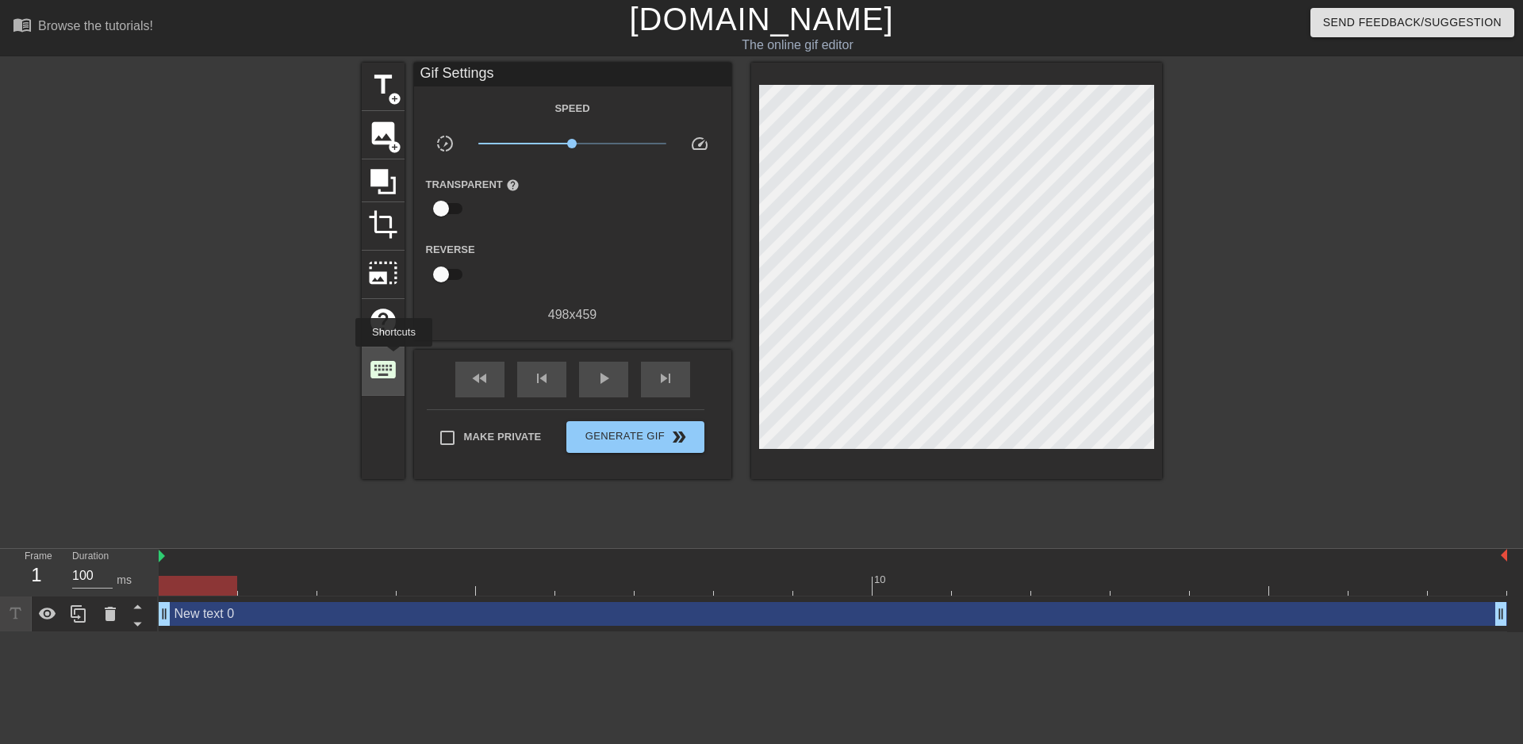
click at [394, 358] on span "keyboard" at bounding box center [383, 370] width 30 height 30
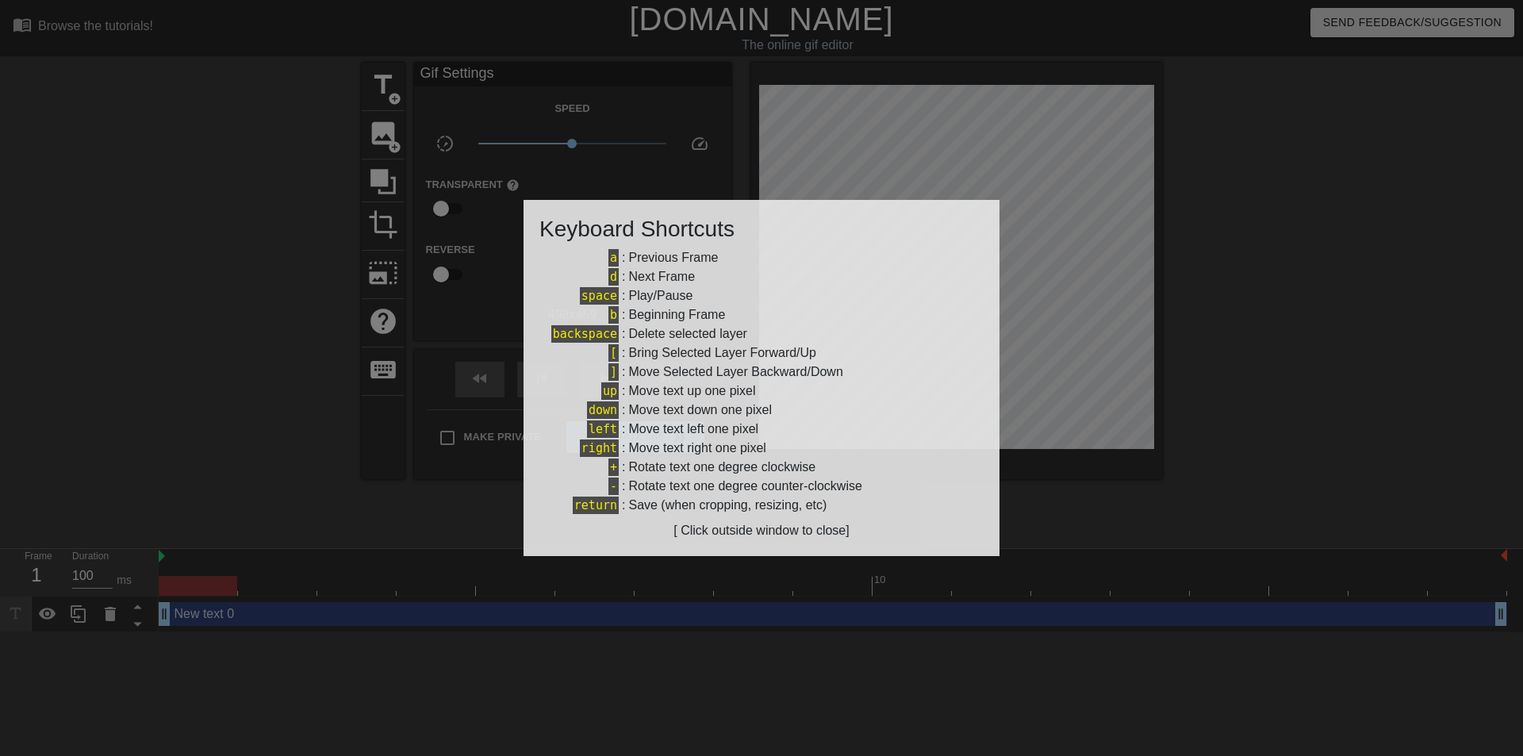
click at [271, 366] on div at bounding box center [761, 378] width 1523 height 756
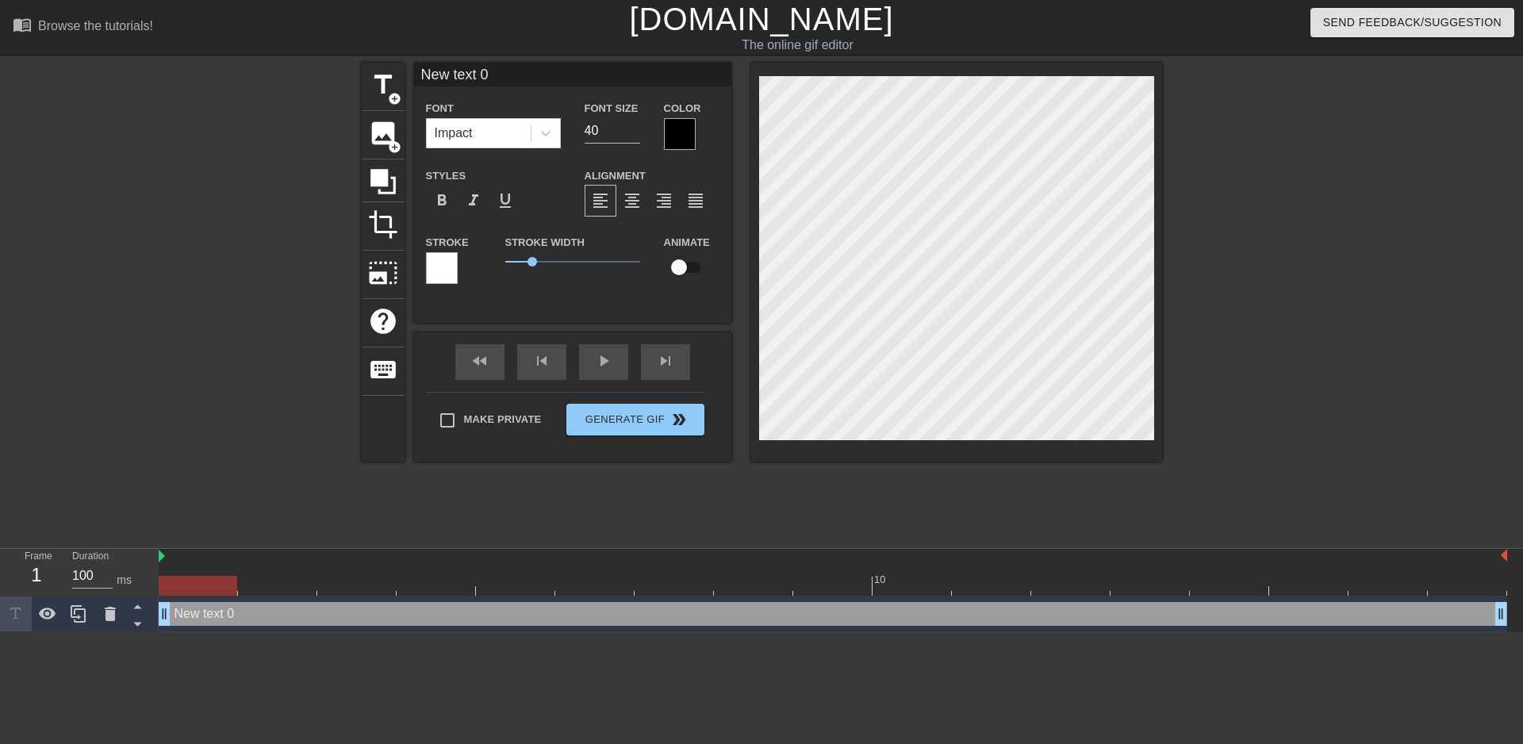
click at [432, 263] on div at bounding box center [442, 268] width 32 height 32
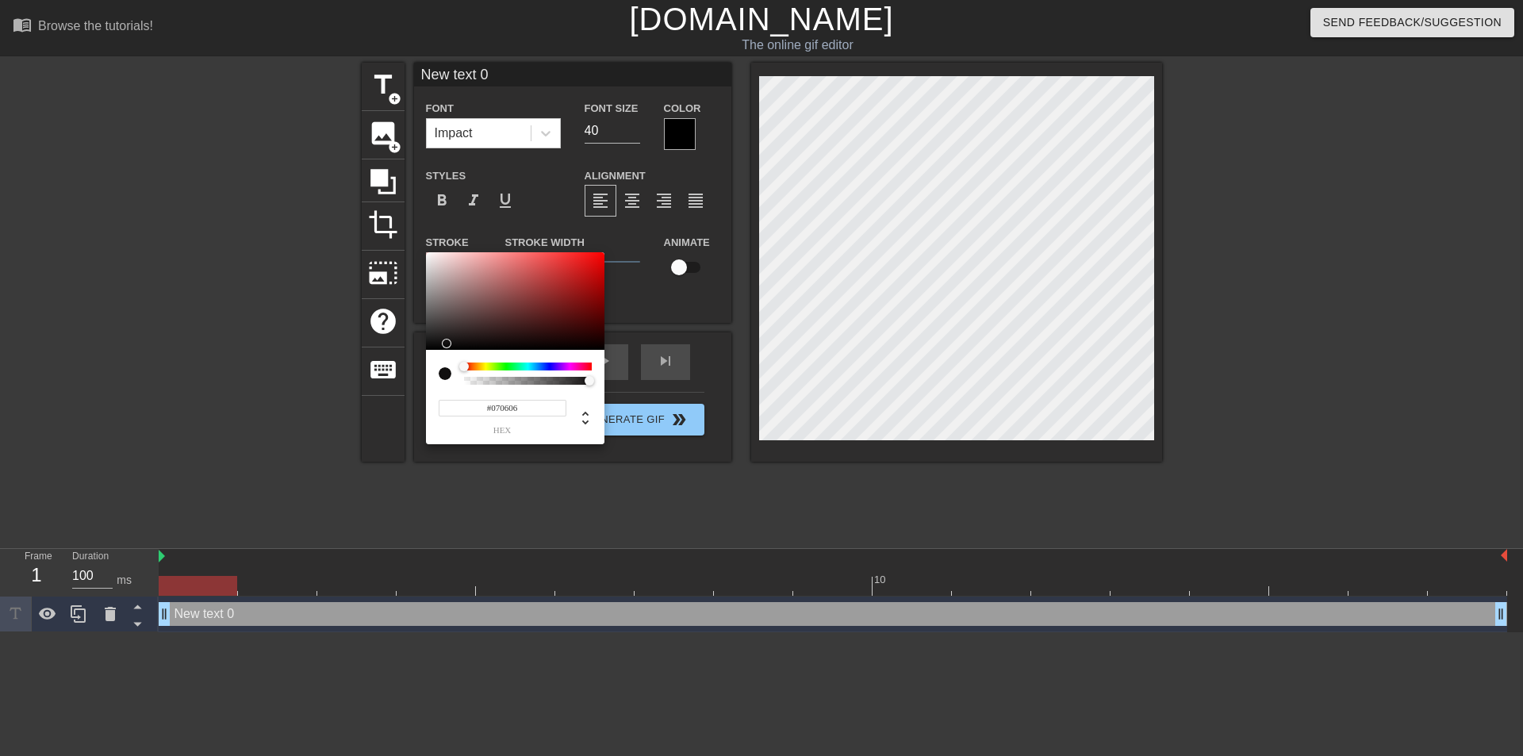
type input "#000000"
drag, startPoint x: 456, startPoint y: 336, endPoint x: 420, endPoint y: 360, distance: 44.0
click at [424, 356] on div "#000000 hex" at bounding box center [761, 378] width 1523 height 756
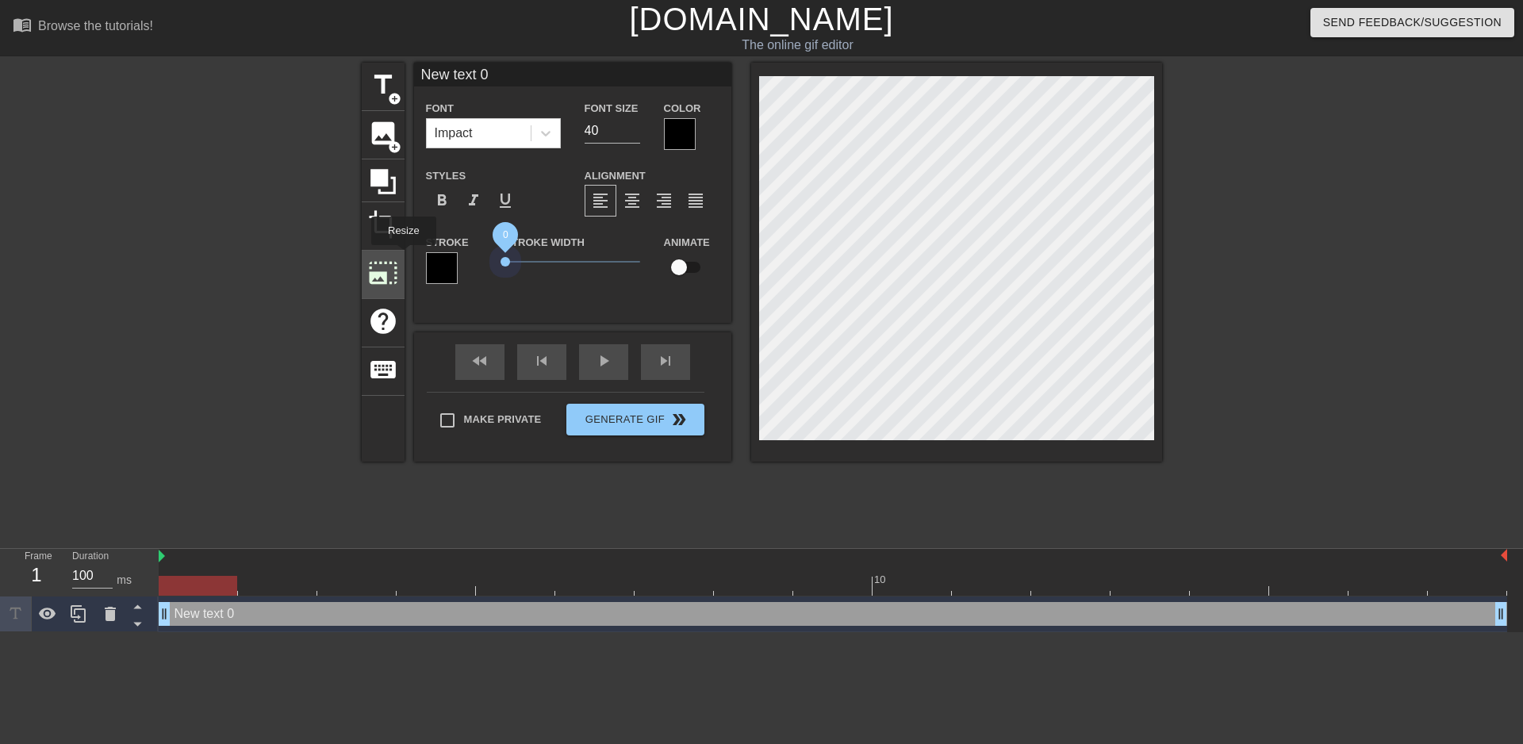
drag, startPoint x: 536, startPoint y: 260, endPoint x: 402, endPoint y: 256, distance: 133.4
click at [402, 256] on div "title add_circle image add_circle crop photo_size_select_large help keyboard Ne…" at bounding box center [762, 262] width 801 height 399
click at [674, 275] on input "checkbox" at bounding box center [679, 267] width 90 height 30
click at [682, 271] on input "checkbox" at bounding box center [694, 267] width 90 height 30
checkbox input "false"
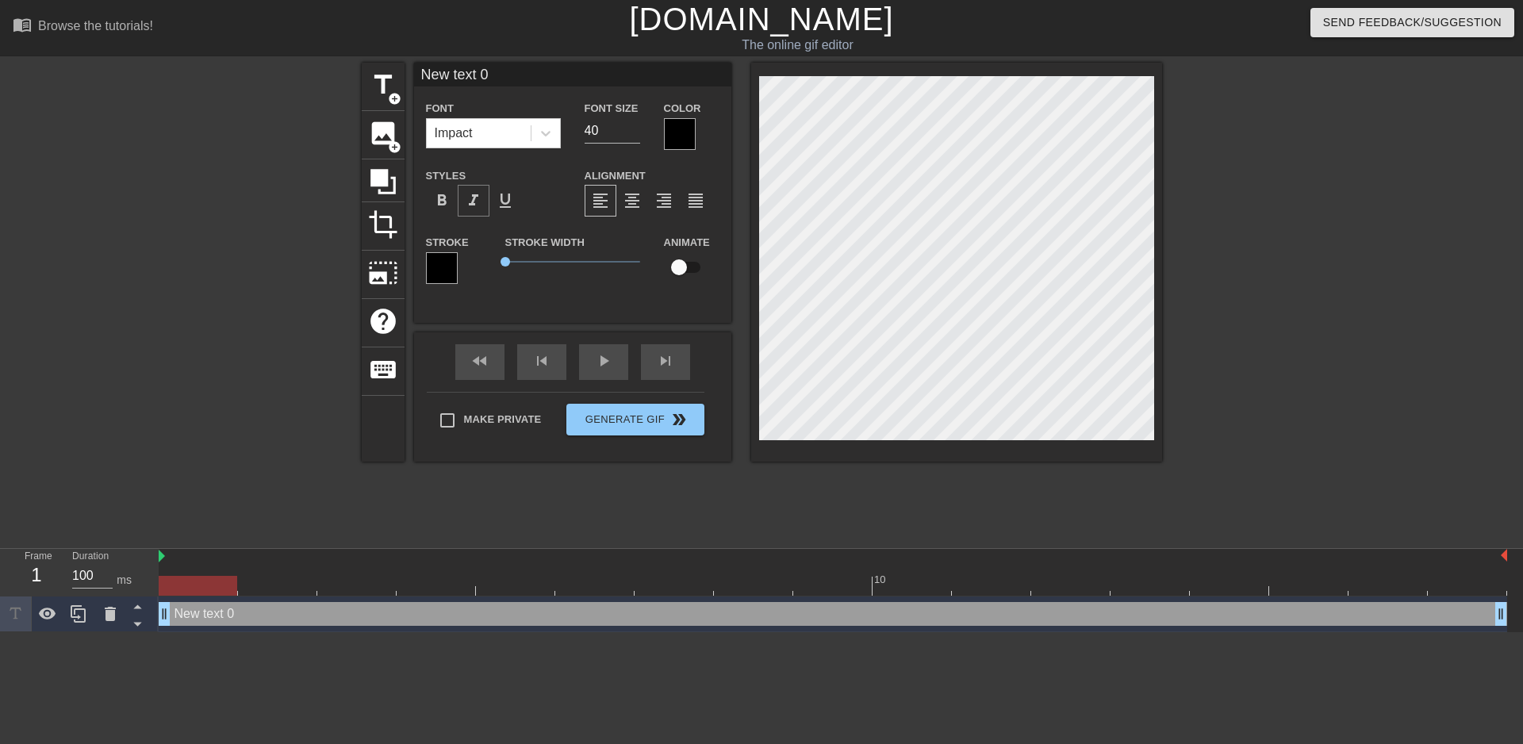
click at [468, 198] on span "format_italic" at bounding box center [473, 200] width 19 height 19
click at [449, 196] on span "format_bold" at bounding box center [441, 200] width 19 height 19
click at [513, 209] on span "format_underline" at bounding box center [505, 200] width 19 height 19
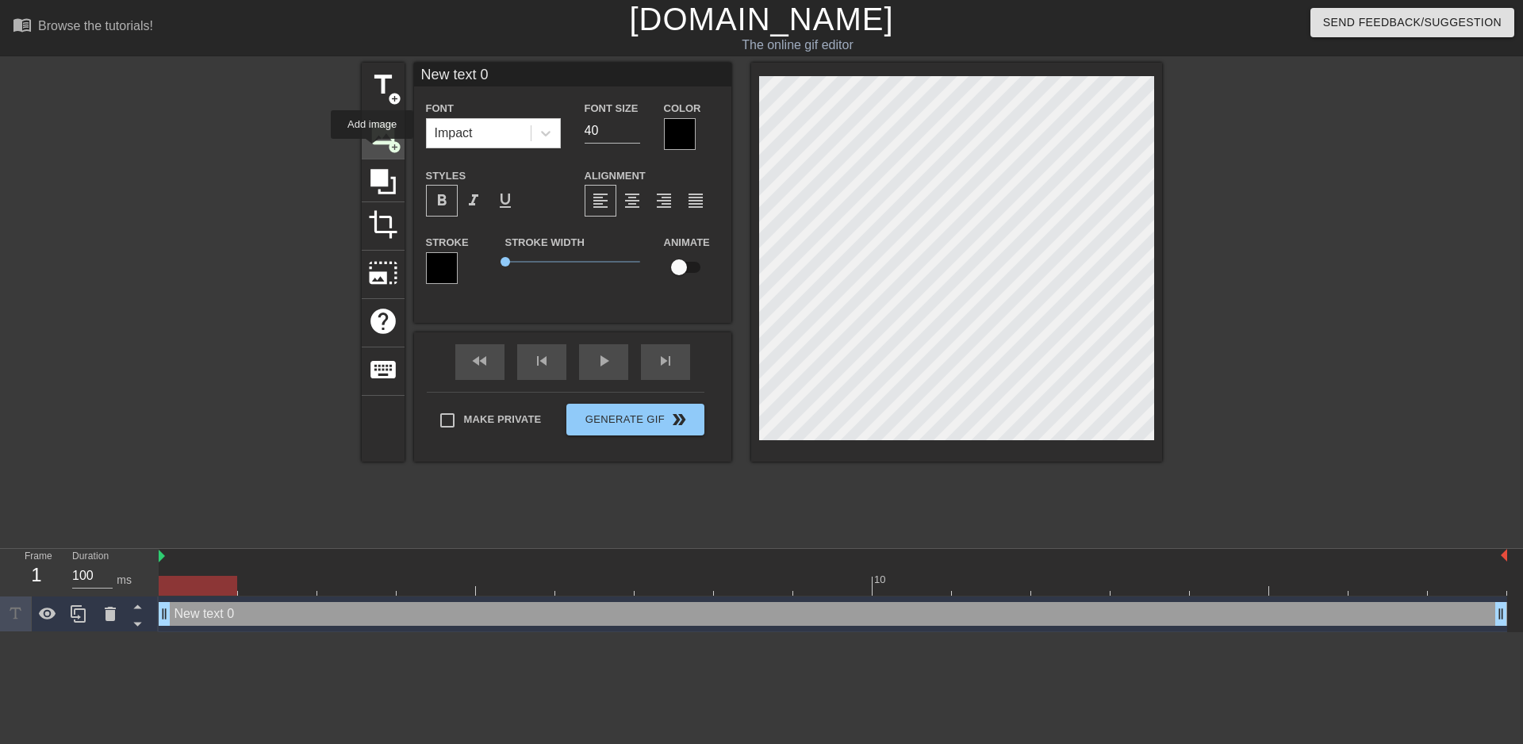
click at [372, 150] on div "image add_circle" at bounding box center [383, 135] width 43 height 48
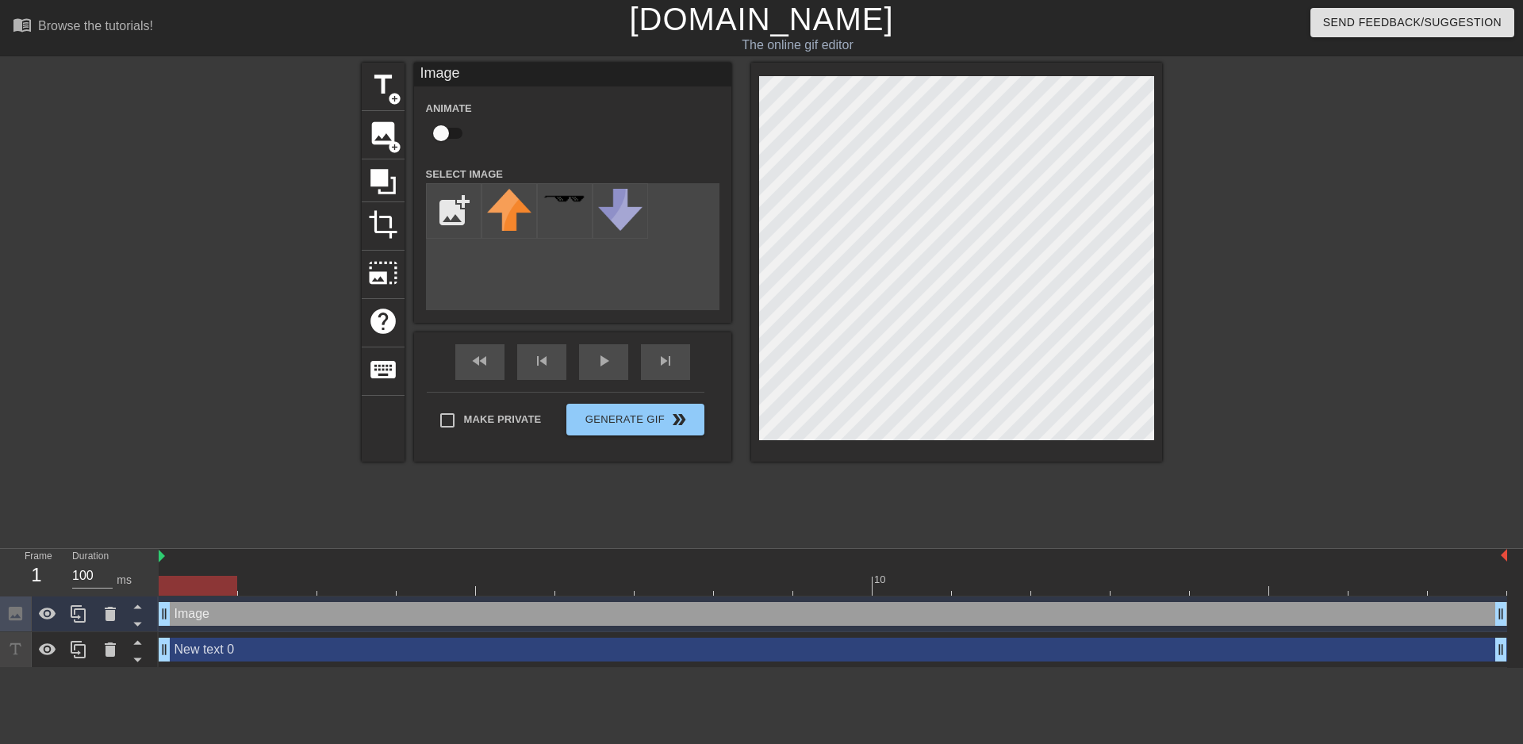
click at [1312, 262] on div "title add_circle image add_circle crop photo_size_select_large help keyboard Im…" at bounding box center [761, 301] width 1523 height 476
click at [451, 207] on input "file" at bounding box center [454, 211] width 54 height 54
type input "C:\fakepath\OIP.jpeg"
click at [518, 218] on div at bounding box center [510, 211] width 56 height 56
click at [495, 209] on img at bounding box center [509, 201] width 44 height 25
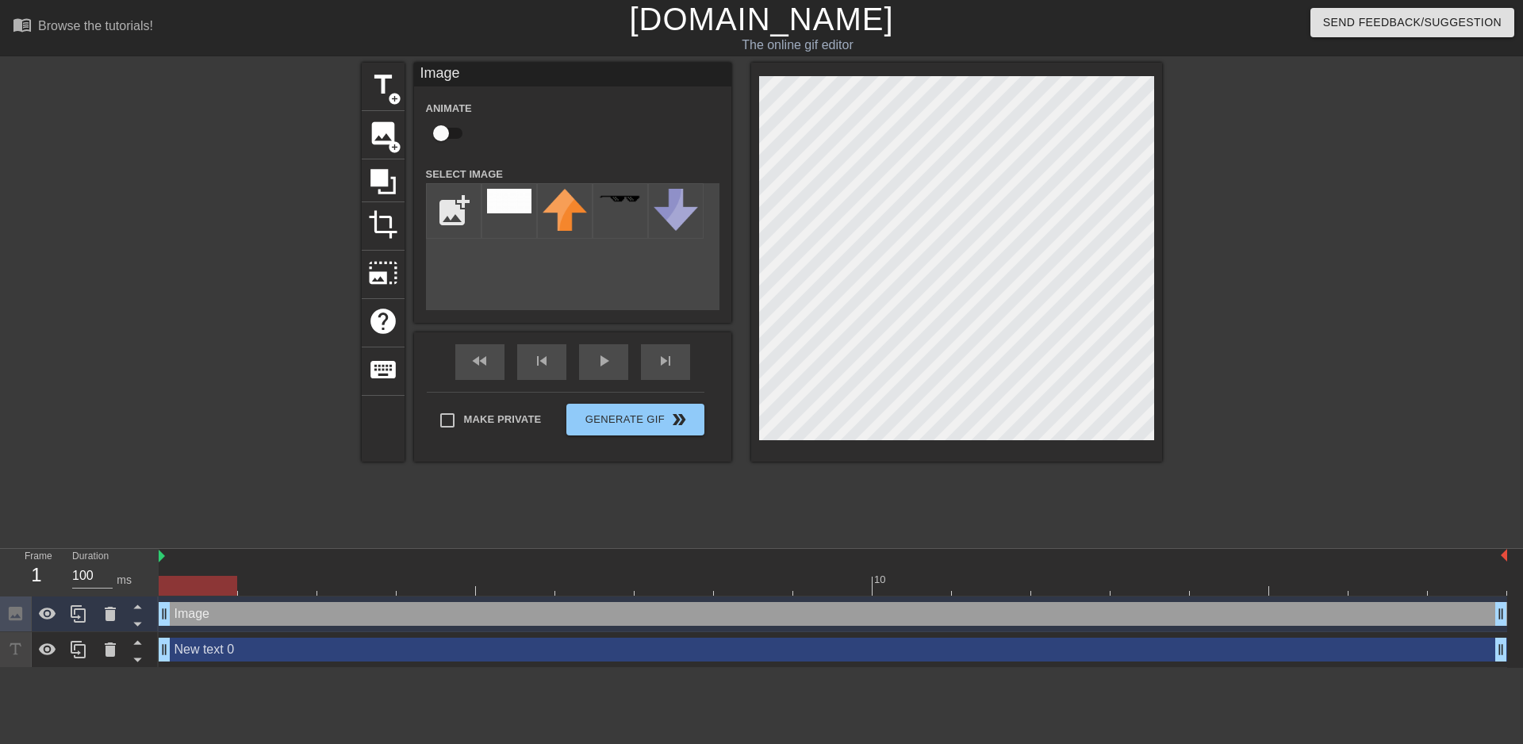
click at [192, 617] on div "Image drag_handle drag_handle" at bounding box center [833, 614] width 1349 height 24
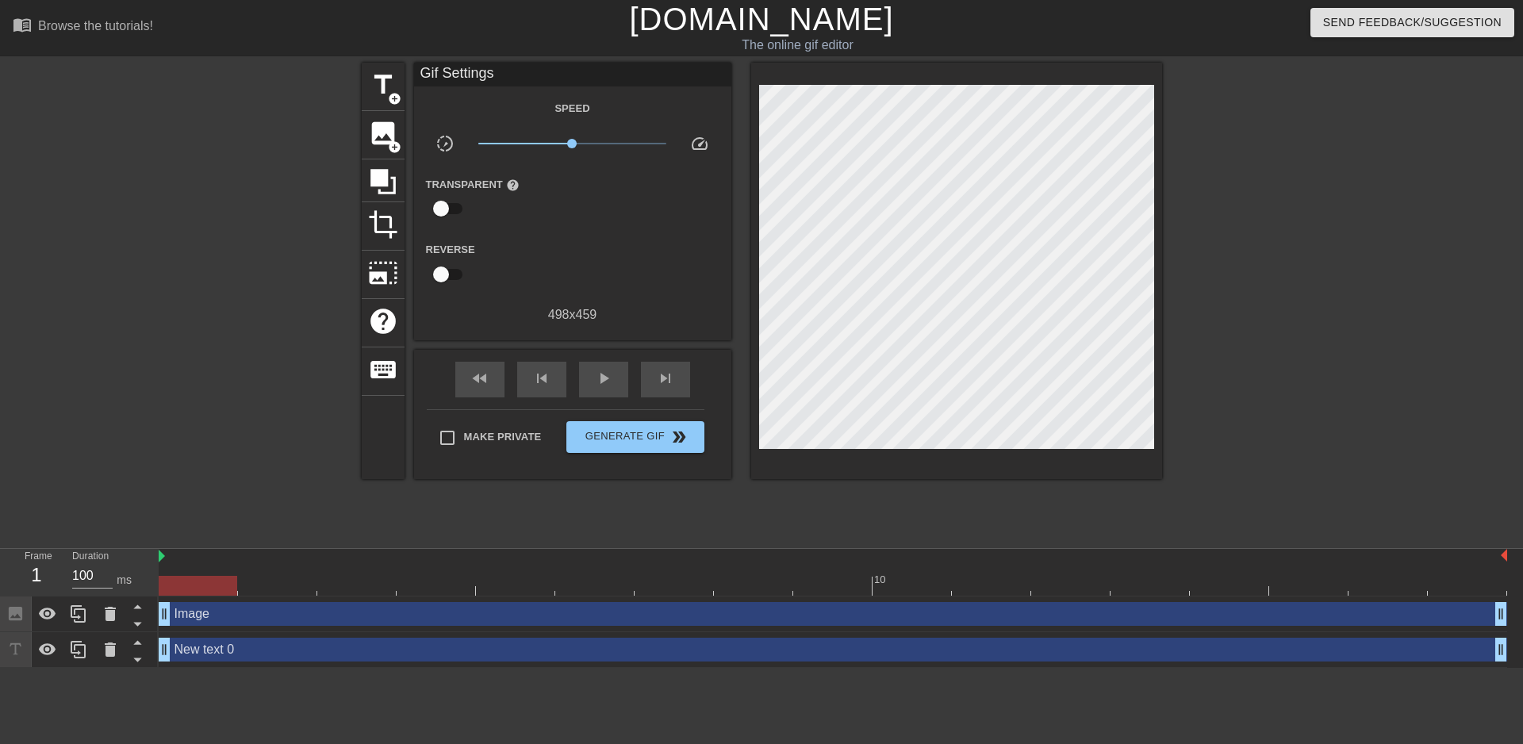
drag, startPoint x: 1333, startPoint y: 165, endPoint x: 1337, endPoint y: 237, distance: 72.3
click at [1337, 237] on div at bounding box center [1300, 301] width 238 height 476
click at [374, 175] on icon at bounding box center [383, 181] width 25 height 25
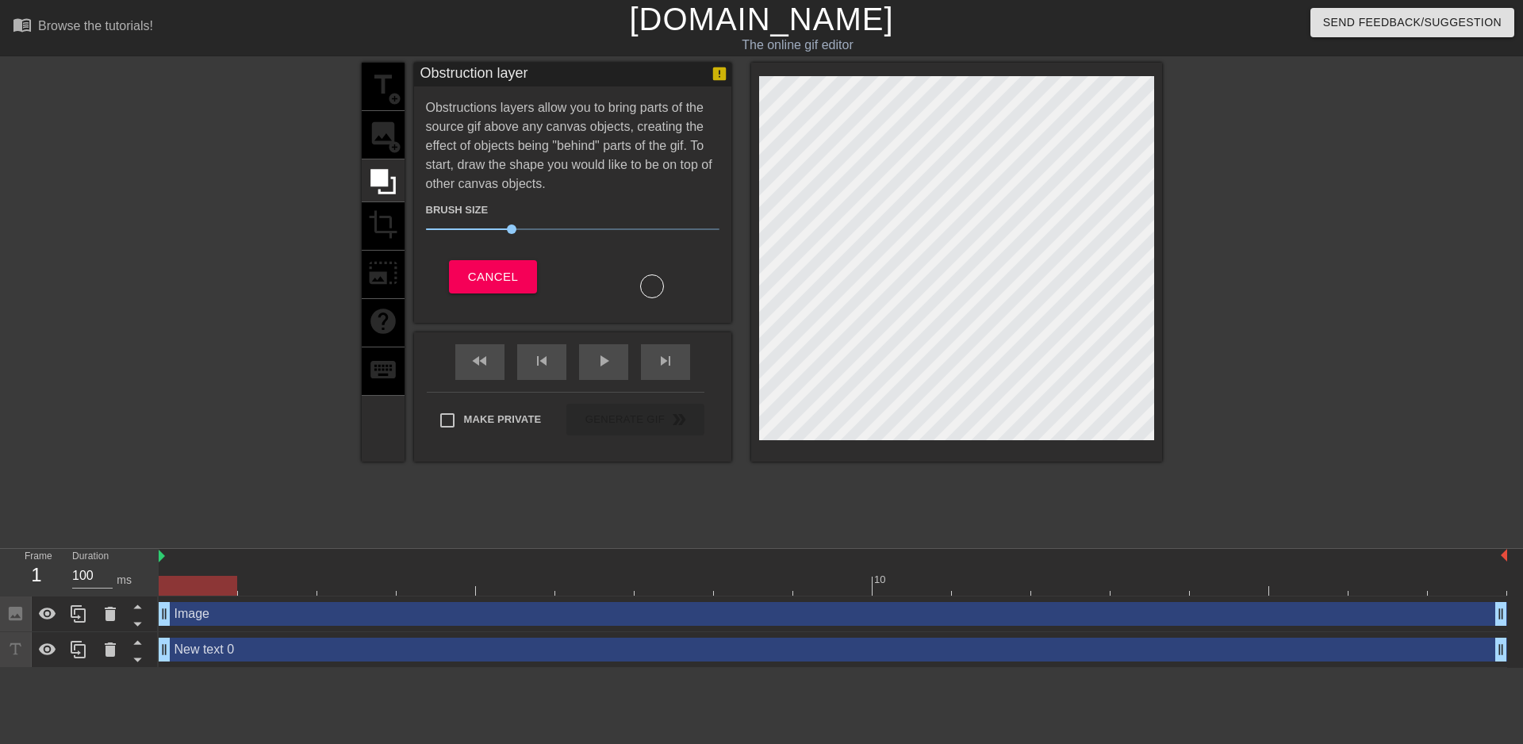
click at [377, 134] on div "title add_circle image add_circle crop photo_size_select_large help keyboard" at bounding box center [383, 262] width 43 height 399
click at [479, 269] on span "Cancel" at bounding box center [493, 277] width 50 height 21
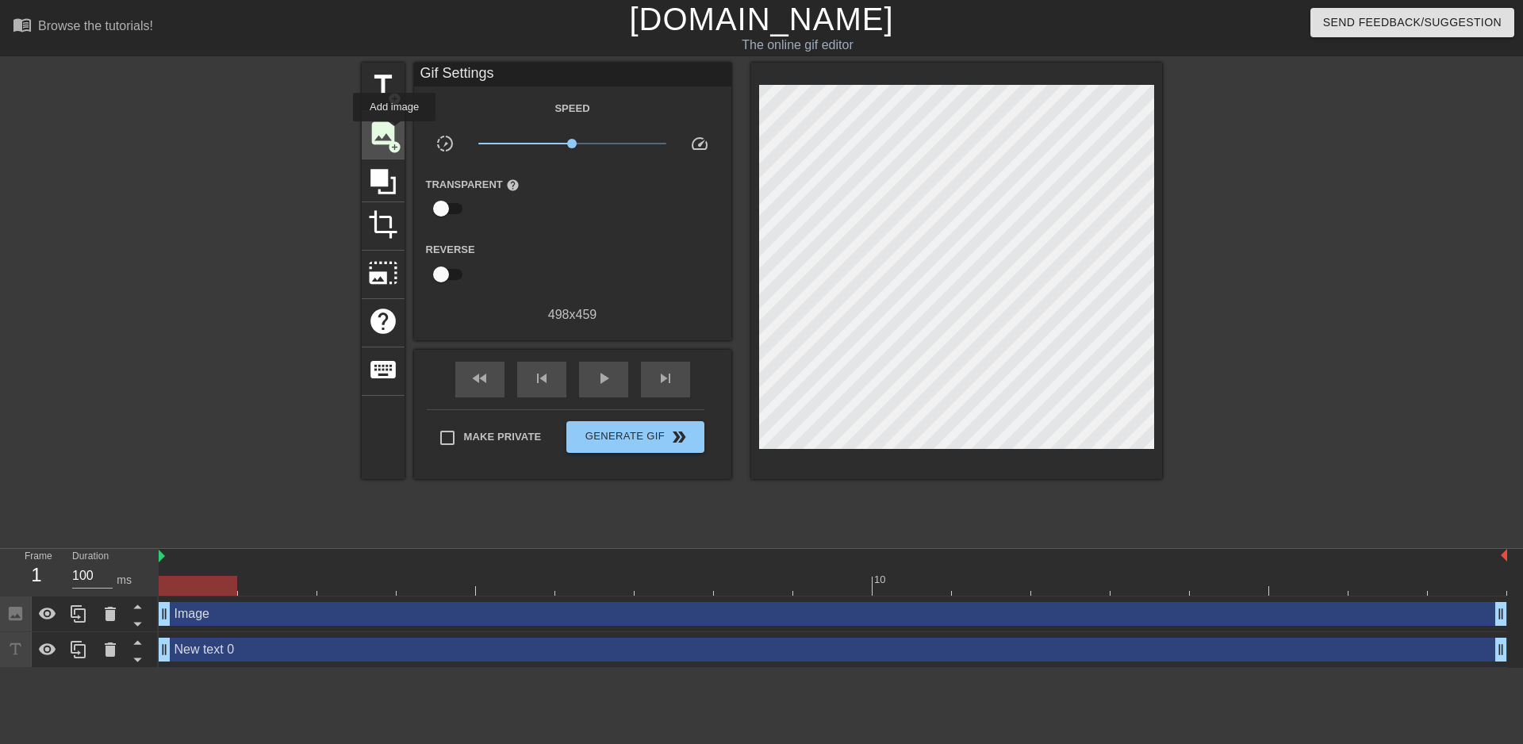
click at [394, 133] on span "image" at bounding box center [383, 133] width 30 height 30
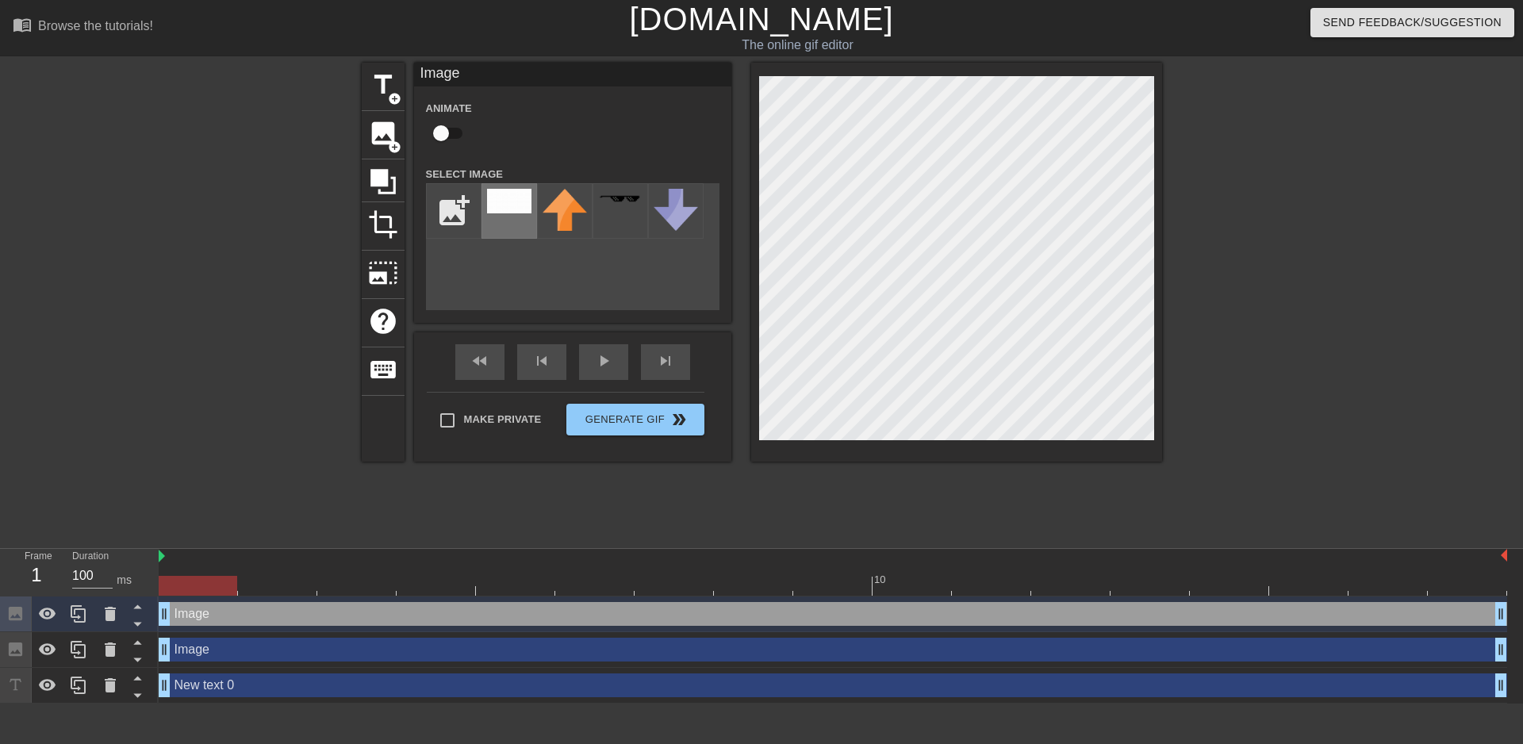
click at [517, 221] on div at bounding box center [510, 211] width 56 height 56
click at [1154, 108] on div at bounding box center [956, 262] width 411 height 399
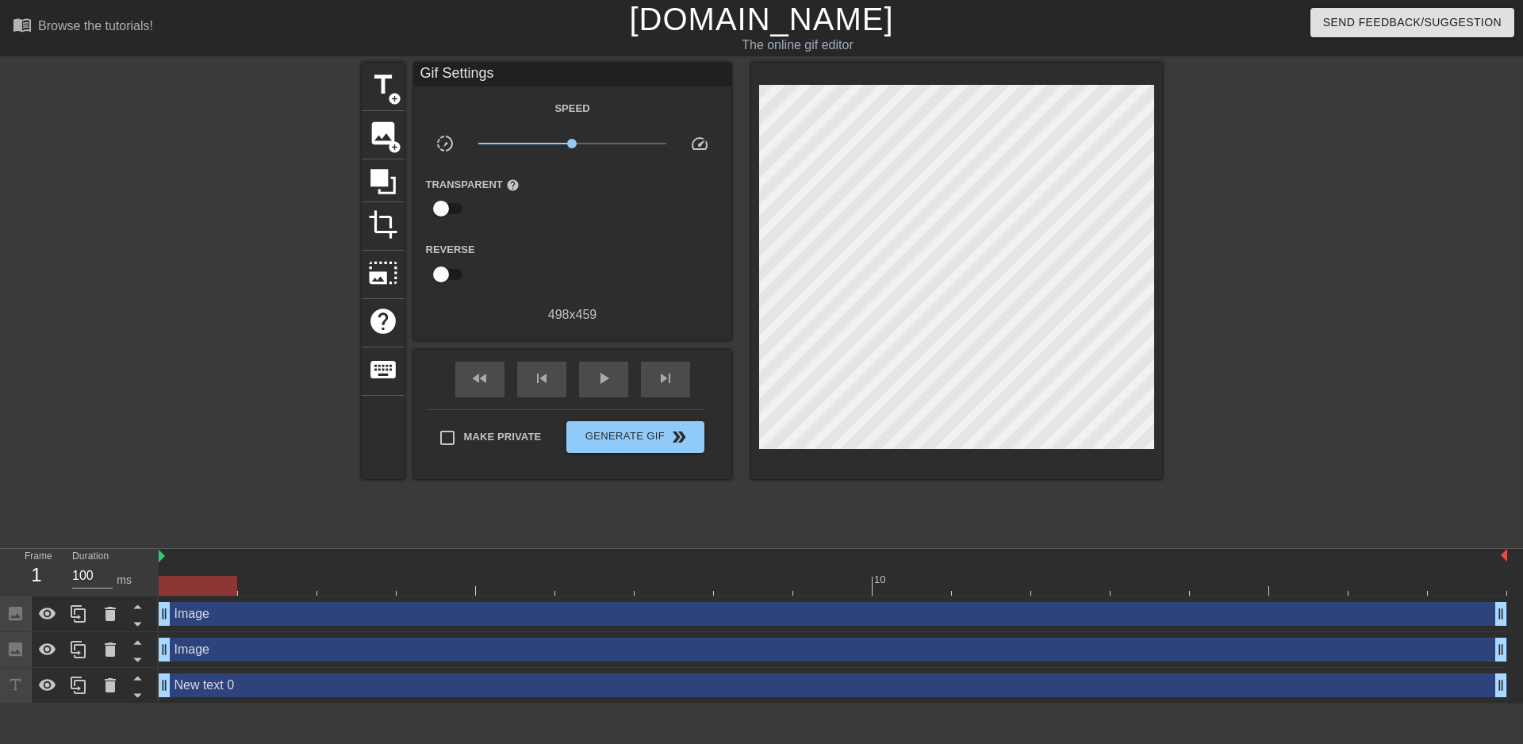
click at [1259, 158] on div at bounding box center [1300, 301] width 238 height 476
click at [104, 688] on icon at bounding box center [110, 685] width 19 height 19
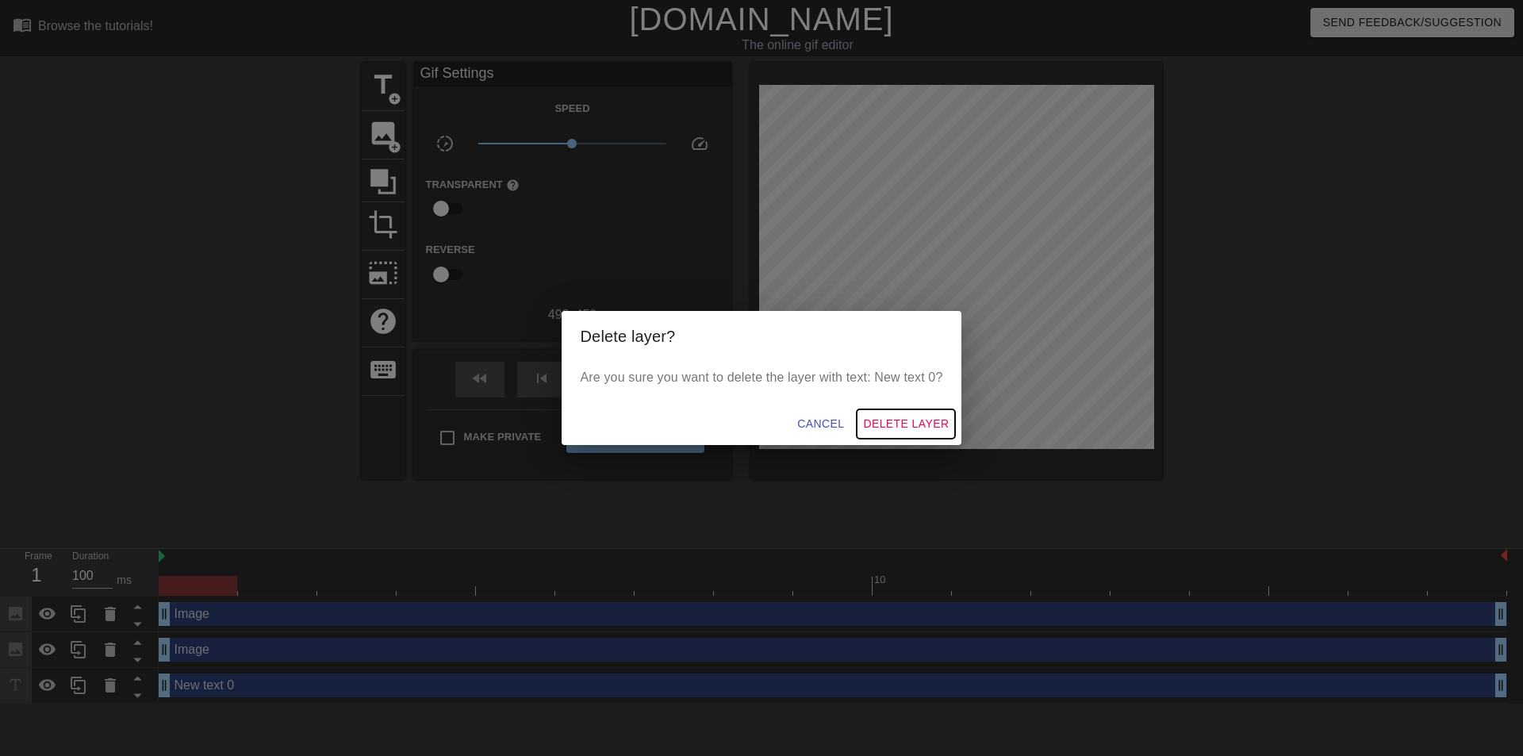
click at [886, 426] on span "Delete Layer" at bounding box center [906, 424] width 86 height 20
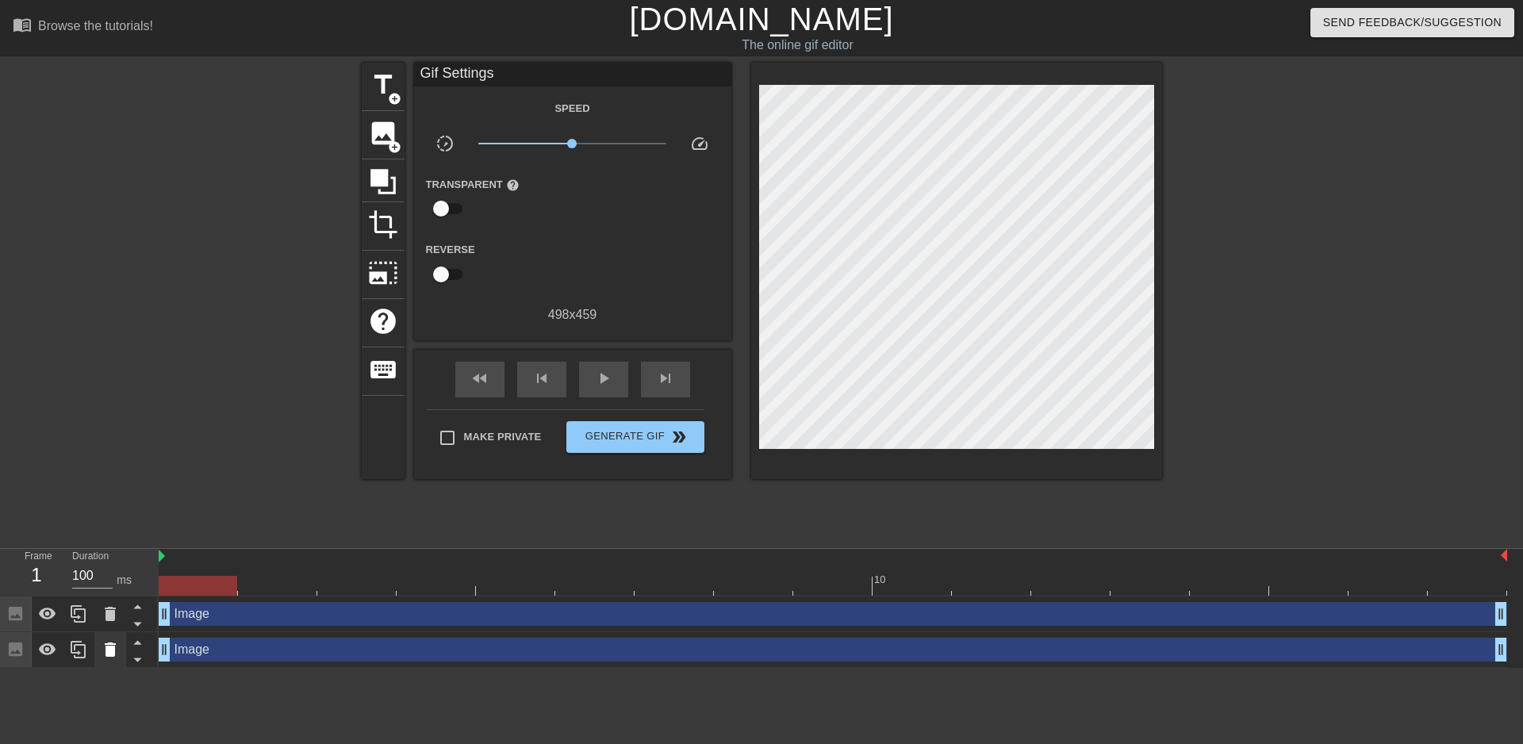
click at [117, 645] on icon at bounding box center [110, 649] width 19 height 19
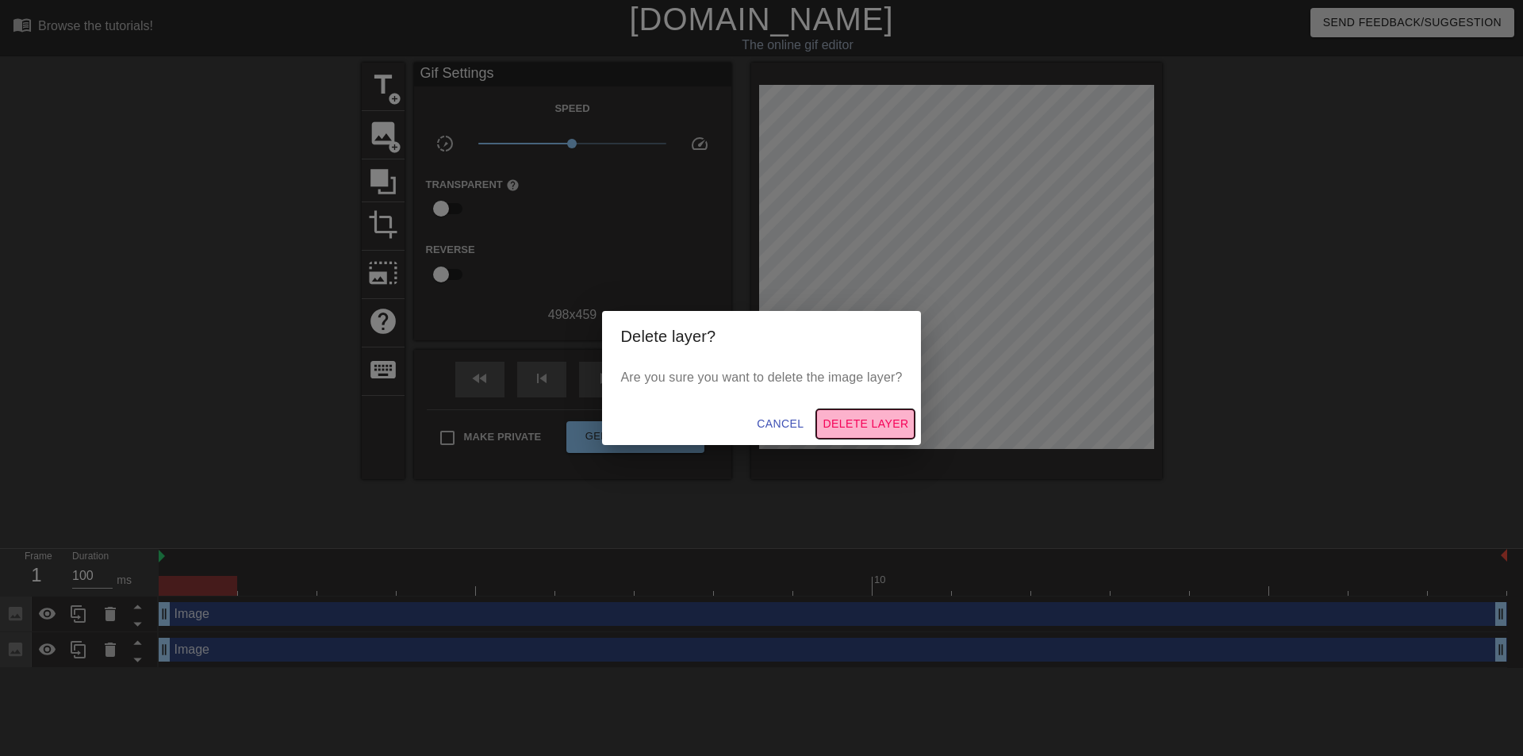
click at [871, 421] on span "Delete Layer" at bounding box center [866, 424] width 86 height 20
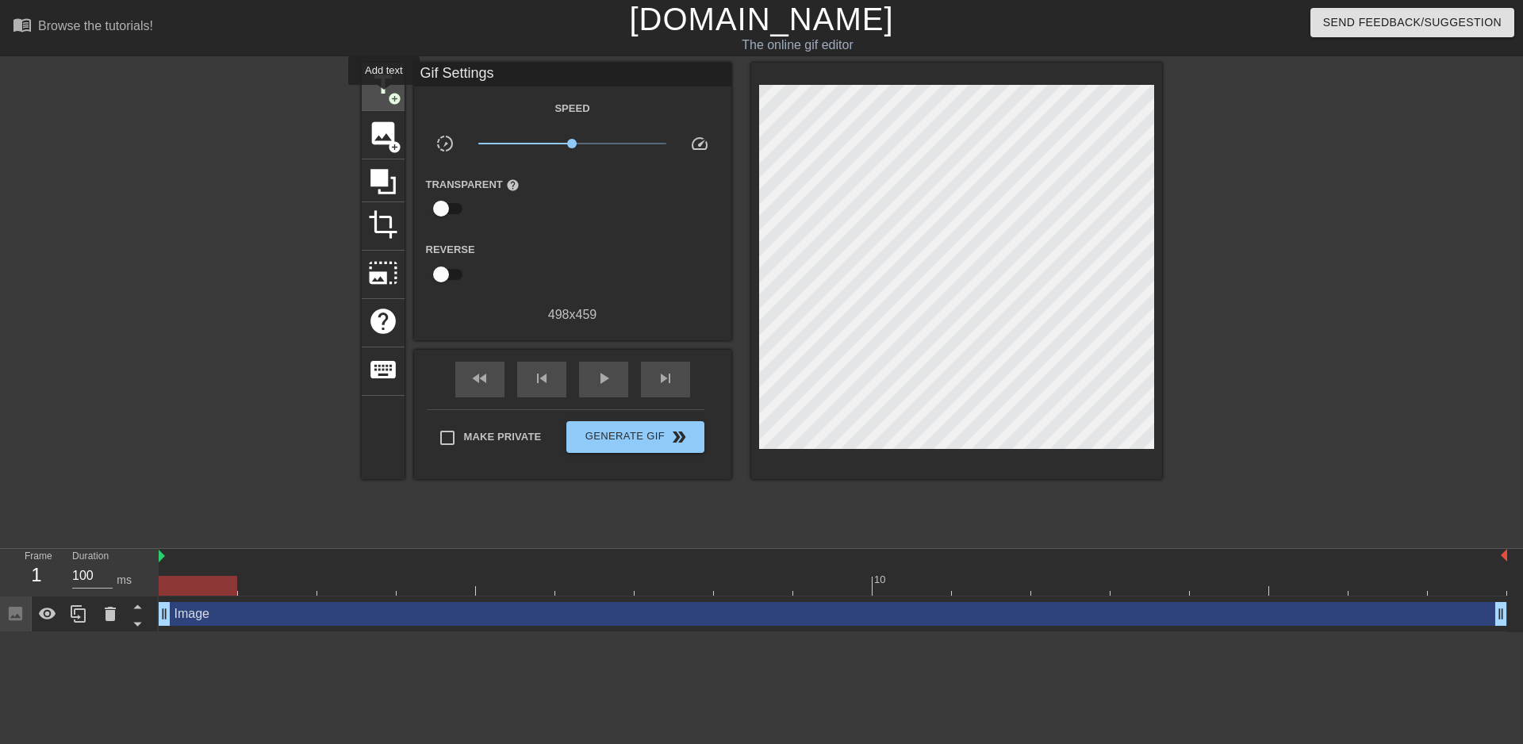
click at [384, 96] on span "title" at bounding box center [383, 85] width 30 height 30
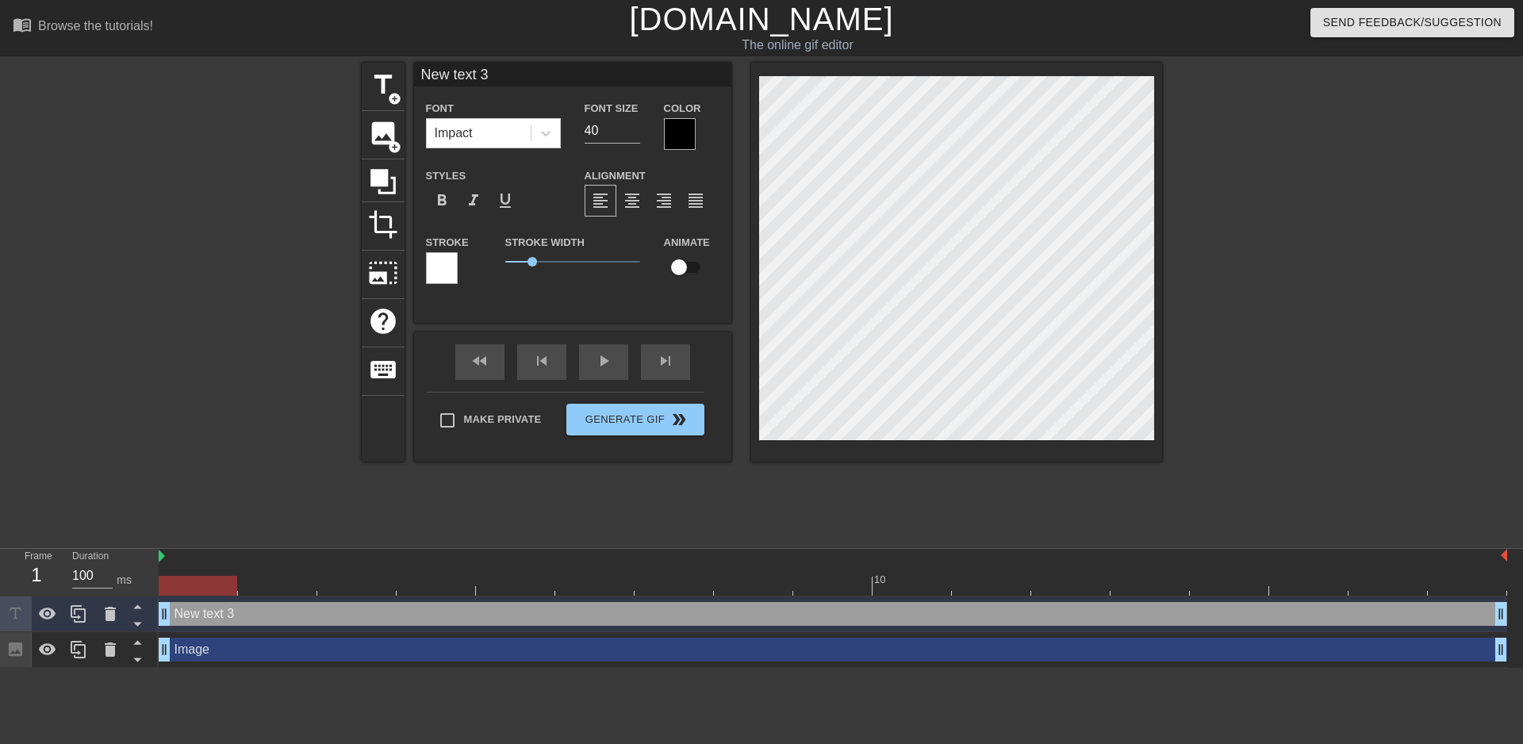
scroll to position [2, 2]
type input "New text"
type textarea "New text"
type input "New text"
type textarea "New text"
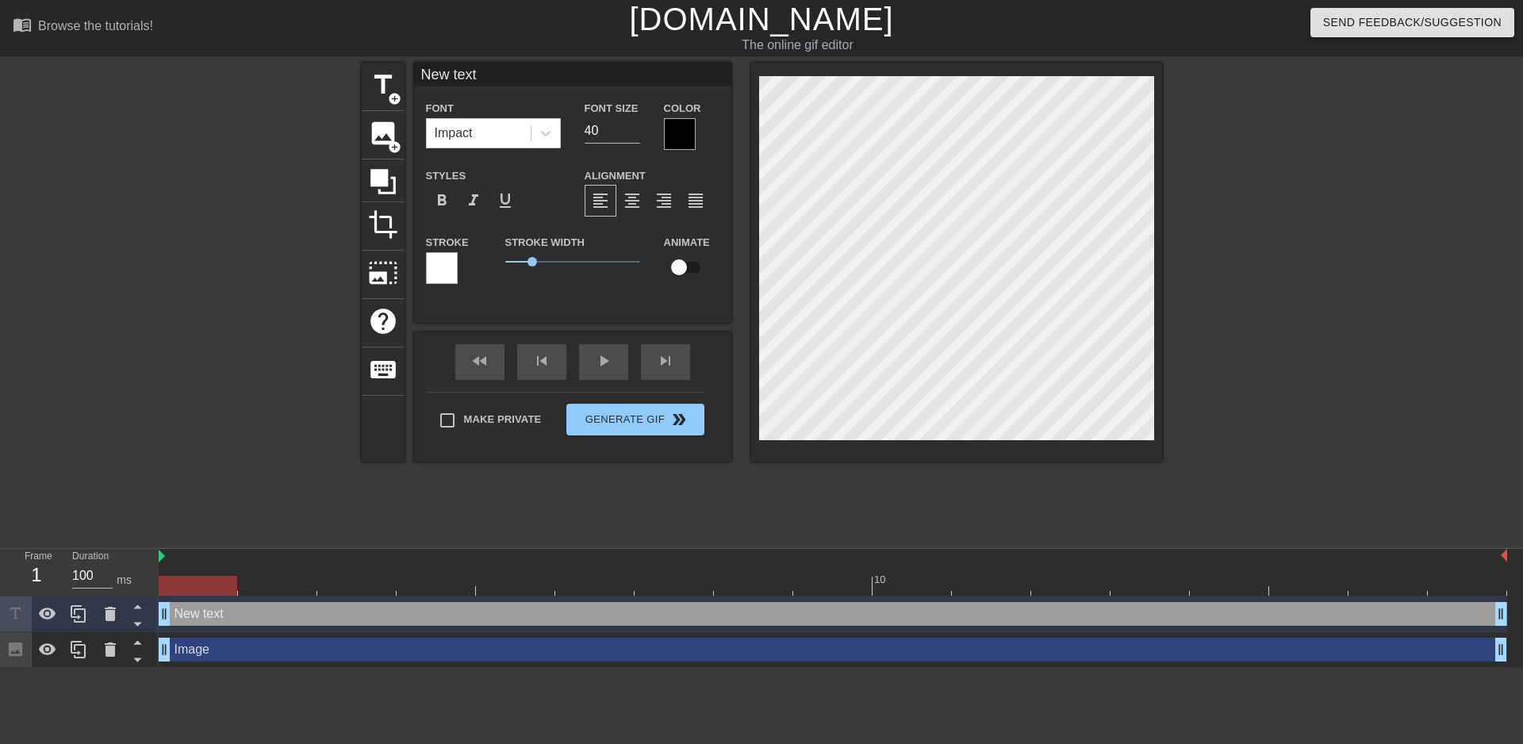
type input "New tex"
type textarea "New tex"
type input "New te"
type textarea "New te"
type input "New t"
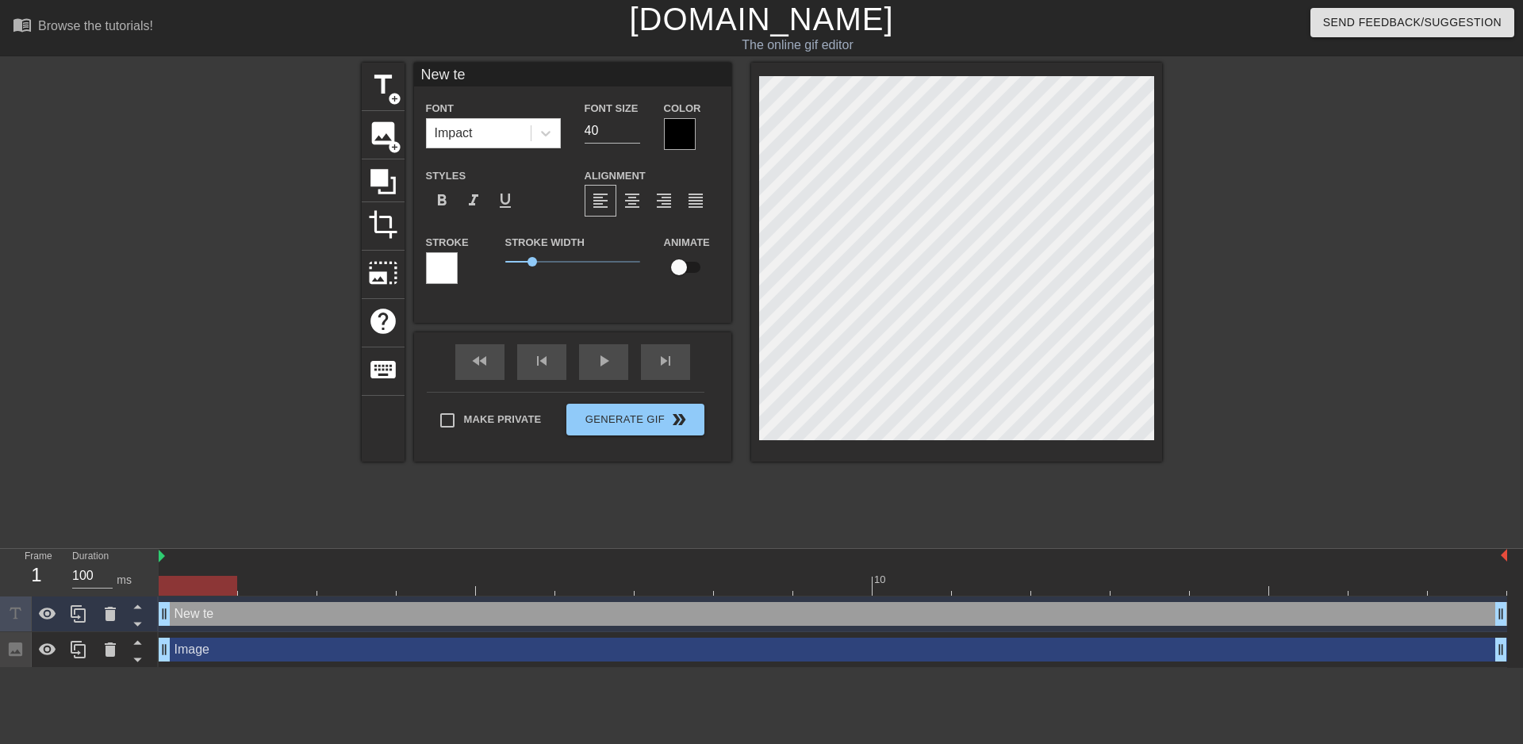
type textarea "New t"
type input "New"
type textarea "New"
type input "New"
type textarea "New"
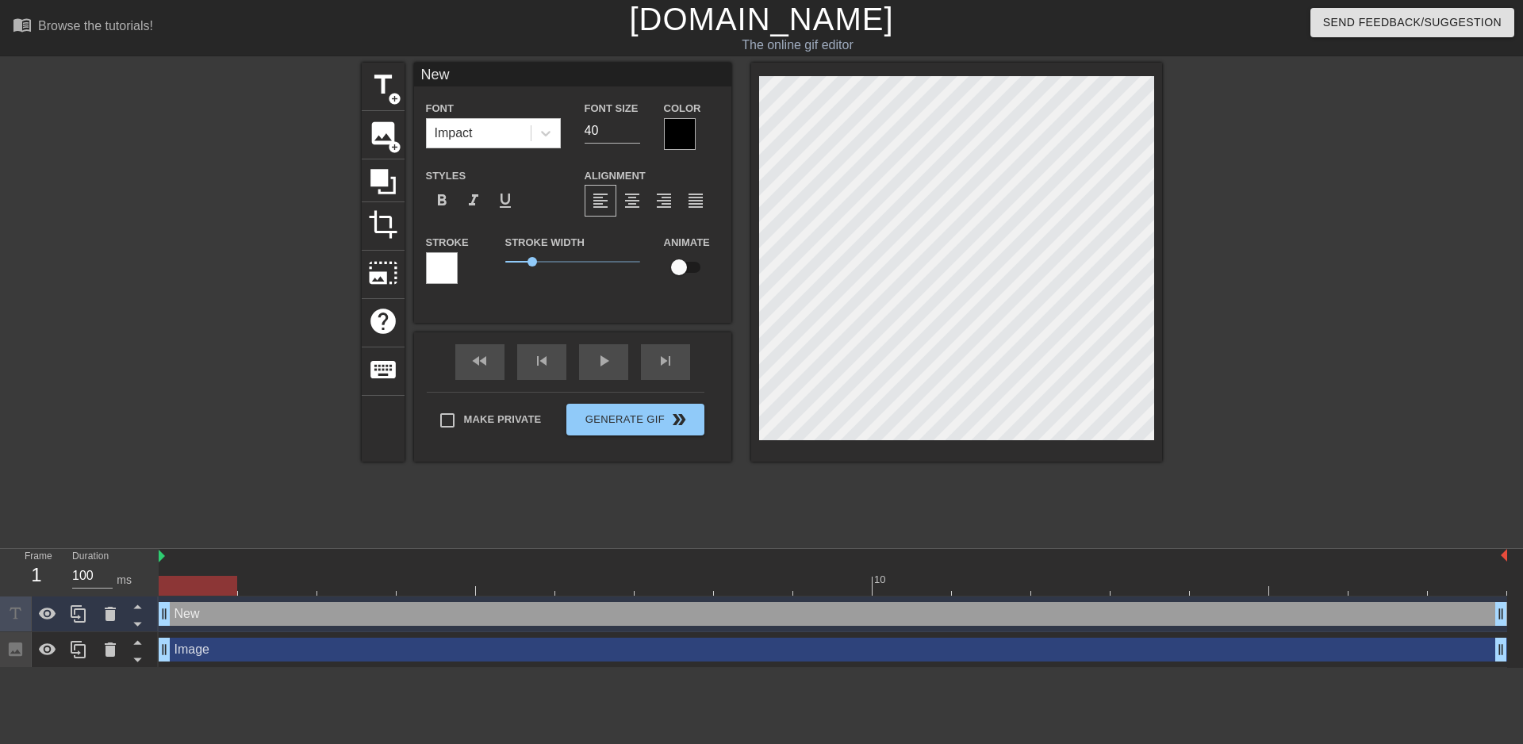
type input "Ne"
type textarea "Ne"
type input "N"
type textarea "N"
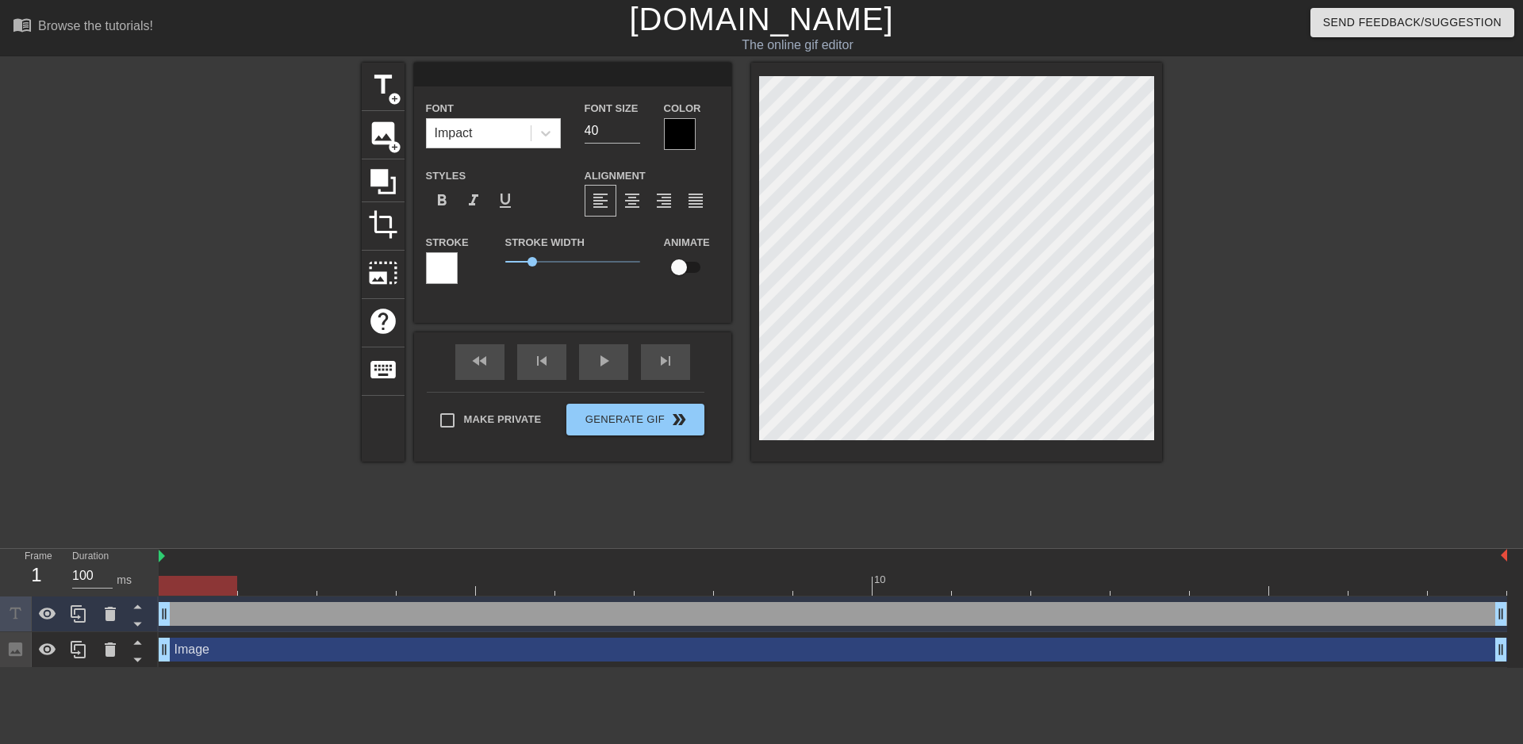
type input "I"
type textarea "I"
type input "IC"
type textarea "IC"
type input "ICS"
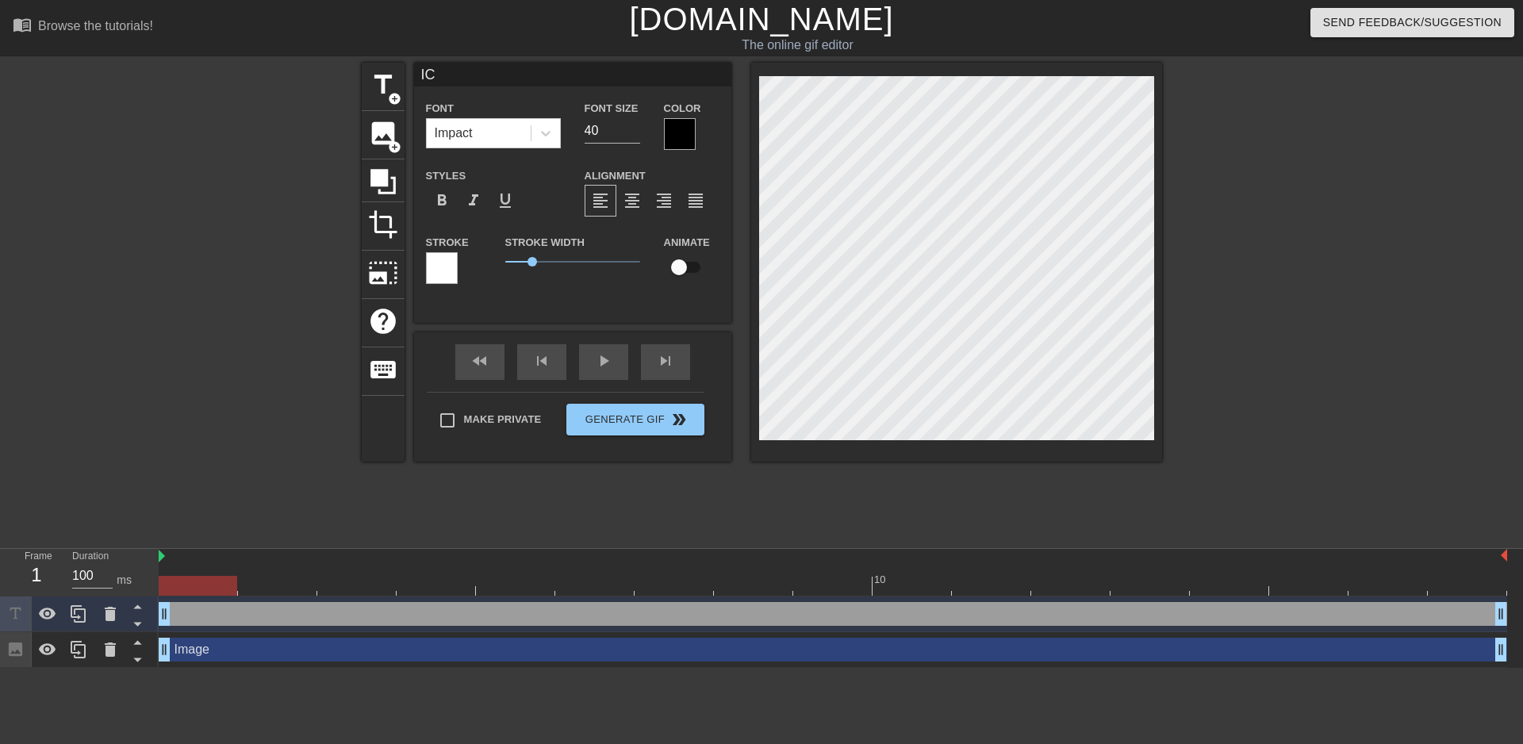
type textarea "ICS"
type input "ICSU"
type textarea "ICSU"
type input "ICSU"
type textarea "ICSU"
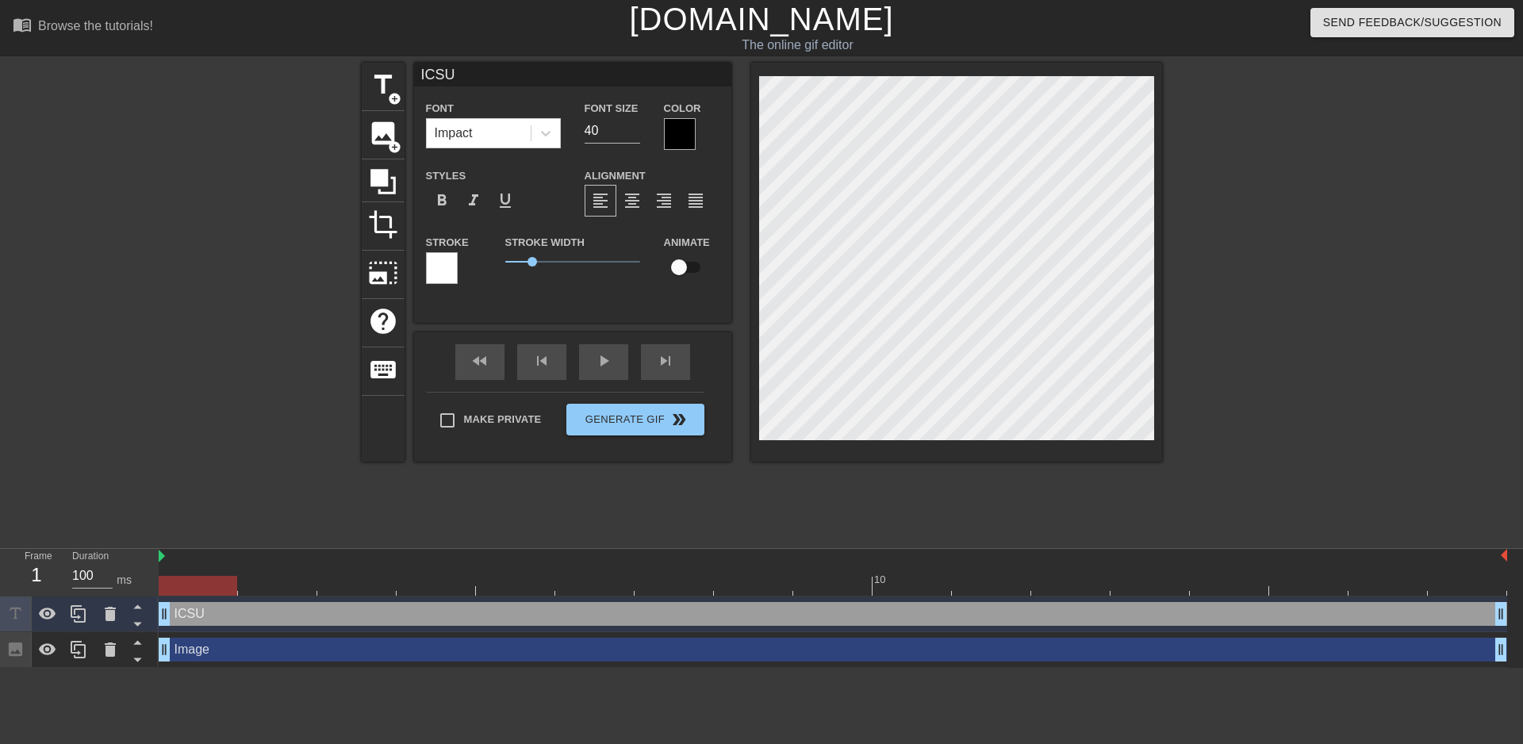
type input "ICSU B"
type textarea "ICSU B"
type input "ICSU BL"
type textarea "ICSU BL"
type input "ICSU BLA"
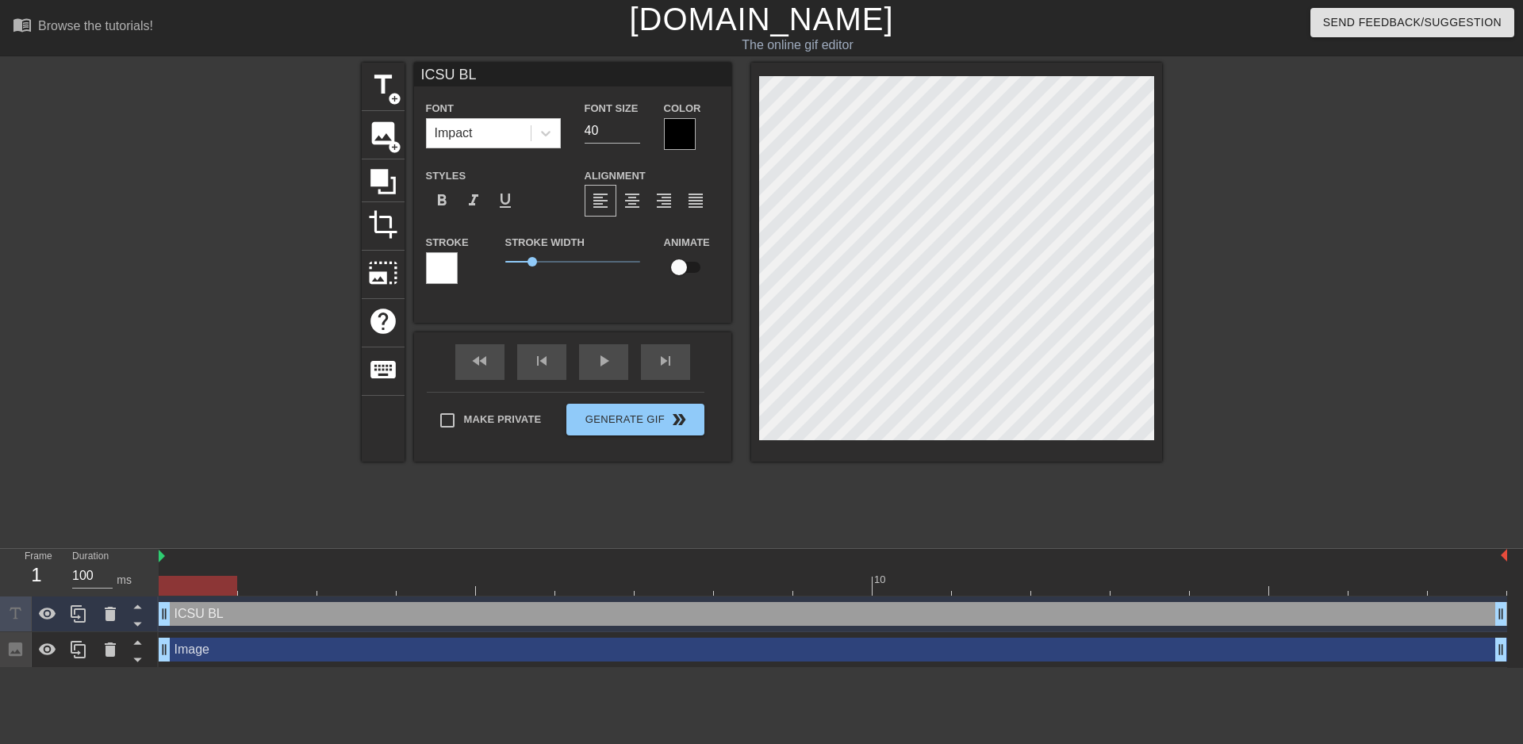
type textarea "ICSU BLA"
type input "ICSU BLAC"
type textarea "ICSU BLACK"
type input "ICSU BLACKO"
type textarea "ICSU BLACKO"
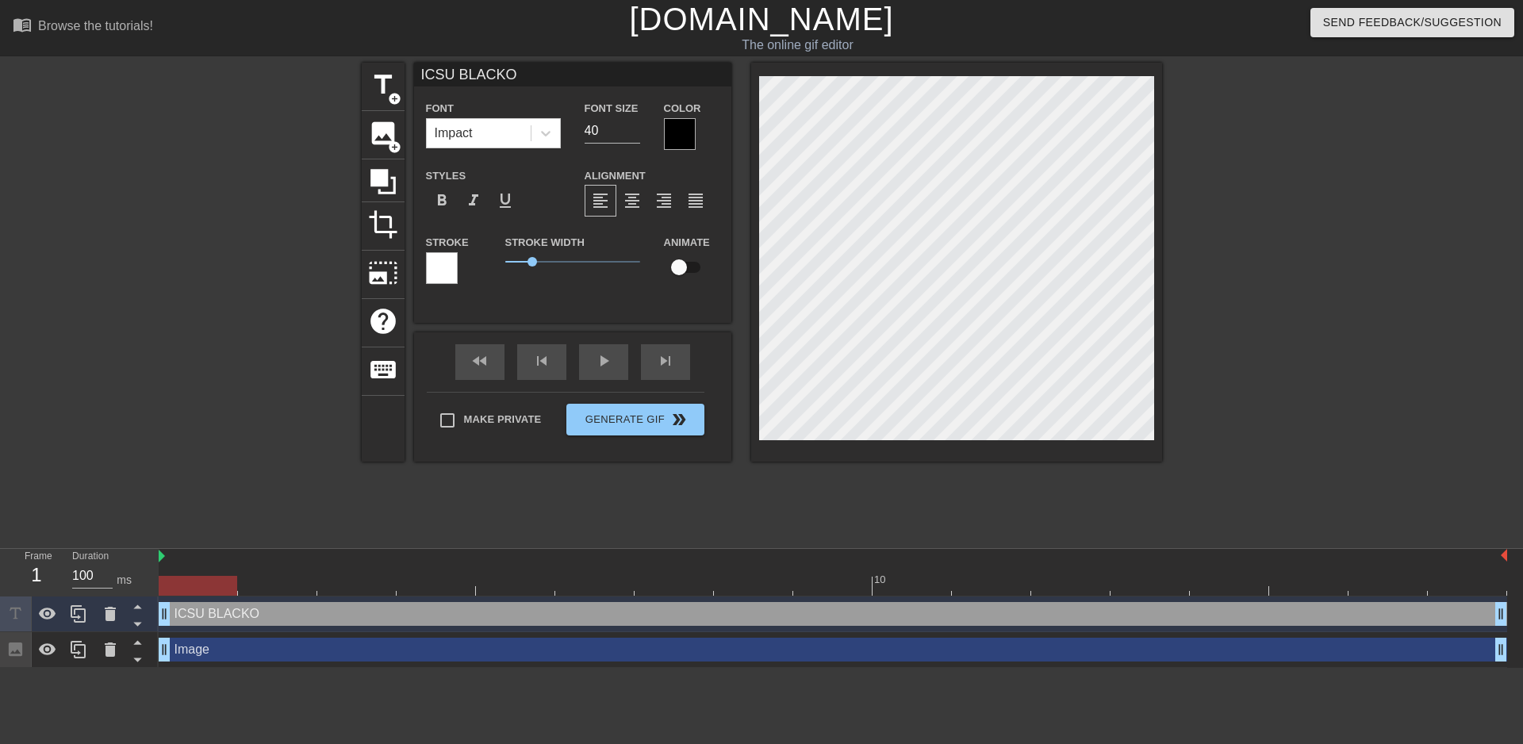
type input "ICSU BLACKOU"
type textarea "ICSU BLACKOU"
type input "ICSU BLACKOUT"
type textarea "ICSU BLACKOUT"
type input "ICSU BLACKOUT"
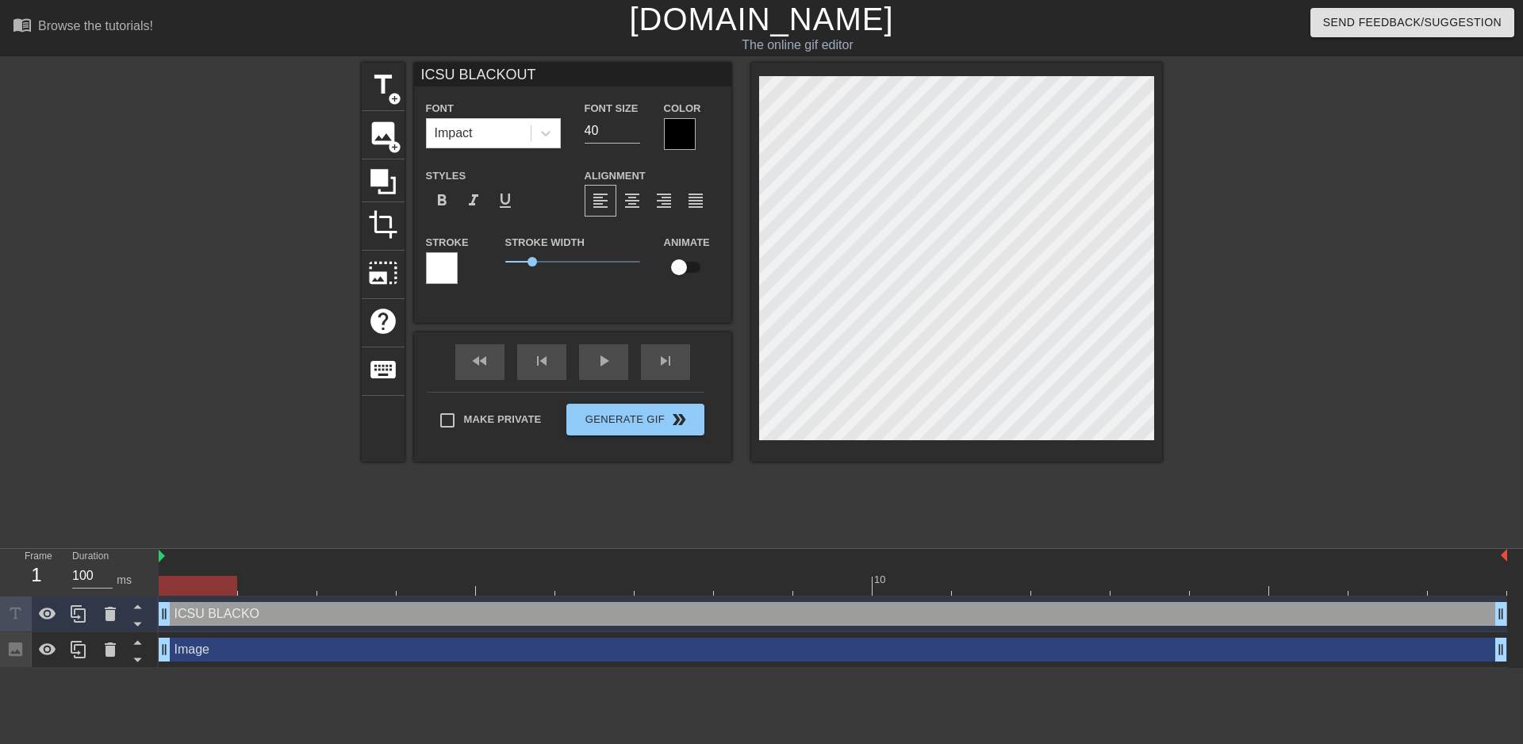
type textarea "ICSU BLACKOUT"
type input "ICSU BLACKOUT I"
type textarea "ICSU BLACKOUT I"
type input "ICSU BLACKOUT IS"
type textarea "ICSU BLACKOUT IS"
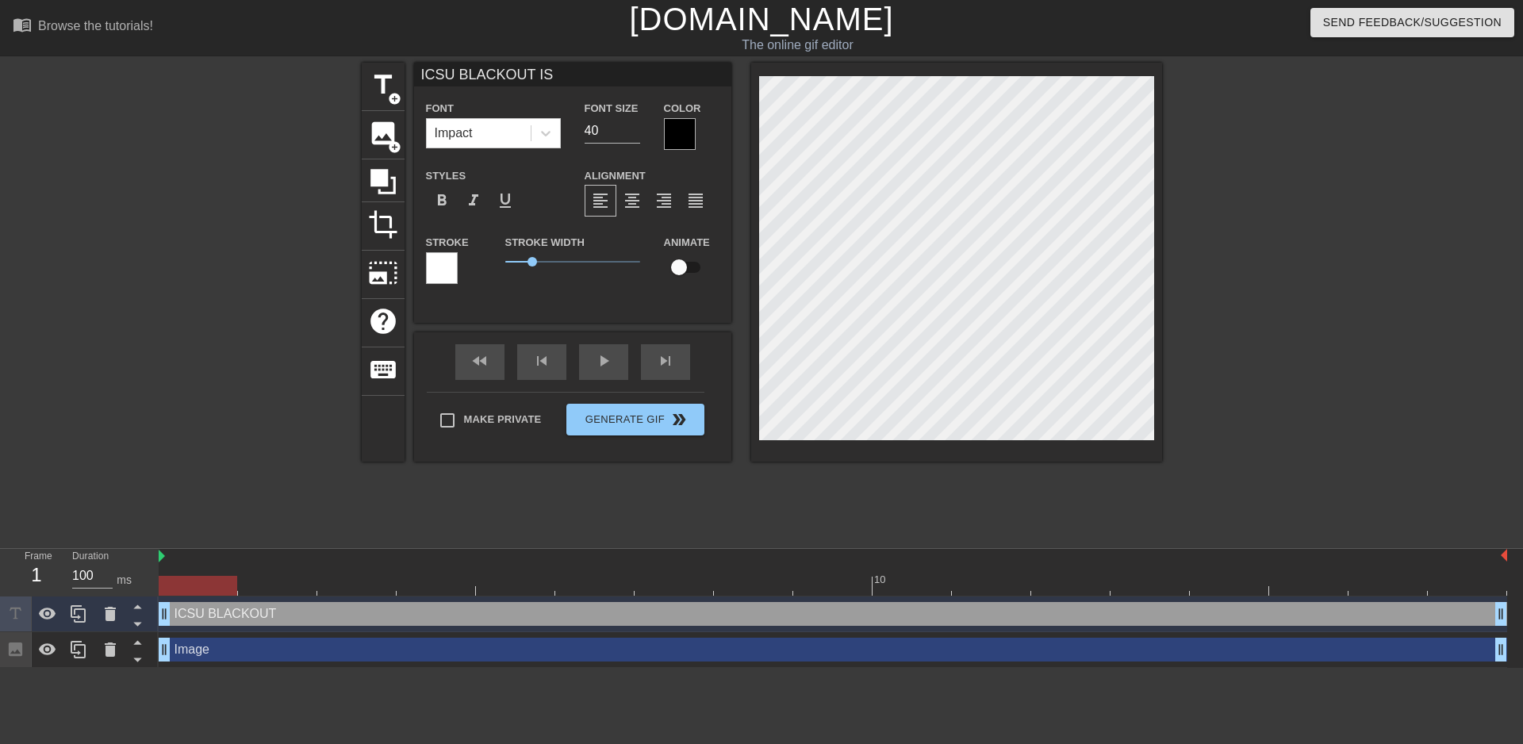
type input "ICSU BLACKOUT IS"
type textarea "ICSU BLACKOUT IS"
type input "ICSU BLACKOUT IS R"
type textarea "ICSU BLACKOUT IS R"
type input "ICSU BLACKOUT IS RE"
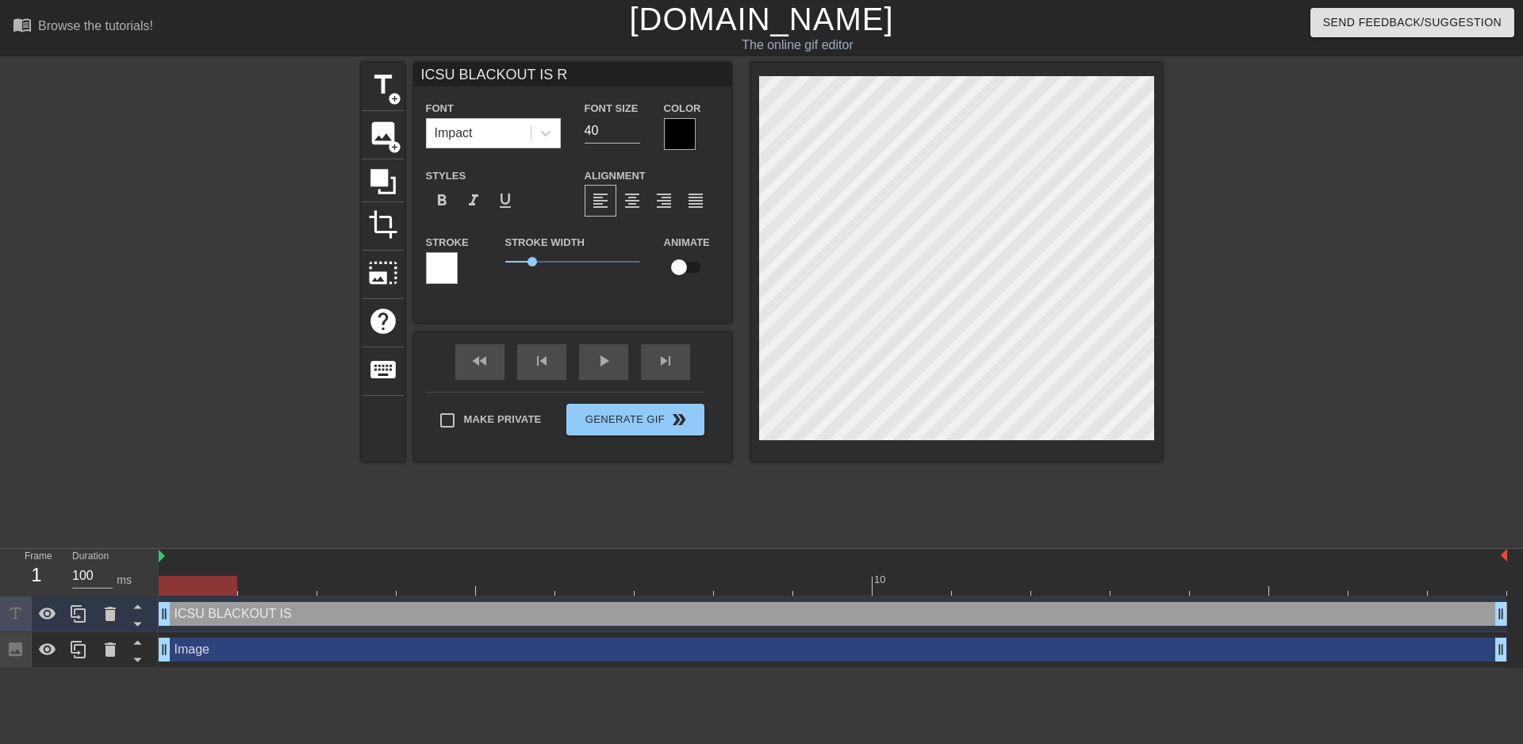
type textarea "ICSU BLACKOUT IS RE"
type input "ICSU BLACKOUT IS REA"
type textarea "ICSU BLACKOUT IS REA"
type input "ICSU BLACKOUT IS REA-"
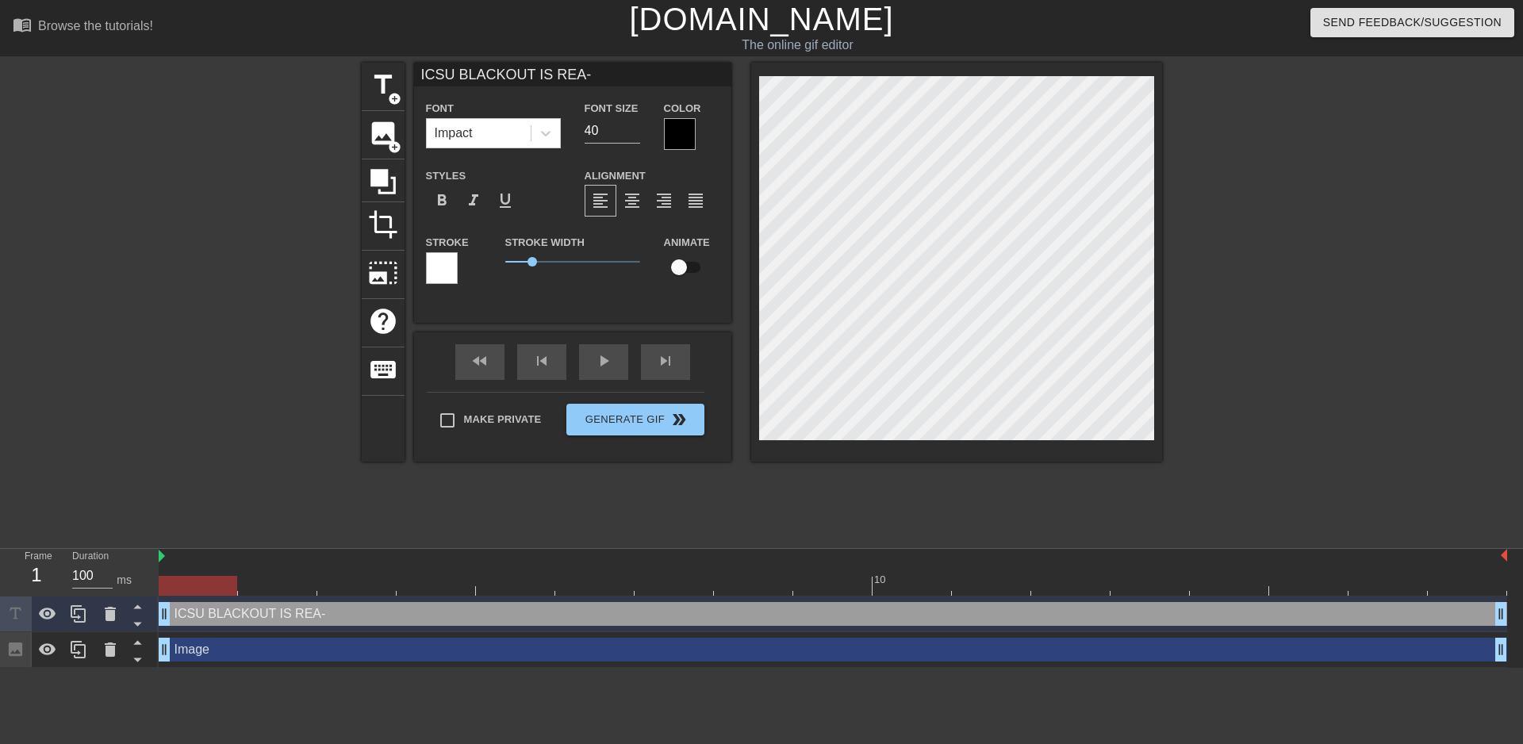
type textarea "ICSU BLACKOUT IS REA-"
click at [1285, 151] on div at bounding box center [1300, 301] width 238 height 476
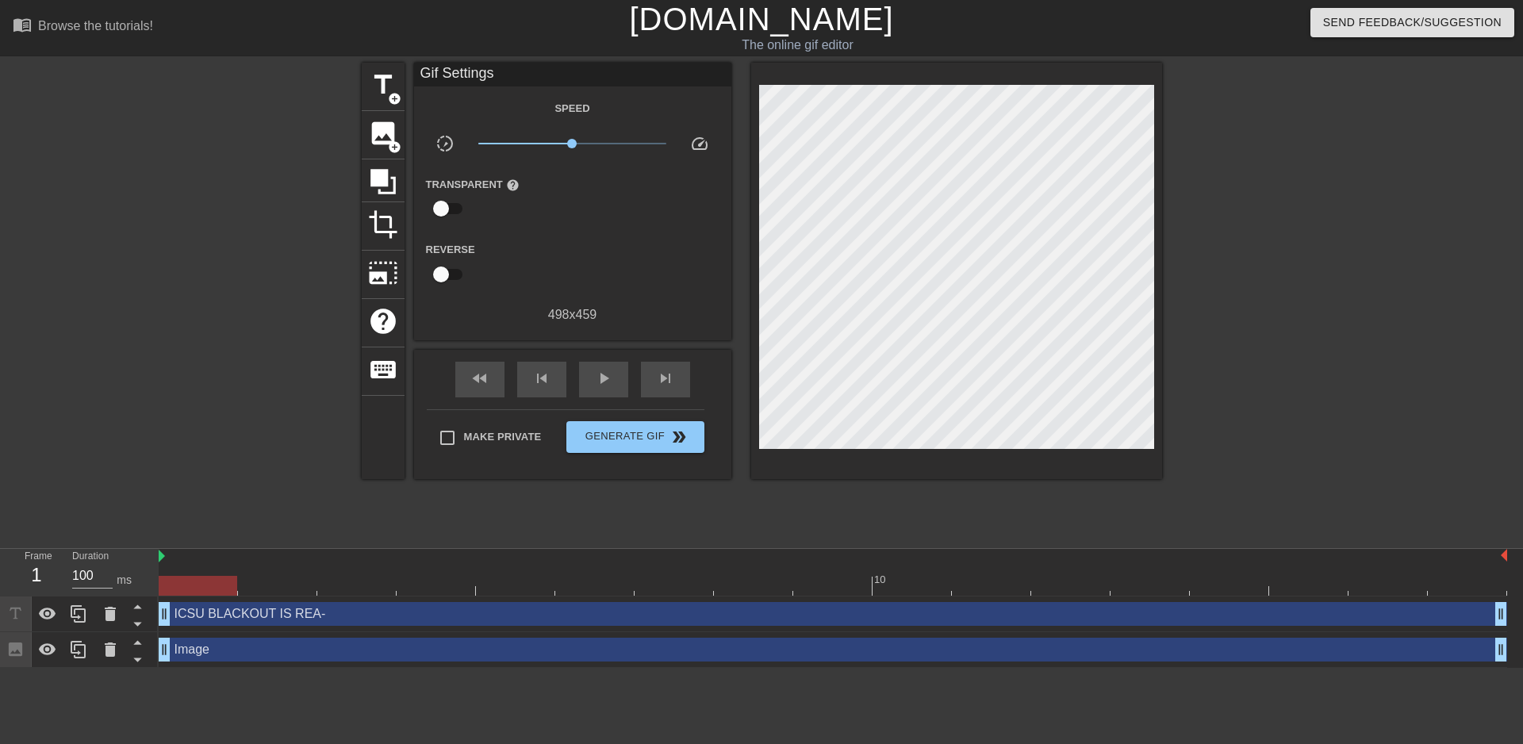
click at [1280, 163] on div at bounding box center [1300, 301] width 238 height 476
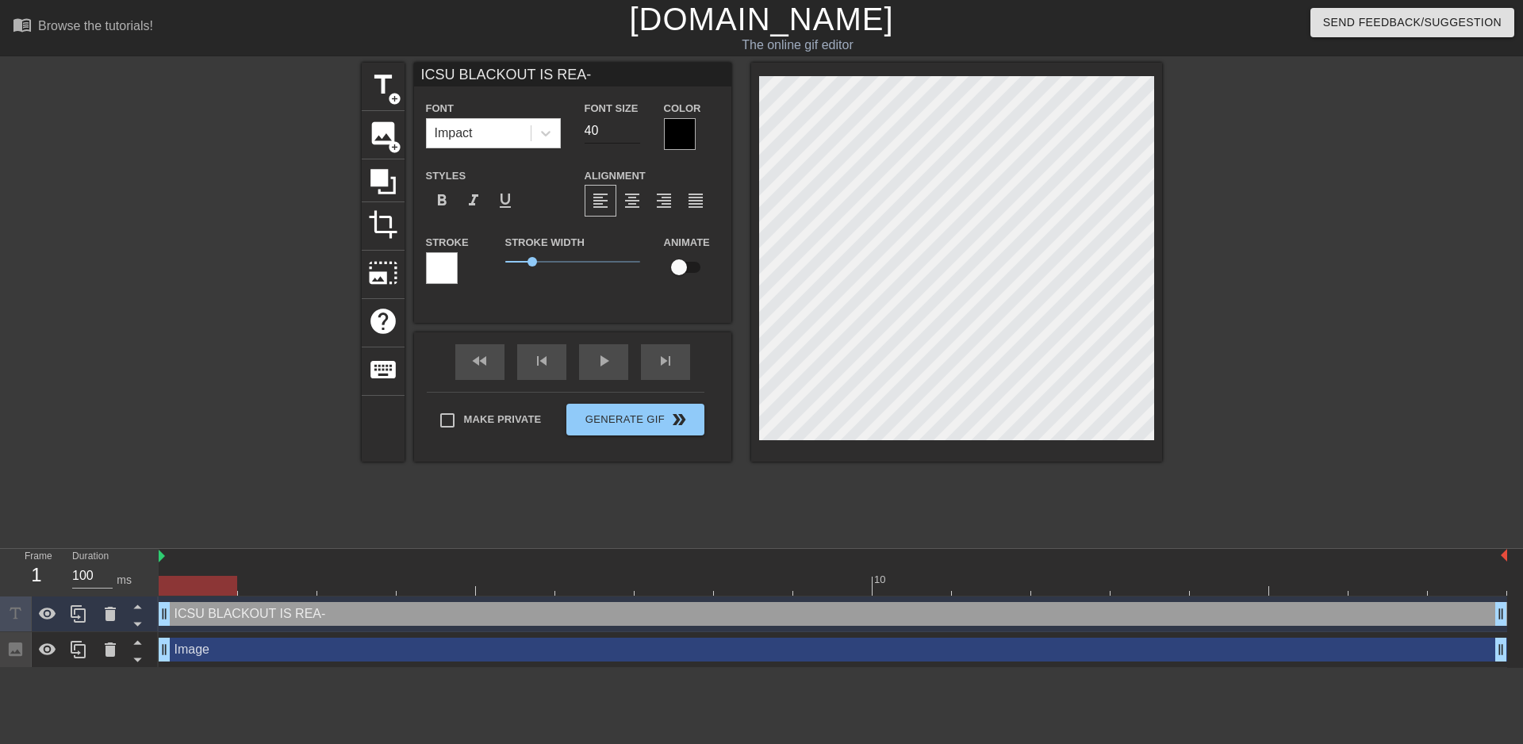
click at [602, 135] on input "40" at bounding box center [613, 130] width 56 height 25
type input "4"
type input "6"
type input "50"
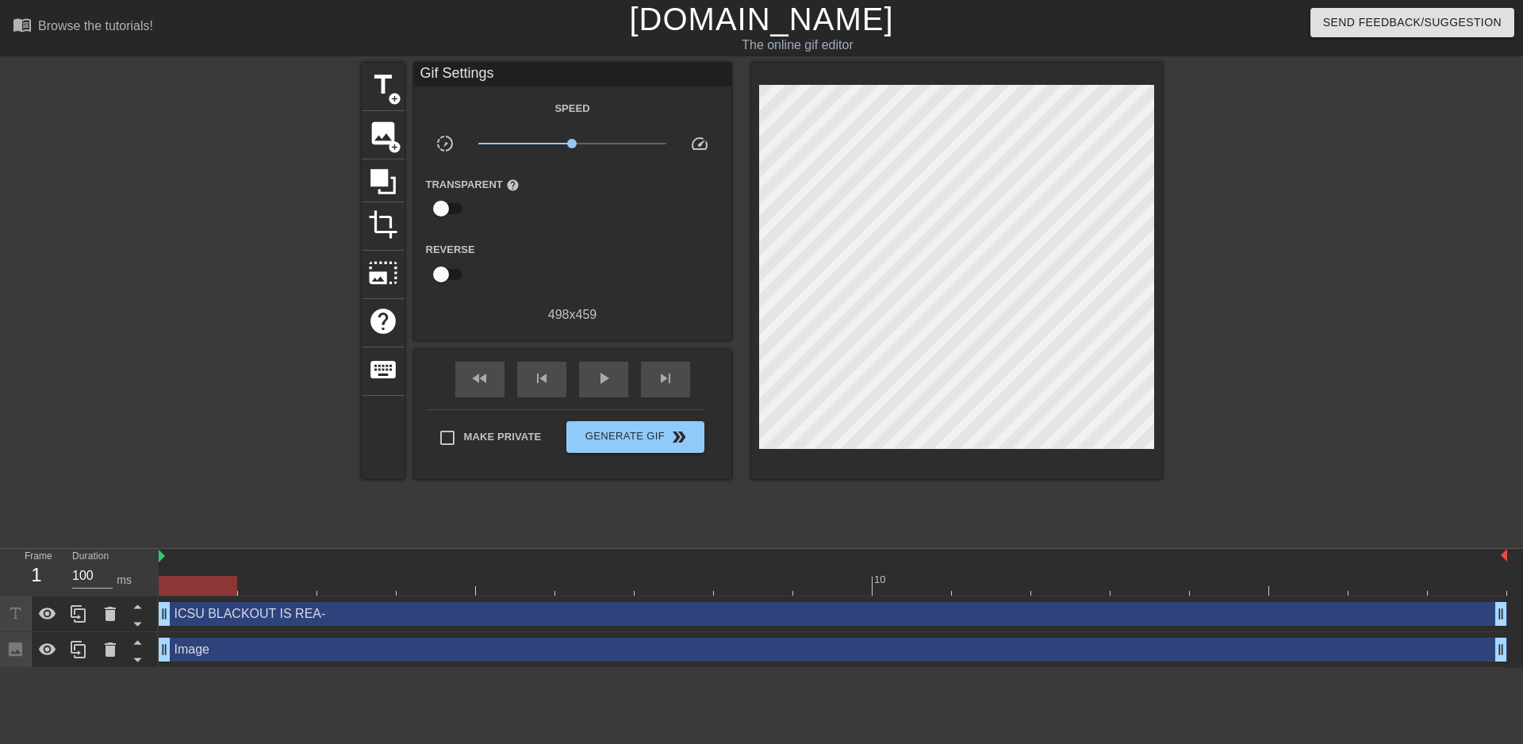
click at [1421, 182] on div "title add_circle image add_circle crop photo_size_select_large help keyboard Gi…" at bounding box center [761, 301] width 1523 height 476
drag, startPoint x: 600, startPoint y: 586, endPoint x: 560, endPoint y: 588, distance: 39.7
click at [560, 588] on div at bounding box center [833, 586] width 1349 height 20
click at [469, 589] on div at bounding box center [833, 586] width 1349 height 20
drag, startPoint x: 293, startPoint y: 585, endPoint x: 263, endPoint y: 586, distance: 30.2
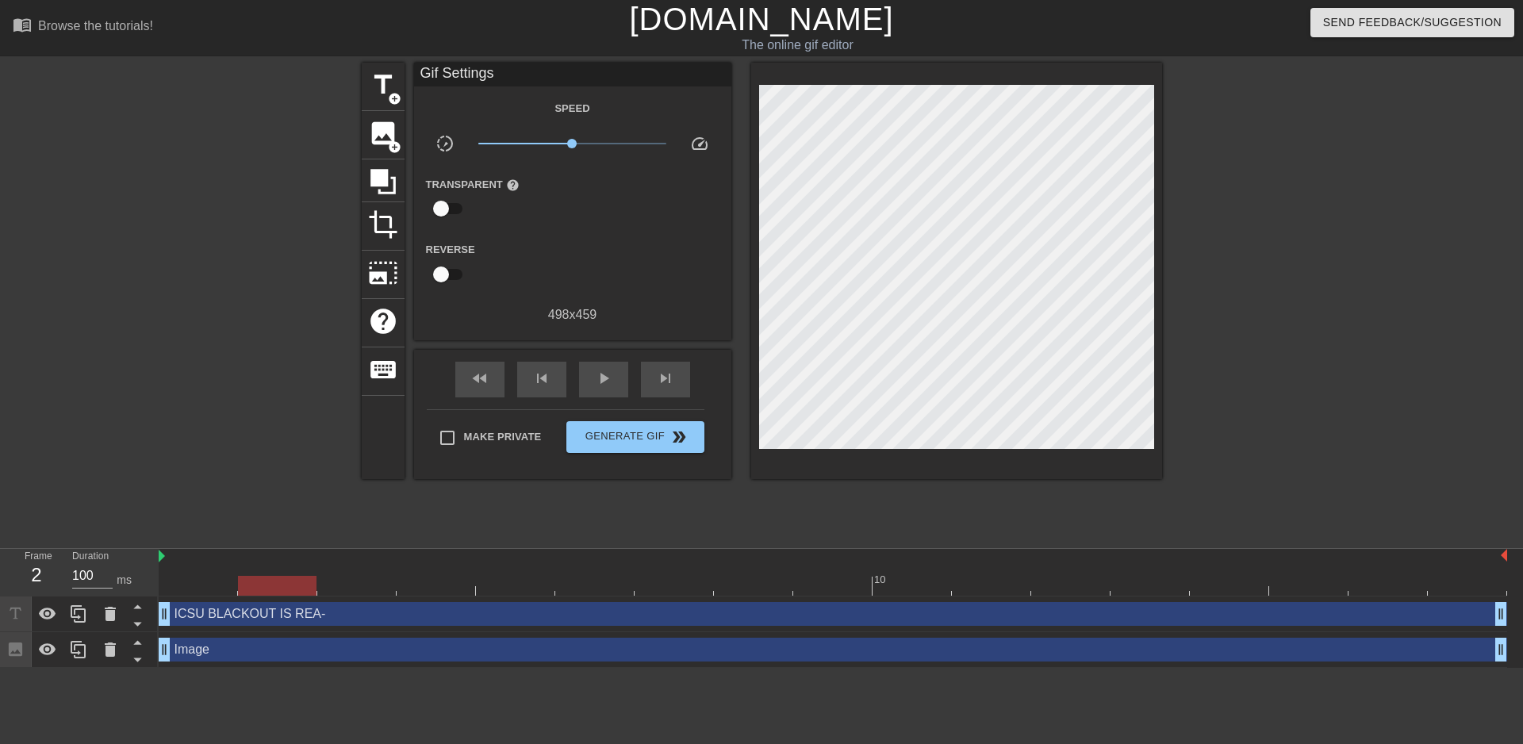
click at [291, 585] on div at bounding box center [833, 586] width 1349 height 20
click at [818, 597] on div "ICSU BLACKOUT IS REA- drag_handle drag_handle" at bounding box center [833, 615] width 1349 height 36
click at [830, 590] on div at bounding box center [833, 586] width 1349 height 20
click at [913, 586] on div at bounding box center [833, 586] width 1349 height 20
drag, startPoint x: 987, startPoint y: 580, endPoint x: 1024, endPoint y: 583, distance: 36.6
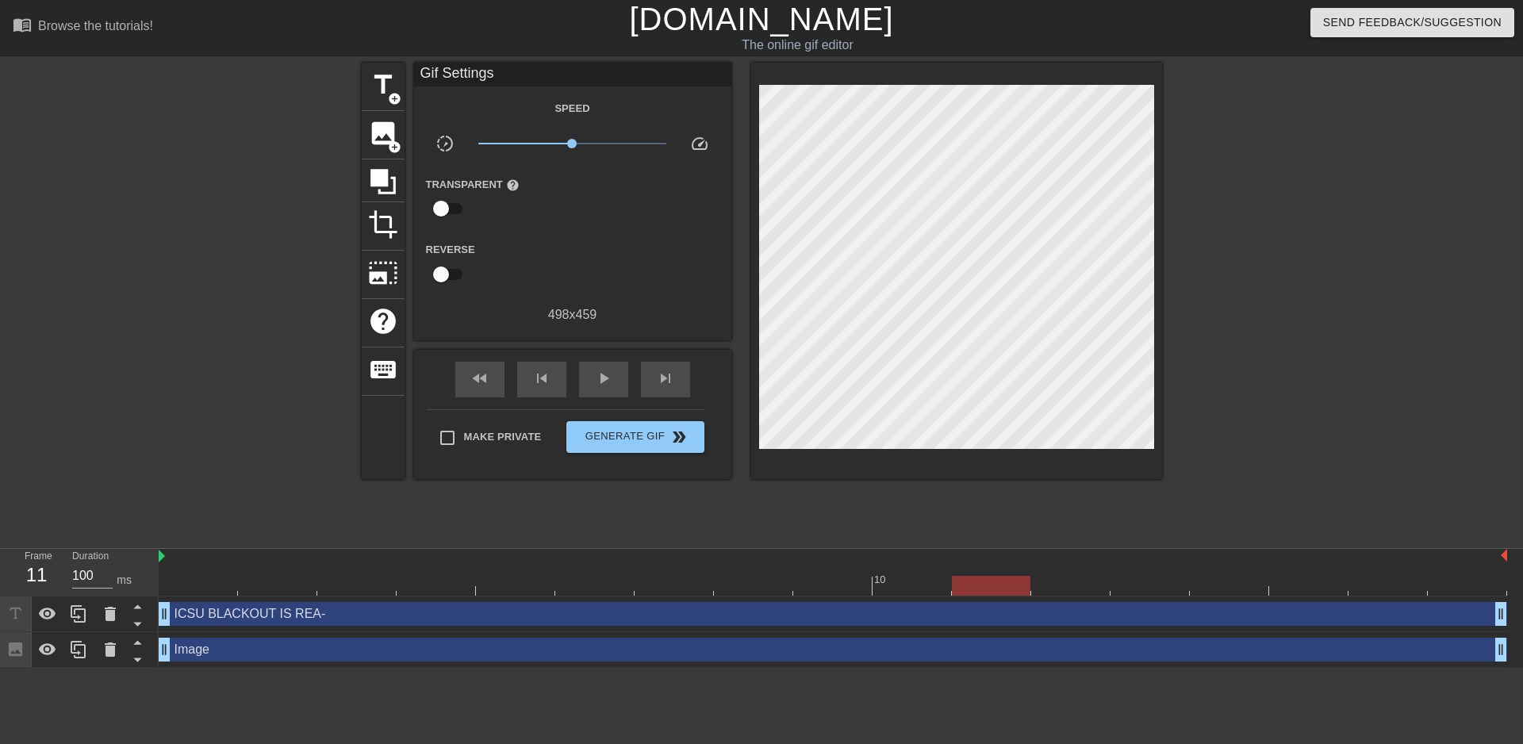
click at [993, 582] on div at bounding box center [833, 586] width 1349 height 20
drag, startPoint x: 1112, startPoint y: 587, endPoint x: 1452, endPoint y: 597, distance: 340.5
click at [1452, 597] on div "10 ICSU BLACKOUT IS REA- drag_handle drag_handle Image drag_handle drag_handle" at bounding box center [841, 608] width 1365 height 119
click at [102, 490] on div "title add_circle image add_circle crop photo_size_select_large help keyboard Gi…" at bounding box center [761, 301] width 1523 height 476
click at [190, 593] on div at bounding box center [833, 586] width 1349 height 20
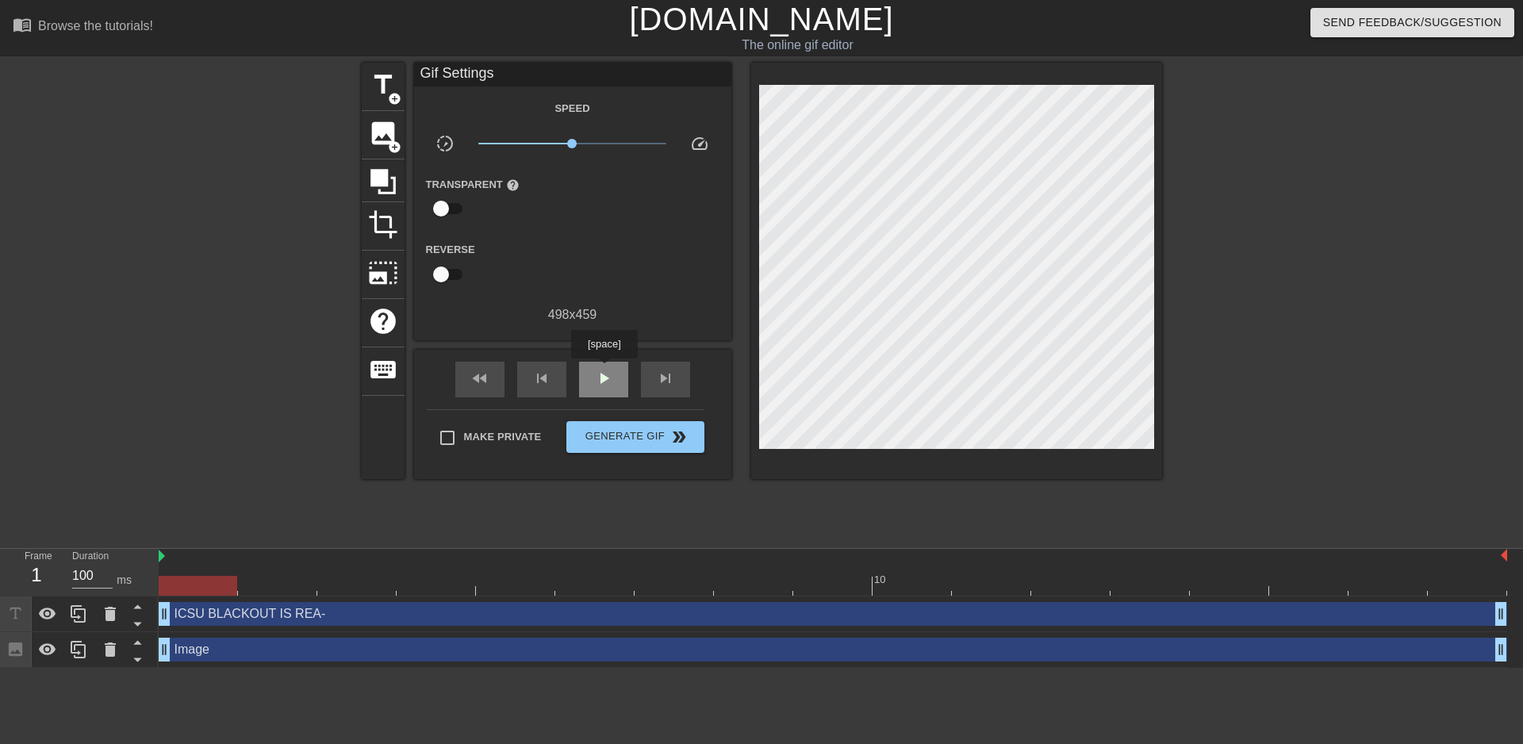
click at [604, 370] on span "play_arrow" at bounding box center [603, 378] width 19 height 19
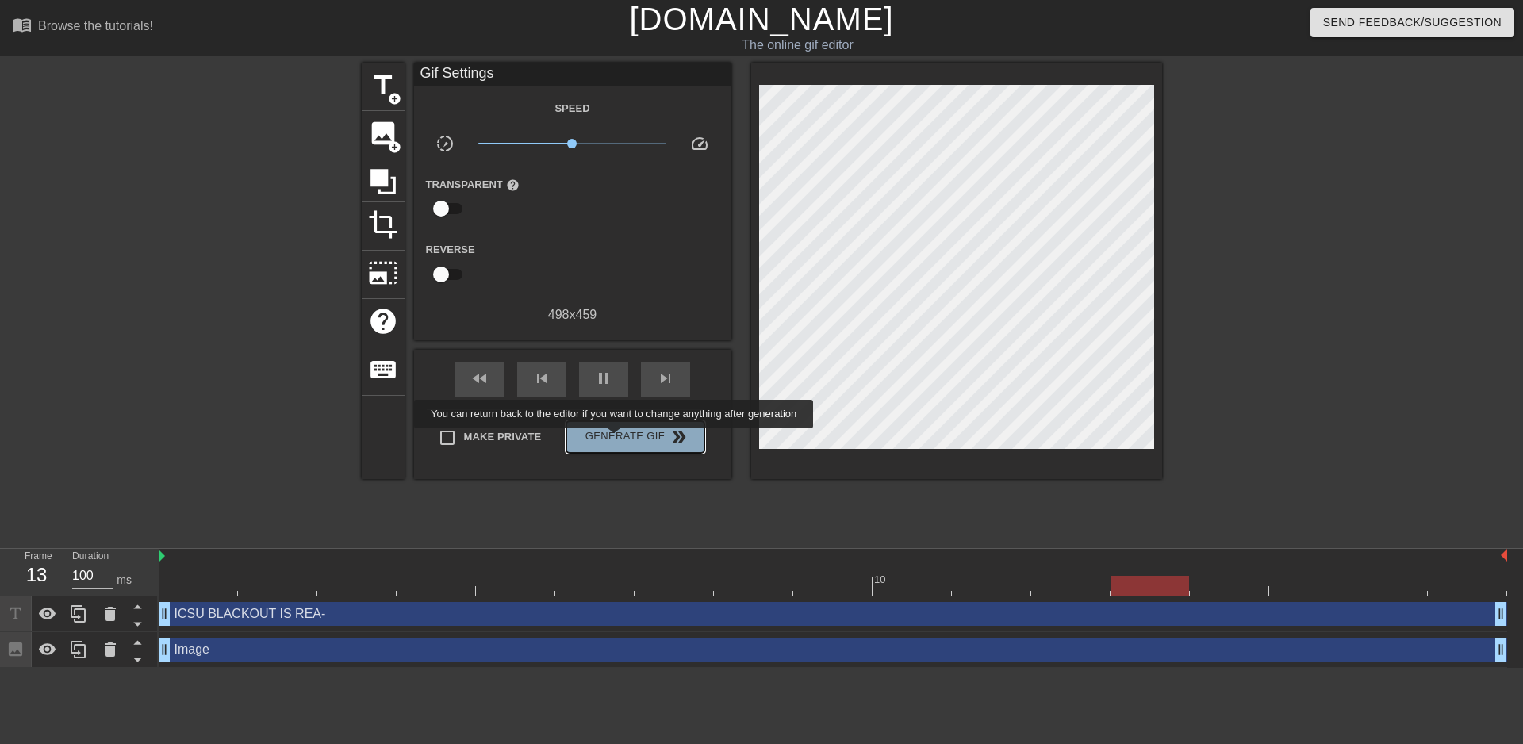
click at [616, 440] on span "Generate Gif double_arrow" at bounding box center [635, 437] width 125 height 19
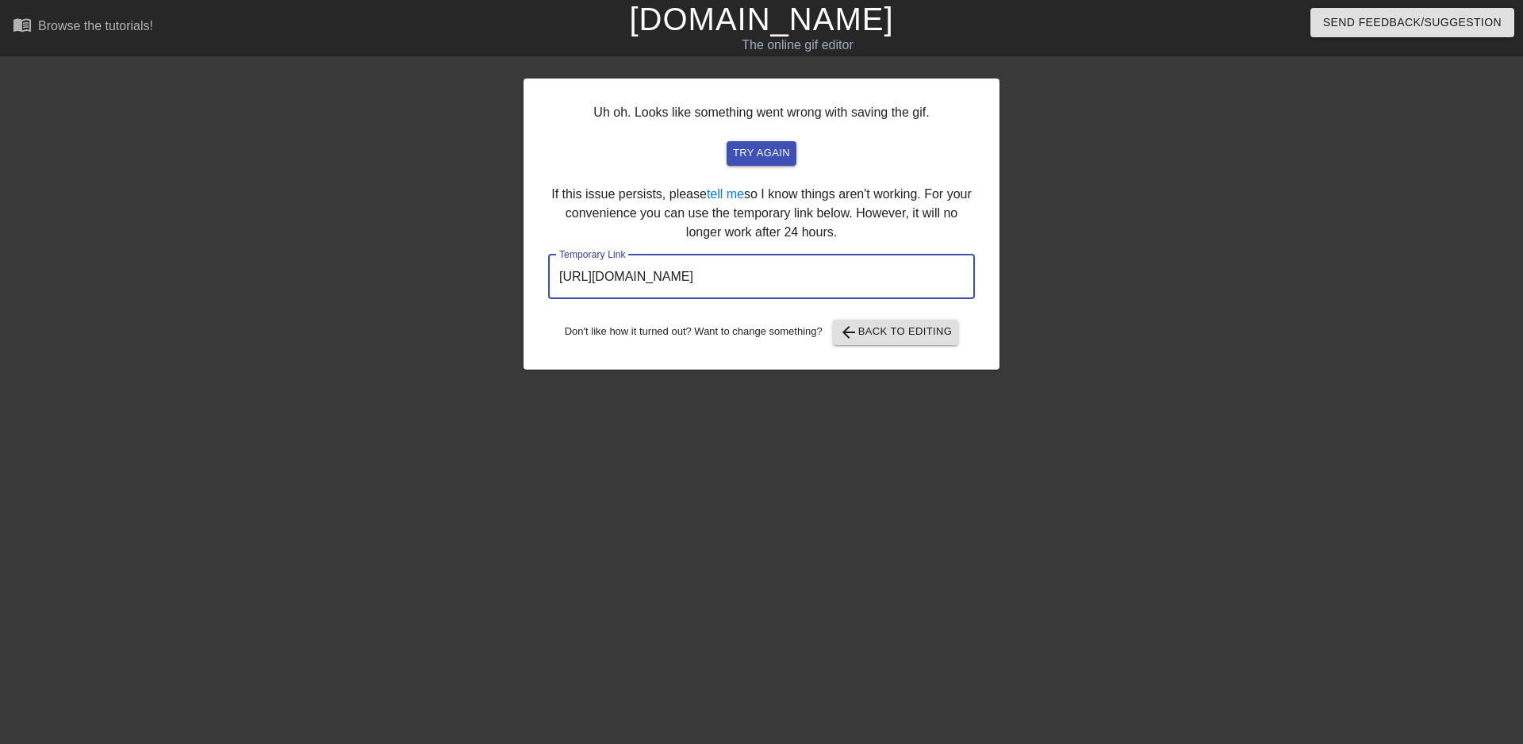
drag, startPoint x: 885, startPoint y: 271, endPoint x: 536, endPoint y: 260, distance: 350.1
click at [536, 260] on div "Uh oh. Looks like something went wrong with saving the gif. try again If this i…" at bounding box center [762, 224] width 476 height 291
